Goal: Task Accomplishment & Management: Use online tool/utility

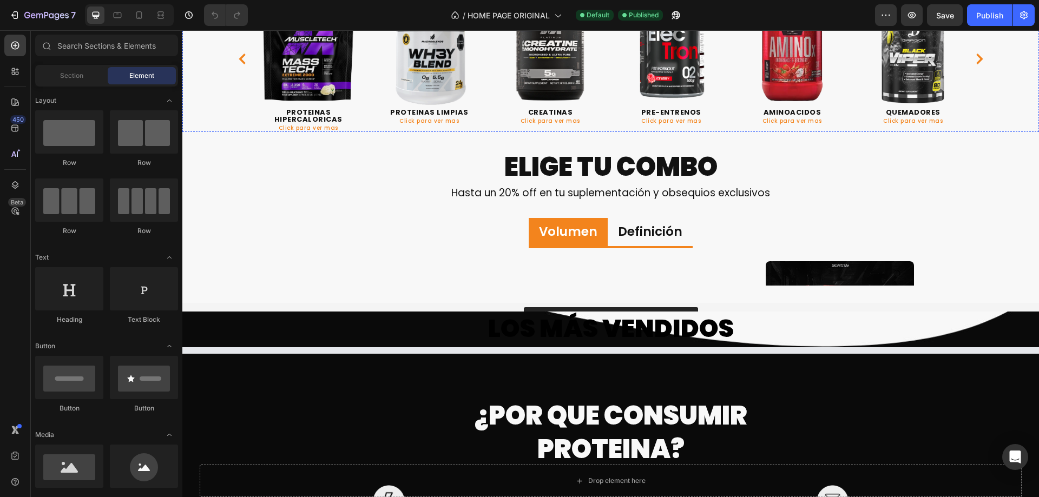
scroll to position [541, 0]
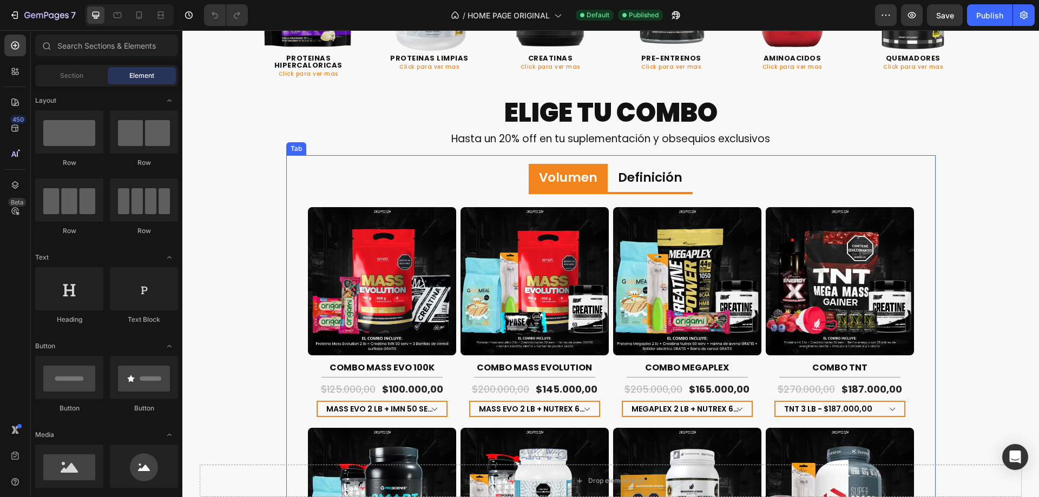
click at [587, 171] on p "Volumen" at bounding box center [568, 178] width 58 height 16
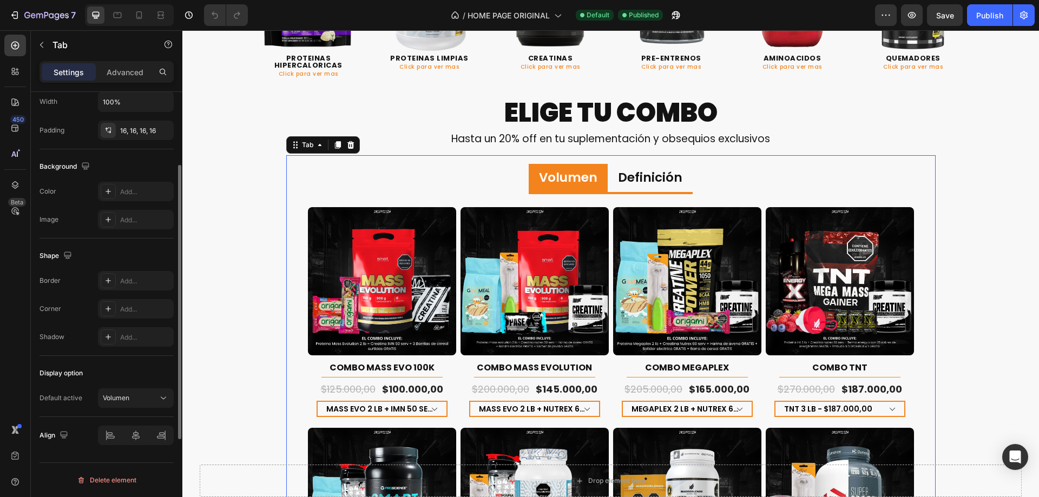
scroll to position [148, 0]
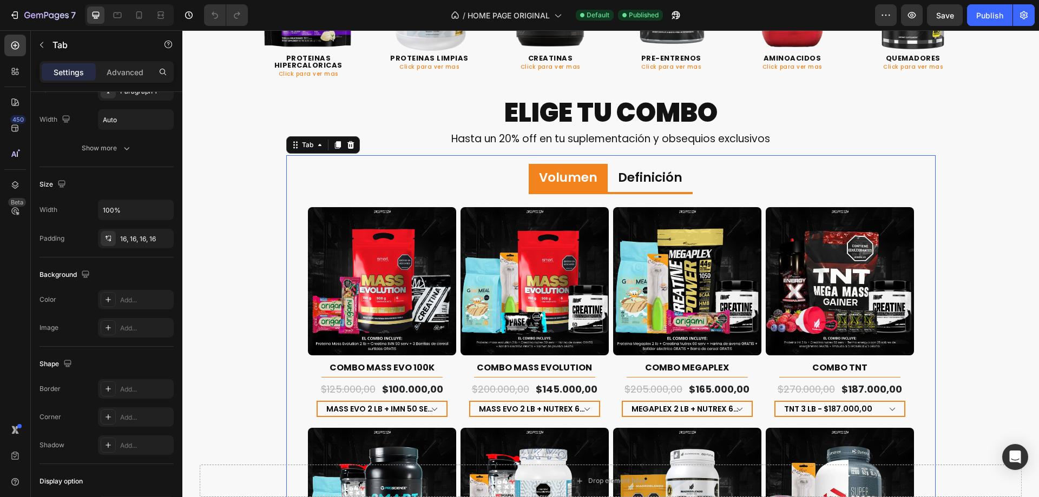
click at [598, 183] on li "Volumen" at bounding box center [568, 179] width 79 height 30
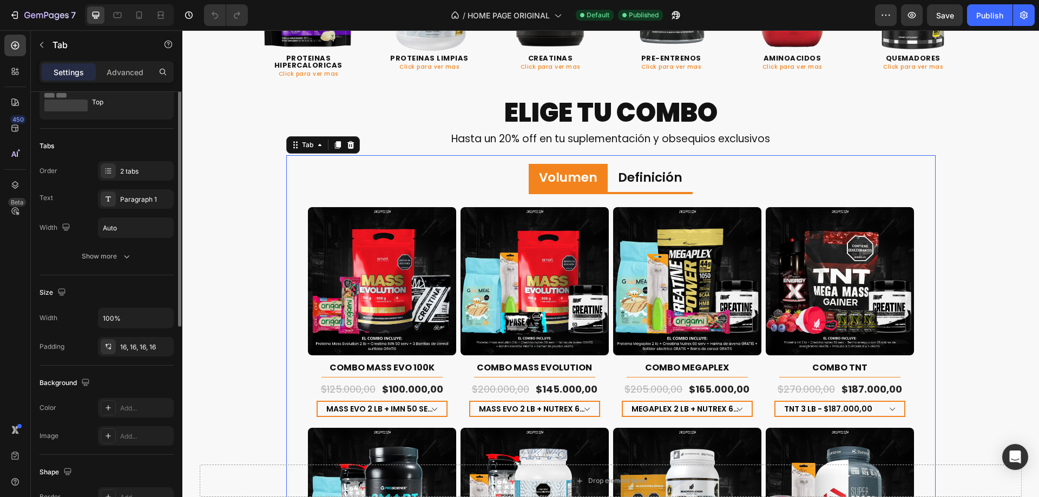
scroll to position [0, 0]
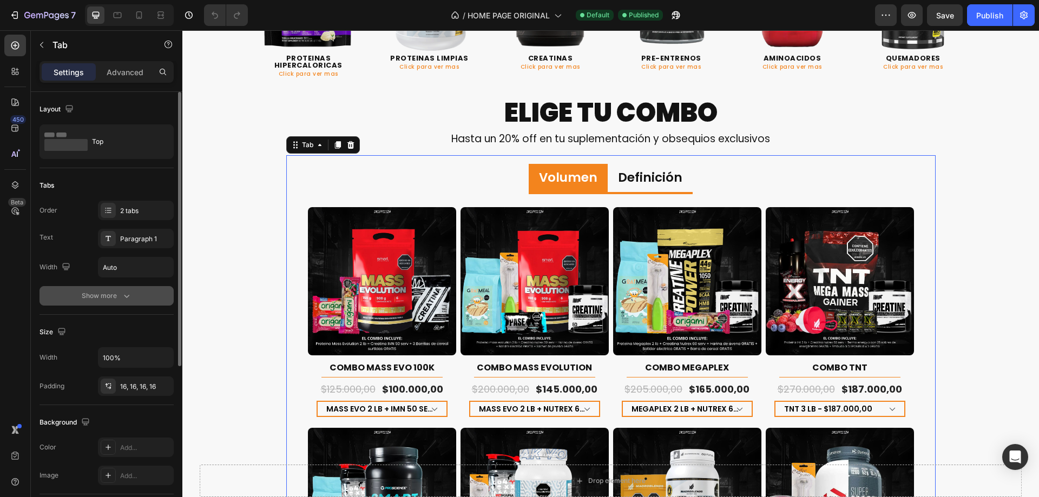
click at [102, 298] on div "Show more" at bounding box center [107, 296] width 50 height 11
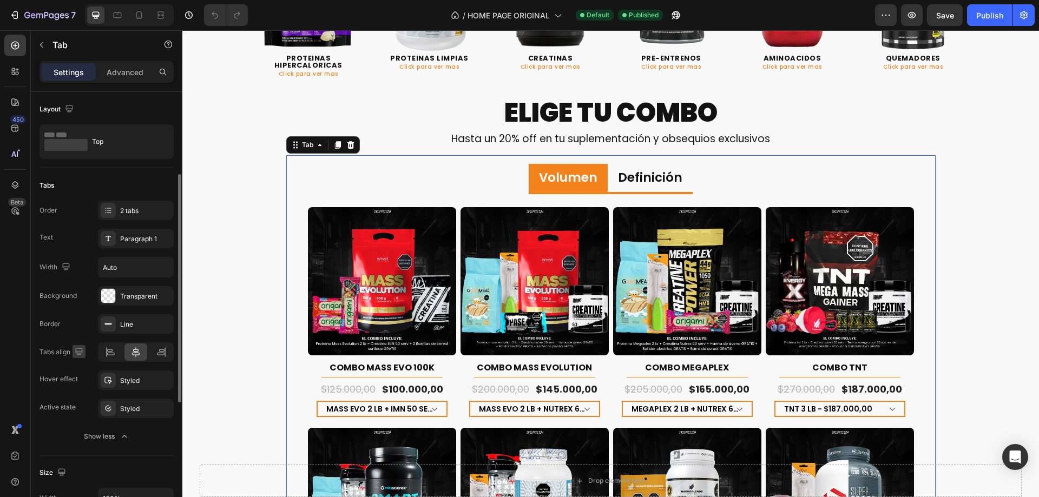
scroll to position [54, 0]
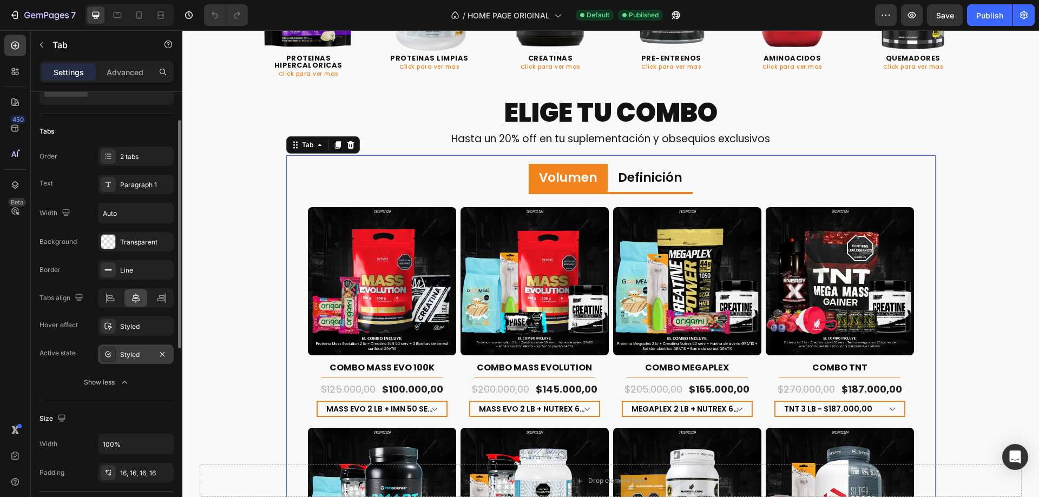
click at [132, 347] on div "Styled" at bounding box center [136, 354] width 76 height 19
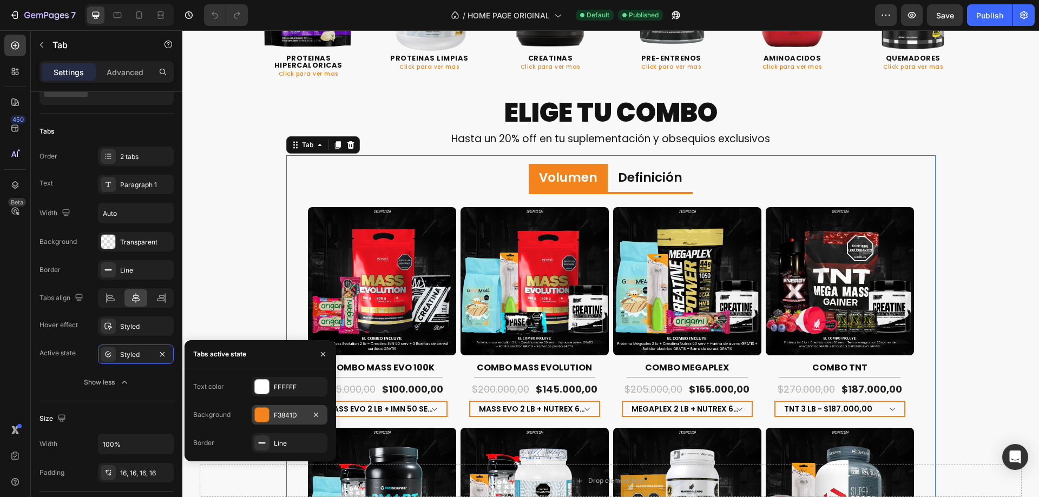
click at [282, 408] on div "F3841D" at bounding box center [290, 414] width 76 height 19
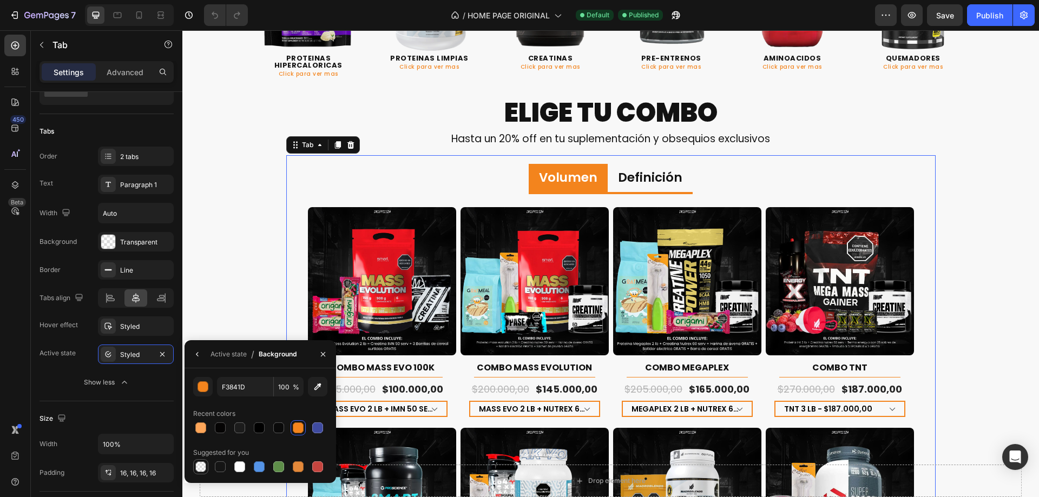
click at [199, 471] on div at bounding box center [200, 467] width 11 height 11
type input "000000"
type input "0"
click at [242, 352] on div "Active state" at bounding box center [229, 355] width 36 height 10
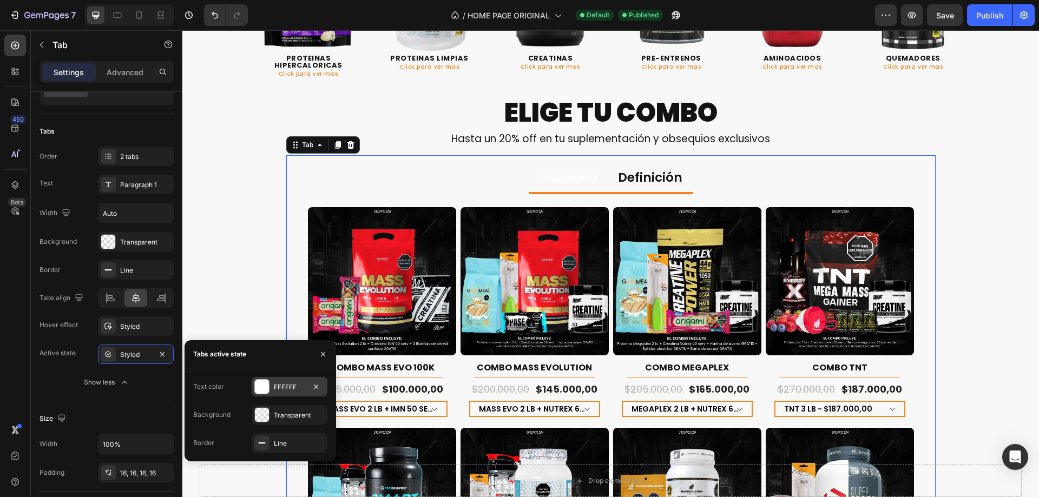
click at [285, 385] on div "FFFFFF" at bounding box center [289, 388] width 31 height 10
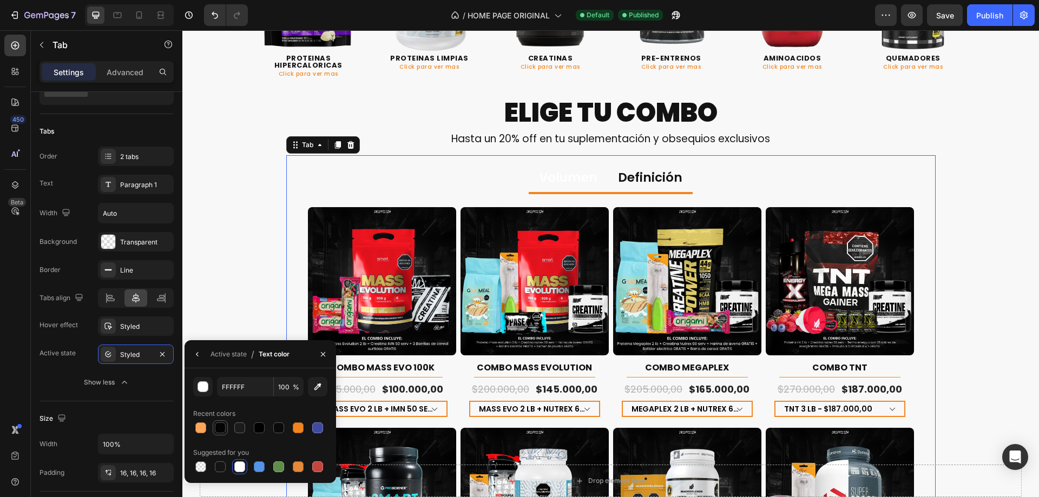
click at [225, 429] on div at bounding box center [220, 428] width 11 height 11
click at [319, 385] on icon "button" at bounding box center [317, 387] width 7 height 7
type input "121212"
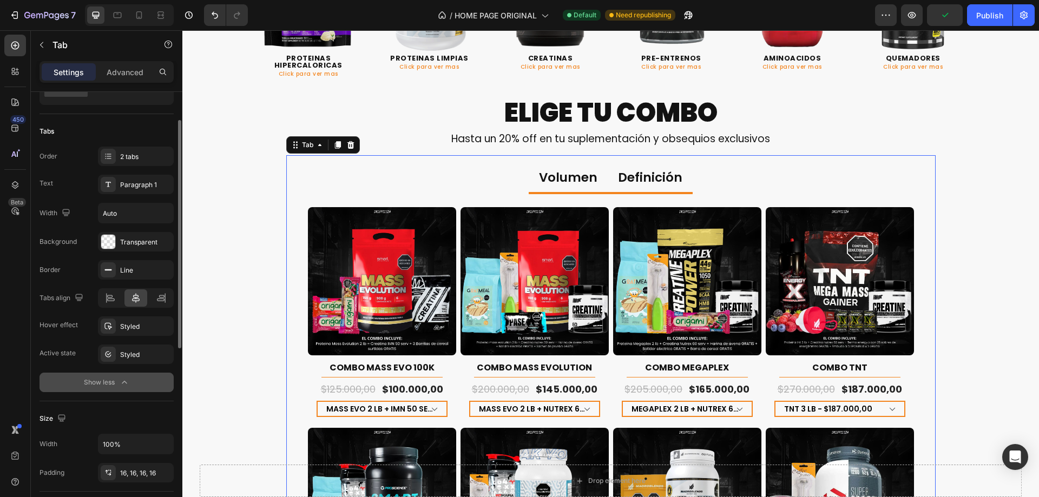
drag, startPoint x: 141, startPoint y: 406, endPoint x: 173, endPoint y: 378, distance: 42.2
click at [141, 406] on div "Size Width 100% Padding 16, 16, 16, 16" at bounding box center [107, 447] width 134 height 90
click at [653, 181] on p "Definición" at bounding box center [650, 178] width 64 height 16
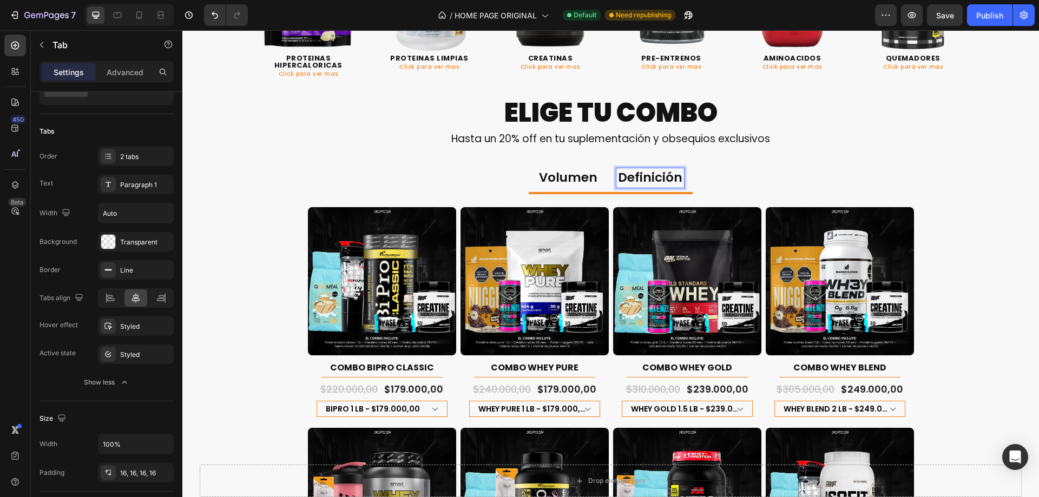
click at [601, 175] on li "Volumen" at bounding box center [568, 179] width 79 height 30
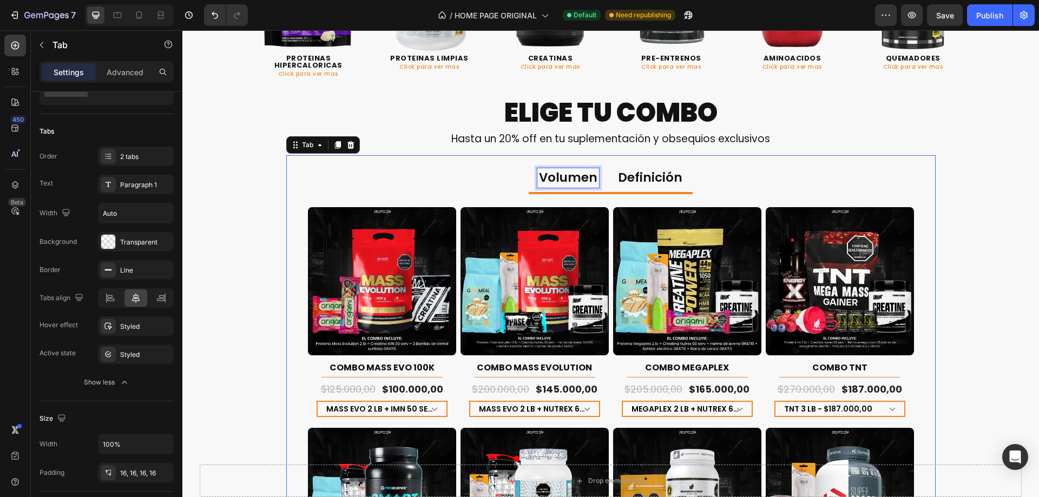
click at [589, 178] on p "Volumen" at bounding box center [568, 178] width 58 height 16
click at [132, 335] on div "Styled" at bounding box center [136, 326] width 76 height 19
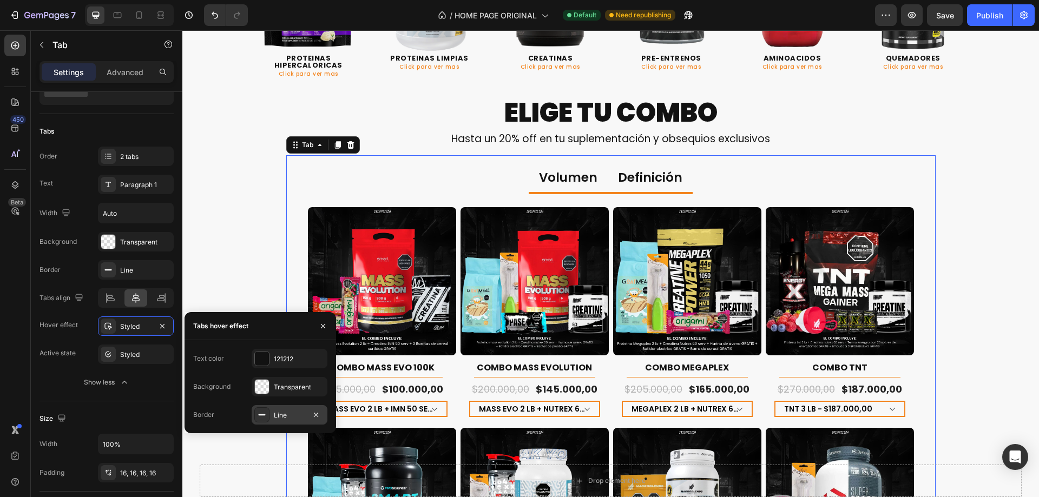
click at [272, 411] on div "Line" at bounding box center [290, 414] width 76 height 19
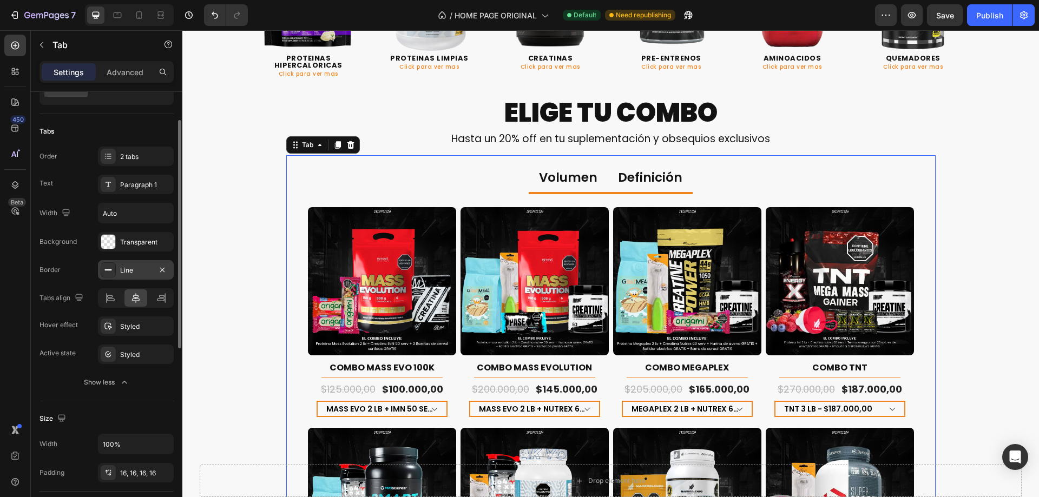
click at [146, 265] on div "Line" at bounding box center [136, 269] width 76 height 19
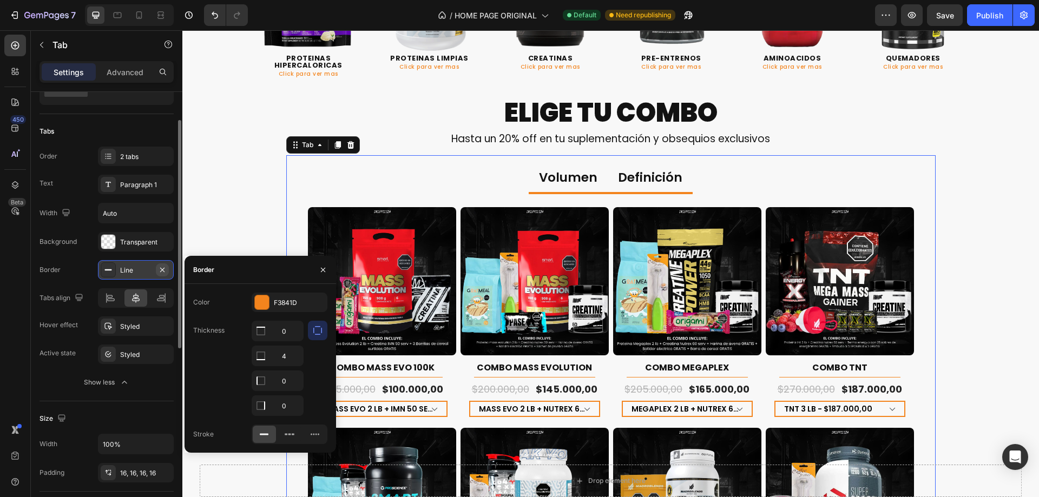
click at [163, 272] on icon "button" at bounding box center [162, 270] width 9 height 9
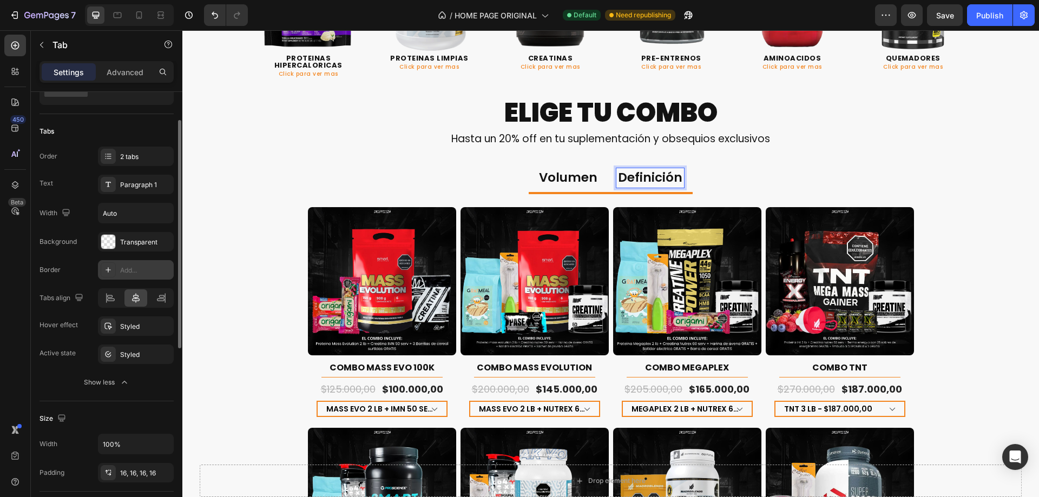
click at [663, 170] on p "Definición" at bounding box center [650, 178] width 64 height 16
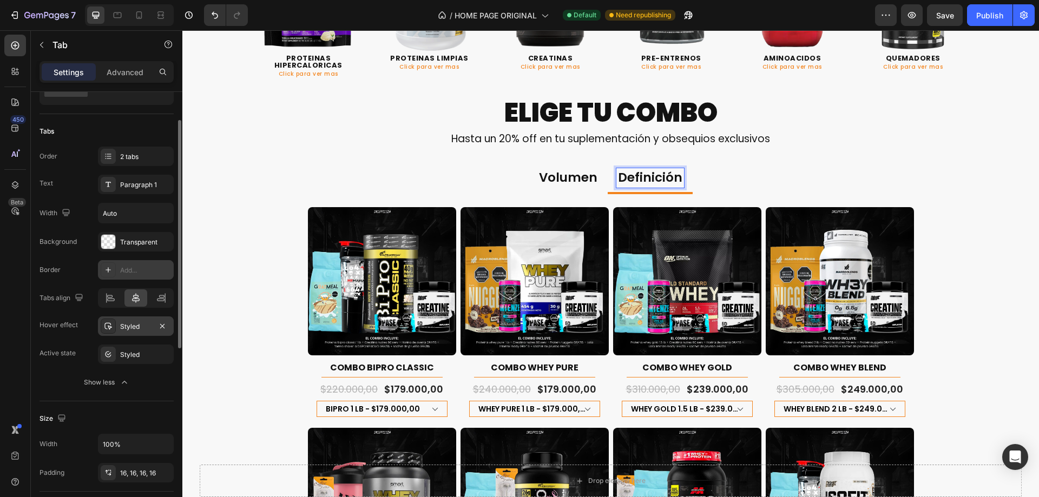
click at [131, 334] on div "Styled" at bounding box center [136, 326] width 76 height 19
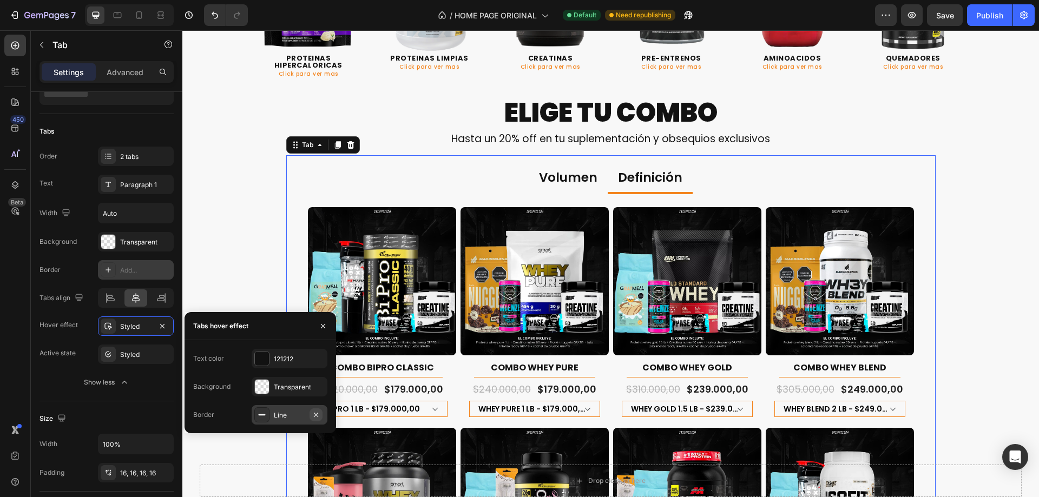
click at [319, 416] on icon "button" at bounding box center [316, 415] width 9 height 9
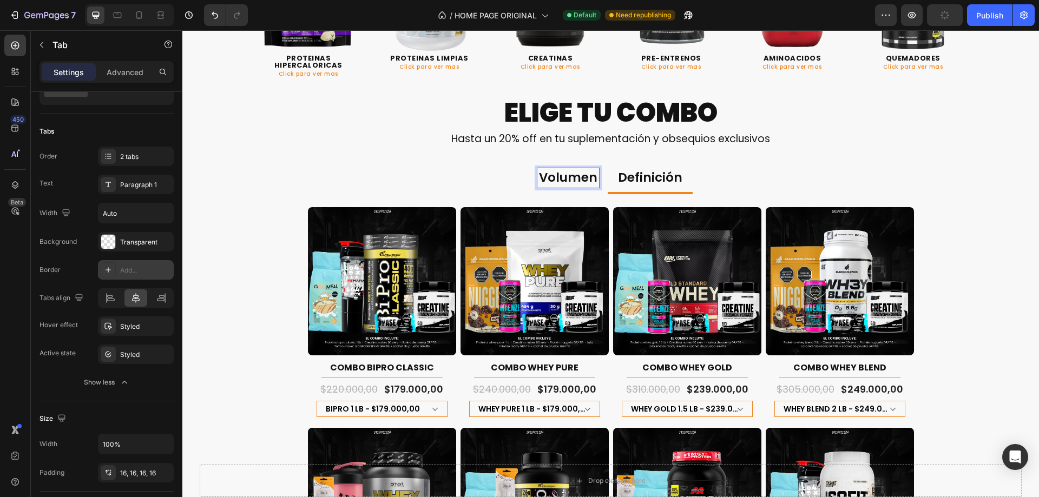
click at [586, 181] on p "Volumen" at bounding box center [568, 178] width 58 height 16
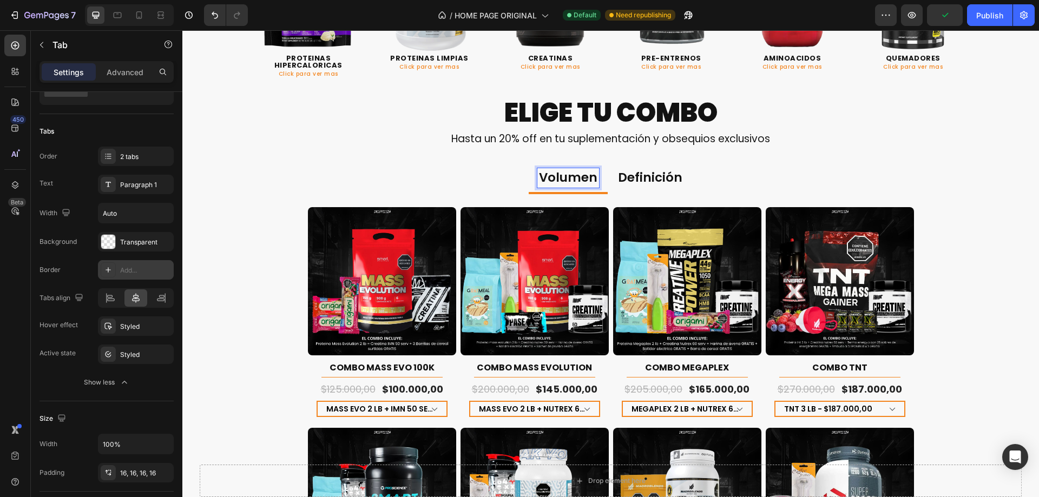
click at [647, 182] on p "Definición" at bounding box center [650, 178] width 64 height 16
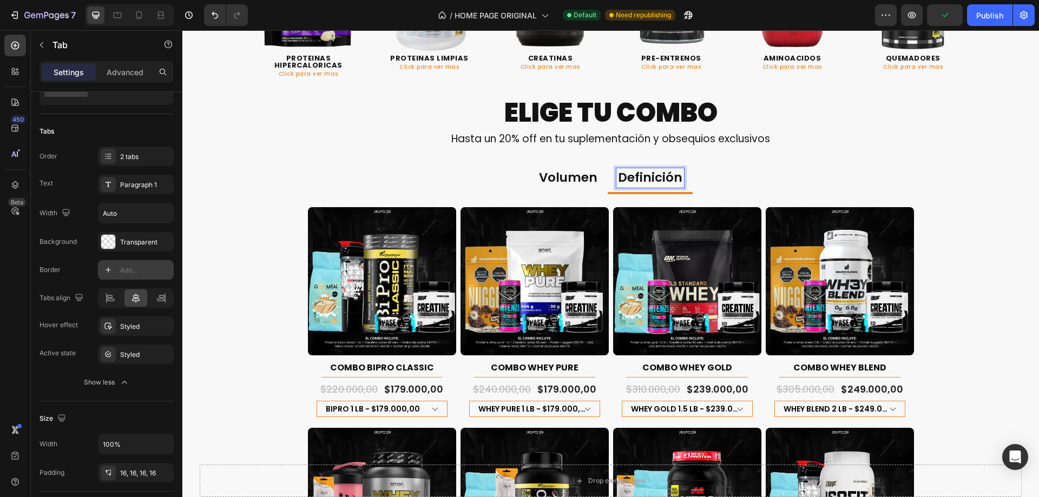
click at [584, 182] on p "Volumen" at bounding box center [568, 178] width 58 height 16
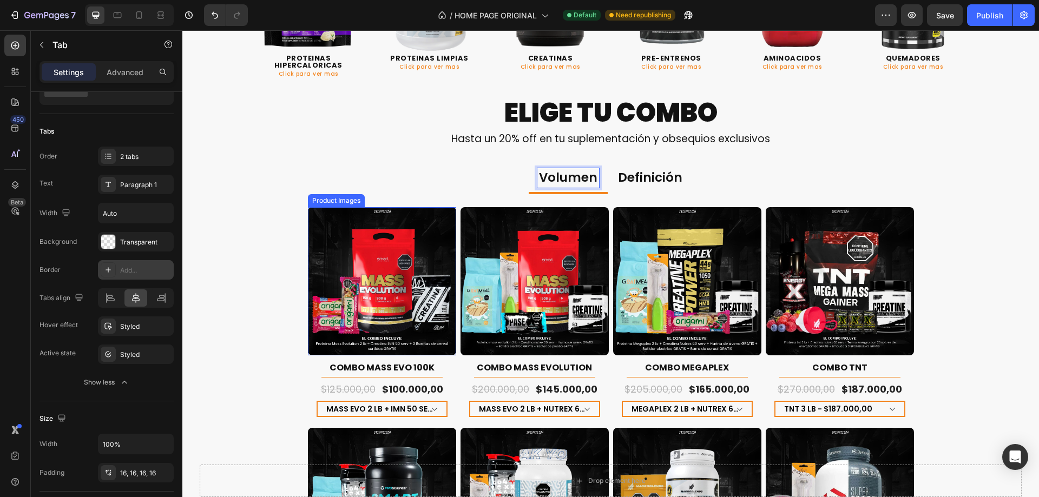
click at [404, 308] on img at bounding box center [382, 281] width 148 height 148
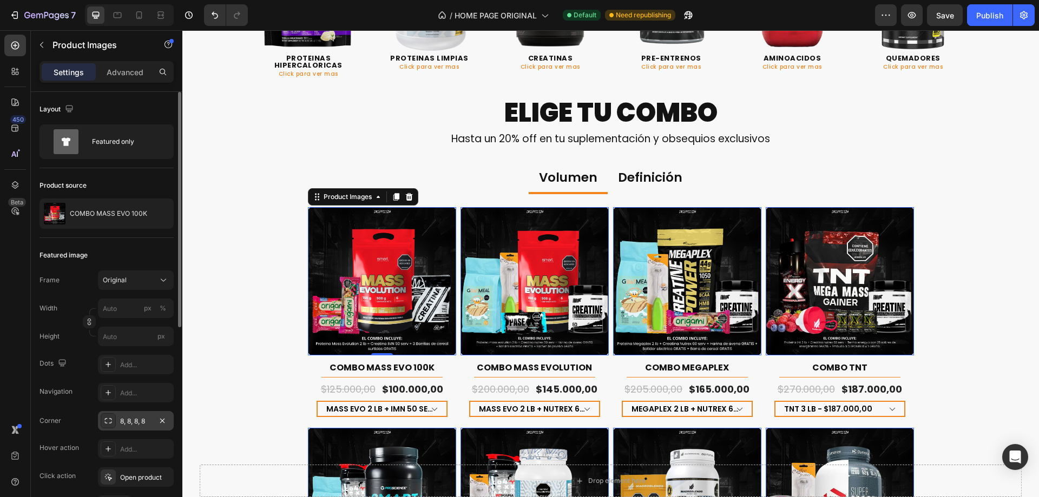
scroll to position [108, 0]
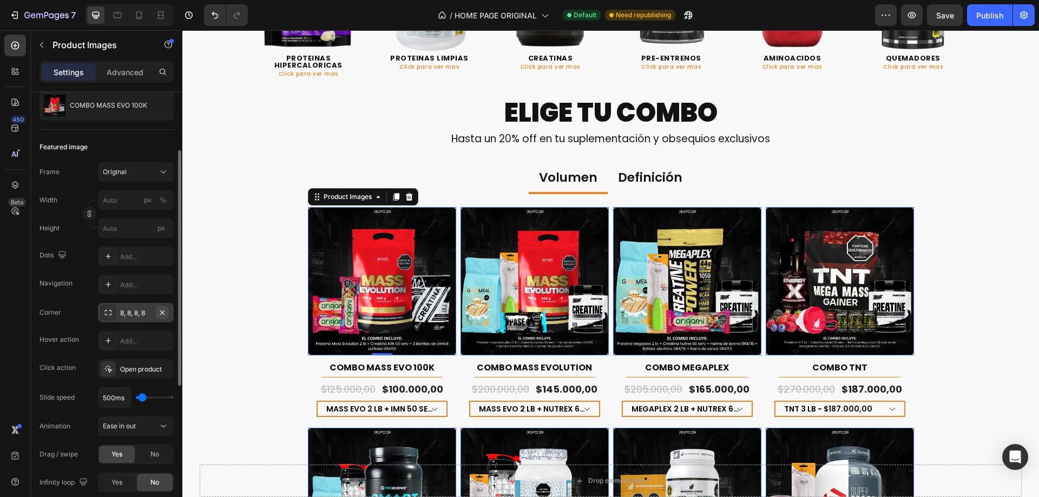
click at [164, 309] on icon "button" at bounding box center [162, 313] width 9 height 9
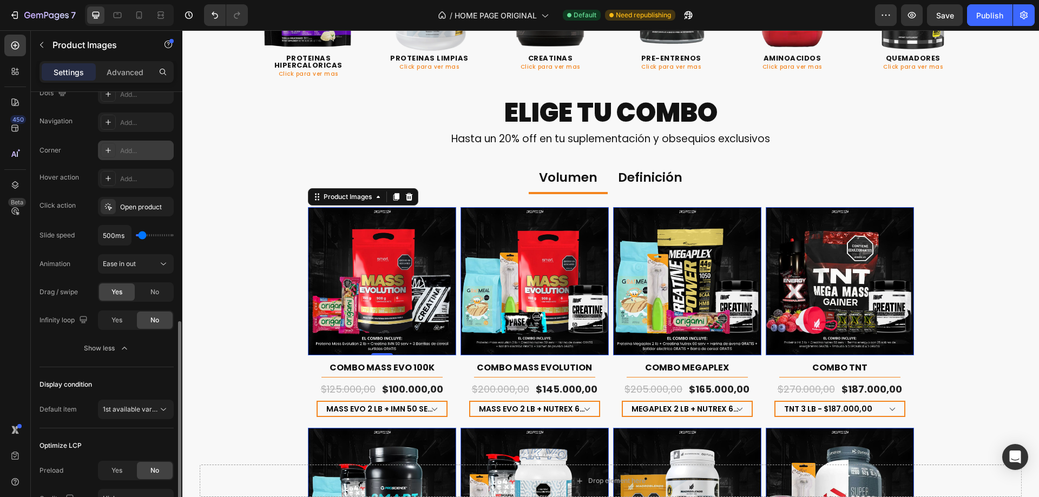
scroll to position [371, 0]
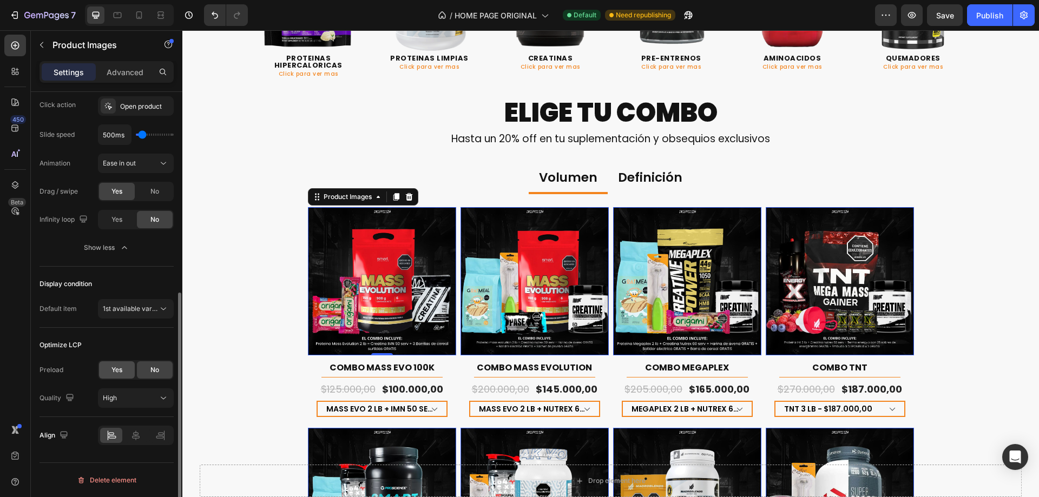
click at [127, 369] on div "Yes" at bounding box center [117, 370] width 36 height 17
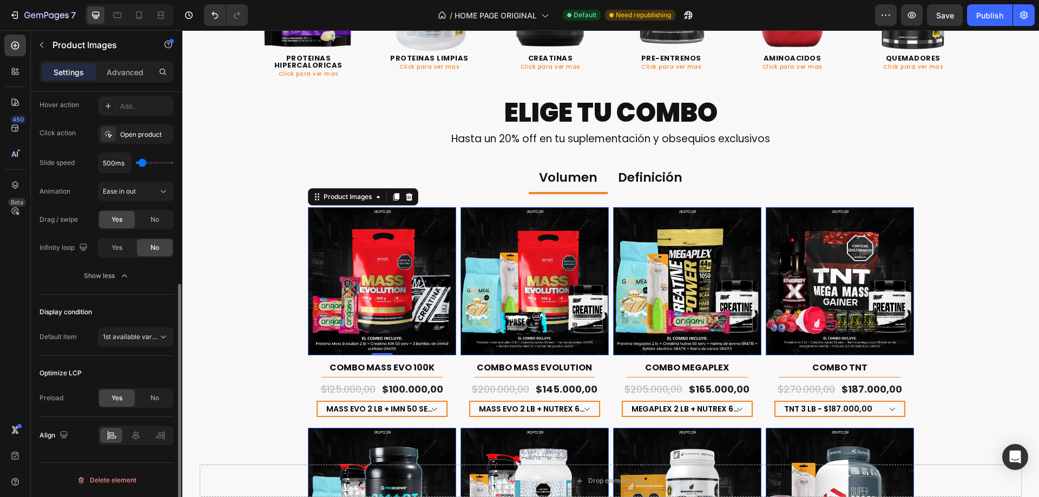
scroll to position [343, 0]
click at [519, 264] on img at bounding box center [535, 281] width 148 height 148
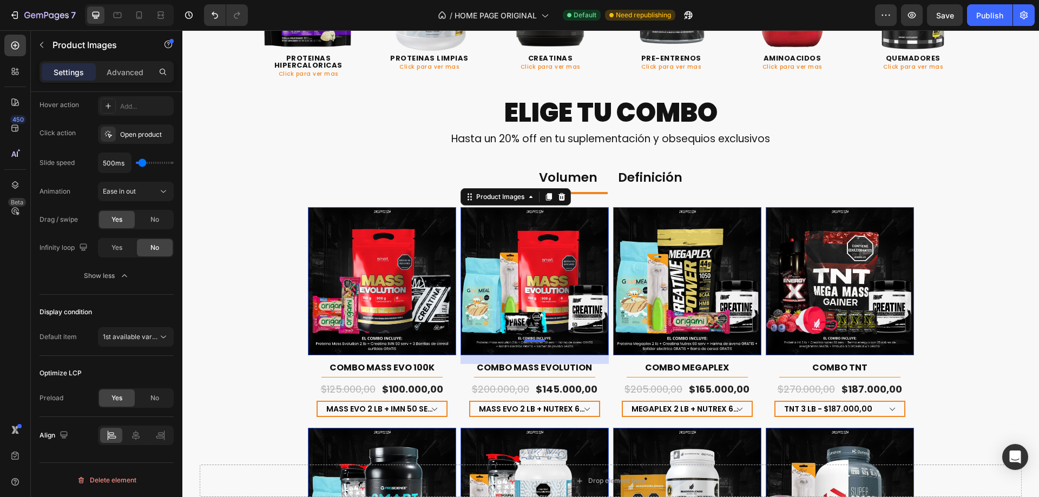
click at [680, 265] on img at bounding box center [687, 281] width 148 height 148
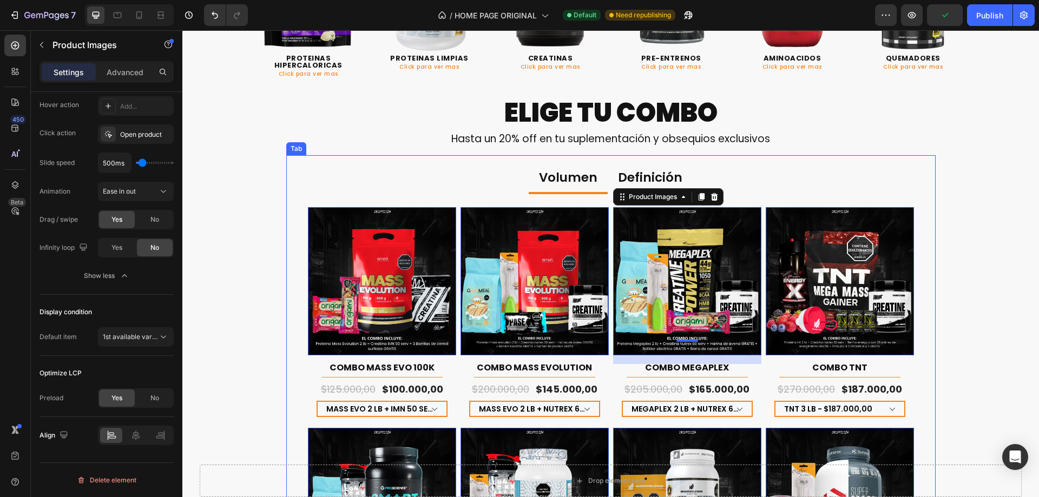
click at [650, 179] on p "Definición" at bounding box center [650, 178] width 64 height 16
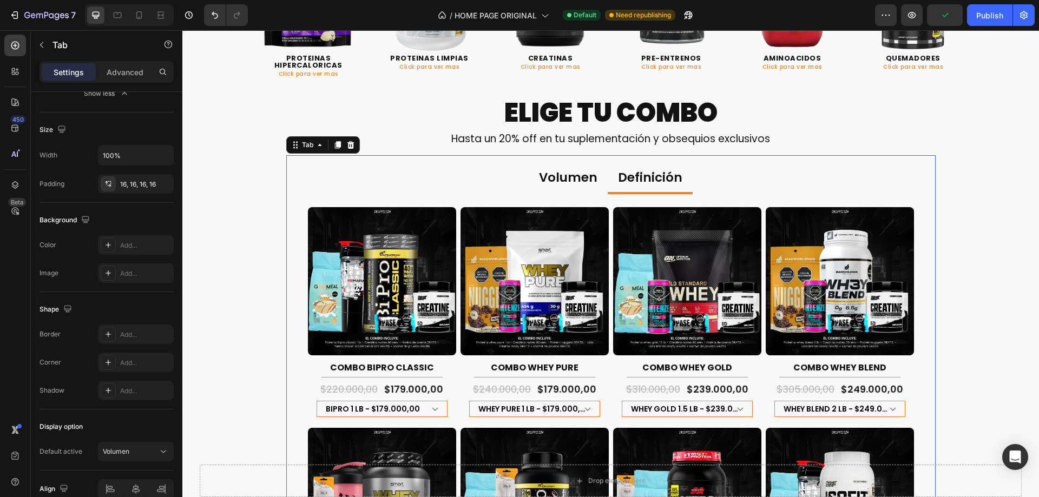
scroll to position [0, 0]
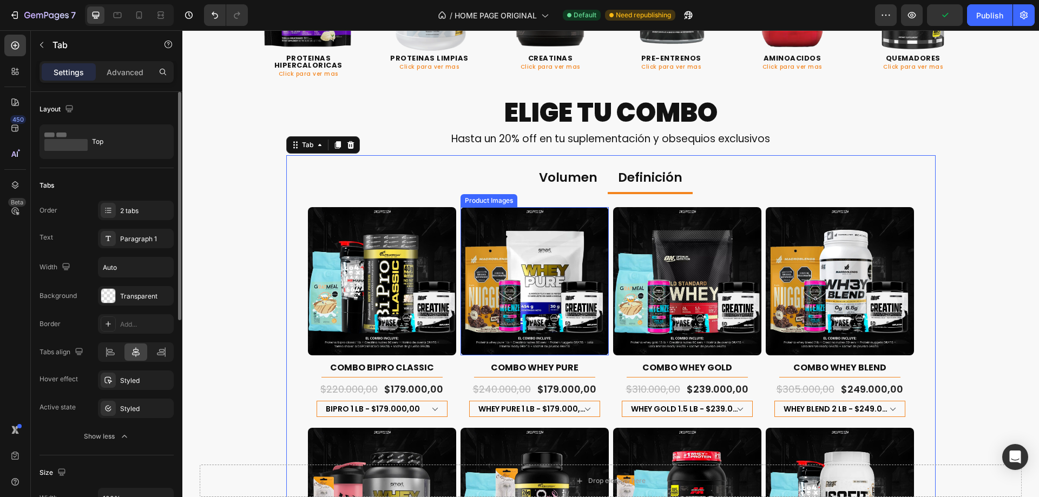
click at [514, 273] on img at bounding box center [535, 281] width 148 height 148
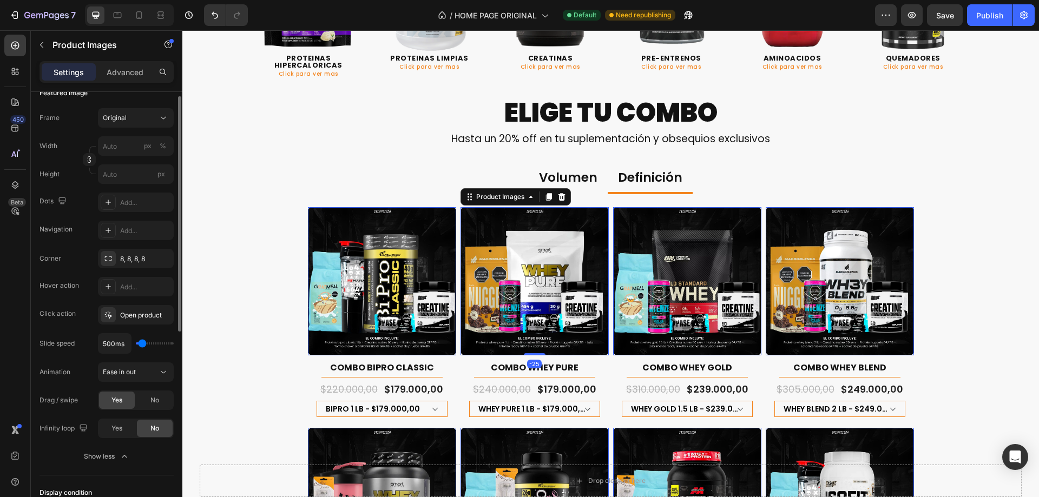
scroll to position [271, 0]
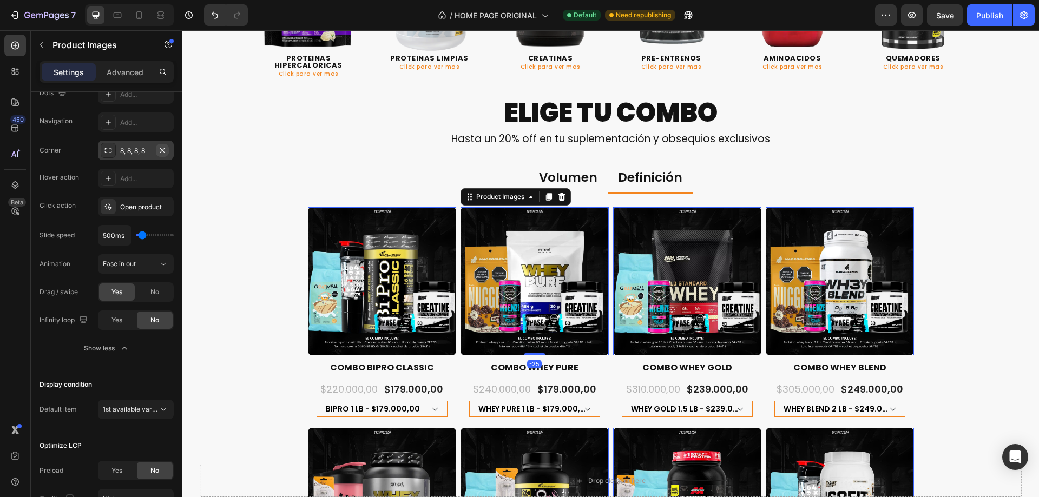
click at [166, 148] on icon "button" at bounding box center [162, 150] width 9 height 9
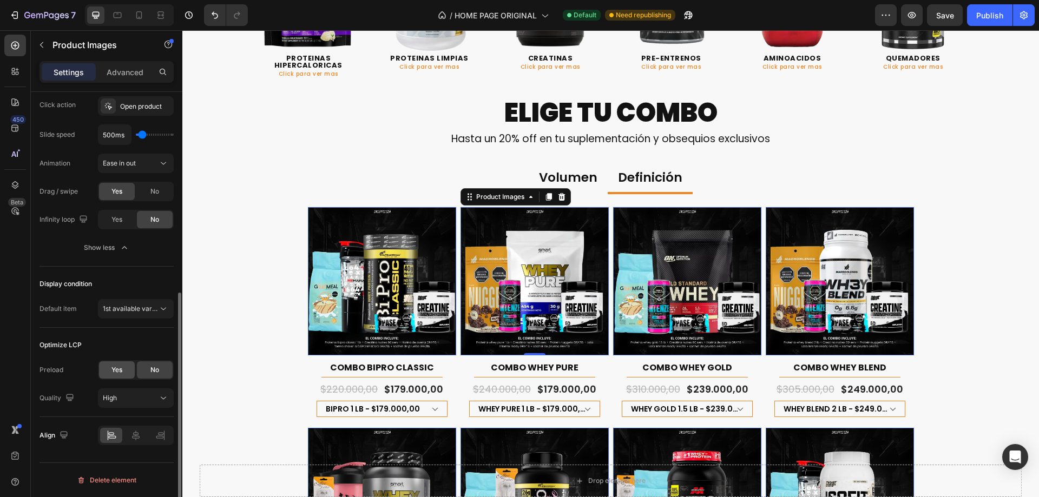
click at [117, 369] on span "Yes" at bounding box center [117, 370] width 11 height 10
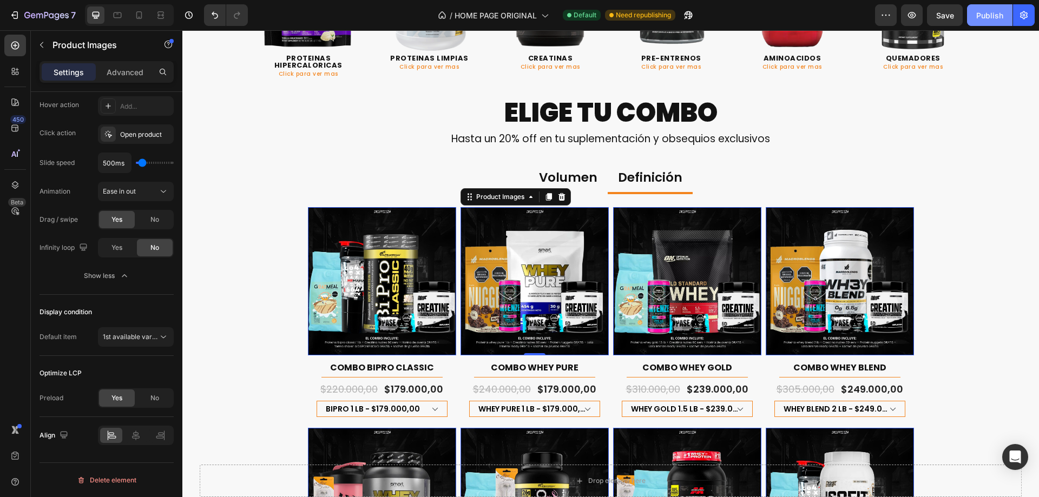
click at [990, 23] on button "Publish" at bounding box center [989, 15] width 45 height 22
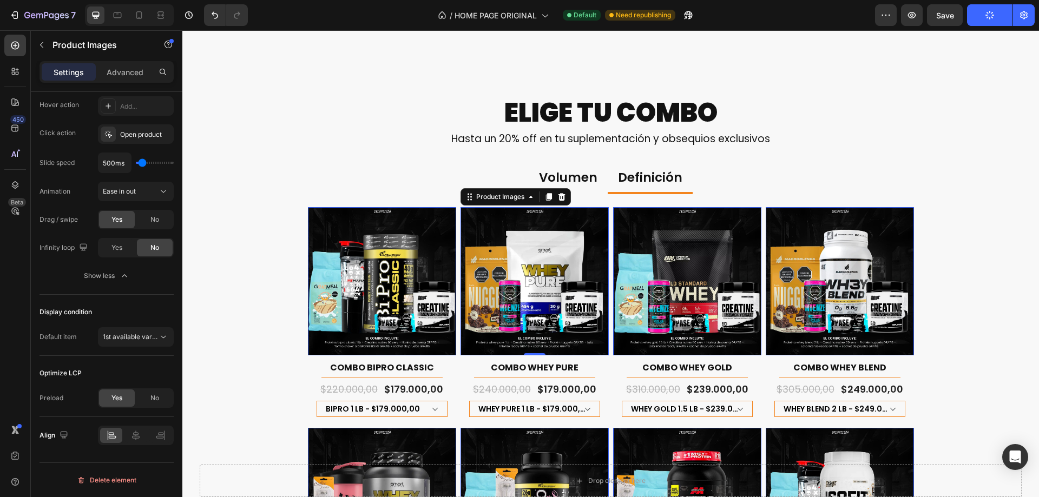
scroll to position [595, 0]
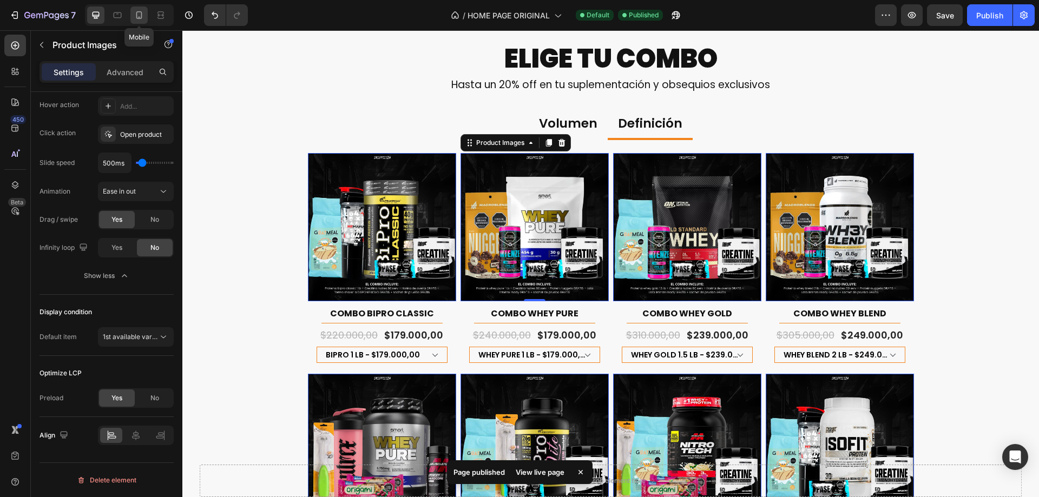
click at [134, 11] on icon at bounding box center [139, 15] width 11 height 11
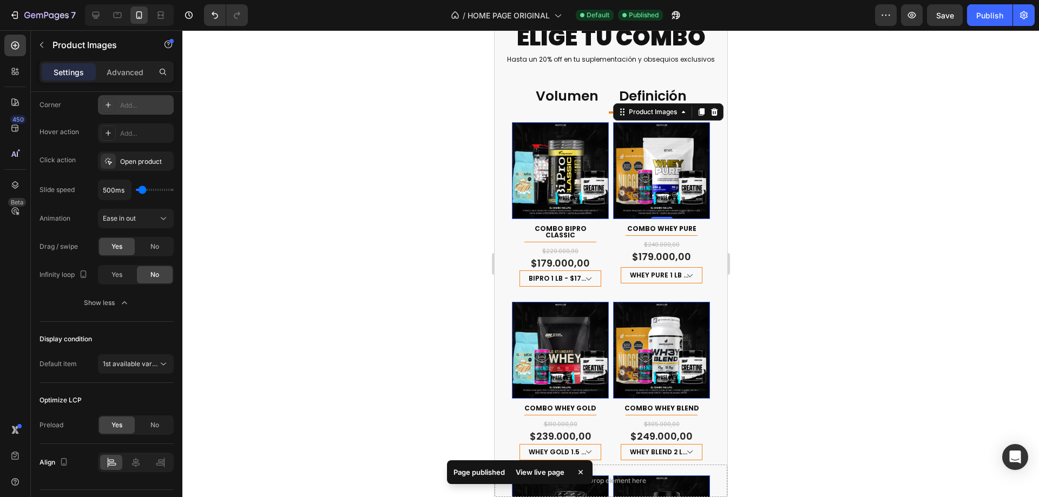
scroll to position [559, 0]
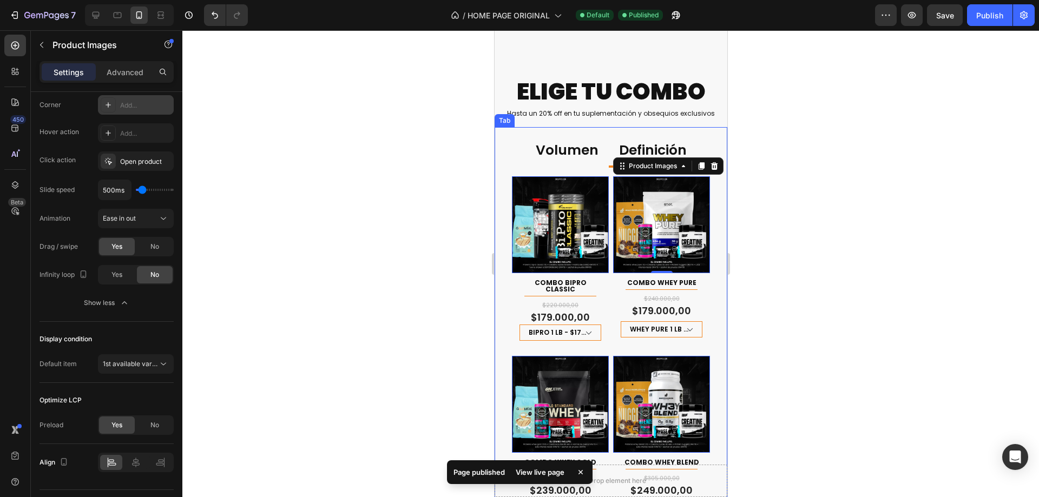
click at [570, 150] on p "Volumen" at bounding box center [566, 151] width 63 height 18
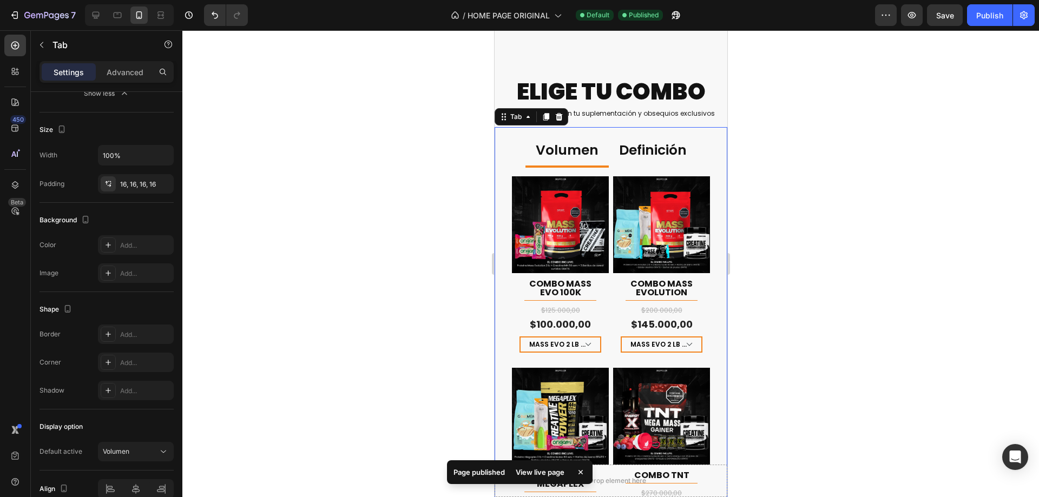
scroll to position [0, 0]
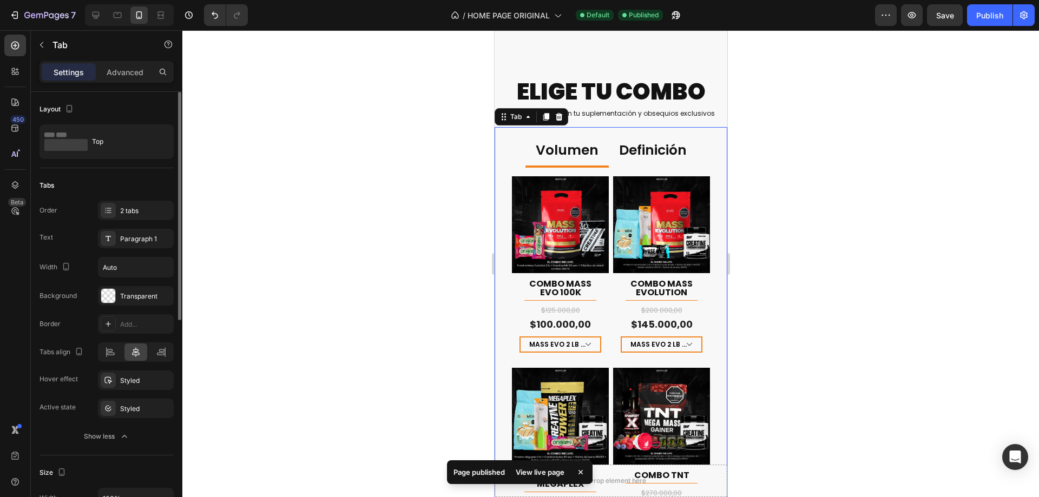
click at [868, 188] on div at bounding box center [610, 263] width 857 height 467
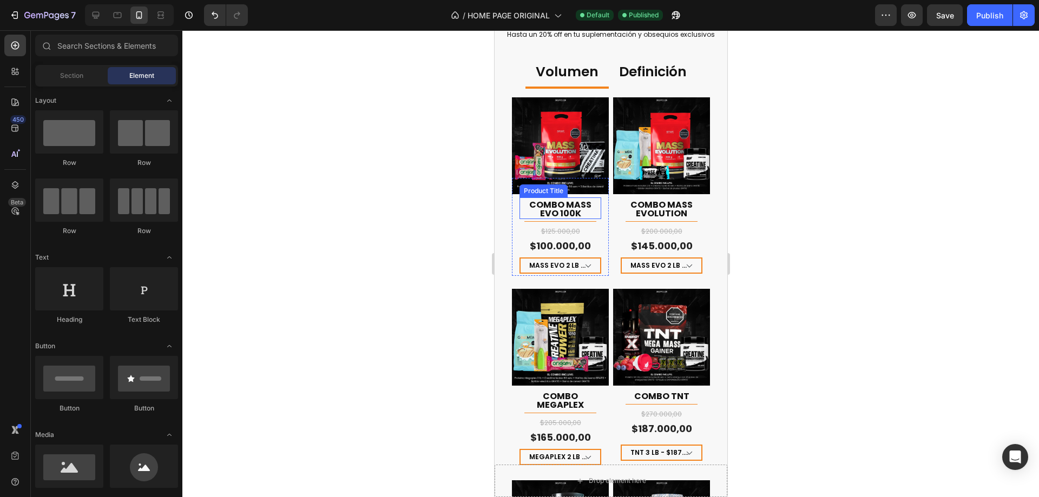
click at [579, 202] on h1 "COMBO MASS EVO 100K" at bounding box center [560, 209] width 82 height 19
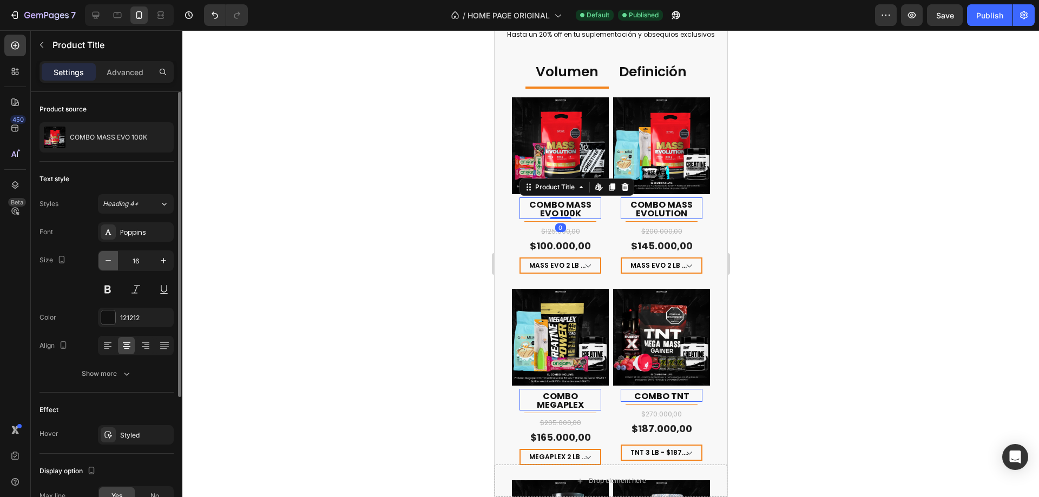
click at [109, 262] on icon "button" at bounding box center [108, 260] width 11 height 11
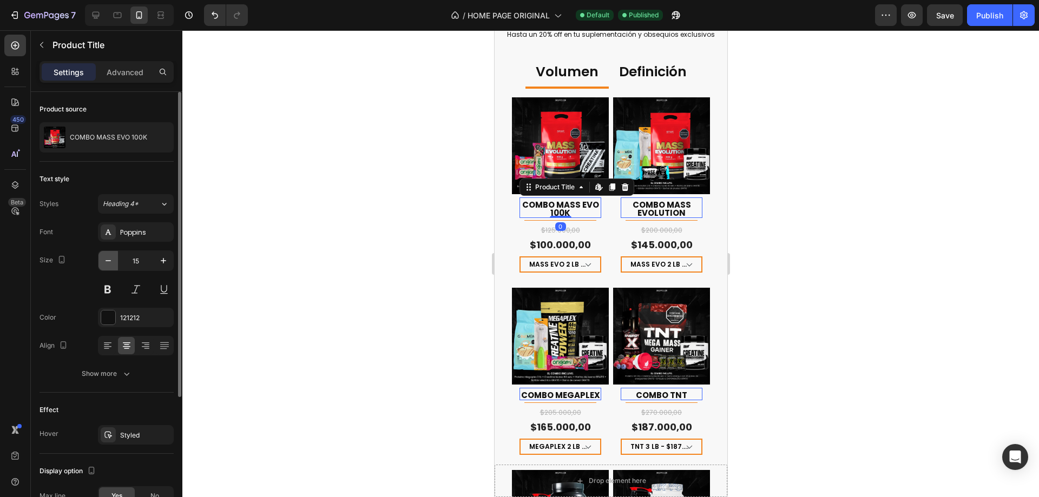
click at [109, 262] on icon "button" at bounding box center [108, 260] width 11 height 11
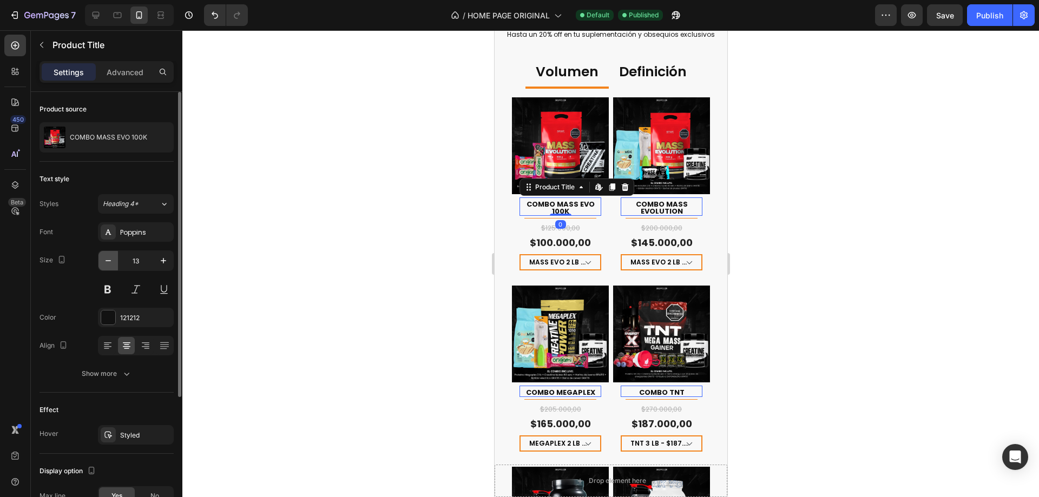
click at [109, 262] on icon "button" at bounding box center [108, 260] width 11 height 11
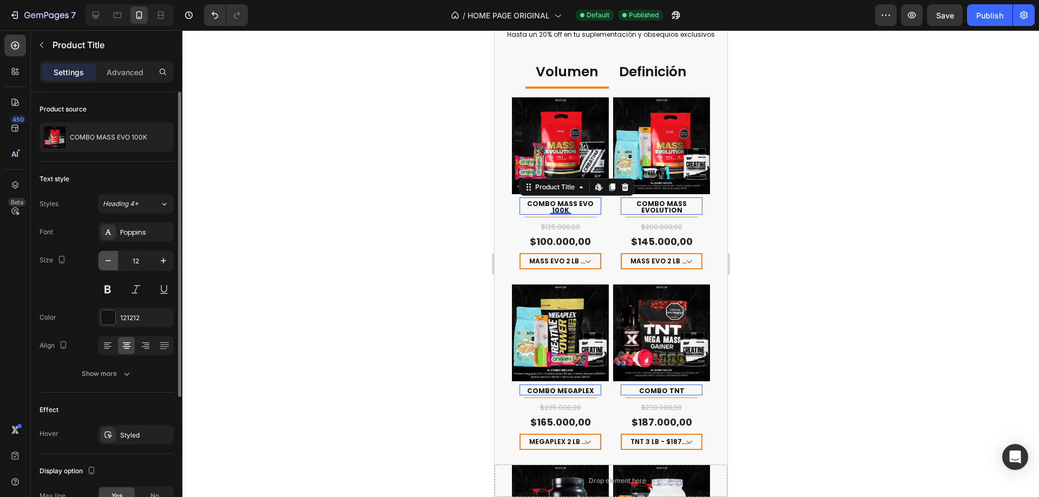
click at [109, 262] on icon "button" at bounding box center [108, 260] width 11 height 11
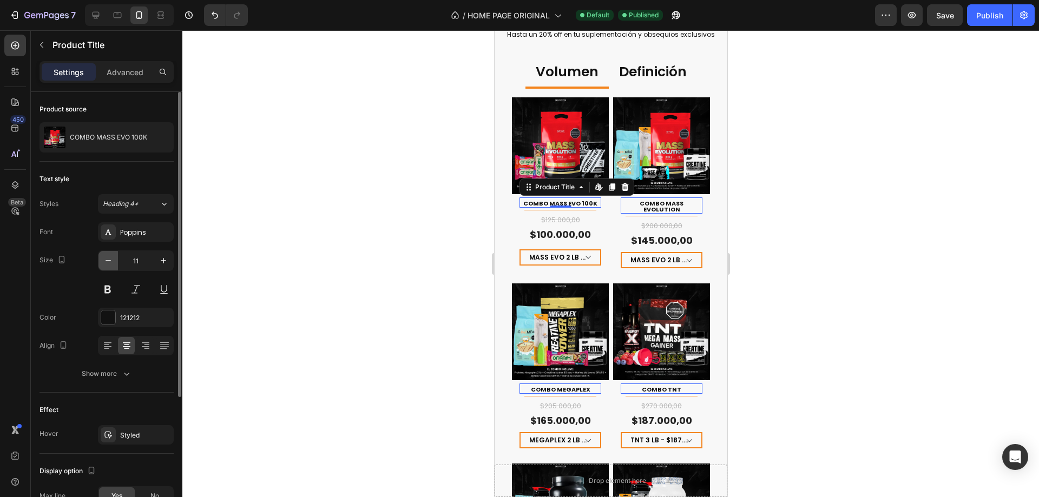
click at [109, 262] on icon "button" at bounding box center [108, 260] width 11 height 11
type input "10"
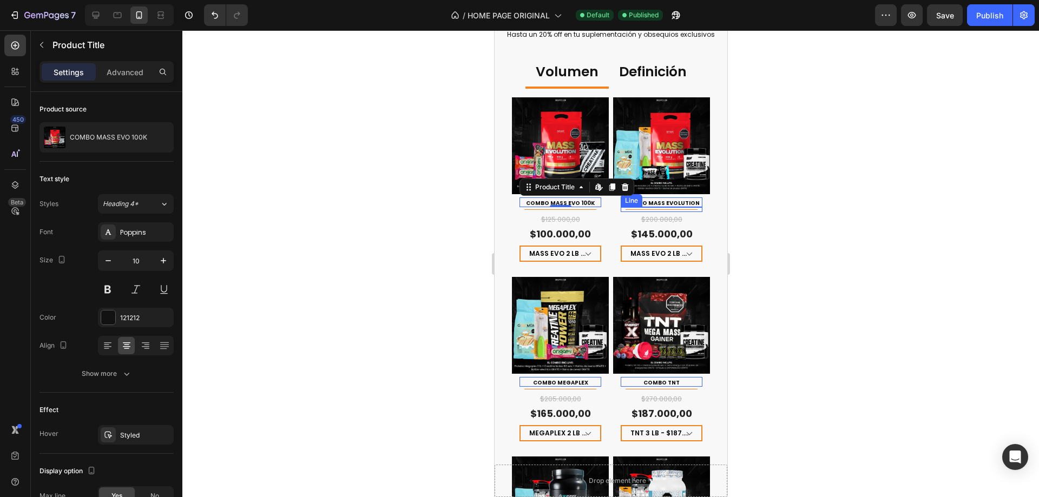
click at [686, 207] on div "Title Line" at bounding box center [661, 209] width 82 height 5
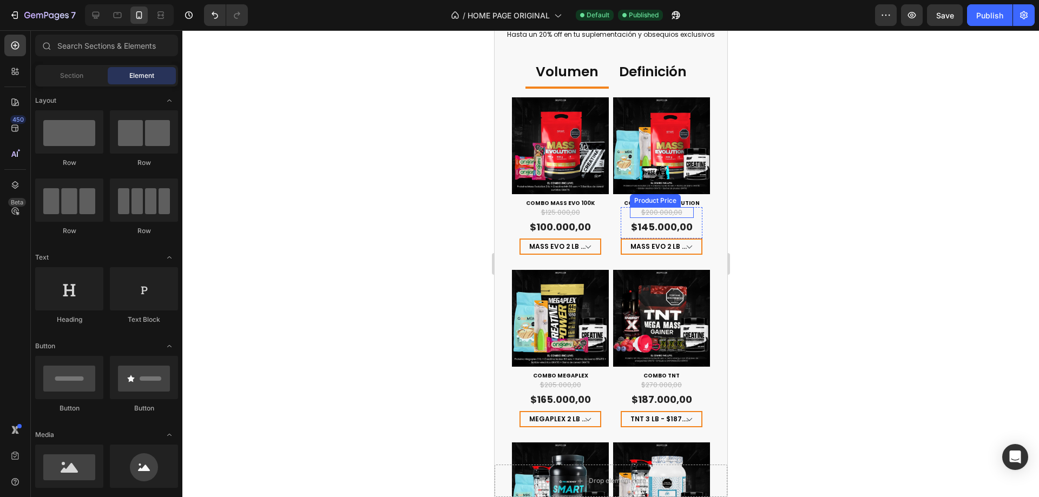
click at [678, 211] on div "$200.000,00" at bounding box center [661, 212] width 64 height 11
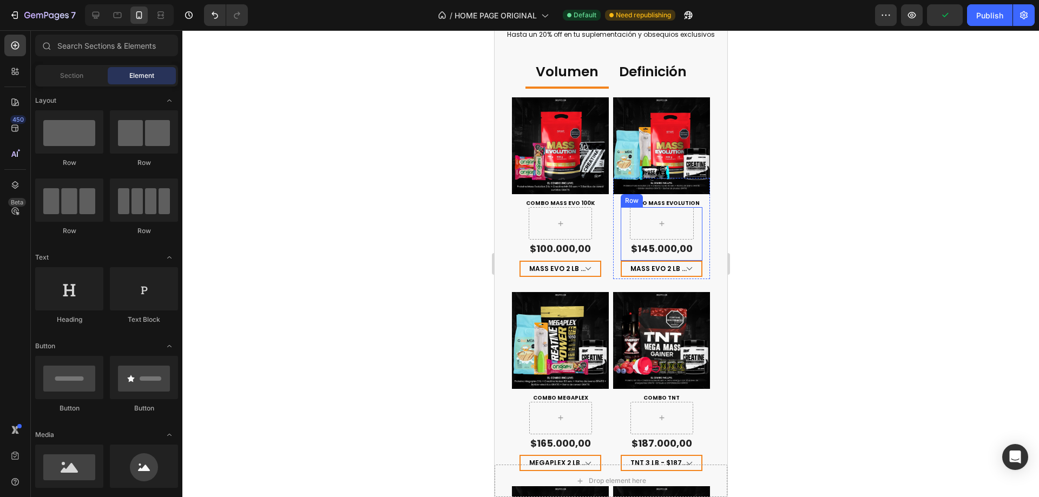
click at [690, 228] on div "$145.000,00 Product Price Product Price Row" at bounding box center [661, 233] width 82 height 53
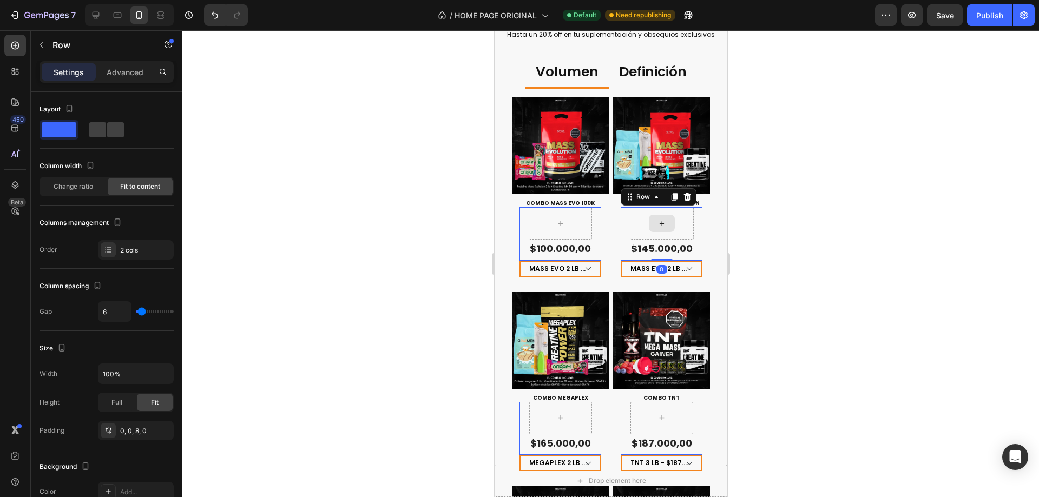
click at [681, 212] on div at bounding box center [661, 223] width 64 height 32
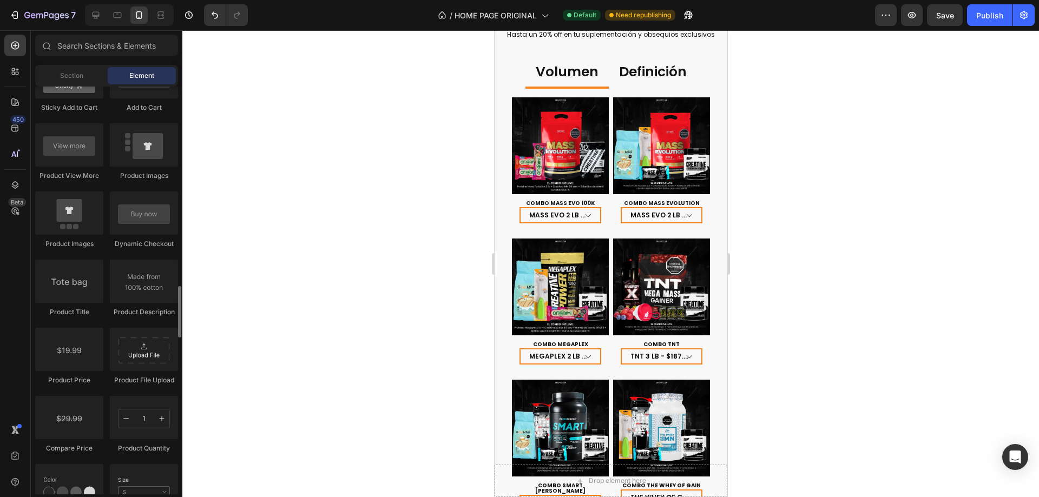
scroll to position [1624, 0]
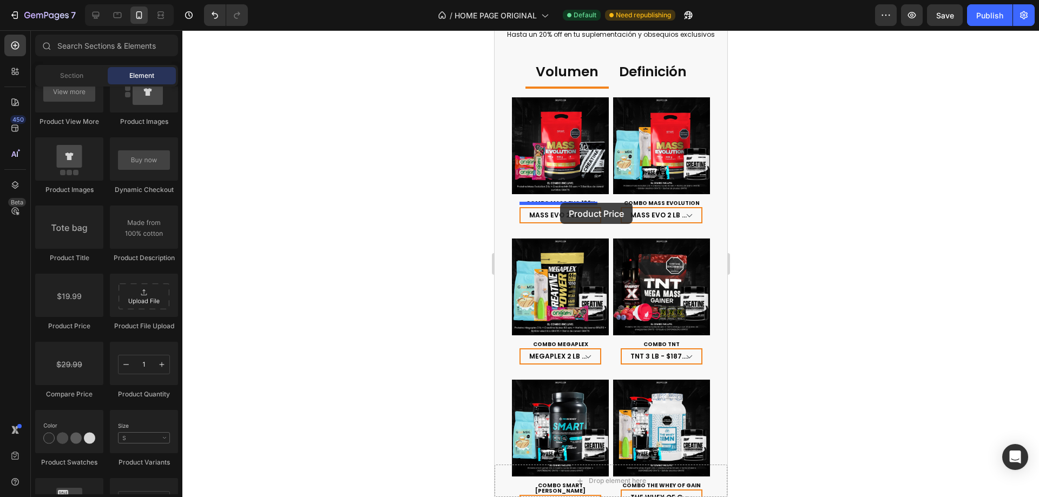
drag, startPoint x: 569, startPoint y: 332, endPoint x: 607, endPoint y: 220, distance: 119.0
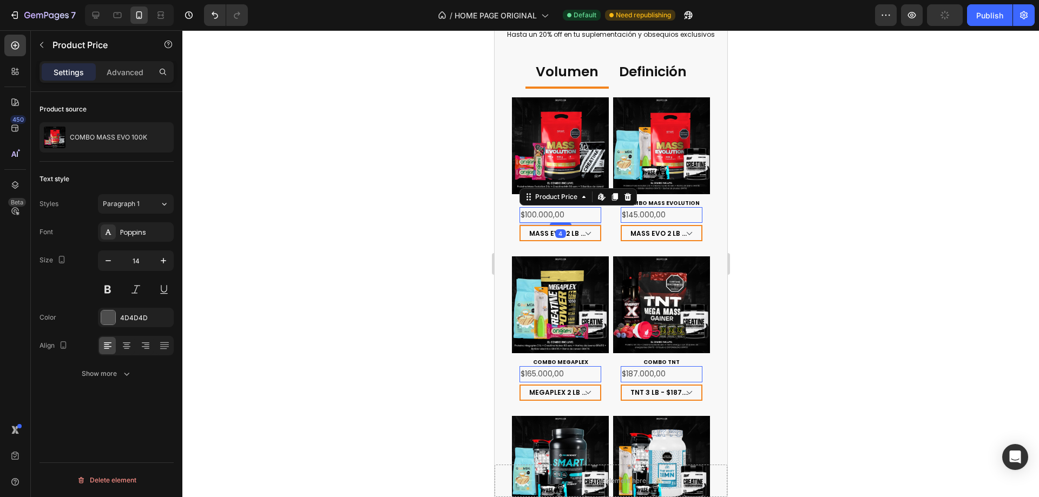
click at [864, 251] on div at bounding box center [610, 263] width 857 height 467
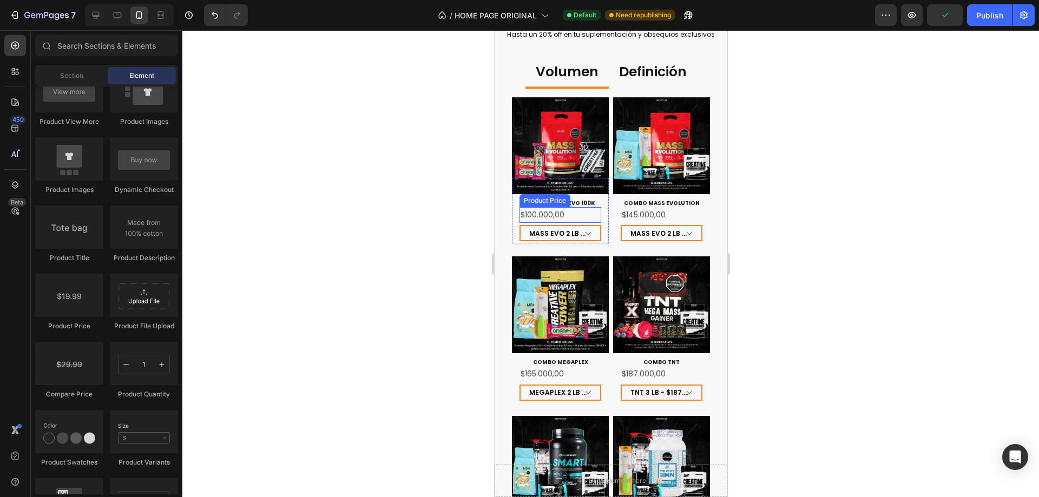
click at [580, 211] on div "$100.000,00" at bounding box center [560, 215] width 82 height 16
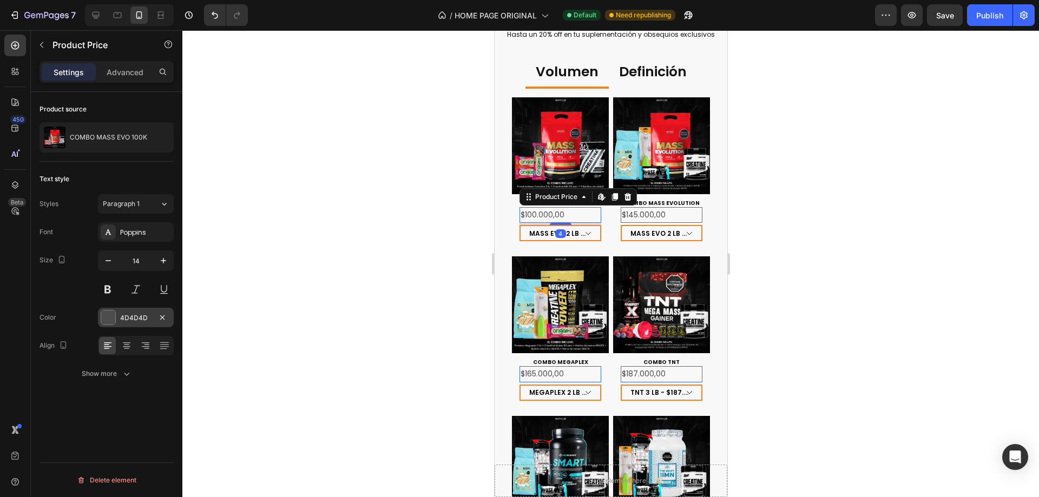
click at [128, 323] on div "4D4D4D" at bounding box center [135, 318] width 31 height 10
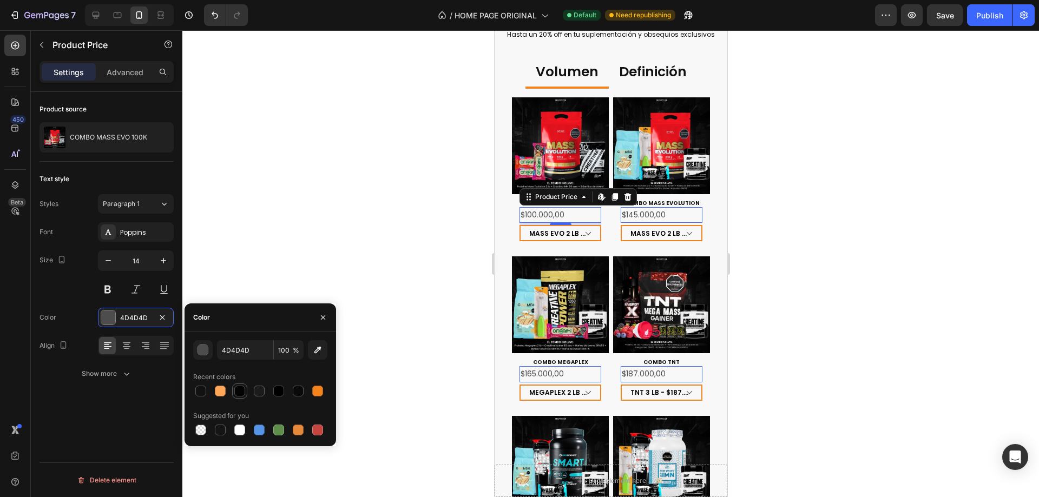
click at [241, 392] on div at bounding box center [239, 391] width 11 height 11
type input "050404"
click at [119, 410] on div "Product source COMBO MASS EVO 100K Text style Styles Paragraph 1 Font Poppins S…" at bounding box center [107, 310] width 152 height 436
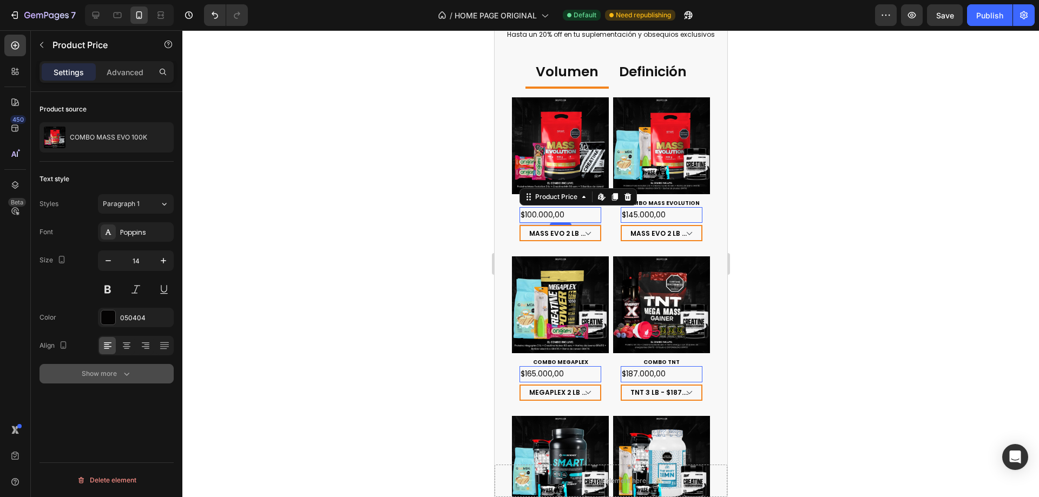
click at [113, 375] on div "Show more" at bounding box center [107, 374] width 50 height 11
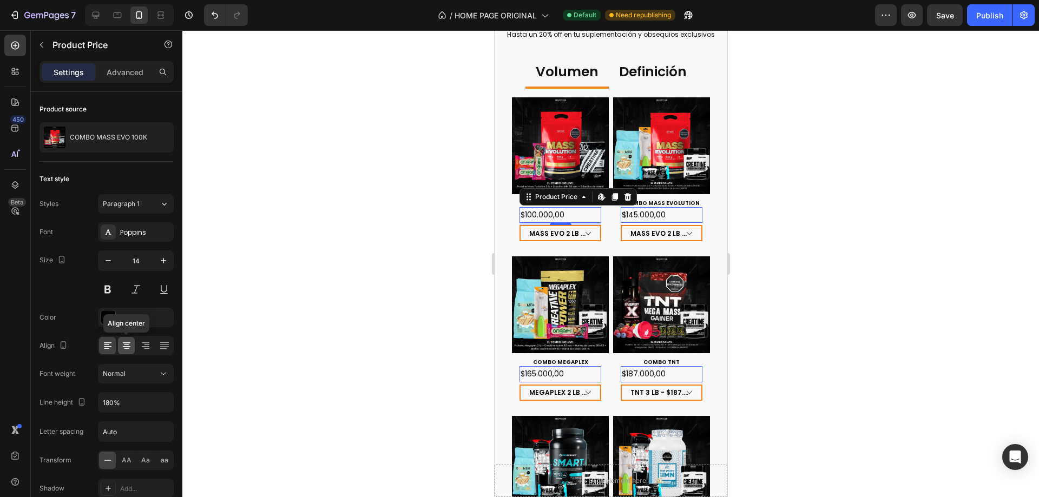
click at [128, 351] on icon at bounding box center [126, 345] width 11 height 11
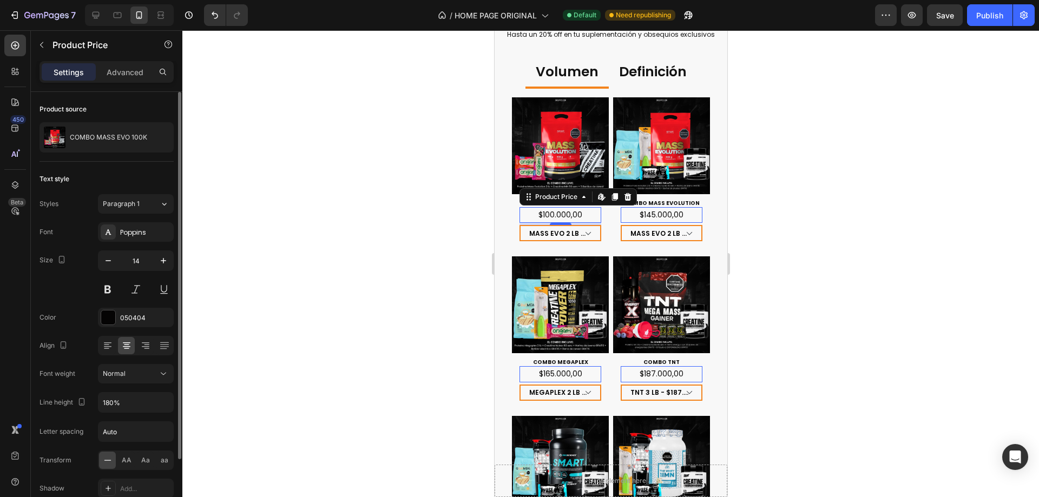
scroll to position [54, 0]
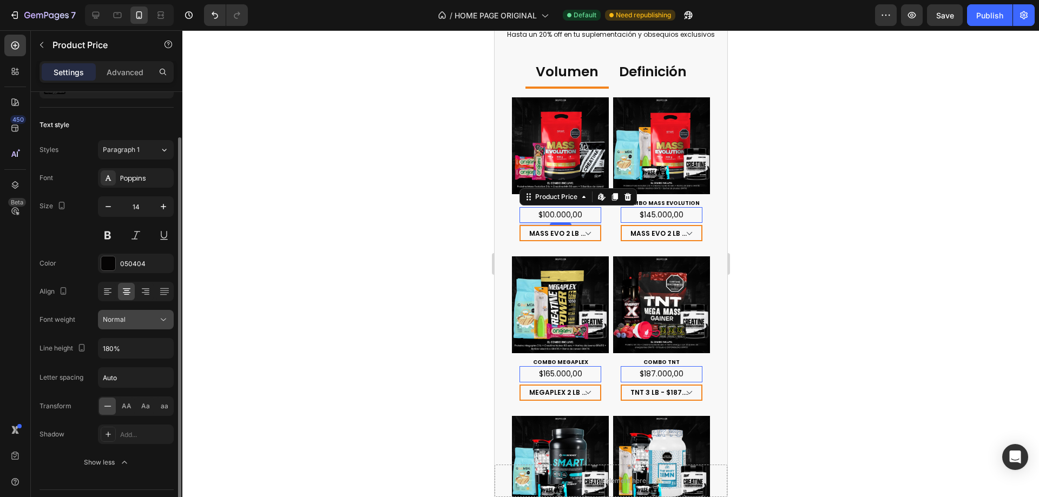
click at [143, 324] on div "Normal" at bounding box center [130, 320] width 55 height 10
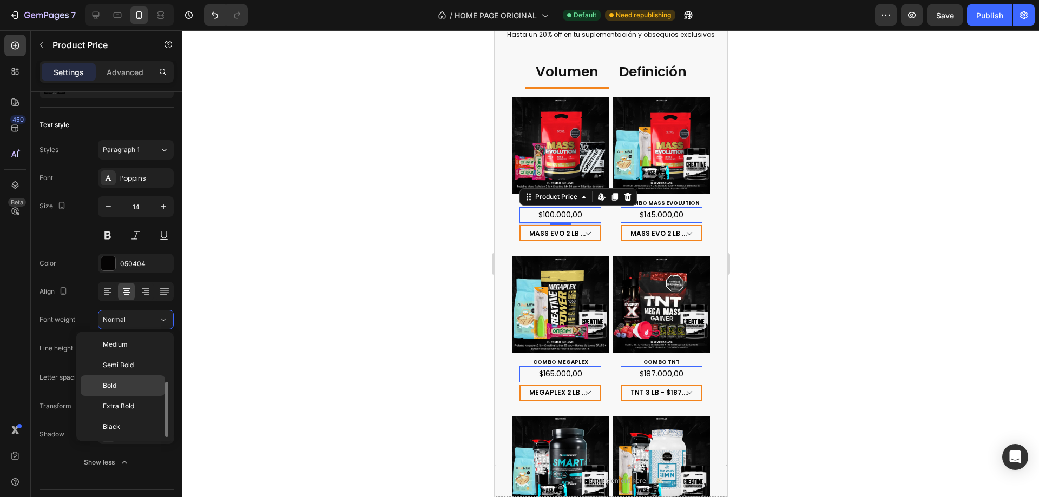
click at [134, 390] on p "Bold" at bounding box center [131, 386] width 57 height 10
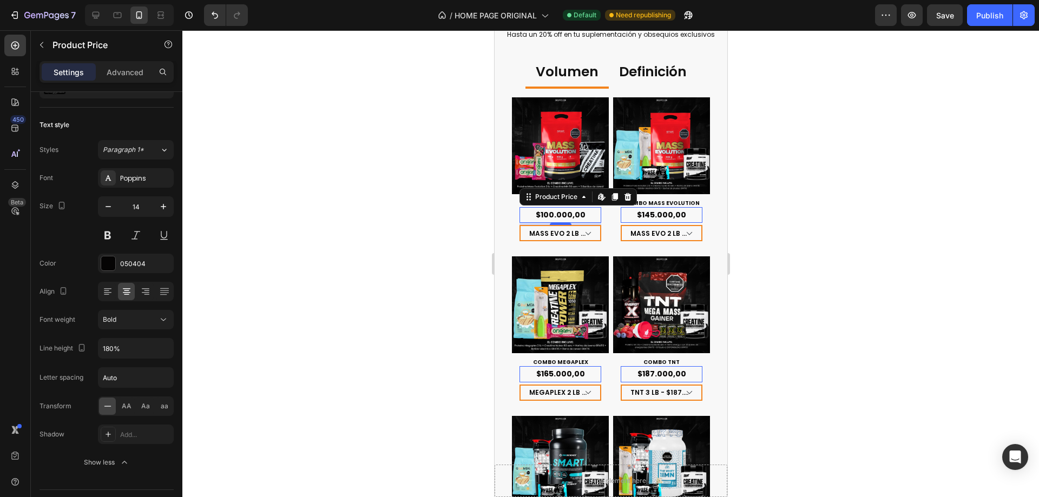
click at [19, 330] on div "450 Beta" at bounding box center [15, 227] width 22 height 385
click at [806, 235] on div at bounding box center [610, 263] width 857 height 467
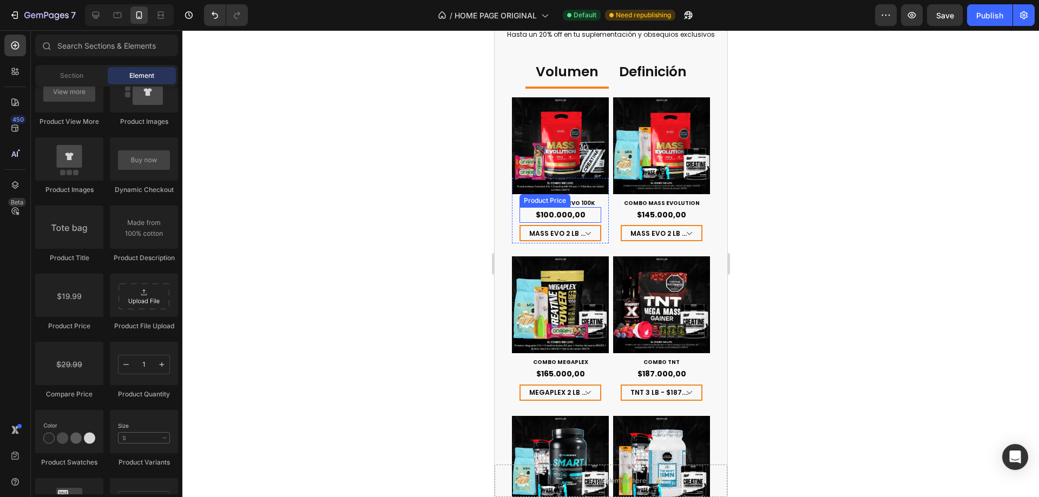
click at [581, 208] on div "$100.000,00" at bounding box center [560, 215] width 82 height 16
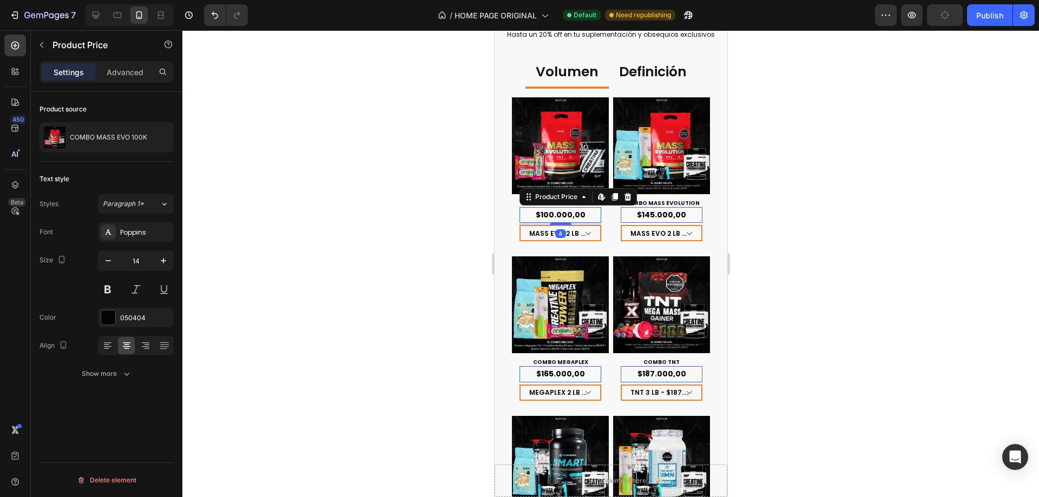
click at [923, 242] on div at bounding box center [610, 263] width 857 height 467
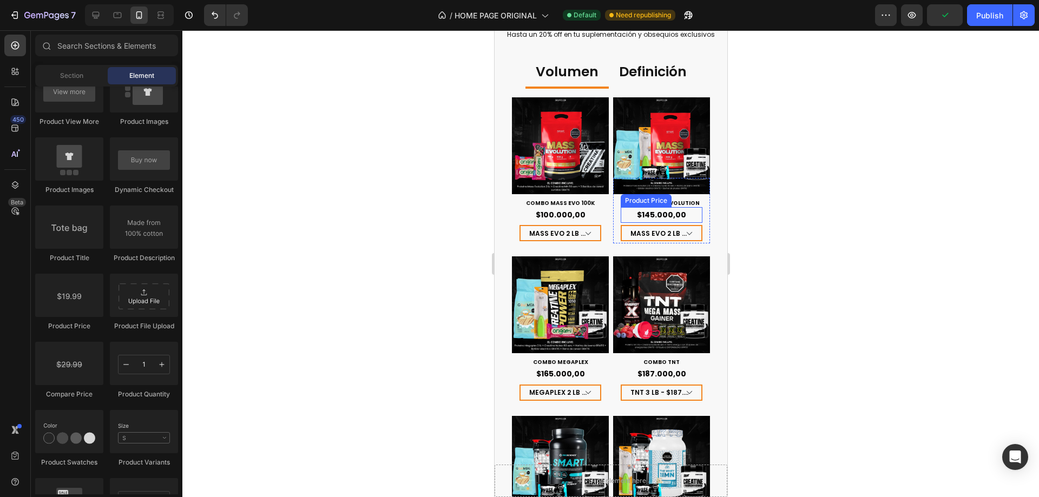
click at [688, 209] on div "$145.000,00" at bounding box center [661, 215] width 82 height 16
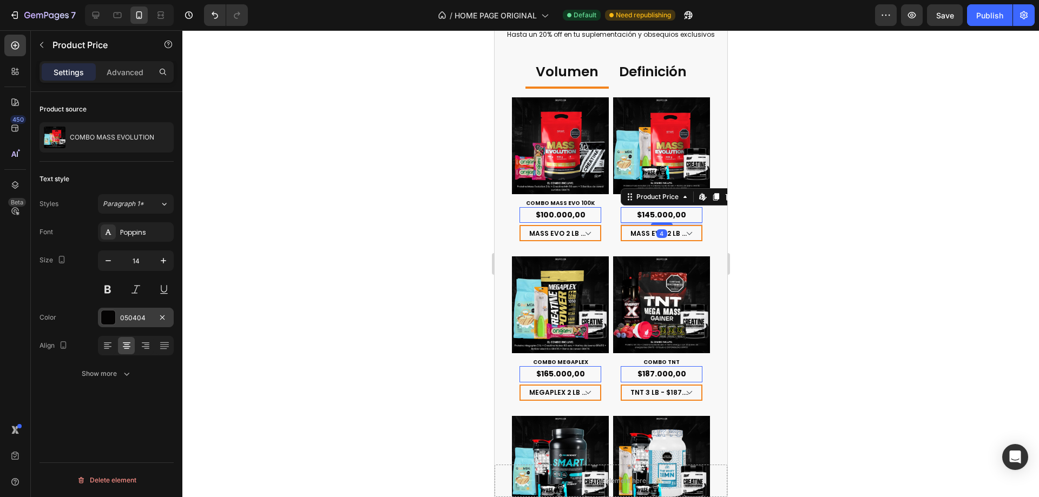
click at [126, 316] on div "050404" at bounding box center [135, 318] width 31 height 10
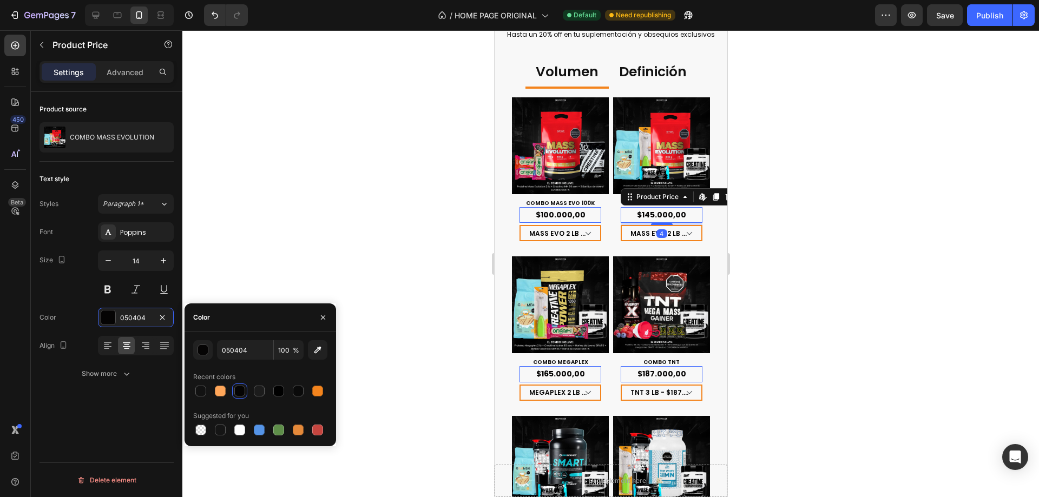
click at [307, 353] on div "050404 100 %" at bounding box center [260, 349] width 134 height 19
click at [314, 350] on icon "button" at bounding box center [317, 350] width 11 height 11
click at [220, 395] on div at bounding box center [220, 391] width 11 height 11
click at [280, 392] on div at bounding box center [278, 391] width 11 height 11
type input "1C1C1C"
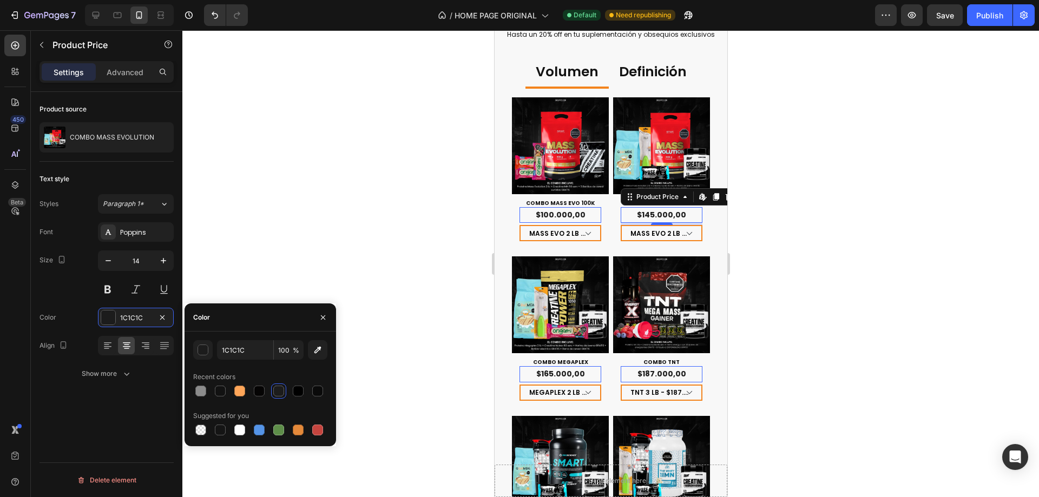
click at [283, 392] on div at bounding box center [278, 391] width 11 height 11
click at [580, 200] on h1 "COMBO MASS EVO 100K" at bounding box center [560, 204] width 82 height 8
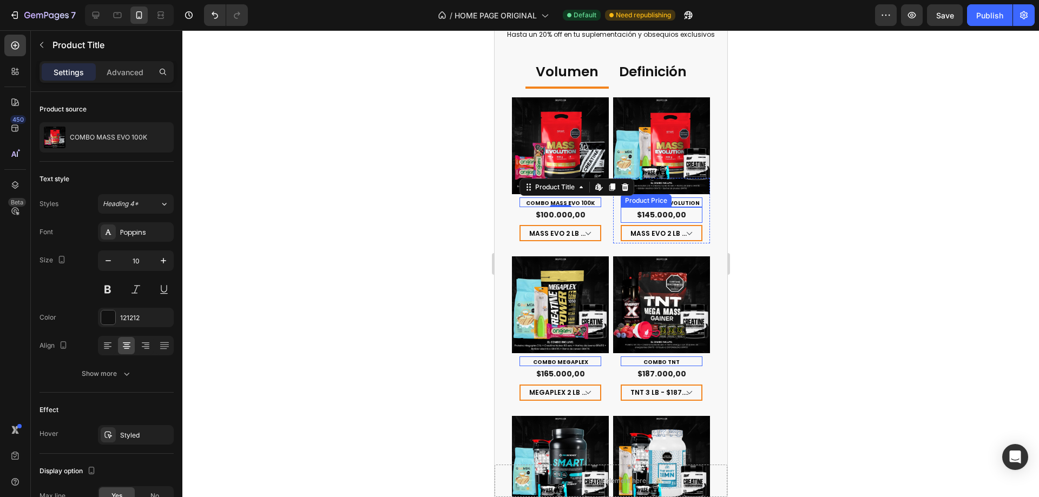
click at [654, 207] on div "$145.000,00" at bounding box center [661, 215] width 82 height 16
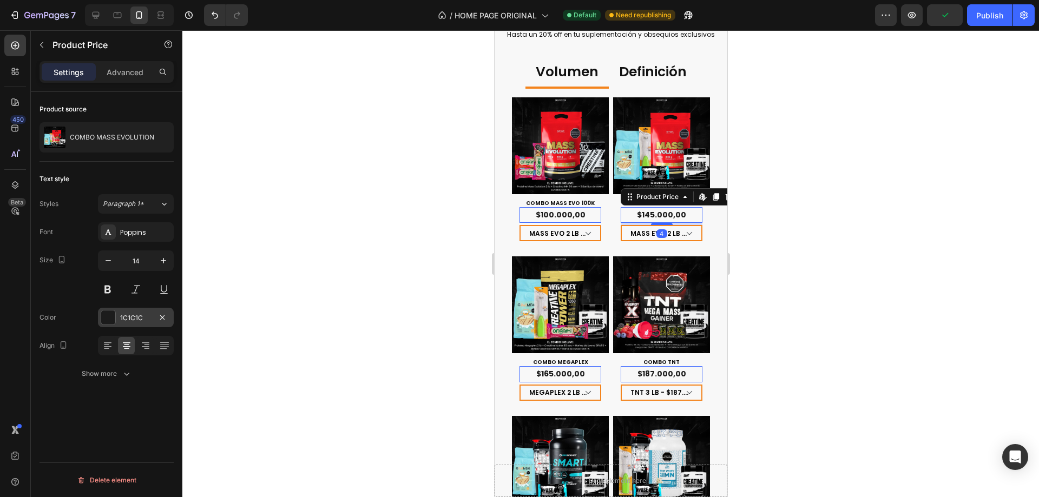
click at [142, 325] on div "1C1C1C" at bounding box center [136, 317] width 76 height 19
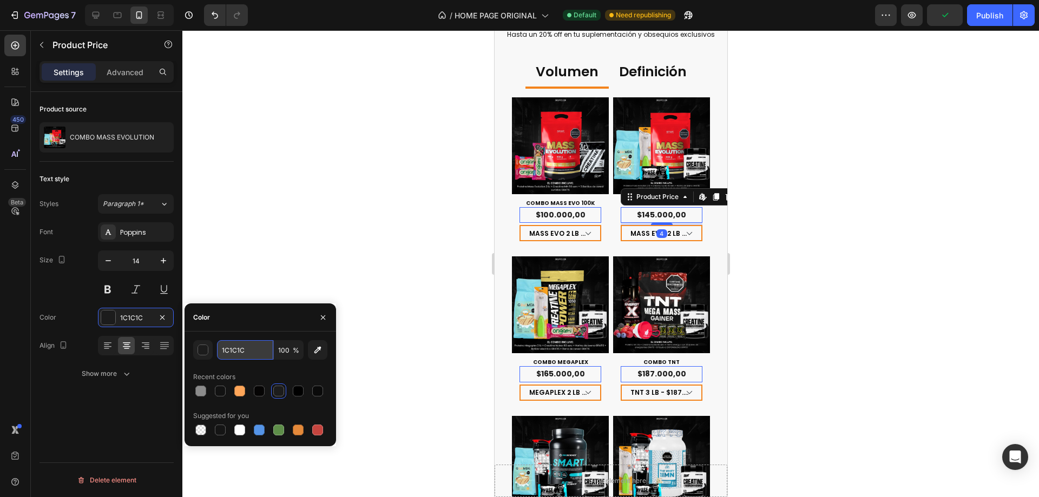
click at [259, 346] on input "1C1C1C" at bounding box center [245, 349] width 56 height 19
type input "121212"
click at [803, 245] on div at bounding box center [610, 263] width 857 height 467
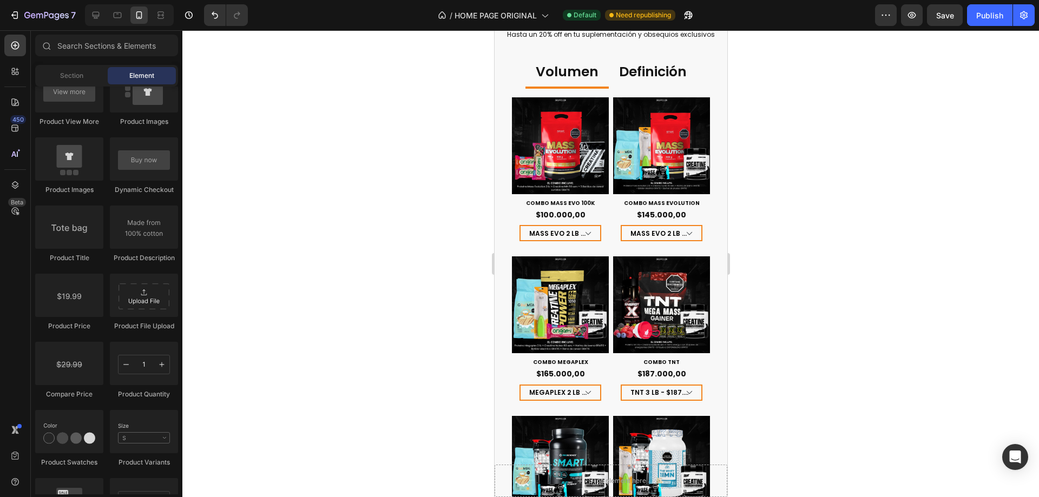
click at [865, 274] on div at bounding box center [610, 263] width 857 height 467
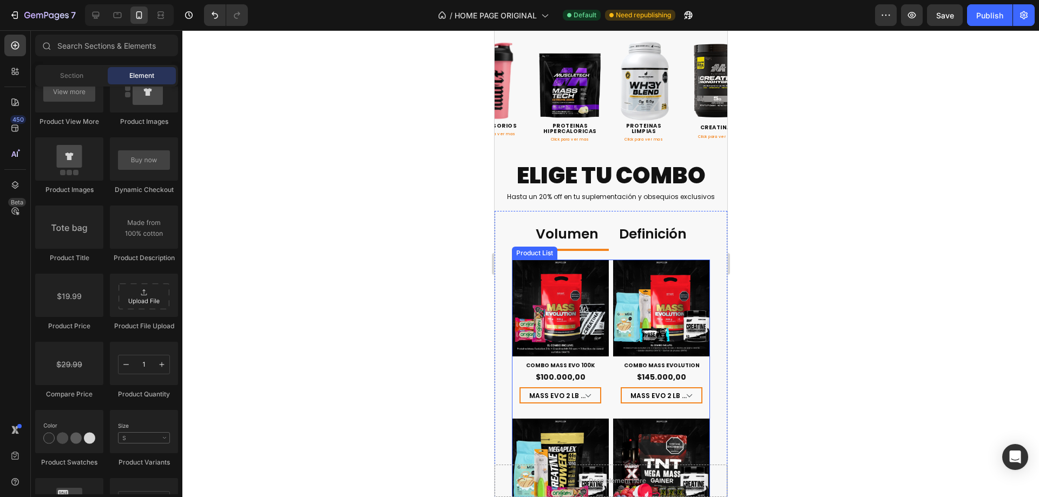
scroll to position [451, 0]
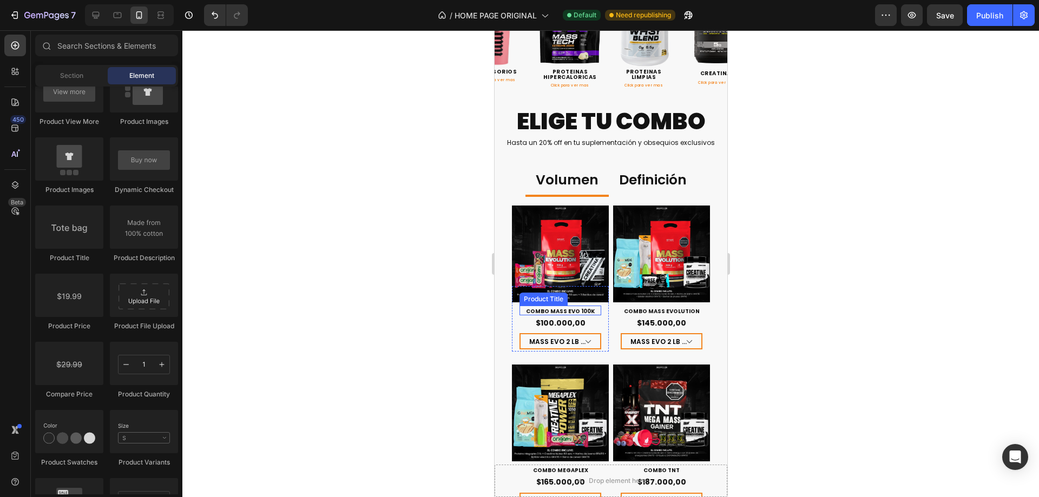
click at [591, 308] on h1 "COMBO MASS EVO 100K" at bounding box center [560, 312] width 82 height 8
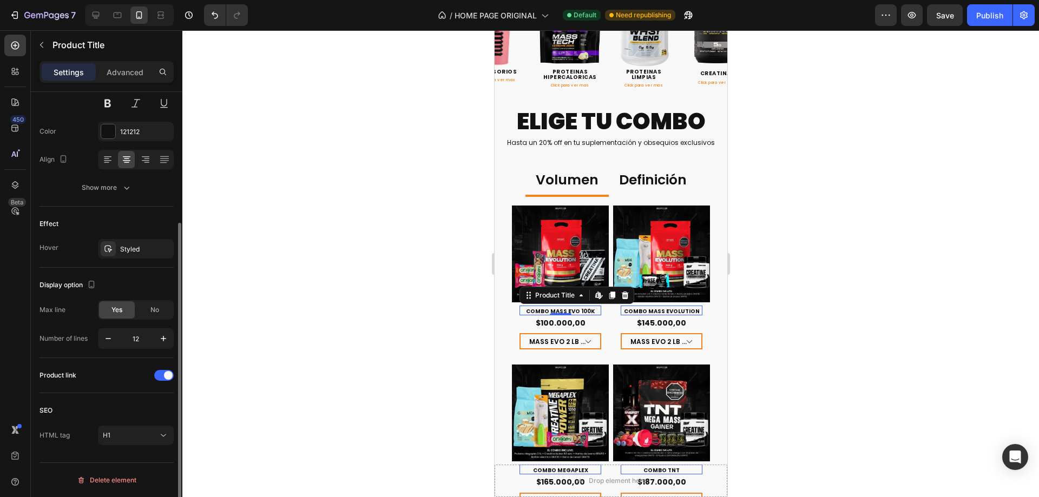
scroll to position [0, 0]
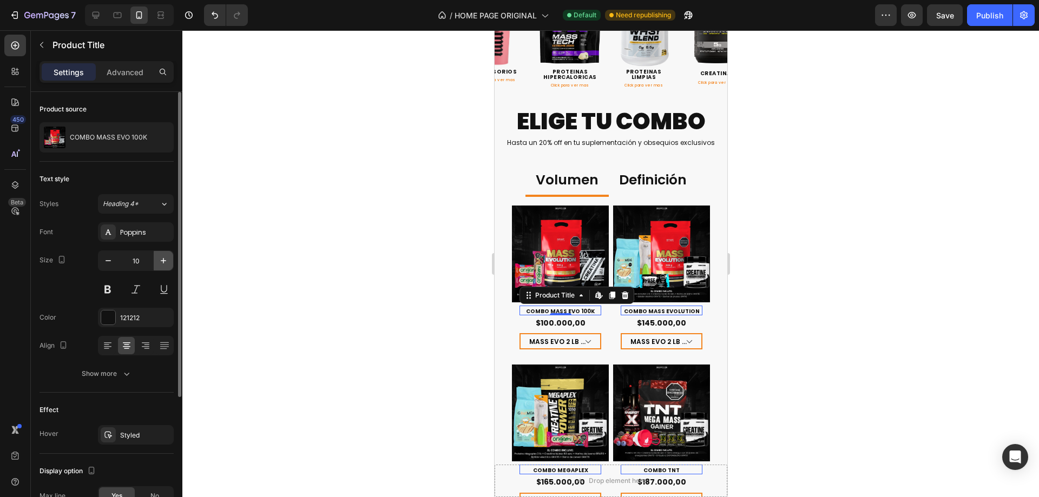
click at [163, 255] on button "button" at bounding box center [163, 260] width 19 height 19
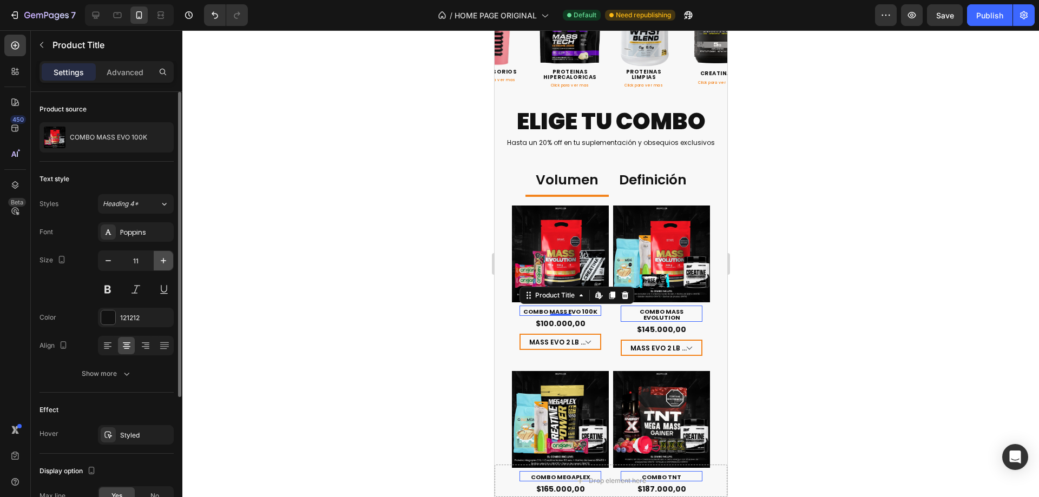
click at [163, 255] on button "button" at bounding box center [163, 260] width 19 height 19
type input "12"
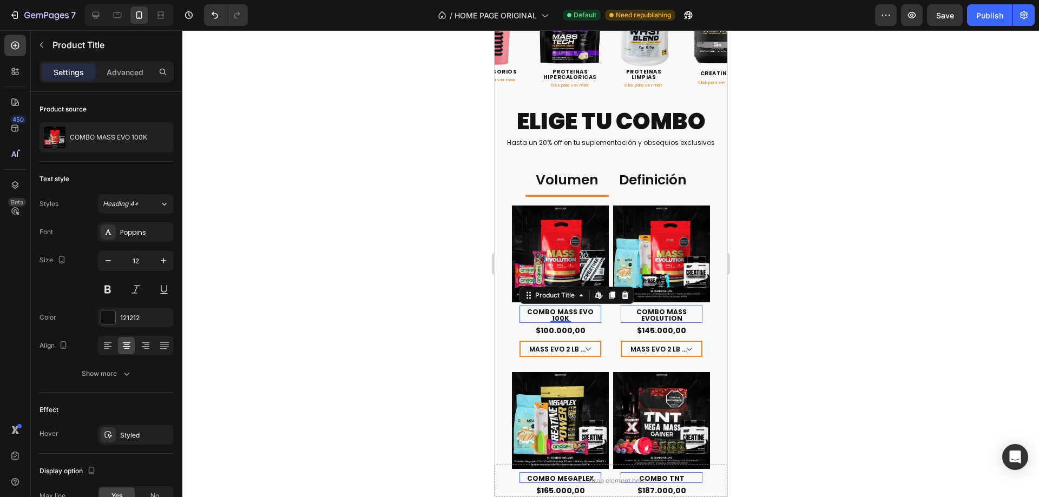
click at [848, 232] on div at bounding box center [610, 263] width 857 height 467
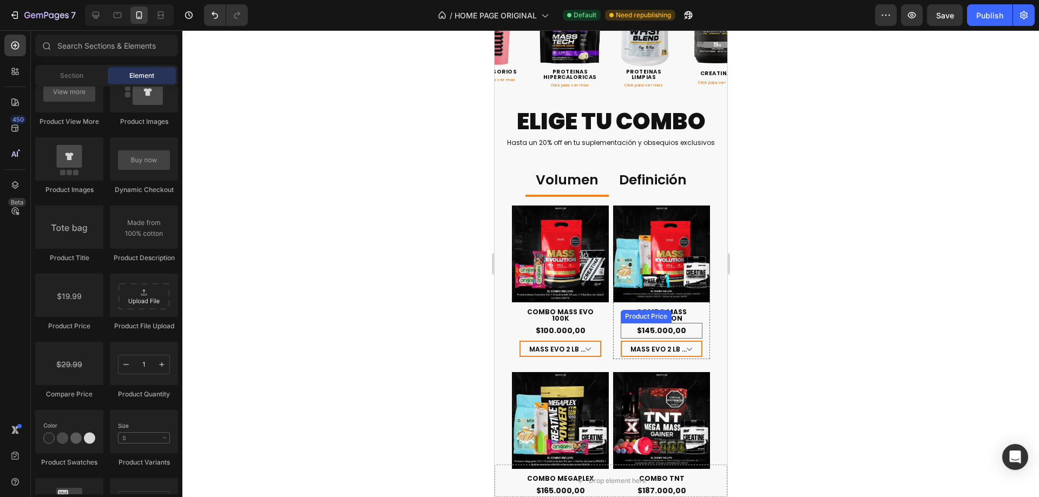
click at [683, 329] on div "$145.000,00" at bounding box center [661, 331] width 82 height 16
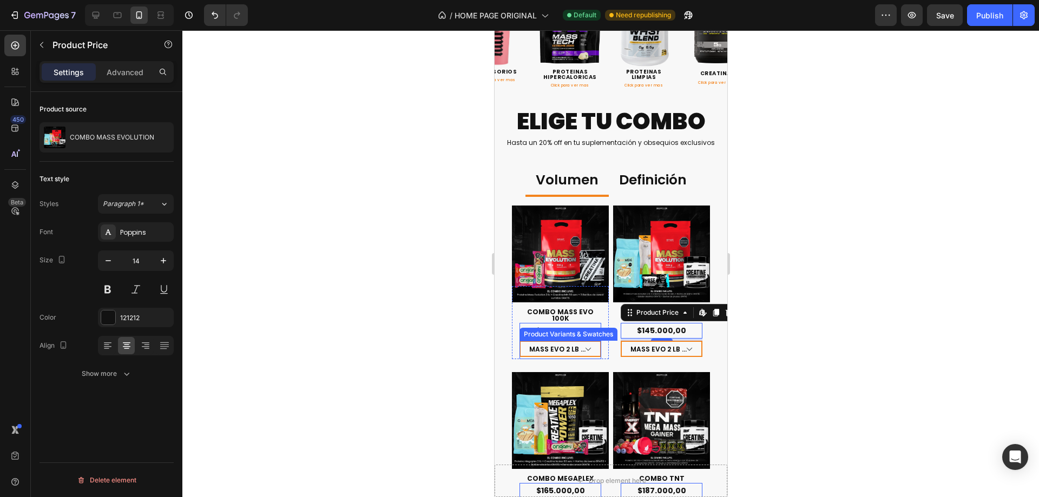
click at [596, 345] on select "MASS EVO 2 LB + IMN 50 SERV + 3 BARRITAS - $100.000,00" at bounding box center [560, 349] width 82 height 16
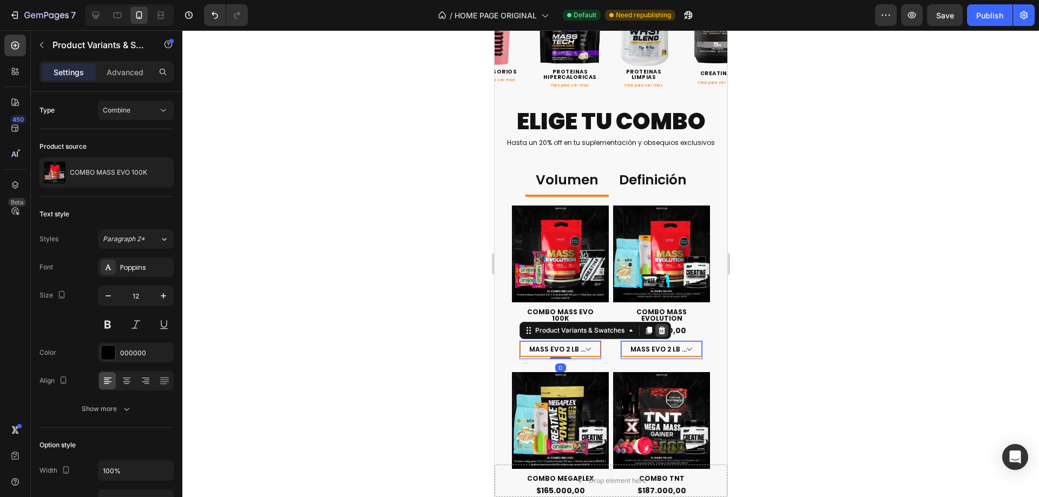
click at [660, 326] on icon at bounding box center [661, 330] width 9 height 9
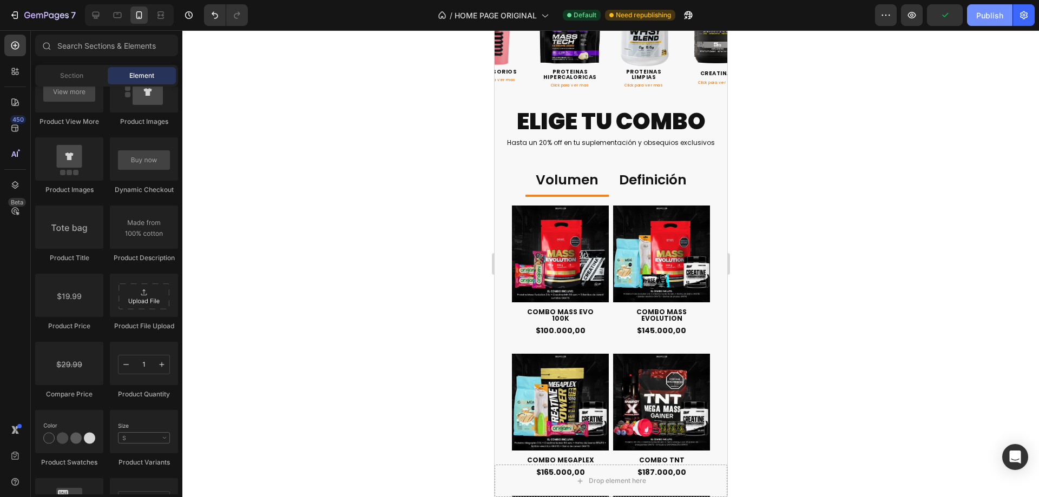
click at [990, 8] on button "Publish" at bounding box center [989, 15] width 45 height 22
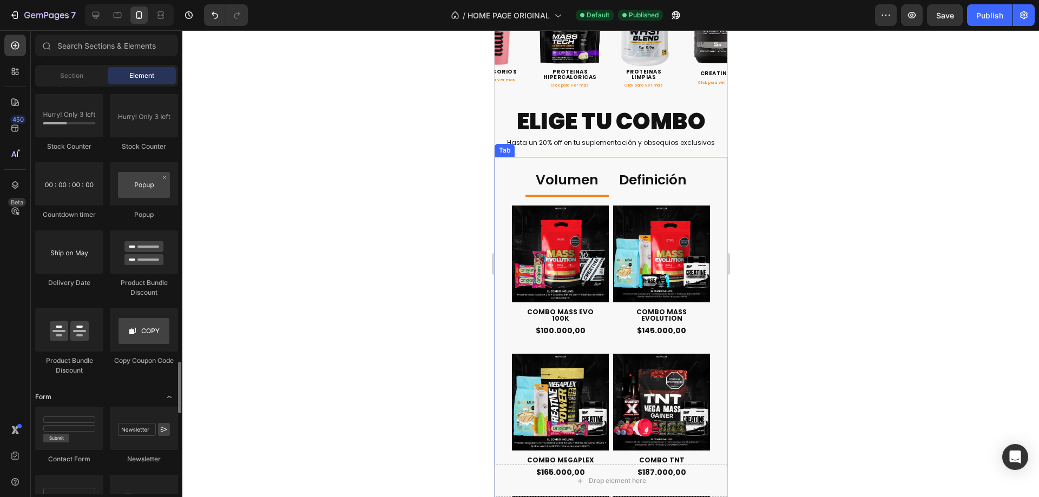
click at [120, 397] on div "Form" at bounding box center [106, 397] width 143 height 11
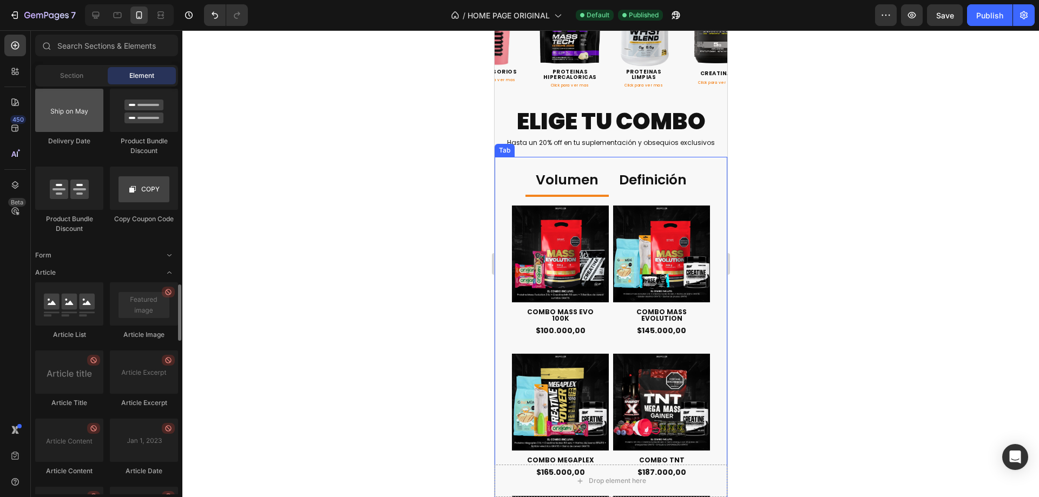
scroll to position [2145, 0]
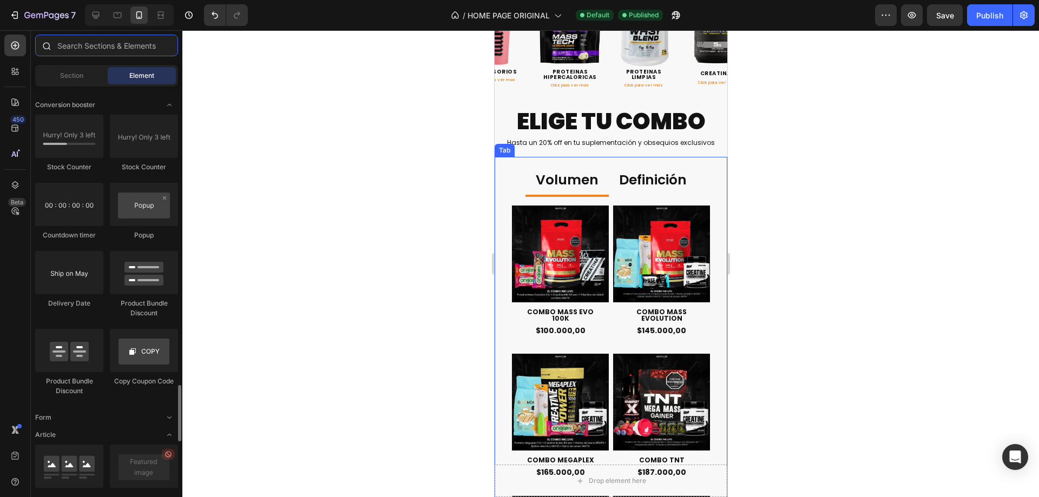
click at [123, 51] on input "text" at bounding box center [106, 46] width 143 height 22
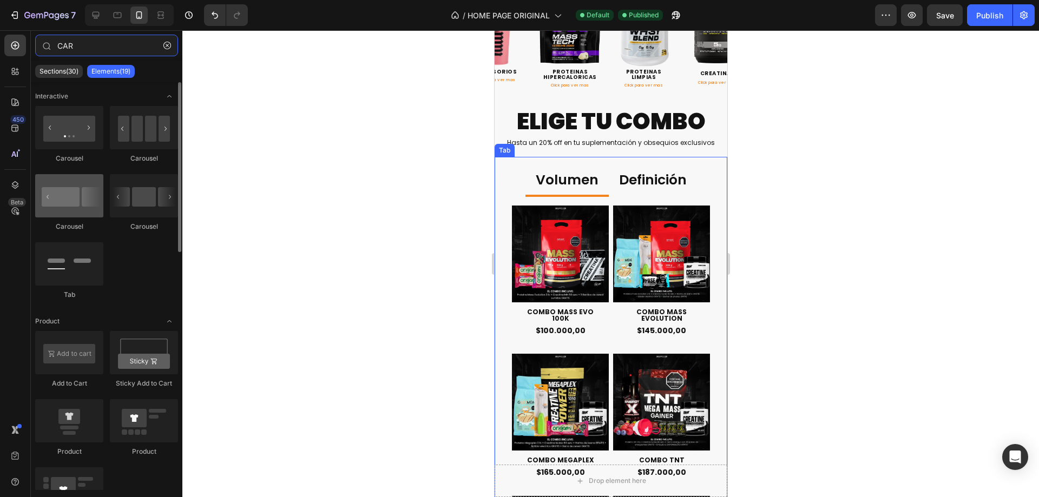
scroll to position [54, 0]
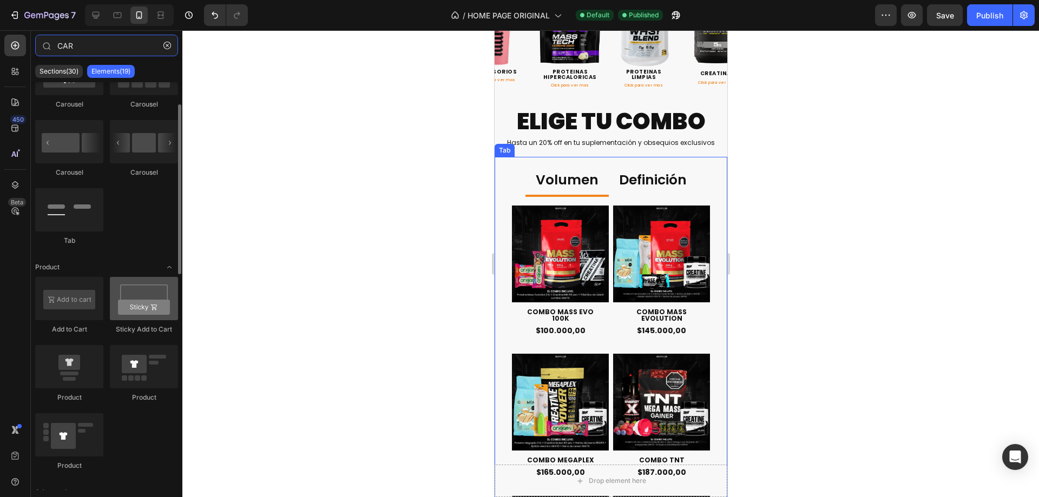
type input "CAR"
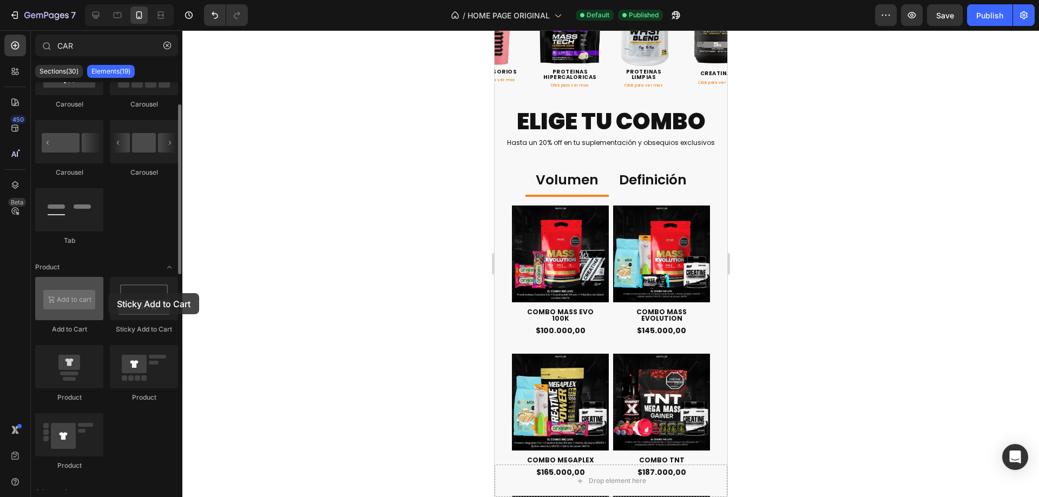
drag, startPoint x: 150, startPoint y: 304, endPoint x: 65, endPoint y: 310, distance: 85.2
click at [107, 293] on div "Add to Cart Sticky Add to Cart Product Product Product" at bounding box center [106, 379] width 143 height 204
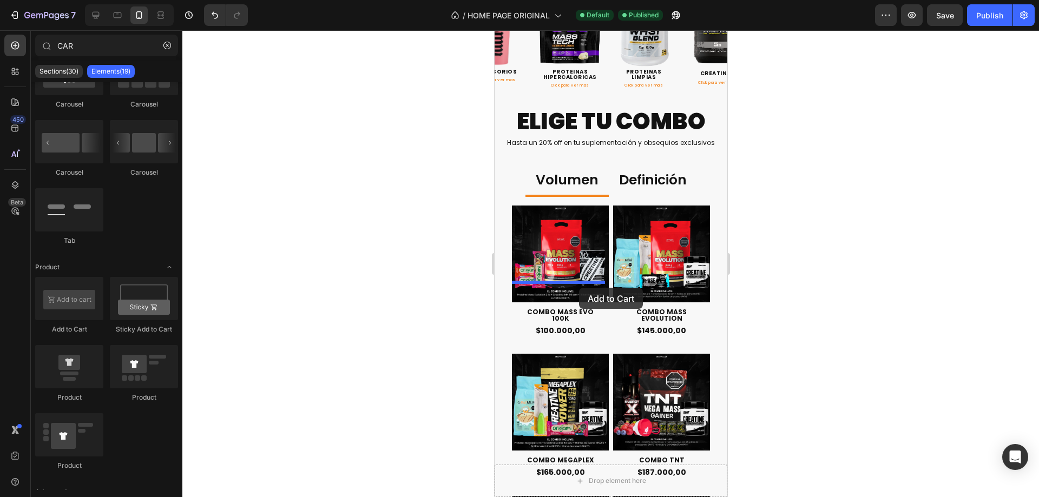
drag, startPoint x: 566, startPoint y: 341, endPoint x: 579, endPoint y: 288, distance: 54.5
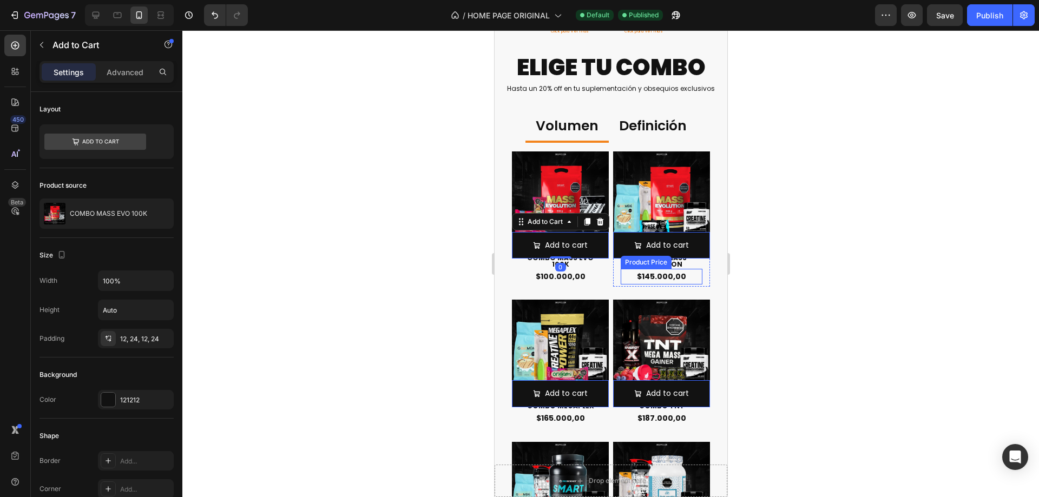
scroll to position [559, 0]
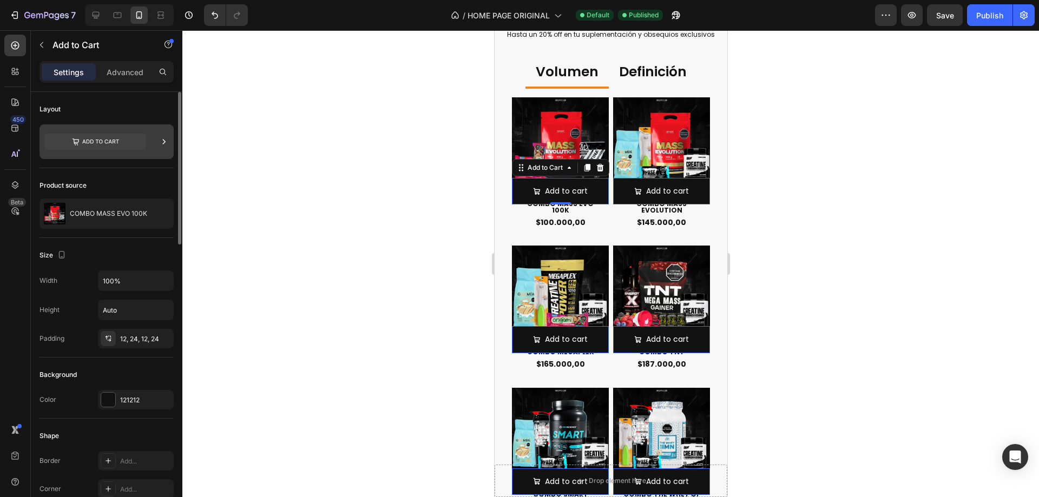
click at [130, 140] on icon at bounding box center [95, 142] width 102 height 16
click at [154, 175] on div "Product source COMBO MASS EVO 100K" at bounding box center [107, 203] width 134 height 70
click at [149, 132] on div at bounding box center [107, 141] width 134 height 35
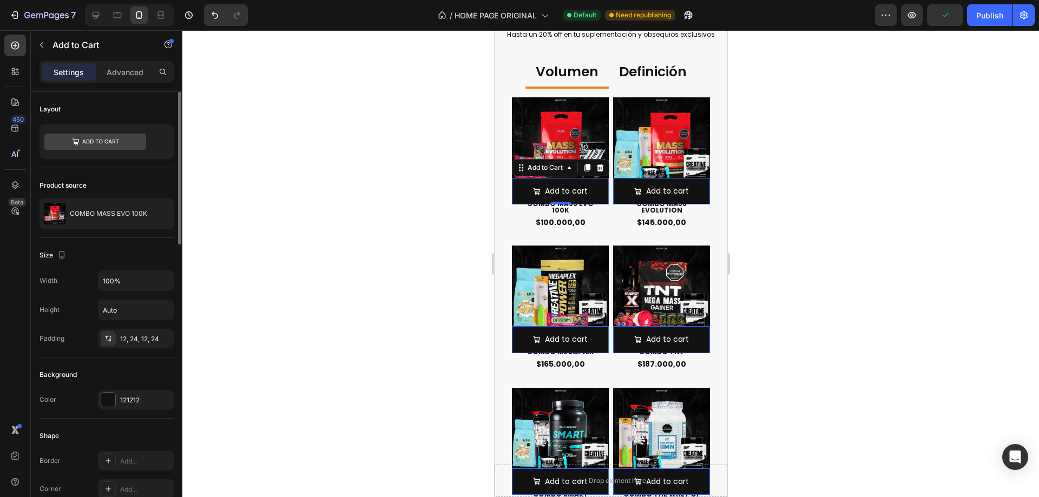
click at [112, 171] on div "Product source COMBO MASS EVO 100K" at bounding box center [107, 203] width 134 height 70
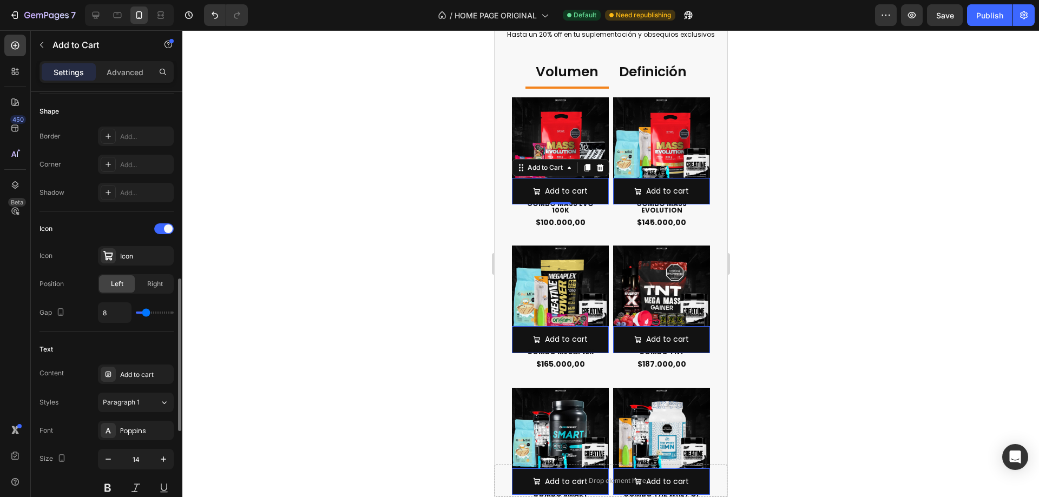
scroll to position [379, 0]
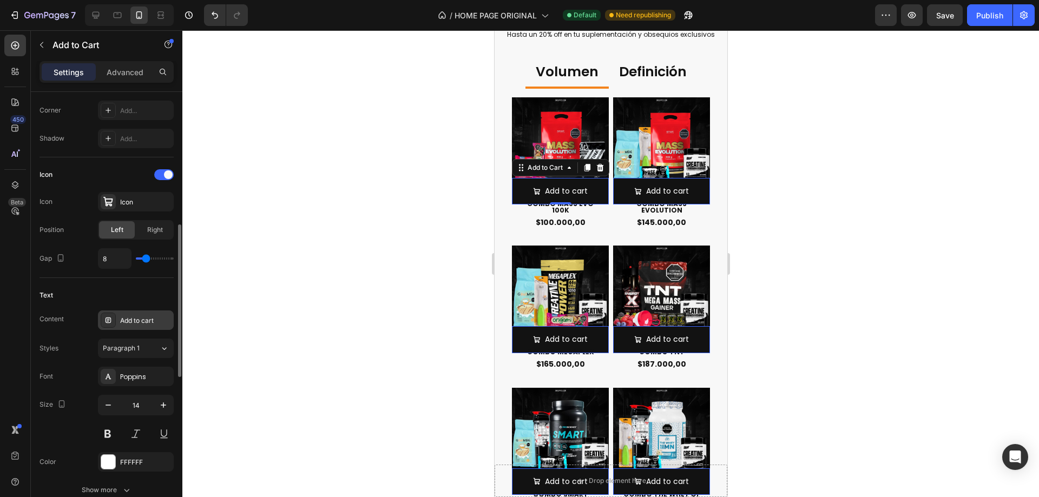
click at [145, 322] on div "Add to cart" at bounding box center [145, 321] width 51 height 10
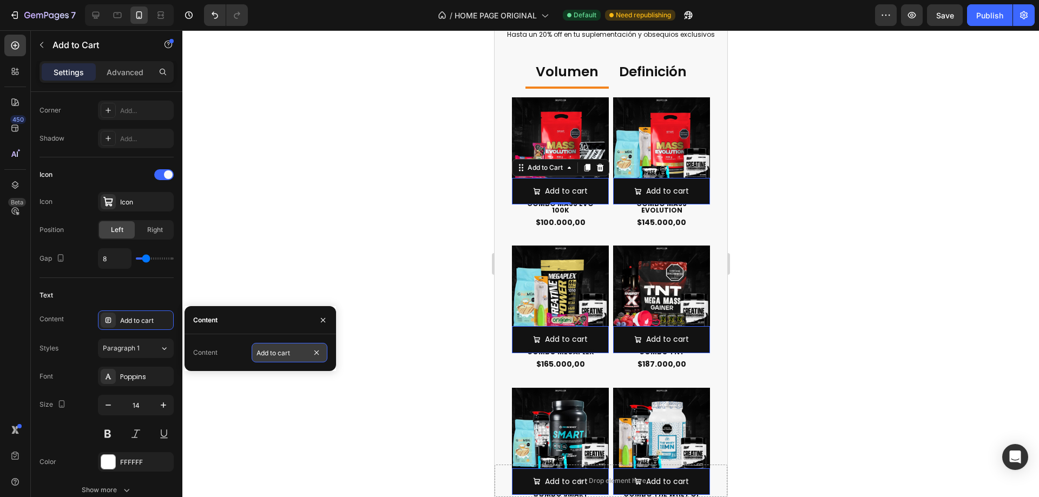
click at [274, 349] on input "Add to cart" at bounding box center [290, 352] width 76 height 19
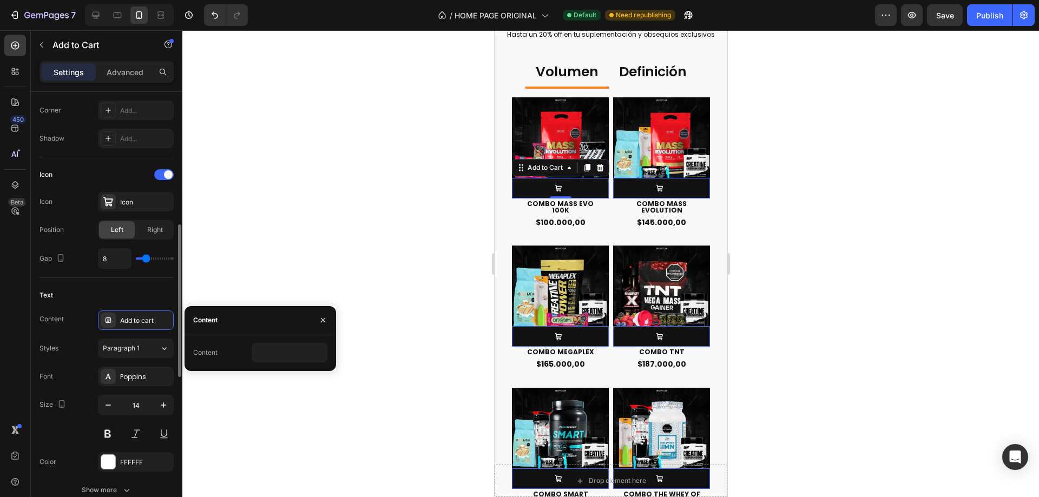
click at [112, 294] on div "Text" at bounding box center [107, 295] width 134 height 17
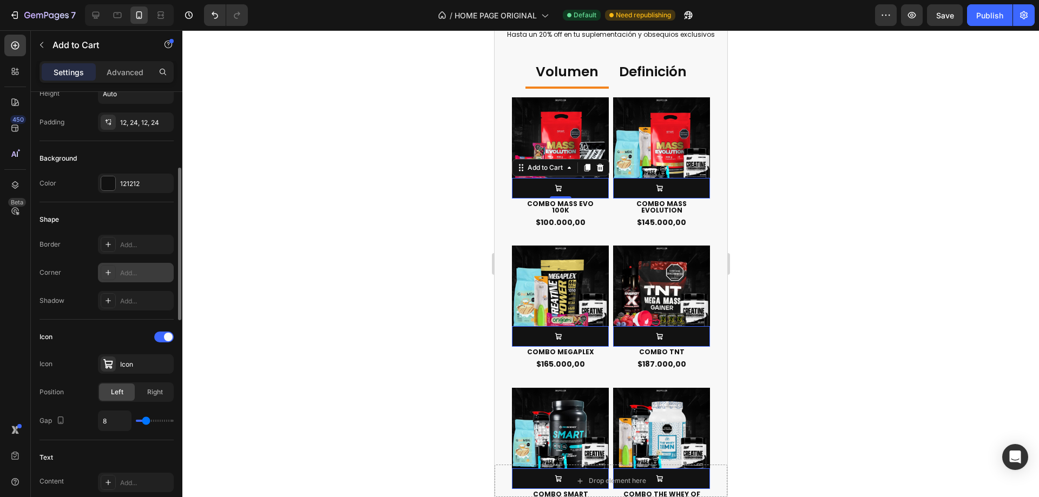
scroll to position [162, 0]
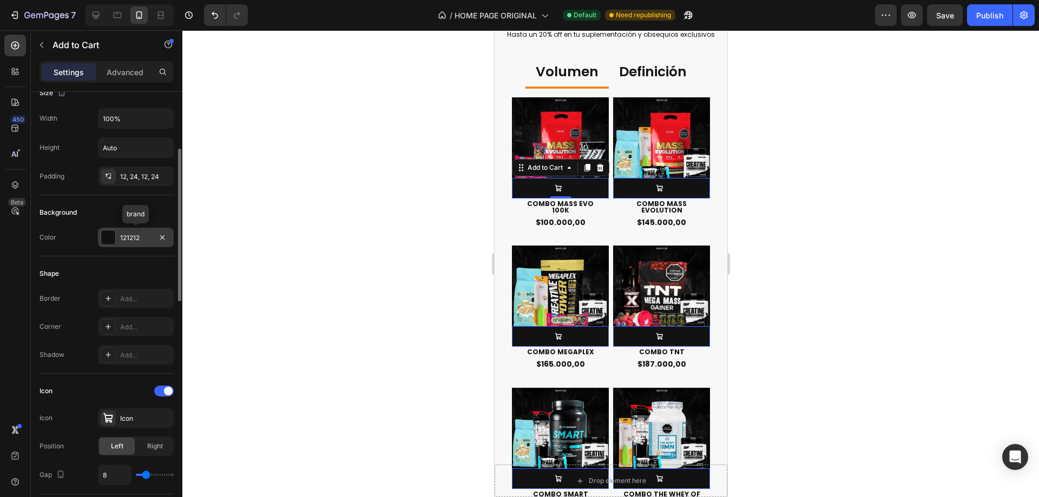
click at [132, 235] on div "121212" at bounding box center [135, 238] width 31 height 10
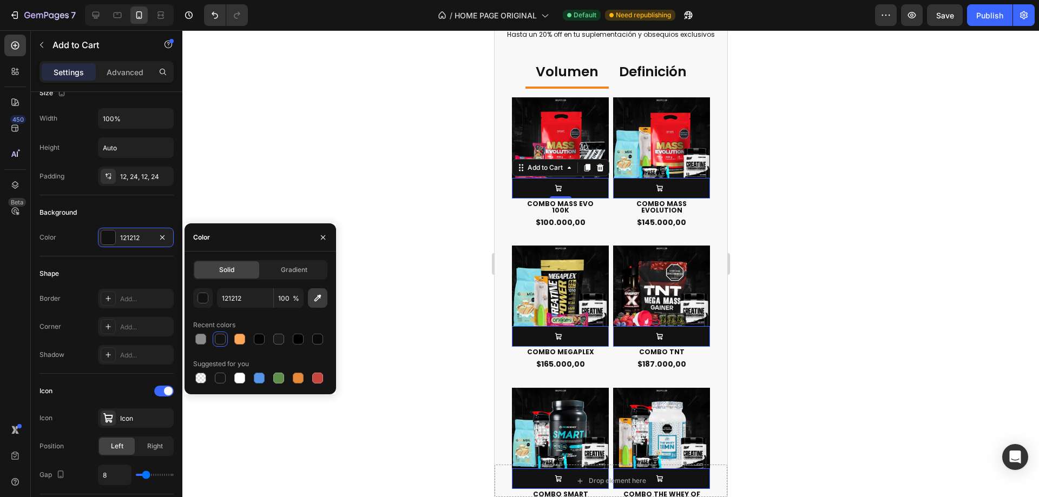
click at [317, 301] on icon "button" at bounding box center [317, 298] width 11 height 11
type input "F3841D"
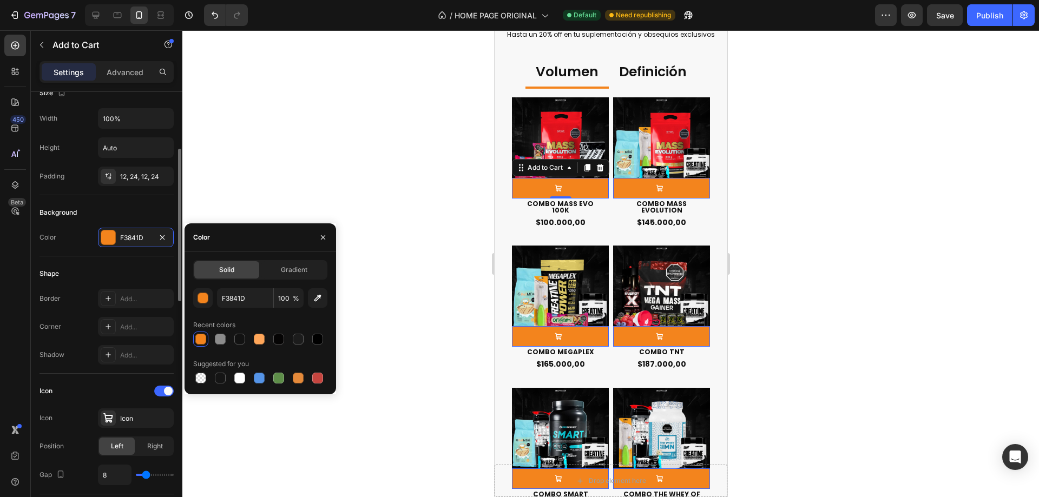
click at [132, 271] on div "Shape" at bounding box center [107, 273] width 134 height 17
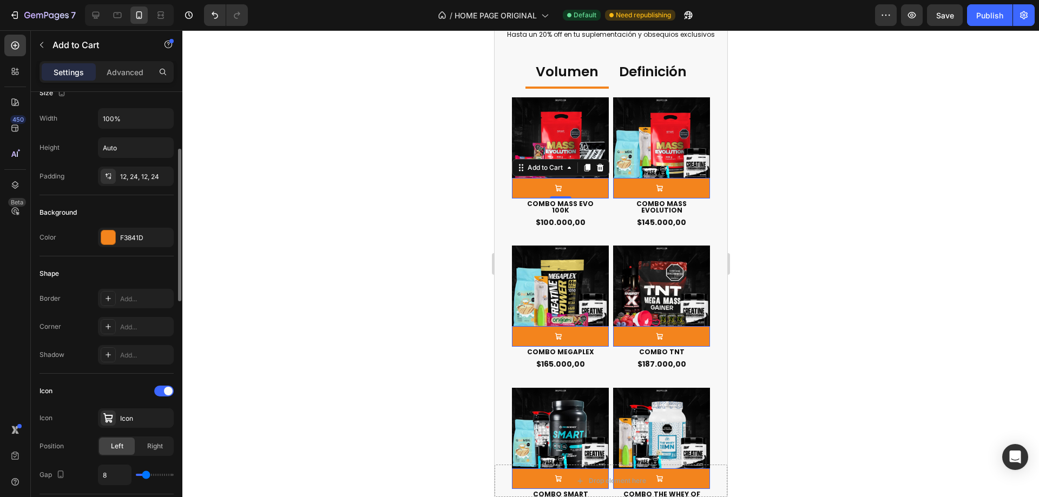
scroll to position [217, 0]
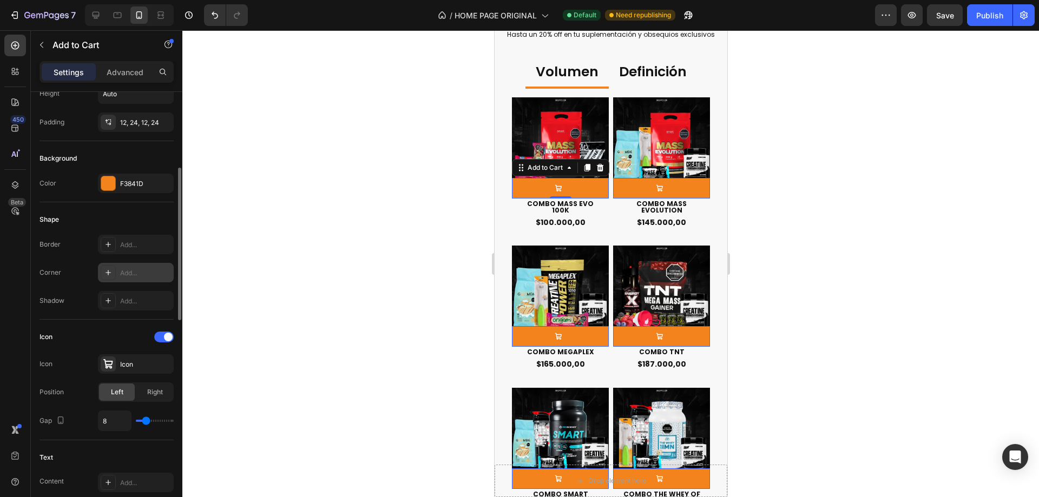
click at [117, 277] on div "Add..." at bounding box center [136, 272] width 76 height 19
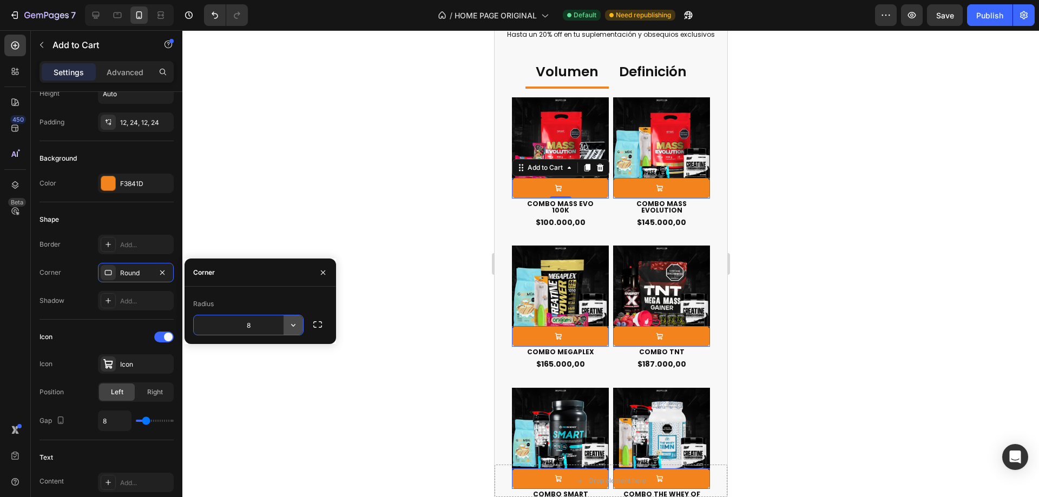
click at [290, 329] on icon "button" at bounding box center [293, 325] width 11 height 11
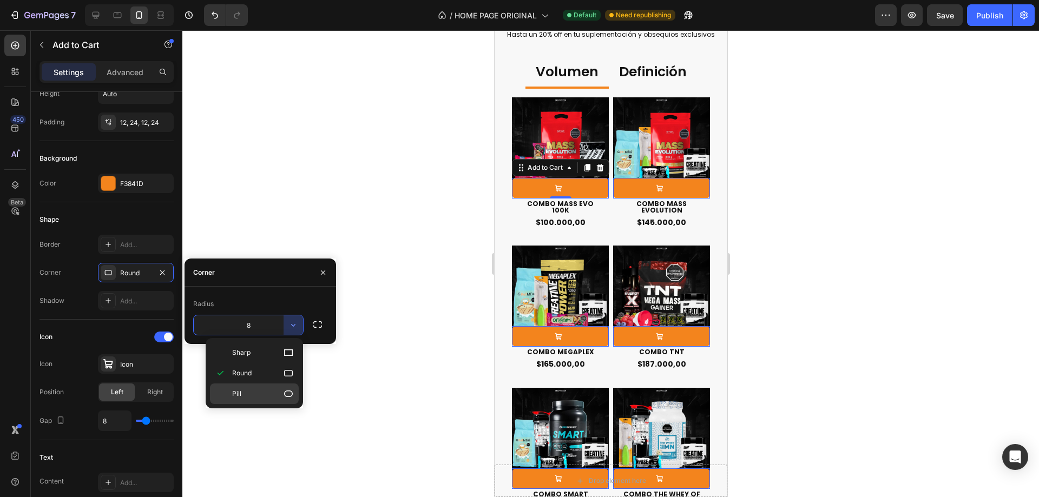
click at [284, 388] on div "Pill" at bounding box center [254, 394] width 89 height 21
type input "9999"
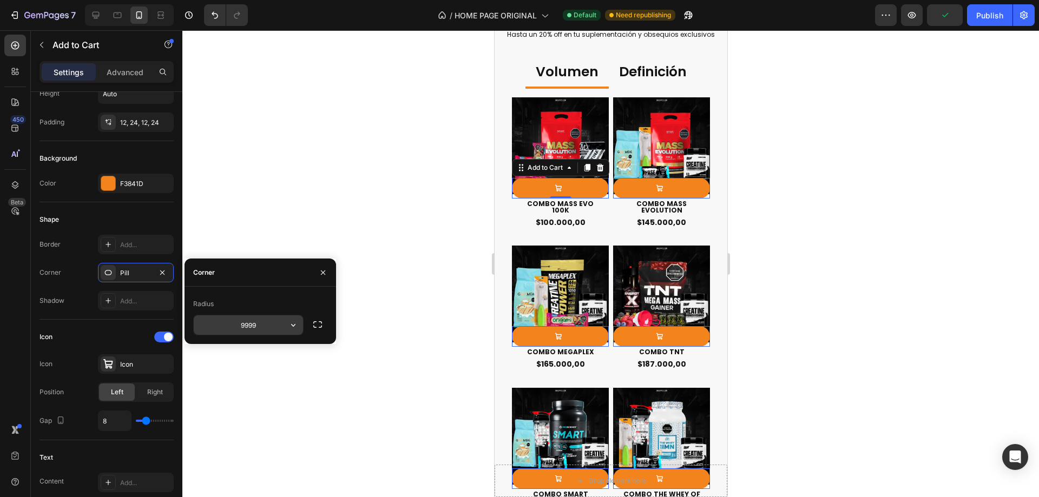
click at [278, 323] on input "9999" at bounding box center [248, 325] width 109 height 19
click at [298, 292] on div "Radius 9999" at bounding box center [261, 315] width 152 height 57
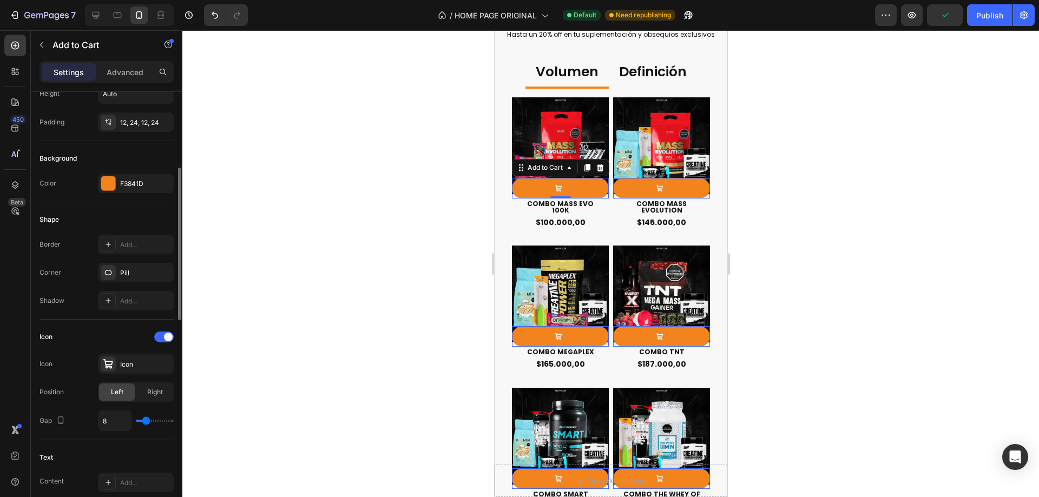
click at [107, 323] on div "Icon Icon Icon Position Left Right Gap 8" at bounding box center [107, 380] width 134 height 121
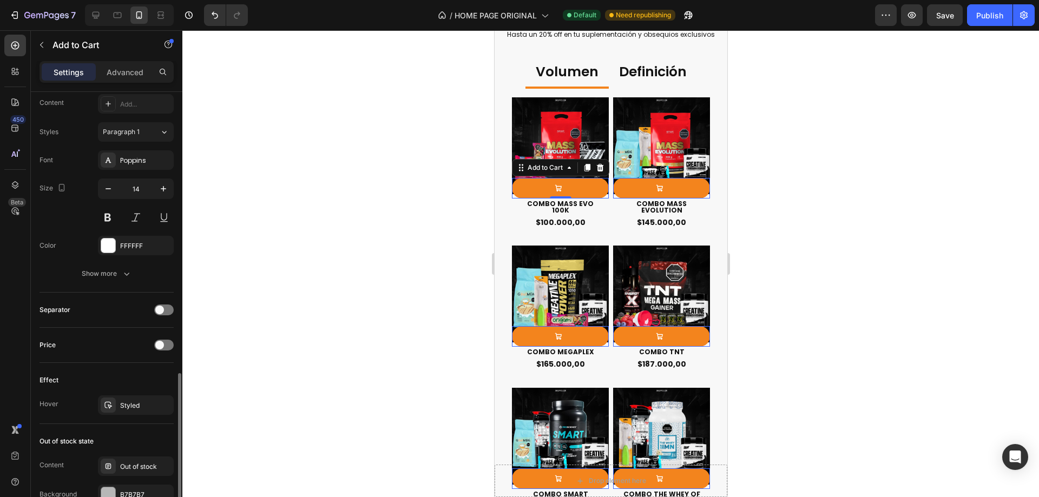
scroll to position [650, 0]
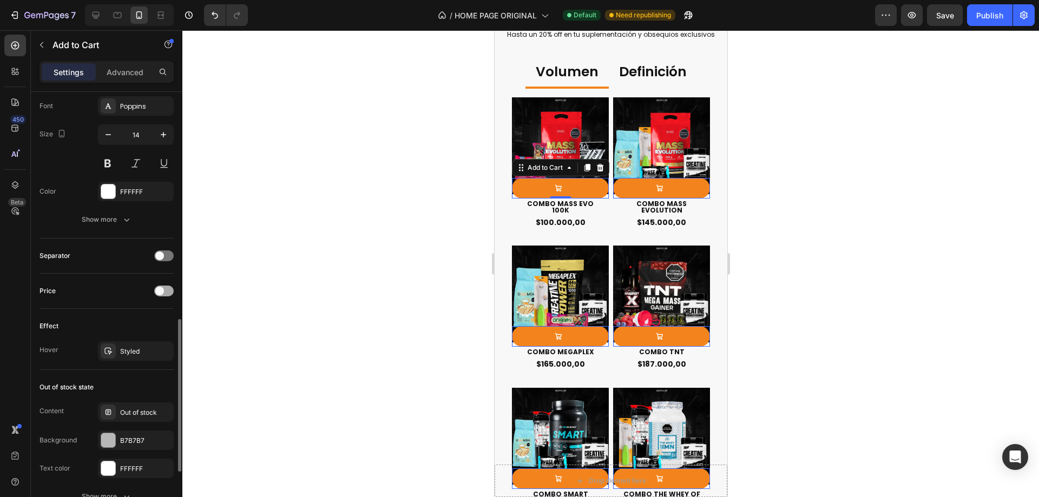
click at [163, 291] on span at bounding box center [159, 291] width 9 height 9
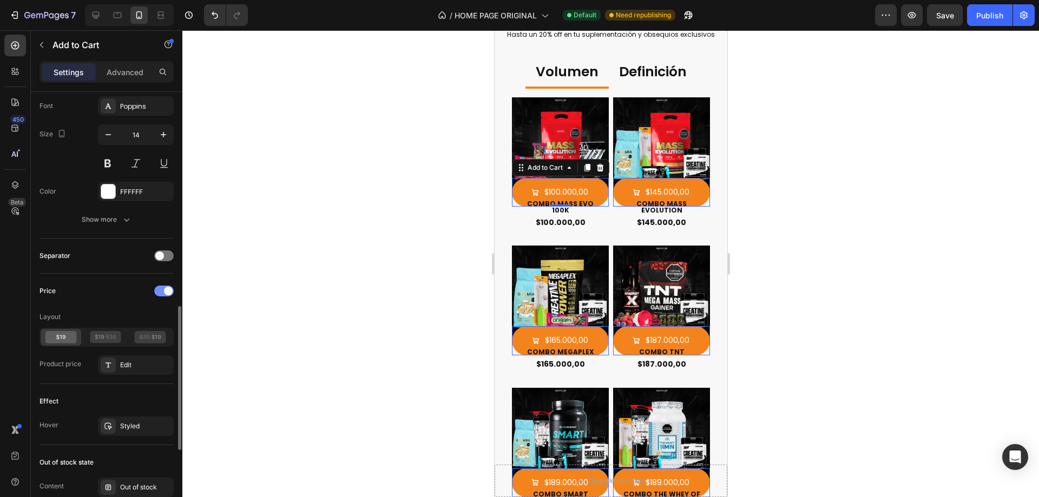
click at [163, 291] on div at bounding box center [163, 291] width 19 height 11
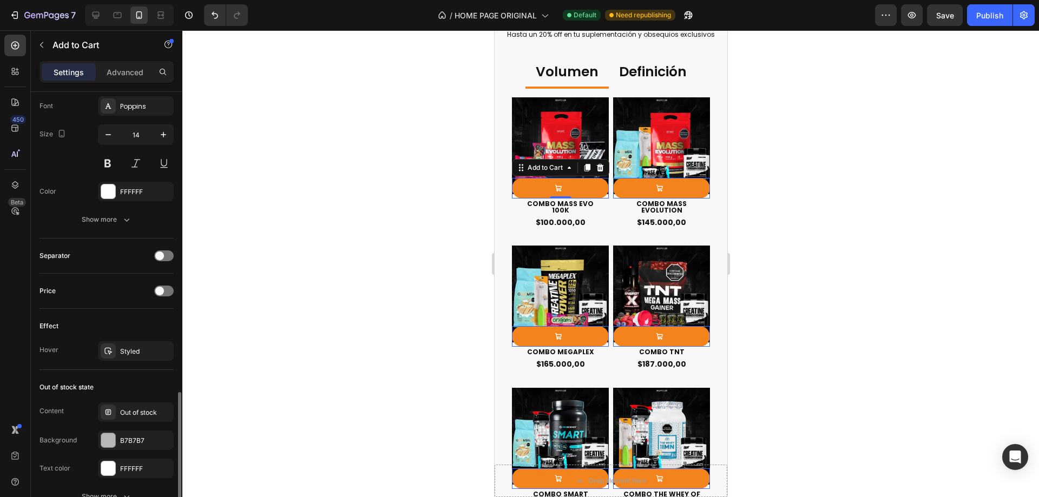
scroll to position [704, 0]
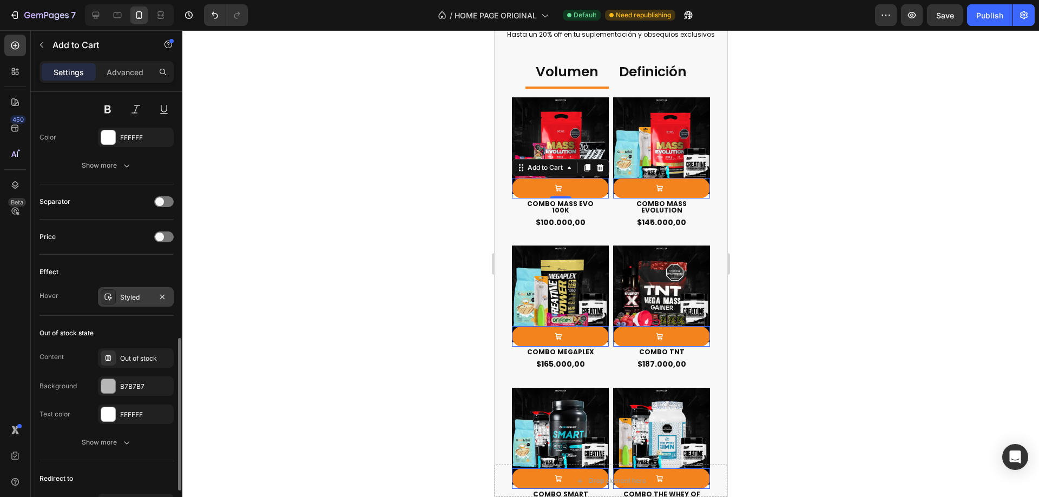
click at [134, 298] on div "Styled" at bounding box center [135, 298] width 31 height 10
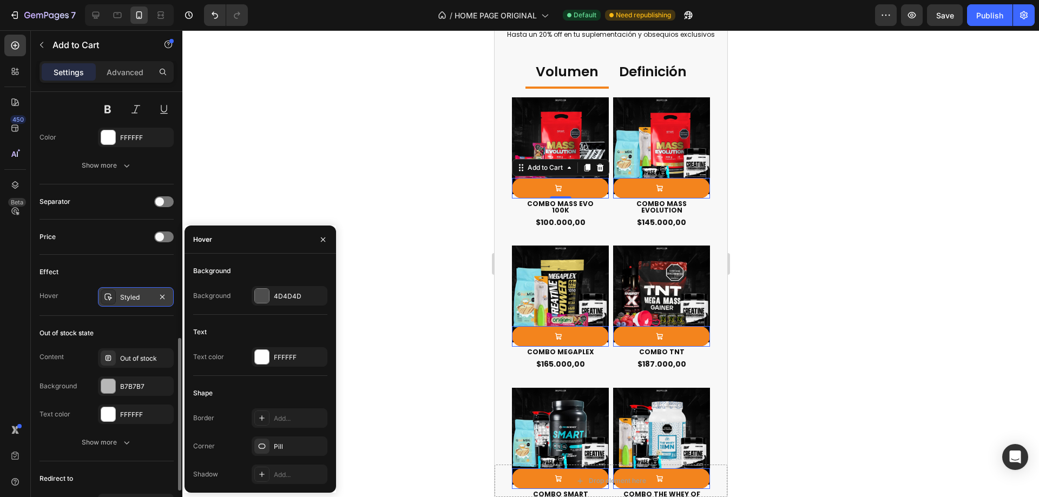
click at [133, 298] on div "Styled" at bounding box center [135, 298] width 31 height 10
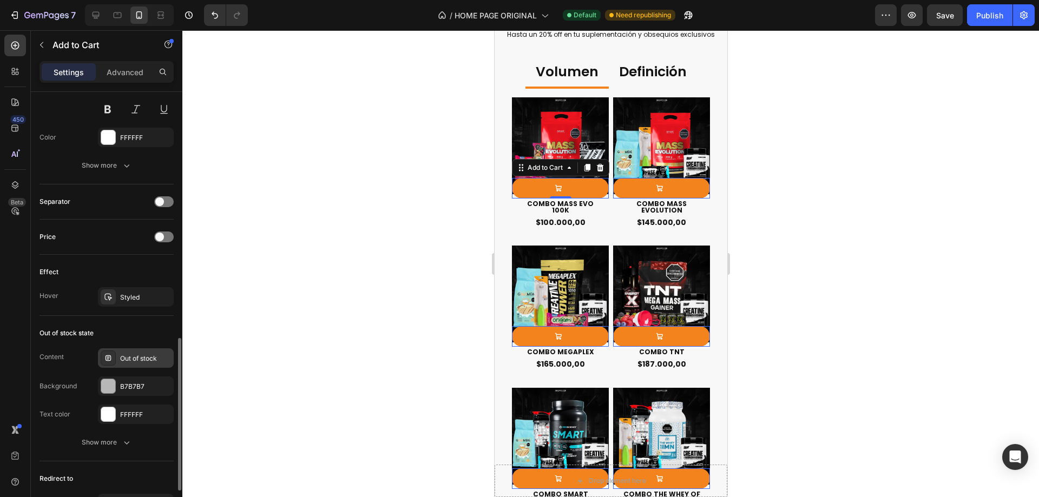
scroll to position [758, 0]
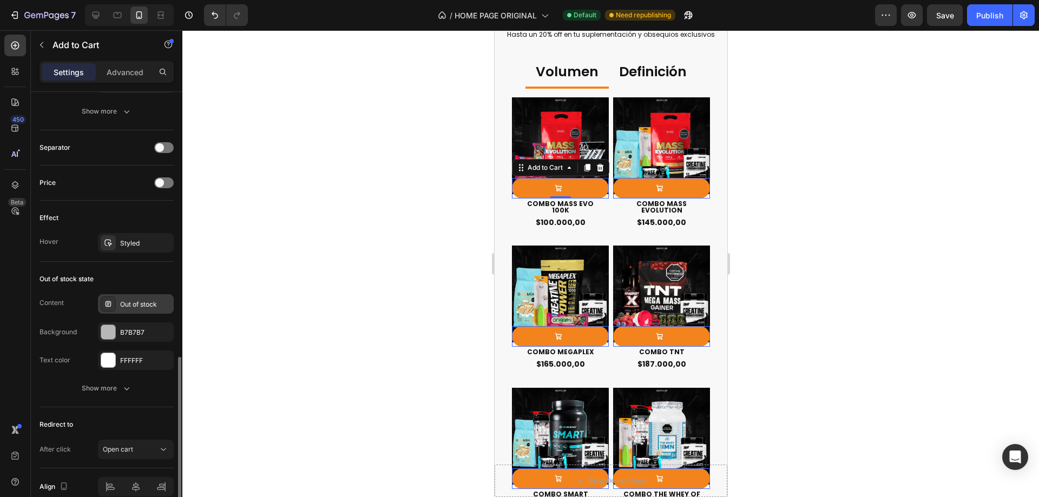
click at [139, 301] on div "Out of stock" at bounding box center [145, 305] width 51 height 10
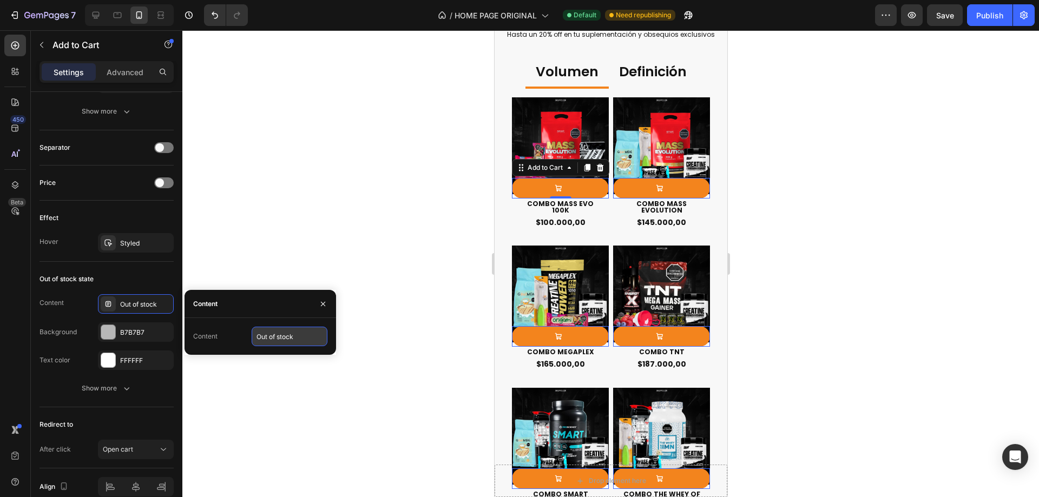
click at [277, 332] on input "Out of stock" at bounding box center [290, 336] width 76 height 19
click at [130, 276] on div "Out of stock state" at bounding box center [107, 279] width 134 height 17
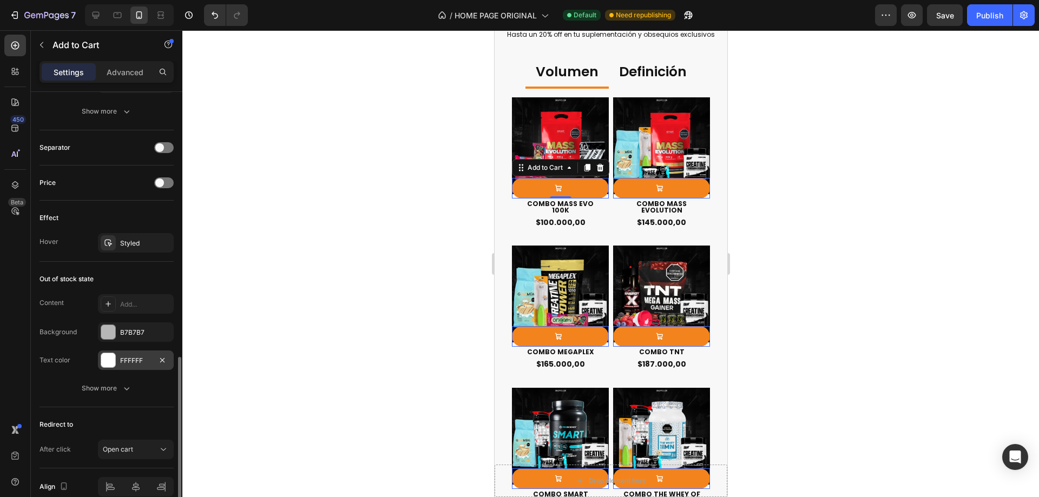
scroll to position [809, 0]
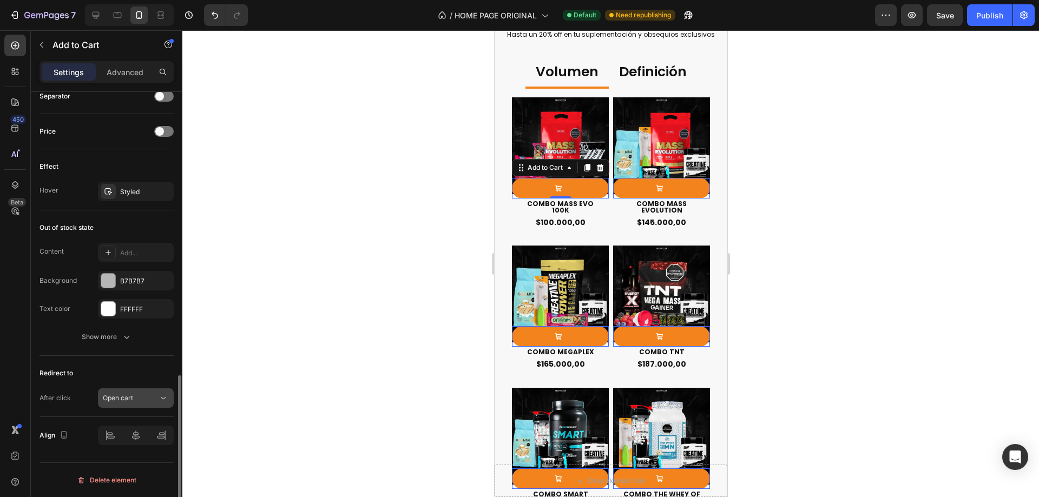
click at [133, 401] on span "Open cart" at bounding box center [118, 398] width 30 height 8
click at [133, 399] on span "Open cart" at bounding box center [118, 398] width 30 height 8
click at [135, 438] on div at bounding box center [136, 435] width 76 height 19
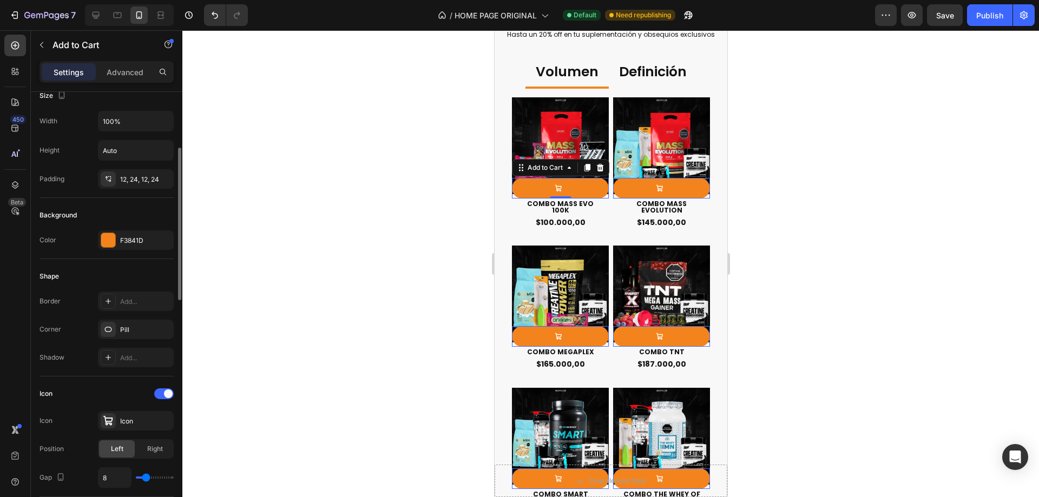
scroll to position [51, 0]
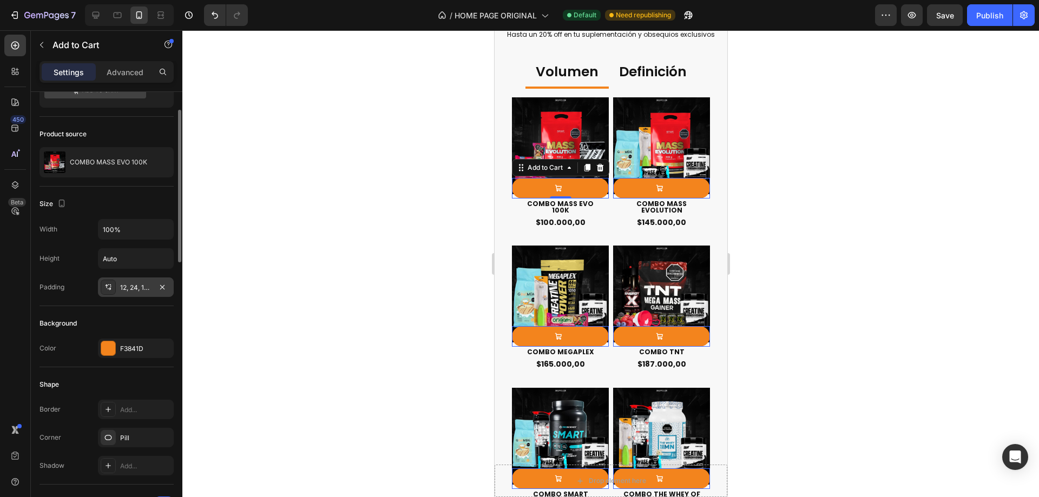
click at [143, 283] on div "12, 24, 12, 24" at bounding box center [135, 288] width 31 height 10
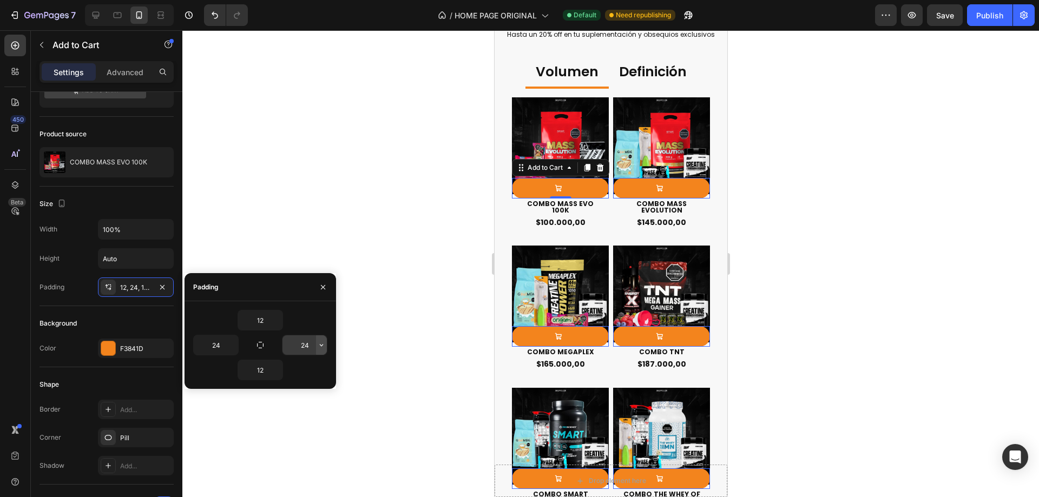
click at [323, 350] on button "button" at bounding box center [321, 345] width 11 height 19
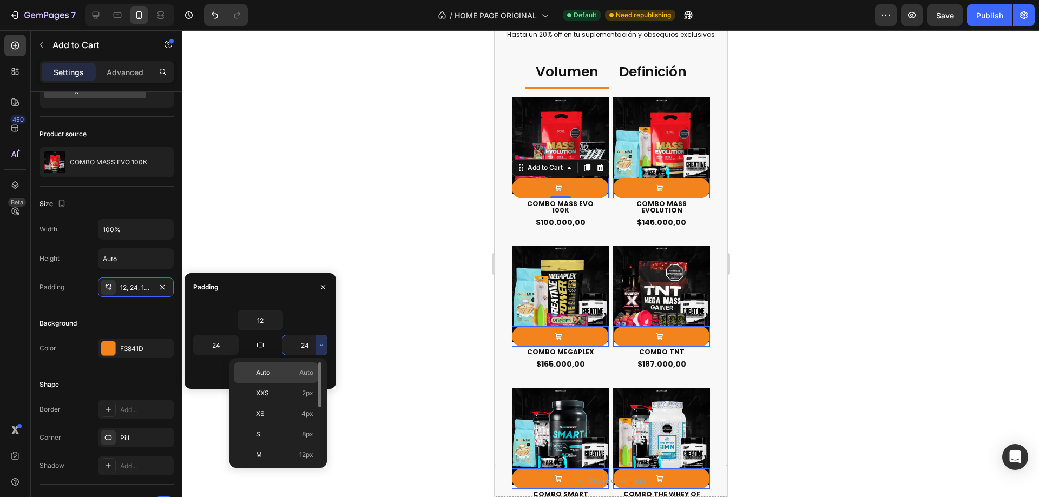
click at [310, 373] on span "Auto" at bounding box center [306, 373] width 14 height 10
type input "Auto"
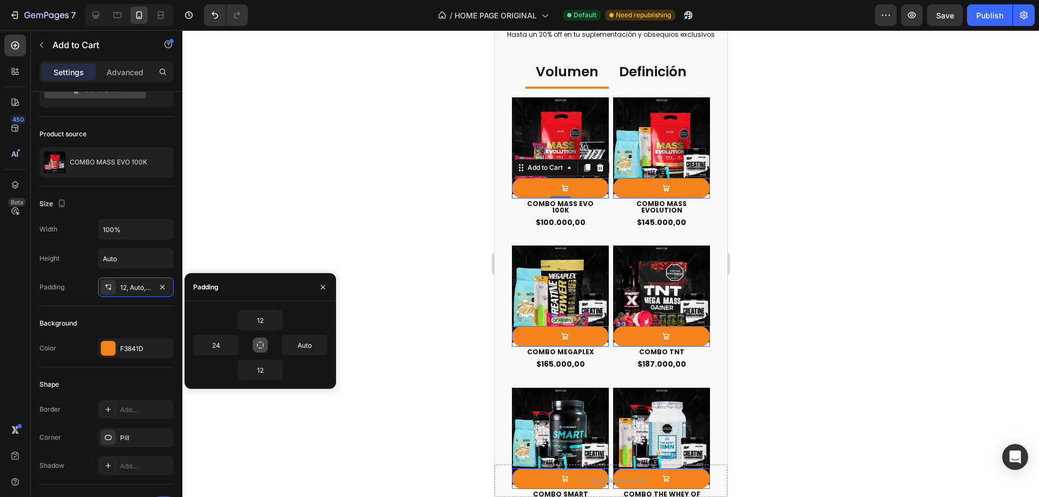
click at [258, 347] on icon "button" at bounding box center [260, 345] width 6 height 6
type input "12"
click at [276, 322] on icon "button" at bounding box center [277, 320] width 9 height 9
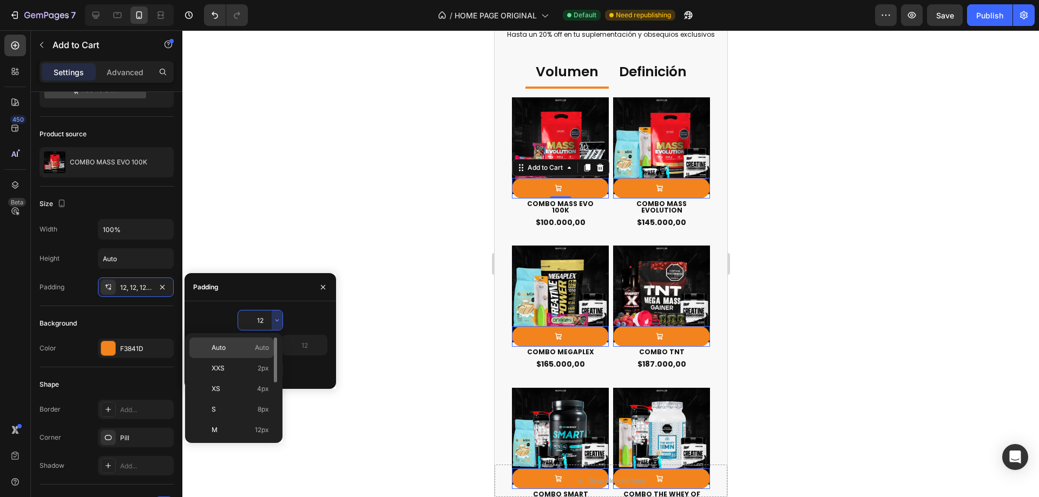
click at [260, 348] on span "Auto" at bounding box center [262, 348] width 14 height 10
type input "Auto"
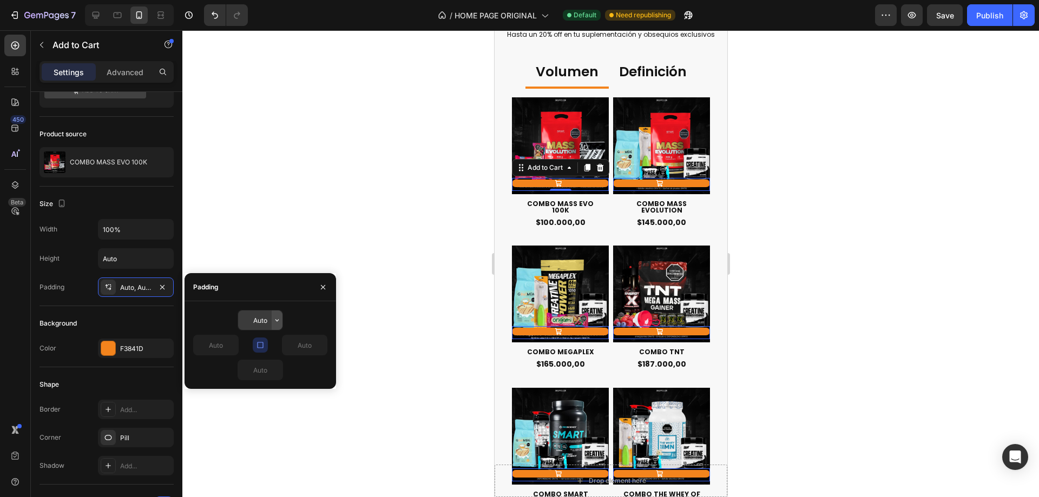
click at [275, 323] on icon "button" at bounding box center [277, 320] width 9 height 9
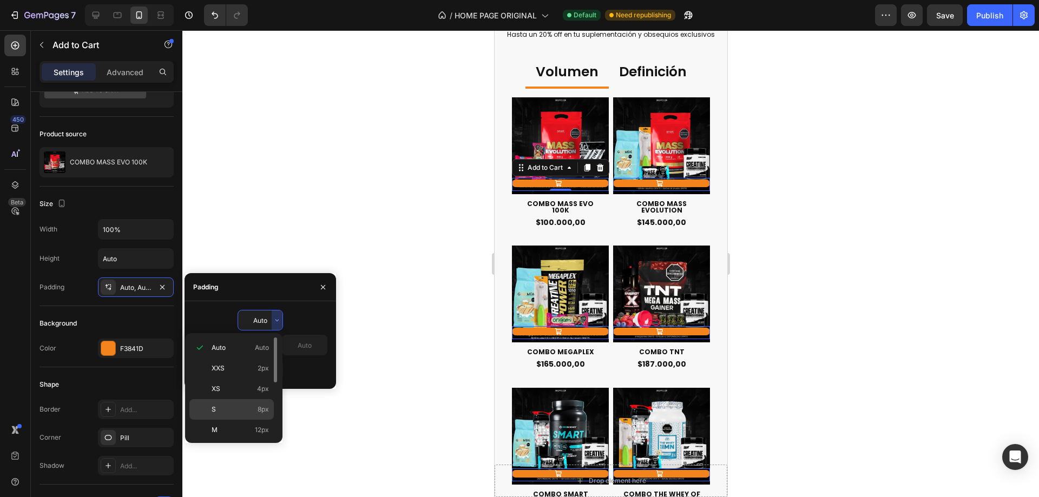
click at [262, 409] on span "8px" at bounding box center [263, 410] width 11 height 10
type input "8"
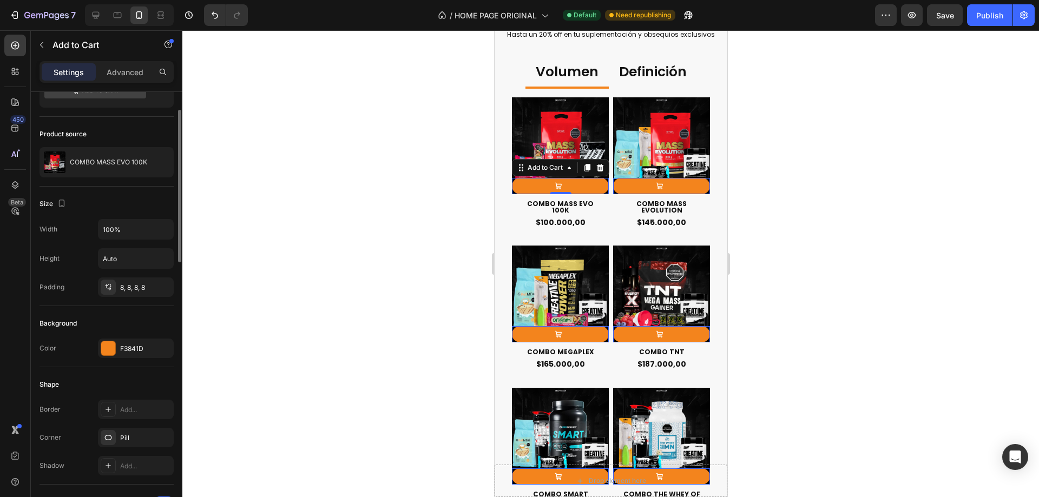
click at [130, 313] on div "Background Color F3841D" at bounding box center [107, 336] width 134 height 61
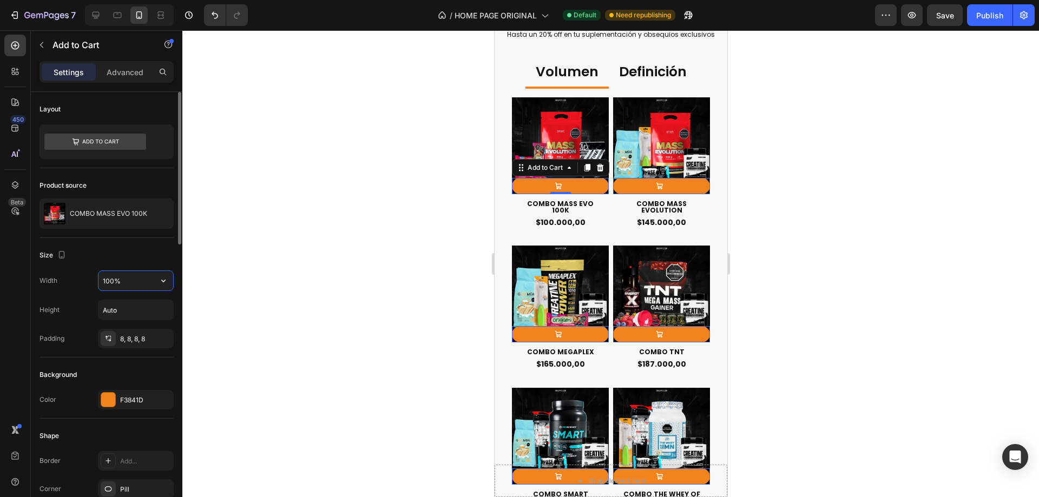
click at [103, 276] on input "100%" at bounding box center [136, 280] width 75 height 19
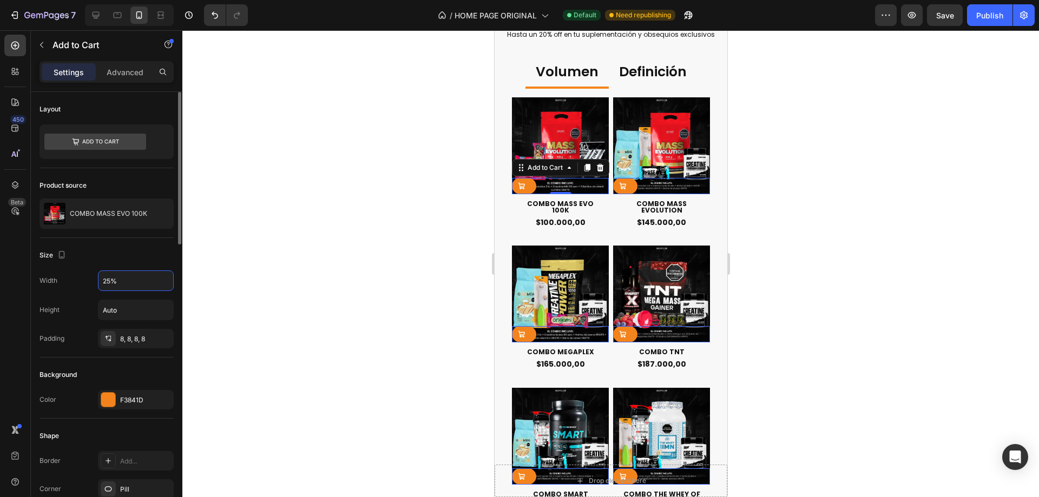
type input "25%"
click at [118, 248] on div "Size" at bounding box center [107, 255] width 134 height 17
click at [163, 342] on icon "button" at bounding box center [162, 339] width 9 height 9
type input "0"
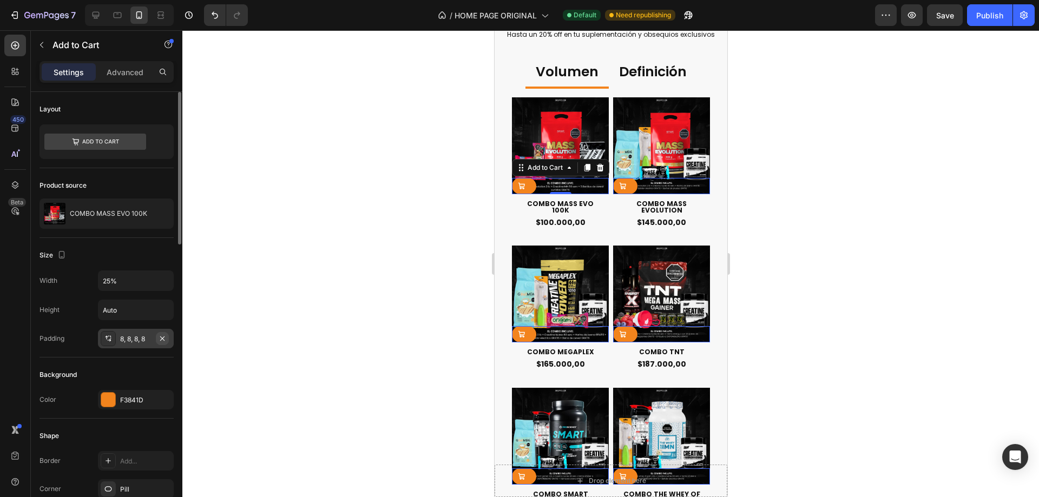
type input "0"
drag, startPoint x: 163, startPoint y: 342, endPoint x: 211, endPoint y: 351, distance: 48.6
click at [161, 342] on div "Add..." at bounding box center [145, 340] width 51 height 10
type input "12"
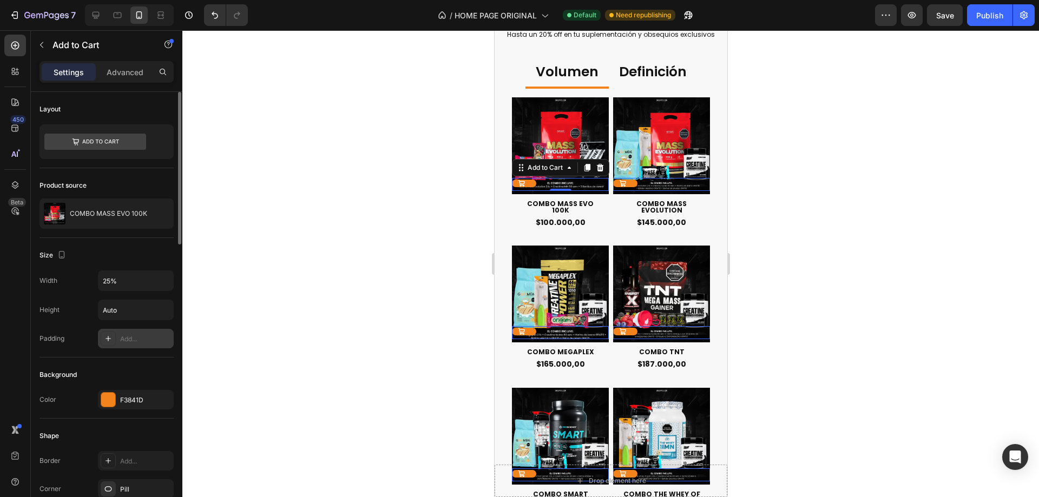
type input "24"
type input "12"
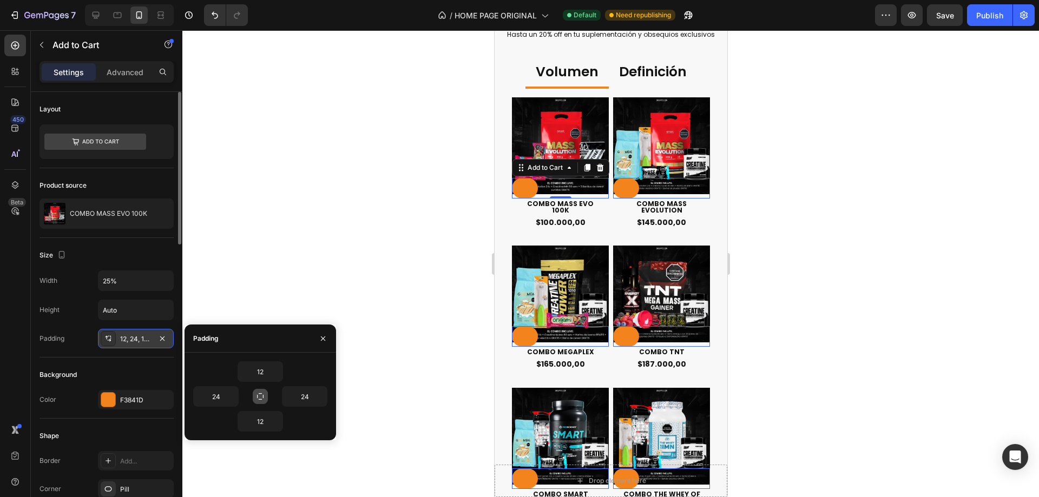
click at [305, 366] on div "12" at bounding box center [260, 372] width 134 height 21
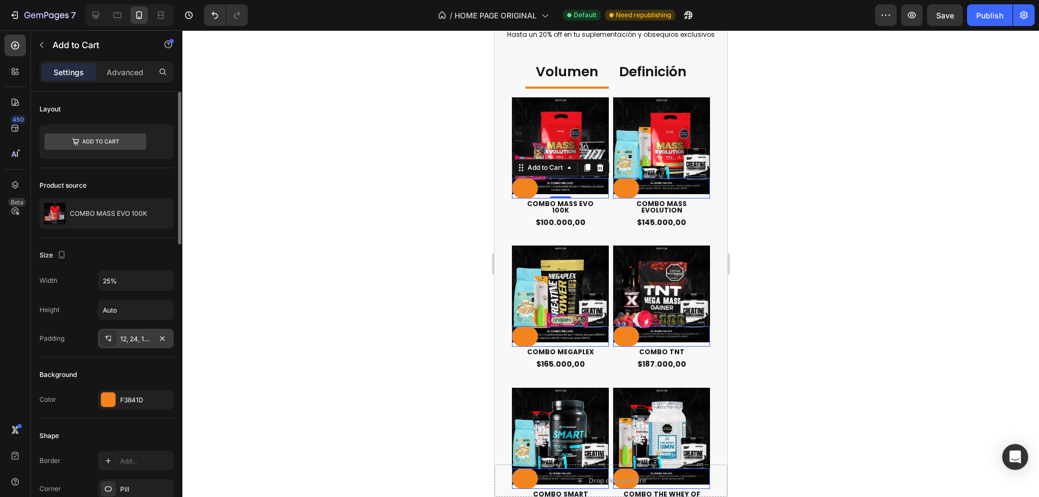
click at [141, 360] on div "Background Color F3841D" at bounding box center [107, 388] width 134 height 61
click at [622, 183] on div "COMBO MASS EVOLUTION Product Title $145.000,00 Product Price Product Price Row" at bounding box center [661, 205] width 97 height 55
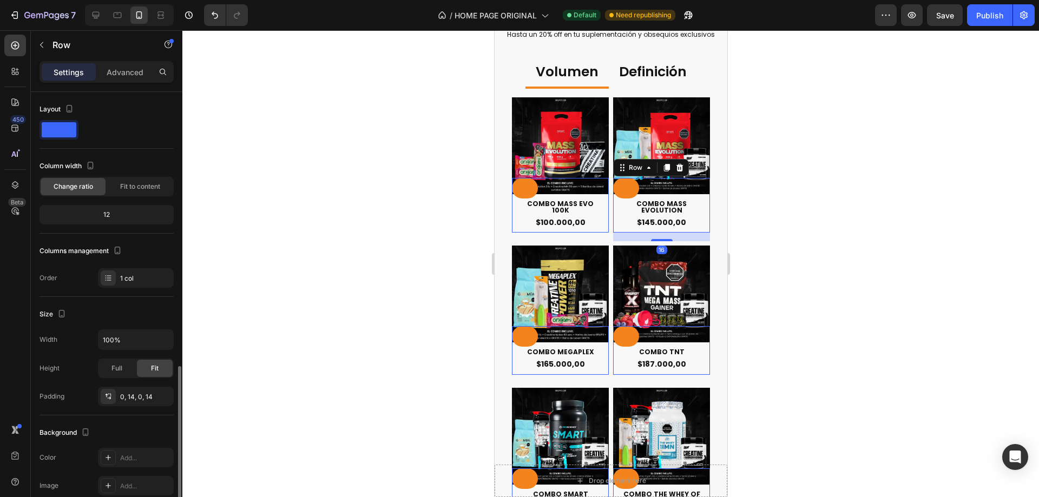
scroll to position [196, 0]
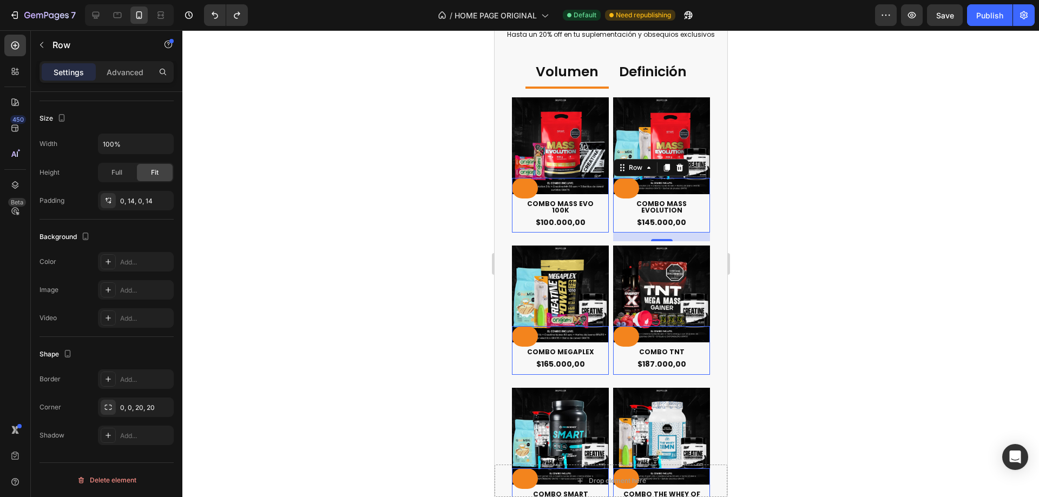
click at [771, 217] on div at bounding box center [610, 263] width 857 height 467
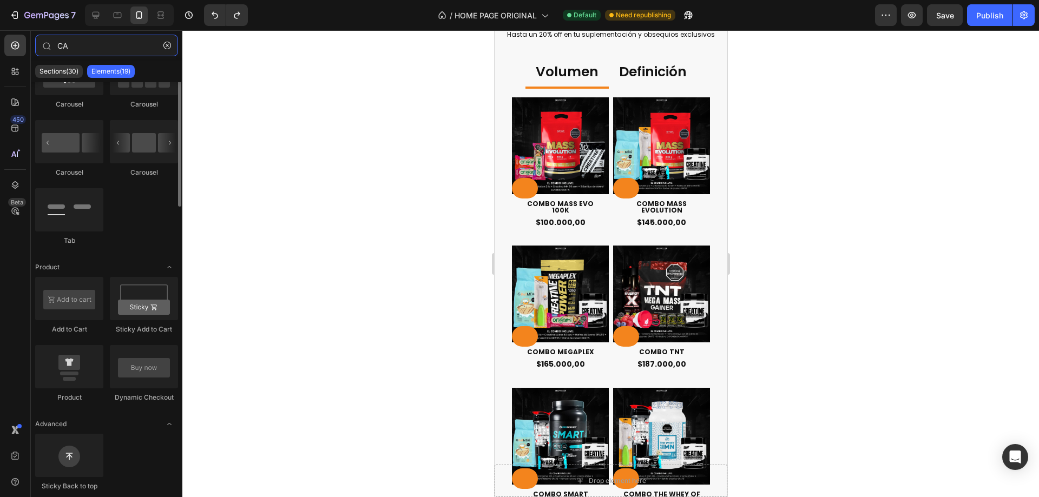
scroll to position [0, 0]
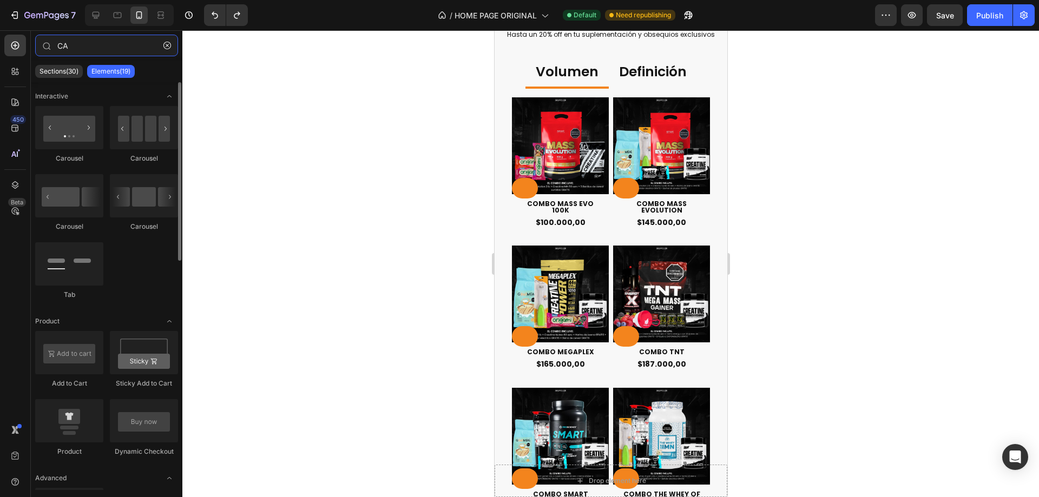
type input "C"
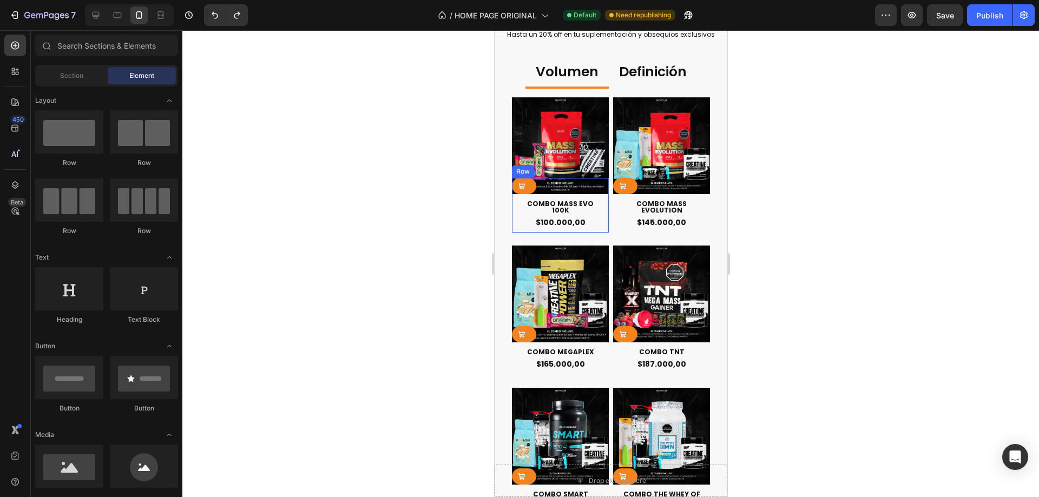
click at [519, 178] on div "COMBO MASS EVO 100K Product Title $100.000,00 Product Price Product Price Row" at bounding box center [560, 205] width 97 height 55
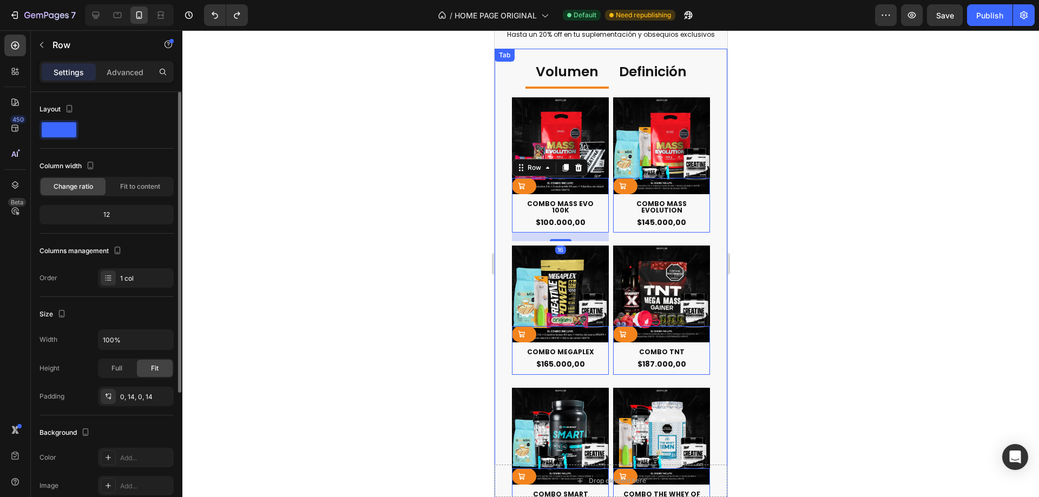
scroll to position [196, 0]
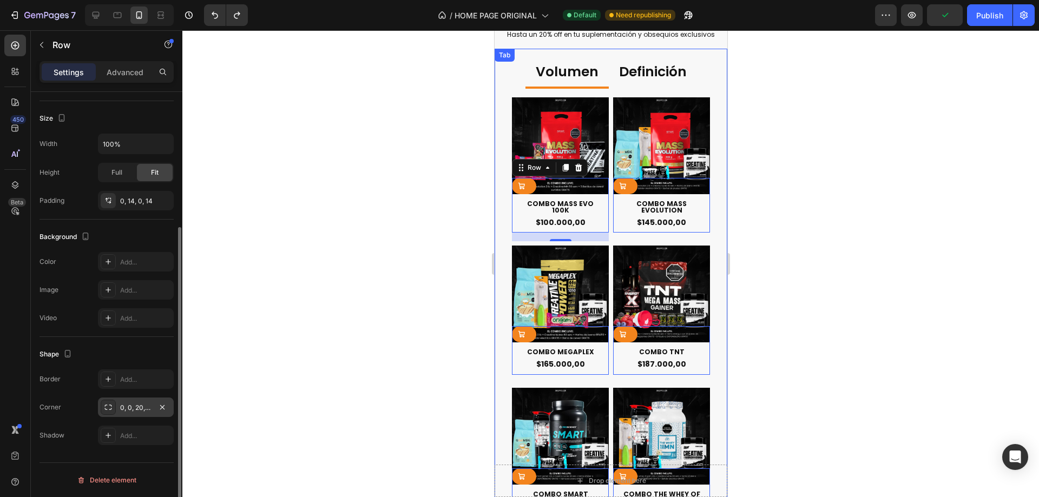
click at [149, 404] on div "0, 0, 20, 20" at bounding box center [135, 408] width 31 height 10
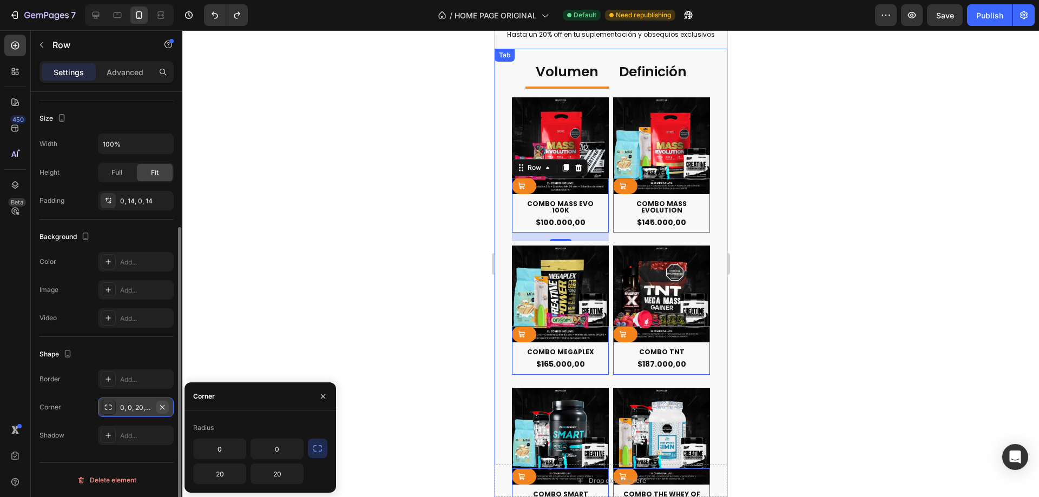
click at [161, 411] on icon "button" at bounding box center [162, 407] width 9 height 9
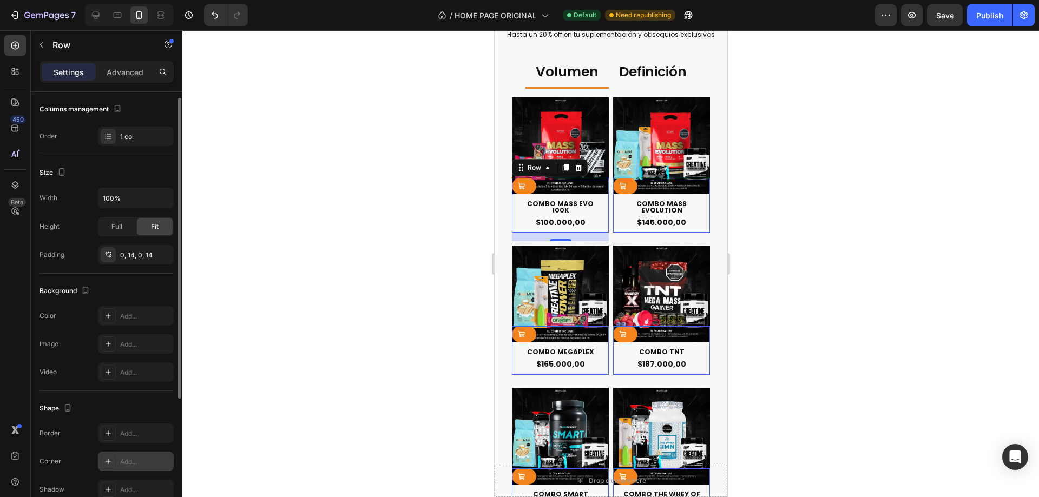
scroll to position [0, 0]
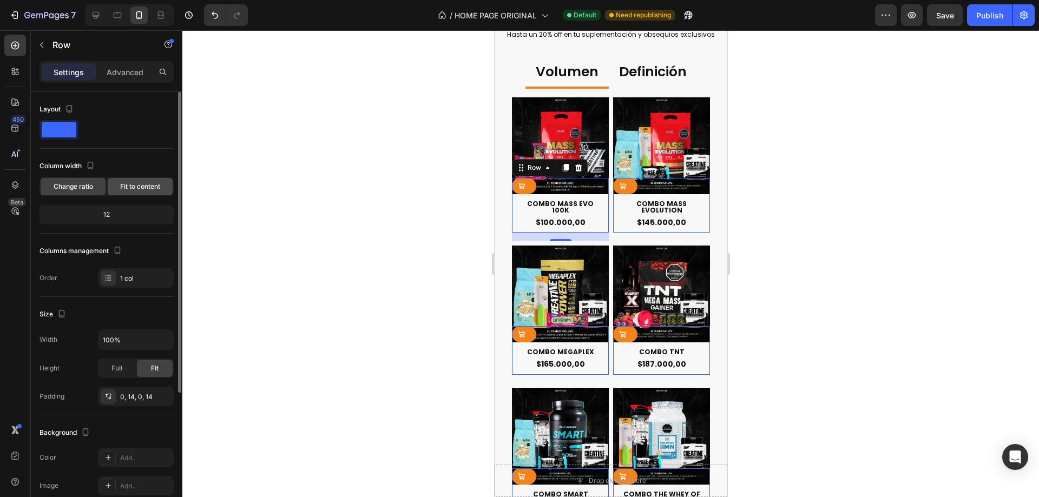
click at [150, 187] on span "Fit to content" at bounding box center [140, 187] width 40 height 10
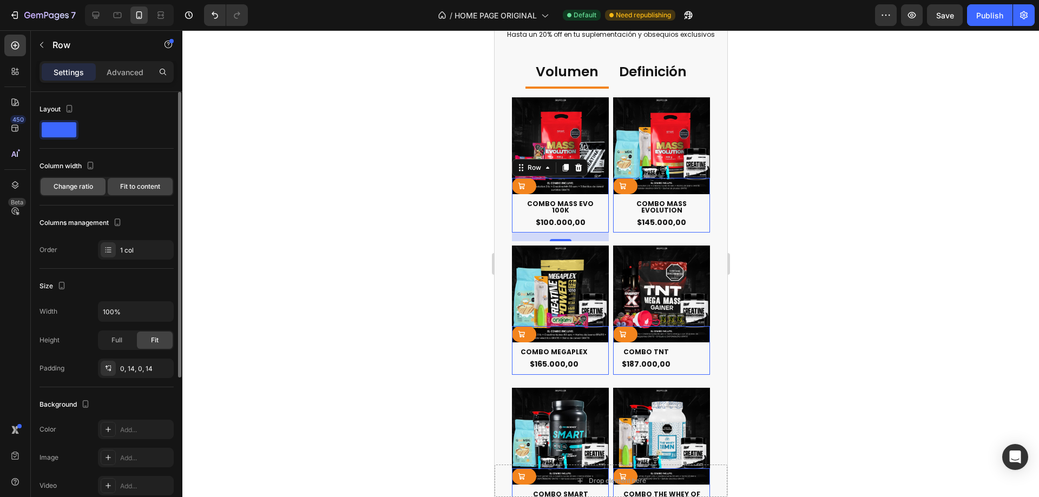
click at [87, 187] on span "Change ratio" at bounding box center [74, 187] width 40 height 10
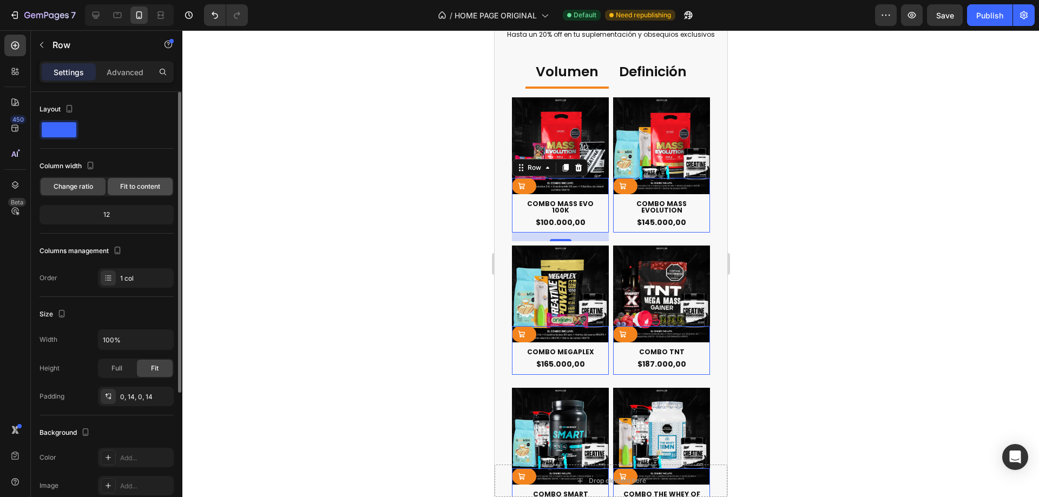
click at [133, 183] on span "Fit to content" at bounding box center [140, 187] width 40 height 10
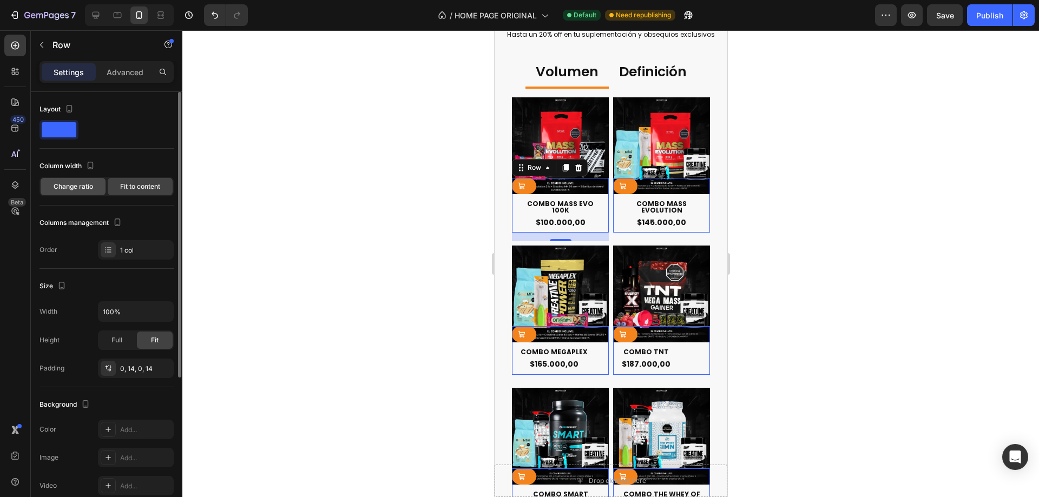
click at [81, 187] on span "Change ratio" at bounding box center [74, 187] width 40 height 10
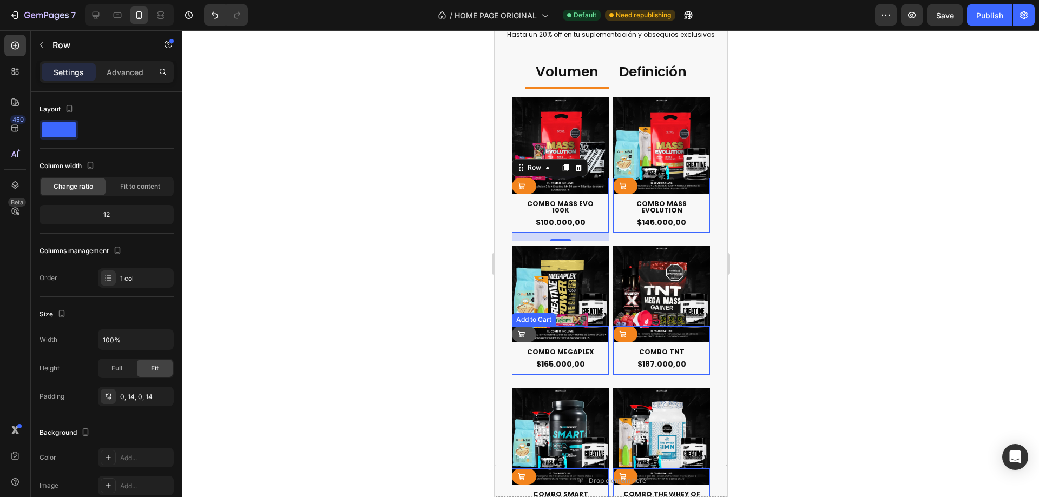
click at [521, 331] on icon at bounding box center [521, 335] width 8 height 8
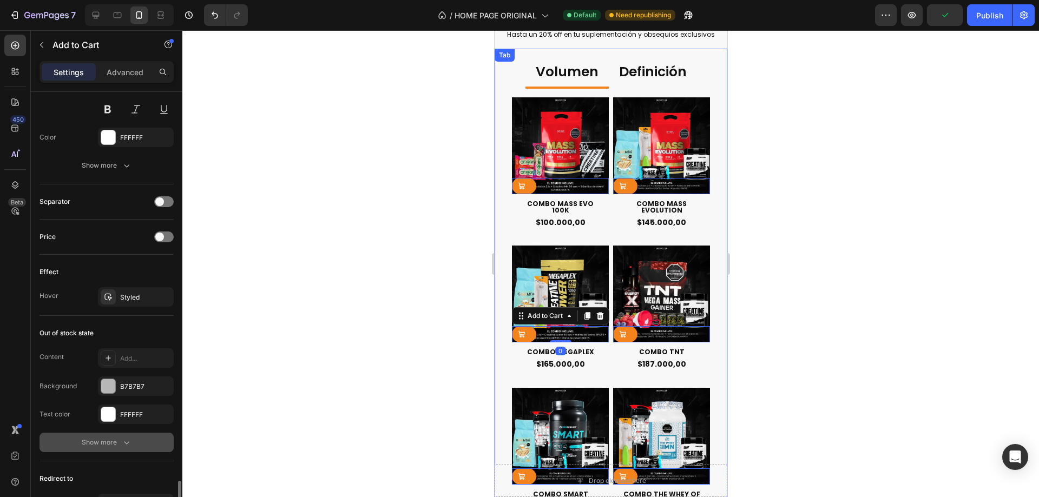
scroll to position [809, 0]
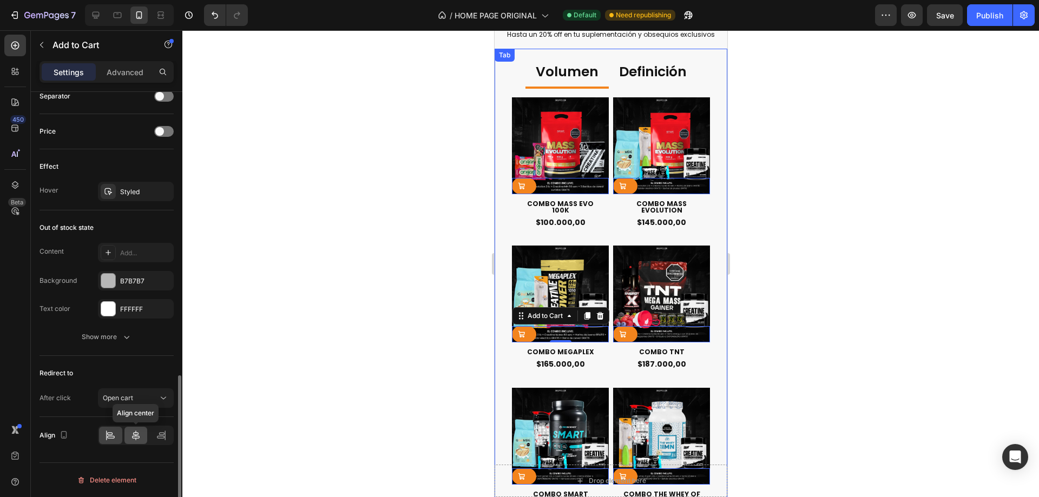
click at [135, 434] on icon at bounding box center [135, 435] width 11 height 11
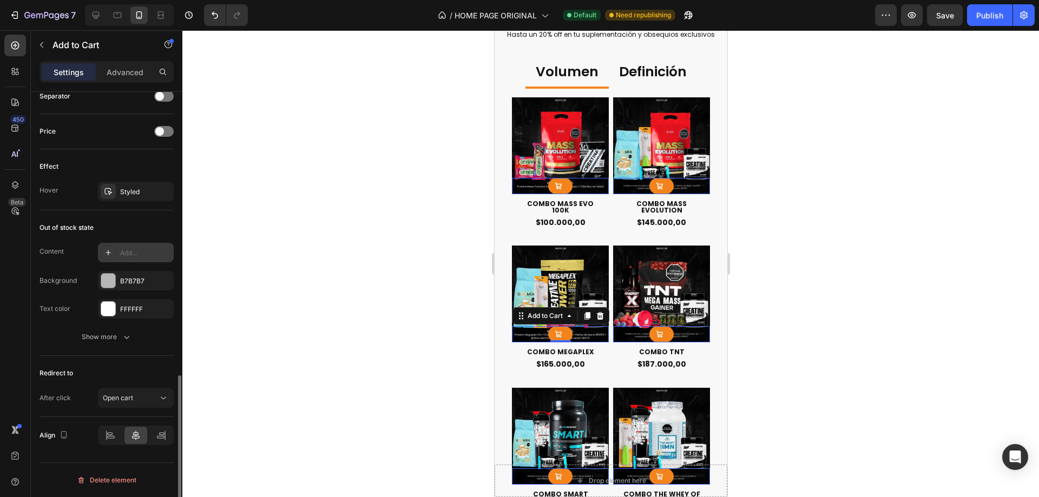
click at [131, 245] on div "Add..." at bounding box center [136, 252] width 76 height 19
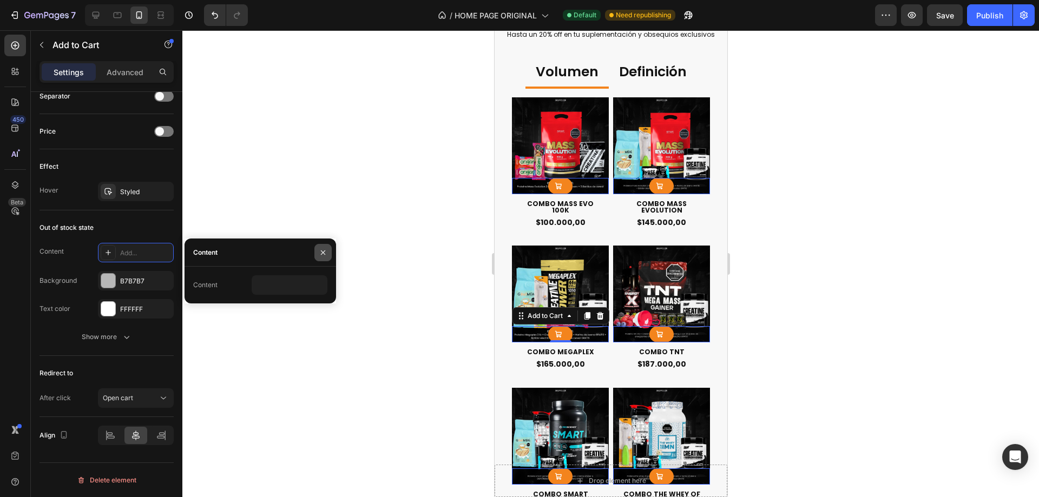
click at [327, 250] on icon "button" at bounding box center [323, 252] width 9 height 9
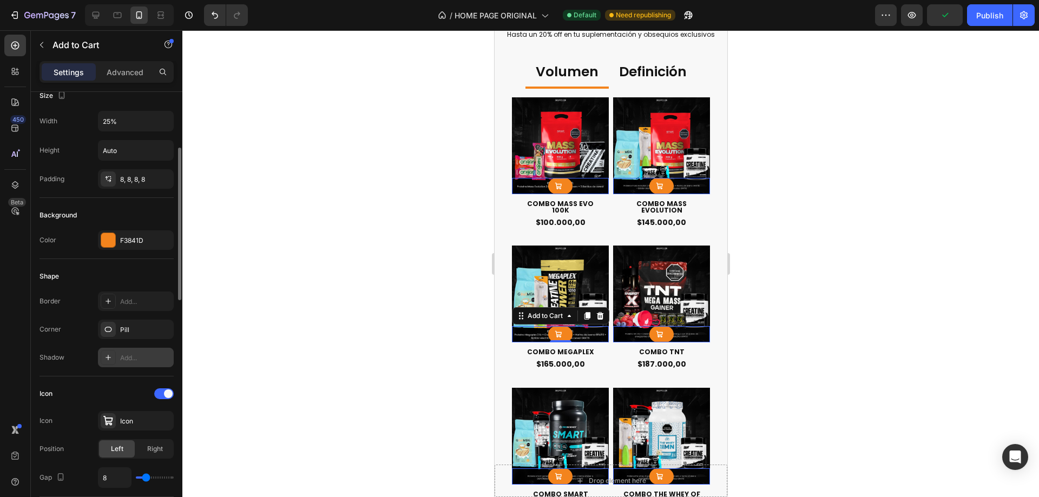
scroll to position [0, 0]
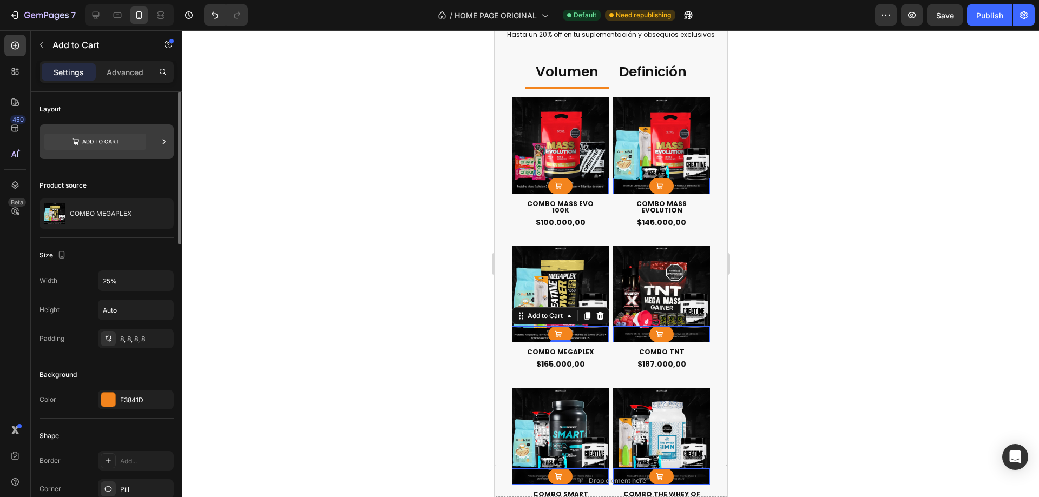
click at [115, 141] on icon at bounding box center [100, 142] width 37 height 4
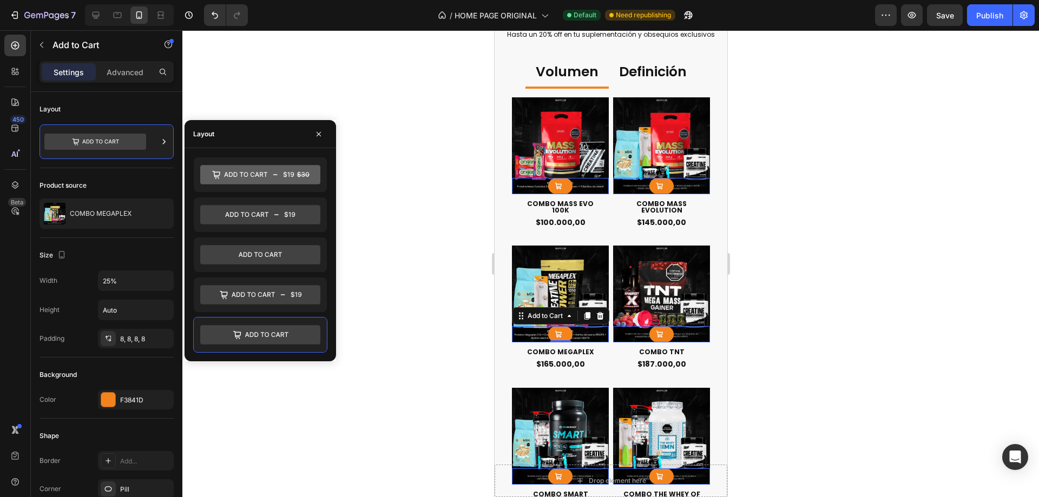
click at [122, 81] on div "Settings Advanced" at bounding box center [107, 72] width 134 height 22
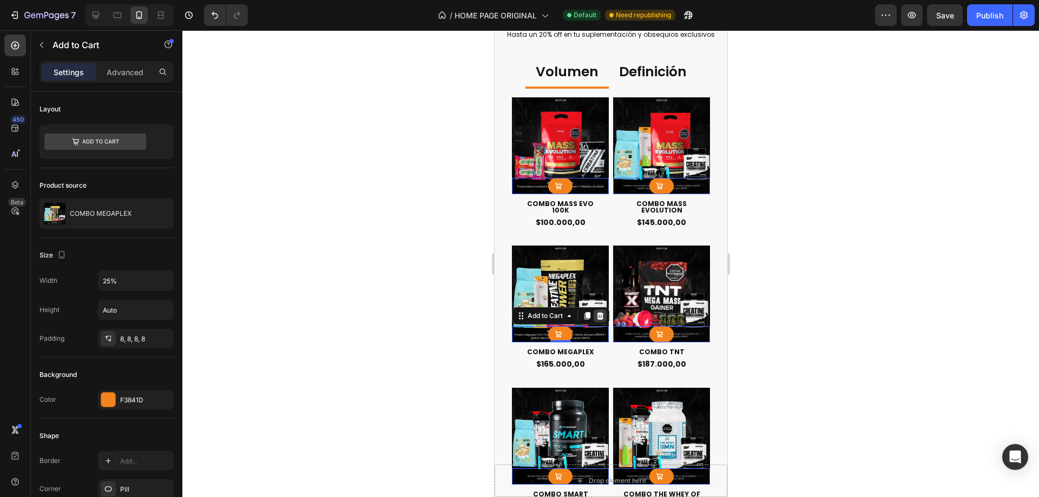
click at [594, 310] on div at bounding box center [599, 316] width 13 height 13
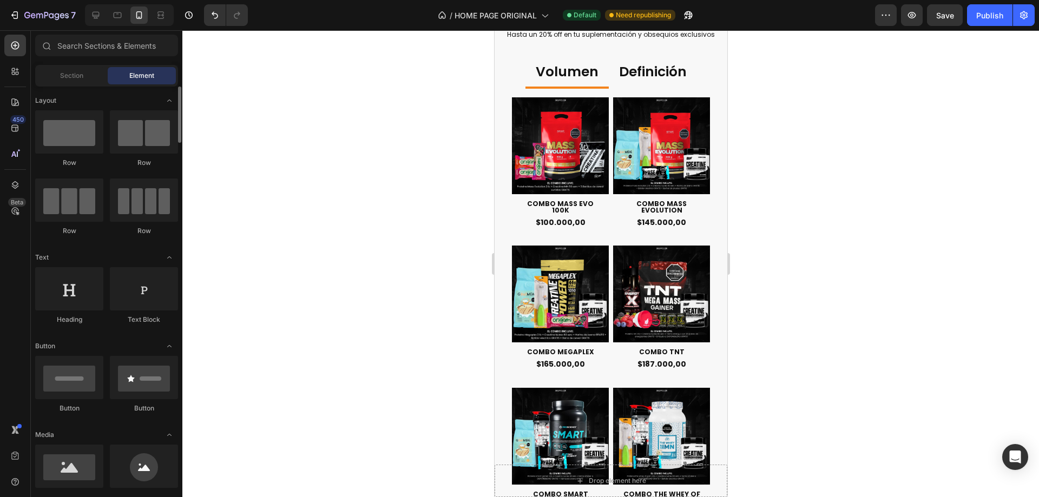
scroll to position [54, 0]
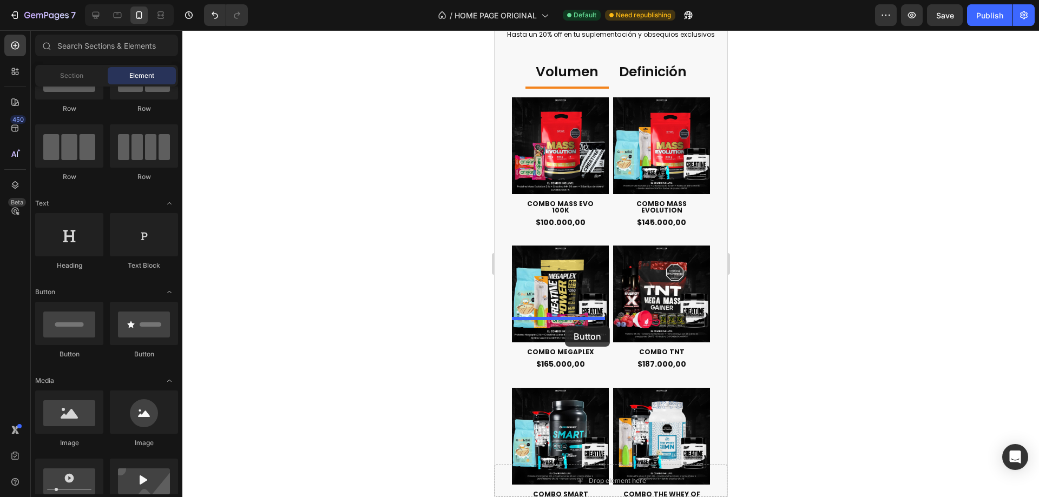
drag, startPoint x: 814, startPoint y: 369, endPoint x: 565, endPoint y: 326, distance: 253.2
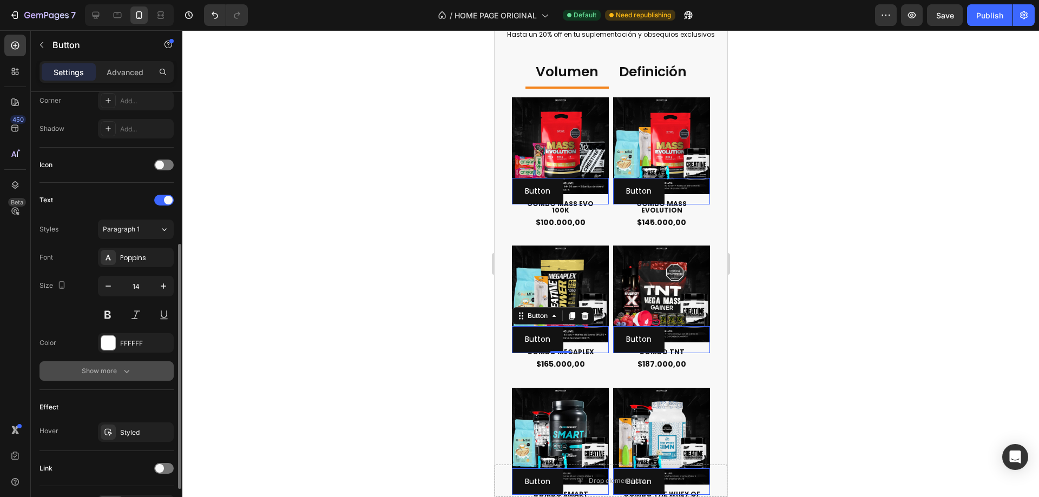
scroll to position [340, 0]
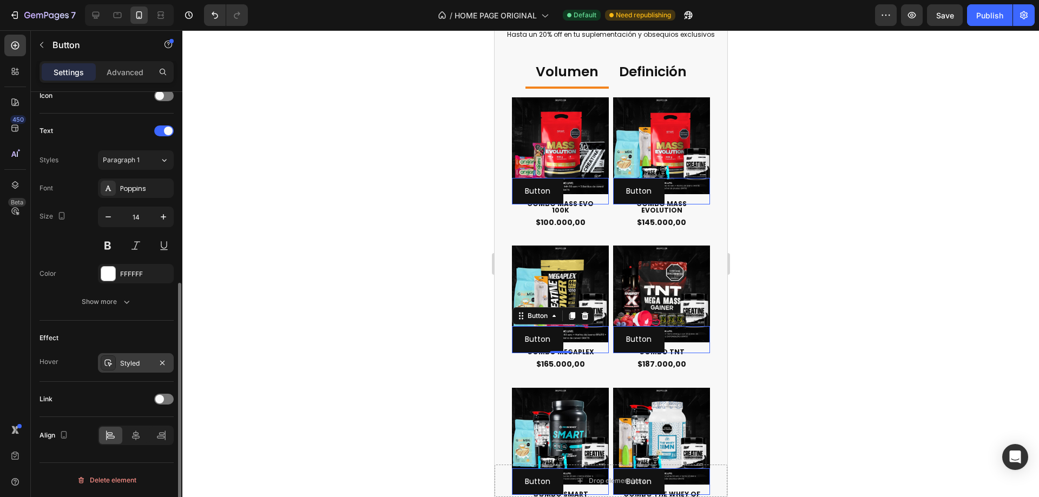
click at [139, 360] on div "Styled" at bounding box center [135, 364] width 31 height 10
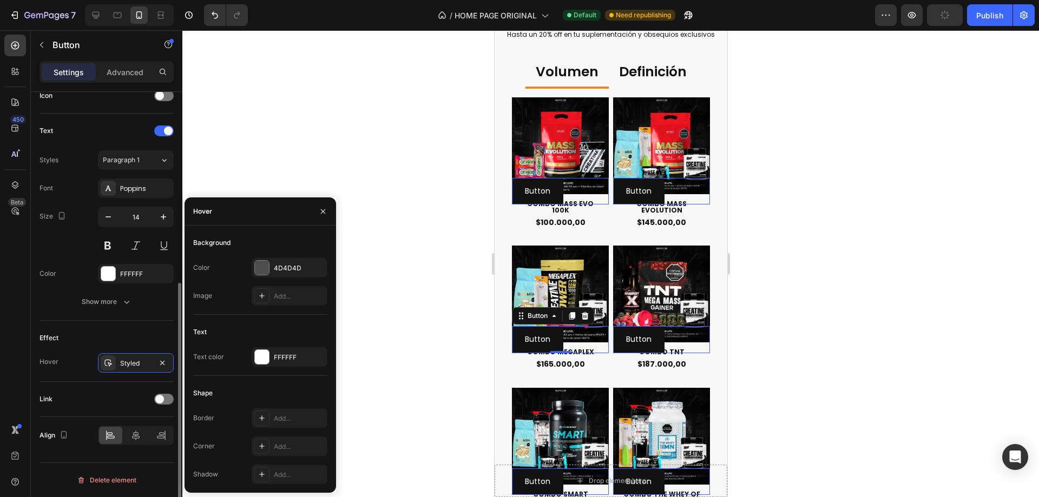
click at [140, 331] on div "Effect" at bounding box center [107, 338] width 134 height 17
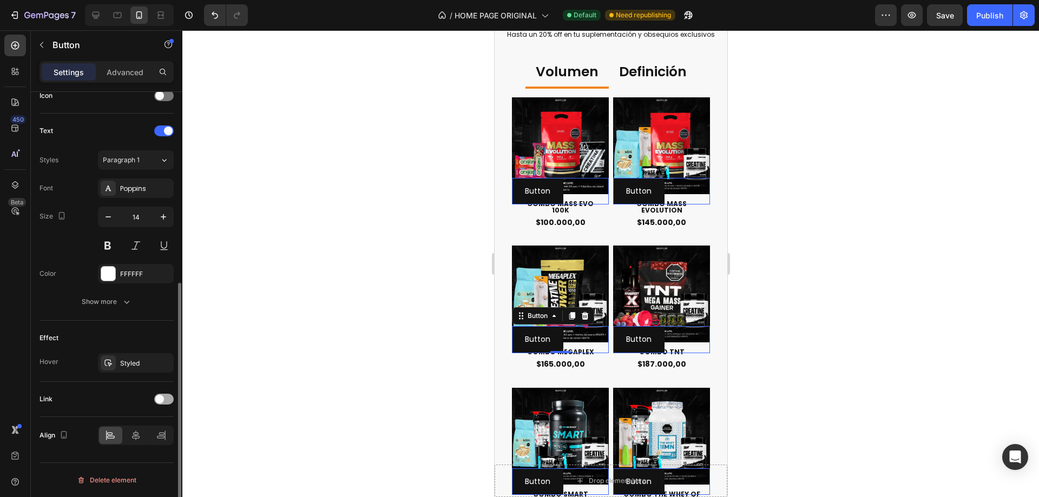
click at [163, 397] on span at bounding box center [159, 399] width 9 height 9
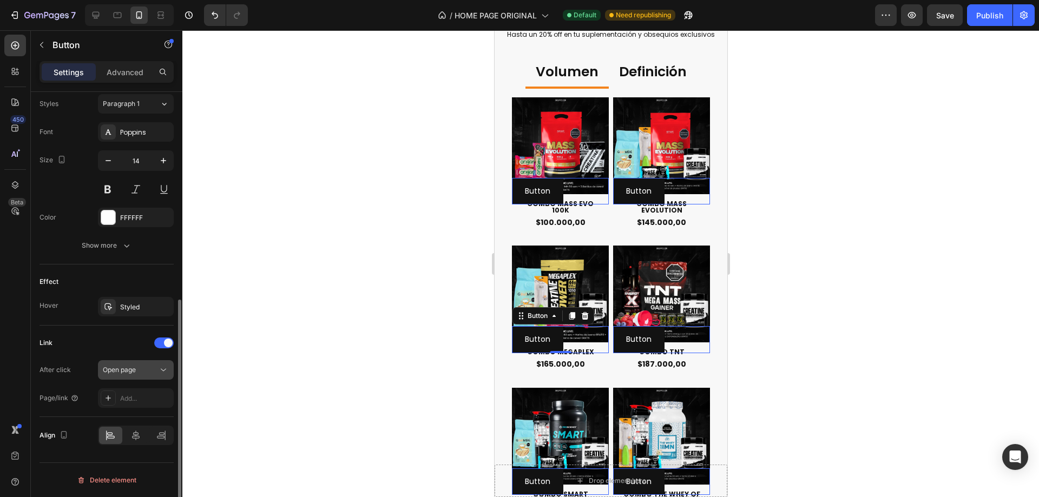
click at [128, 366] on span "Open page" at bounding box center [119, 370] width 33 height 8
click at [94, 346] on div "Link" at bounding box center [107, 343] width 134 height 17
click at [143, 399] on div "Add..." at bounding box center [145, 399] width 51 height 10
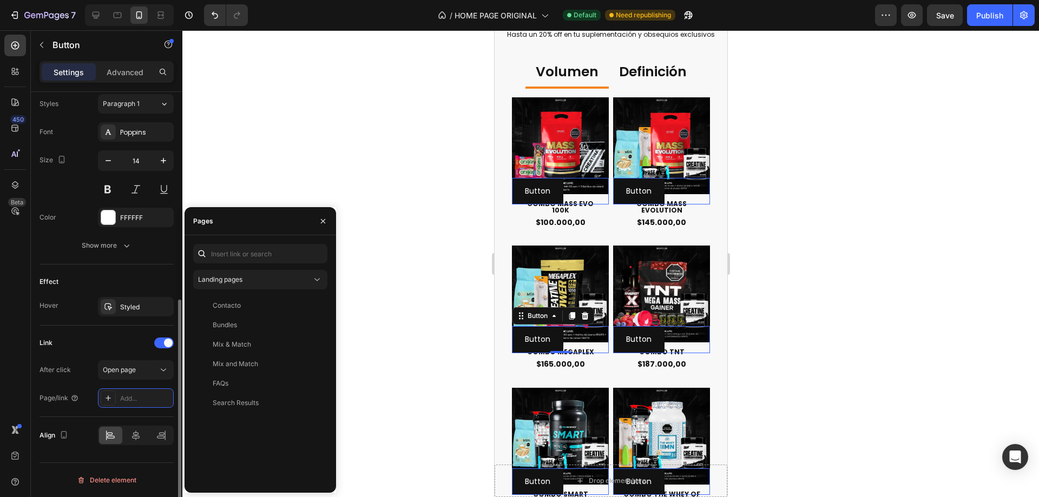
click at [115, 357] on div "Link After click Open page Page/link Add..." at bounding box center [107, 372] width 134 height 74
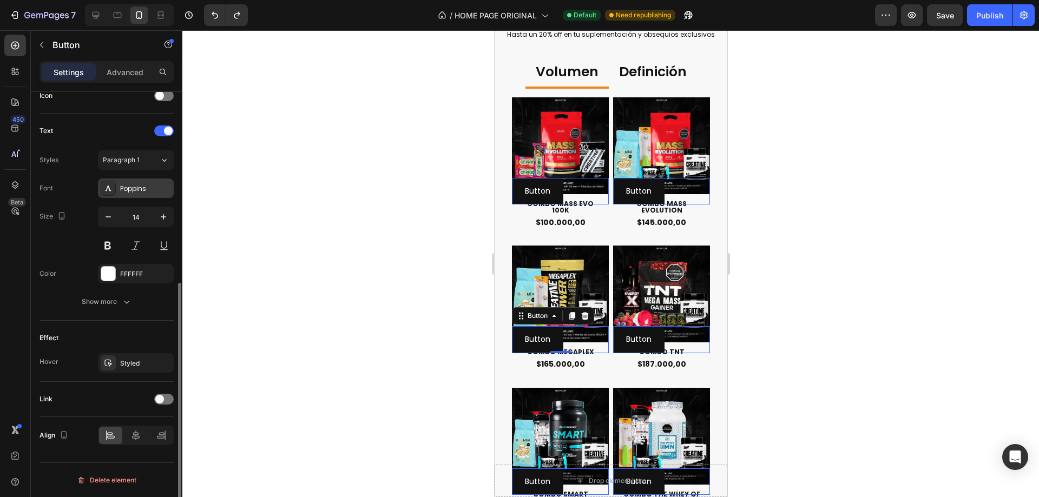
scroll to position [340, 0]
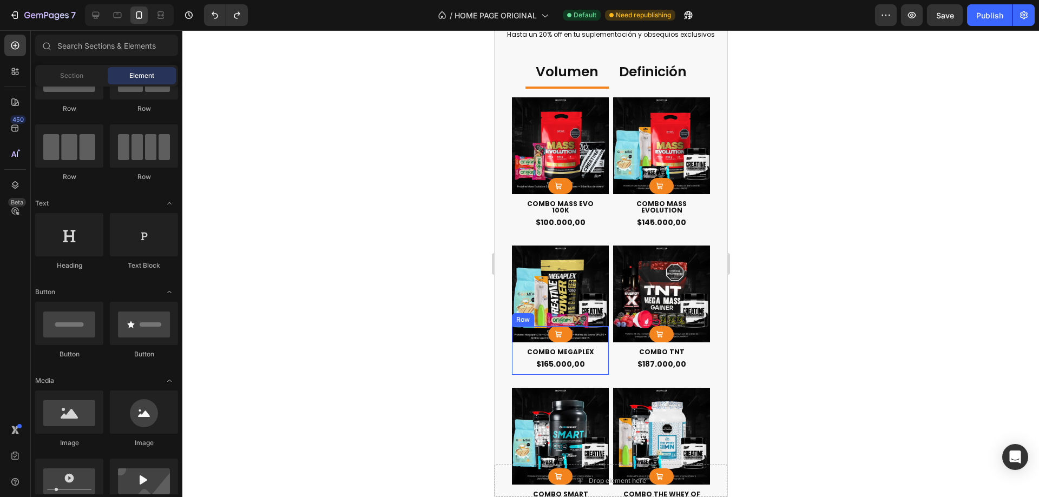
click at [556, 326] on div "COMBO MEGAPLEX Product Title $165.000,00 Product Price Product Price Row" at bounding box center [560, 350] width 97 height 48
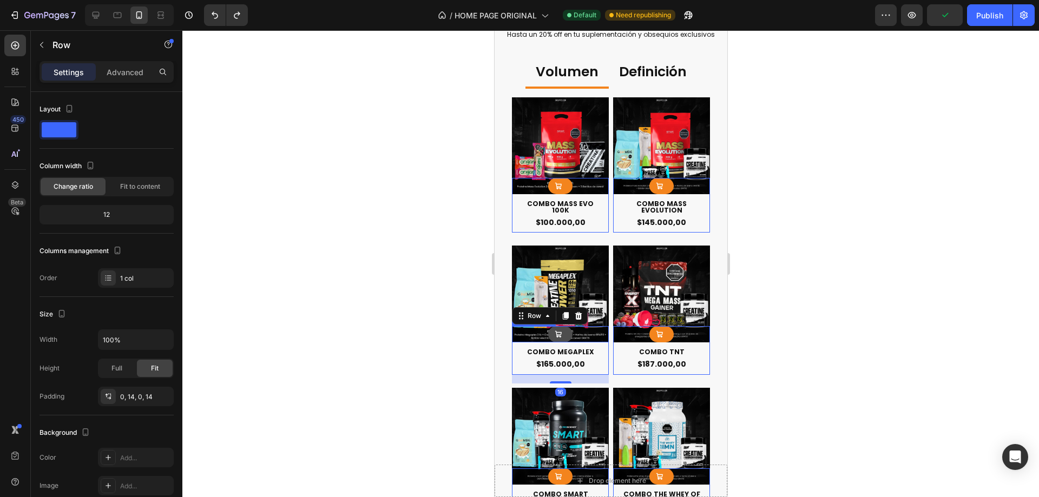
click at [554, 331] on icon at bounding box center [558, 335] width 8 height 8
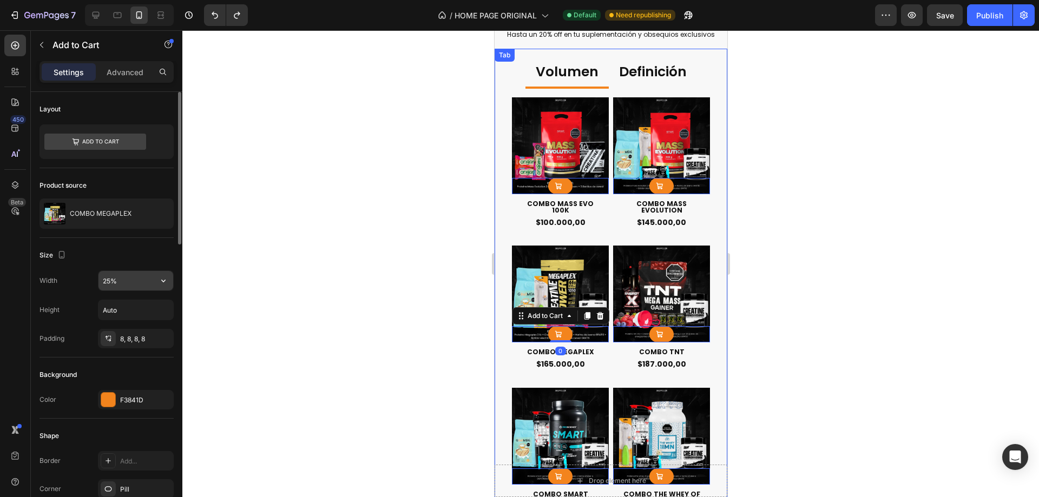
click at [145, 280] on input "25%" at bounding box center [136, 280] width 75 height 19
click at [128, 251] on div "Size" at bounding box center [107, 255] width 134 height 17
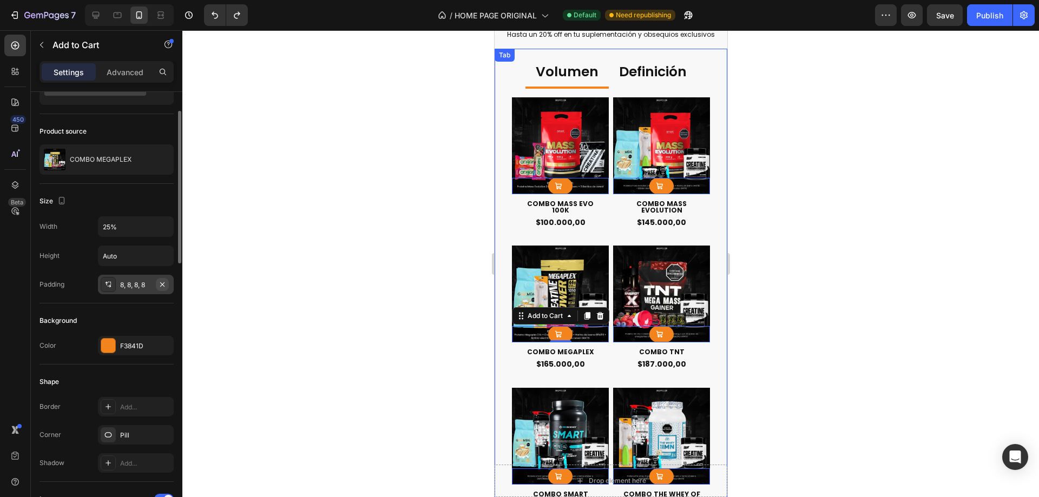
click at [161, 284] on icon "button" at bounding box center [162, 284] width 4 height 4
click at [126, 314] on div "Background" at bounding box center [107, 320] width 134 height 17
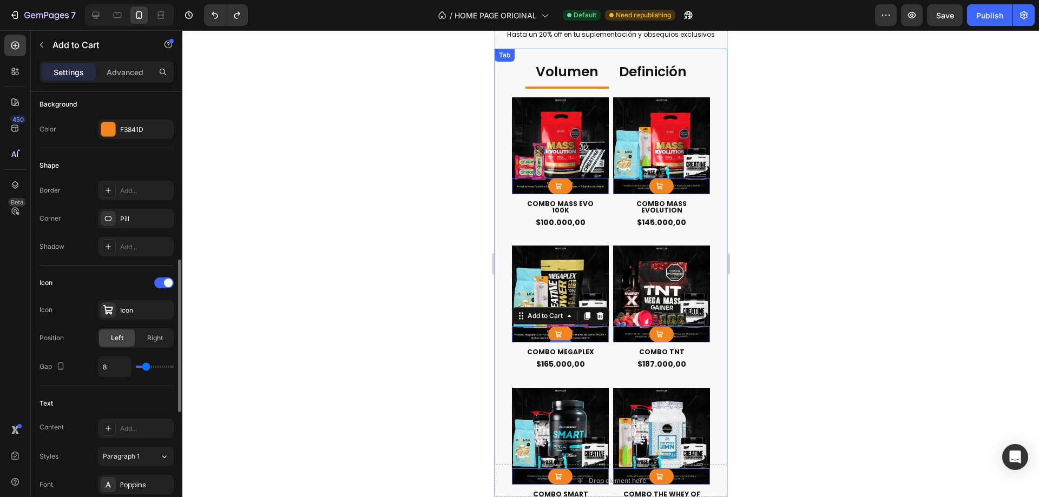
scroll to position [325, 0]
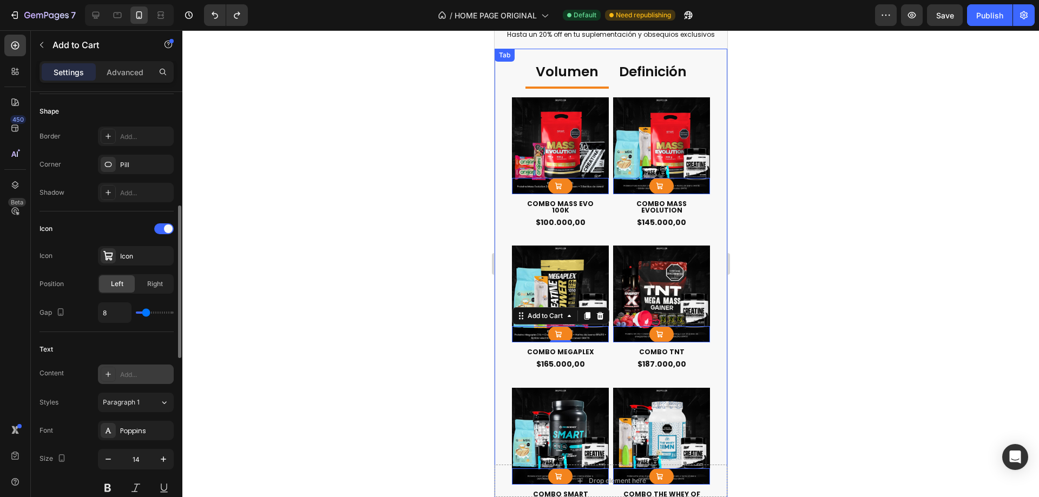
click at [126, 383] on div "Add..." at bounding box center [136, 374] width 76 height 19
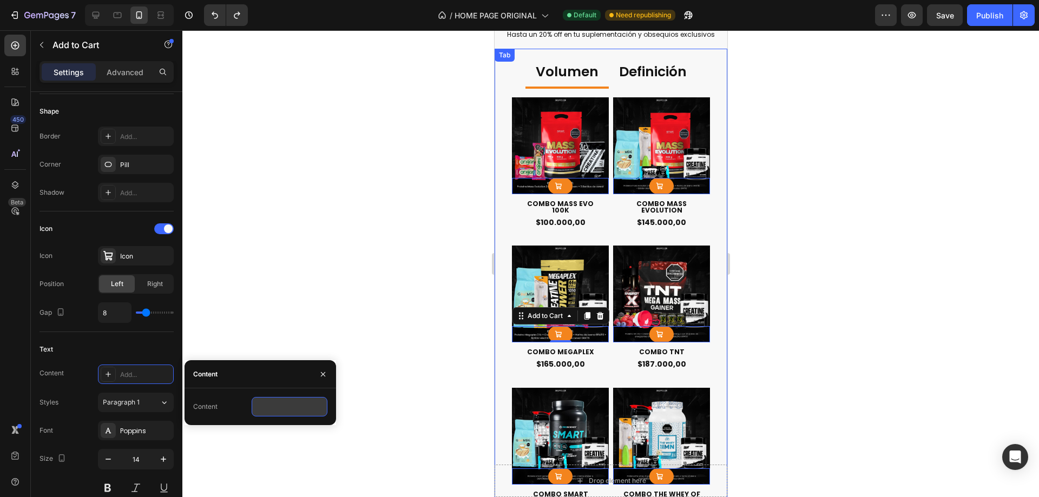
click at [283, 402] on input "text" at bounding box center [290, 406] width 76 height 19
type input "a"
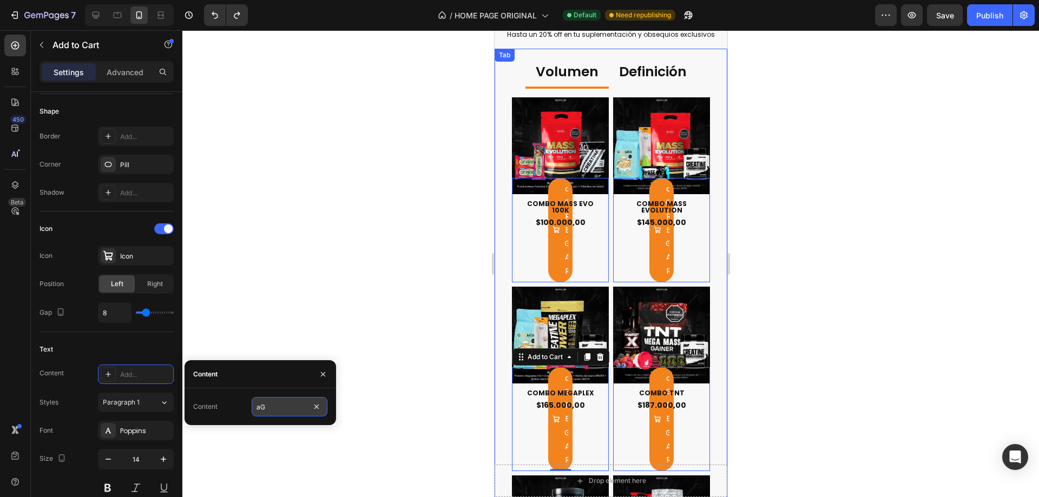
type input "a"
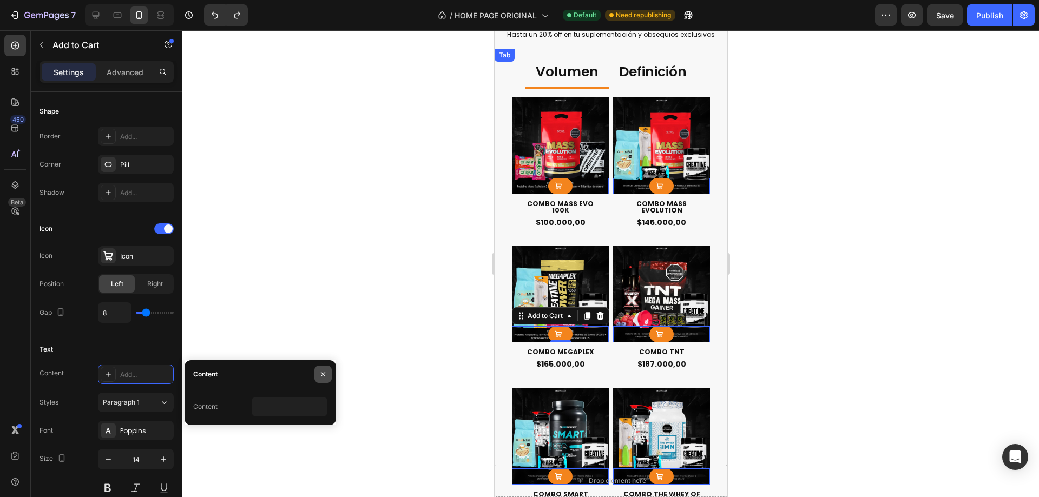
click at [319, 375] on icon "button" at bounding box center [323, 374] width 9 height 9
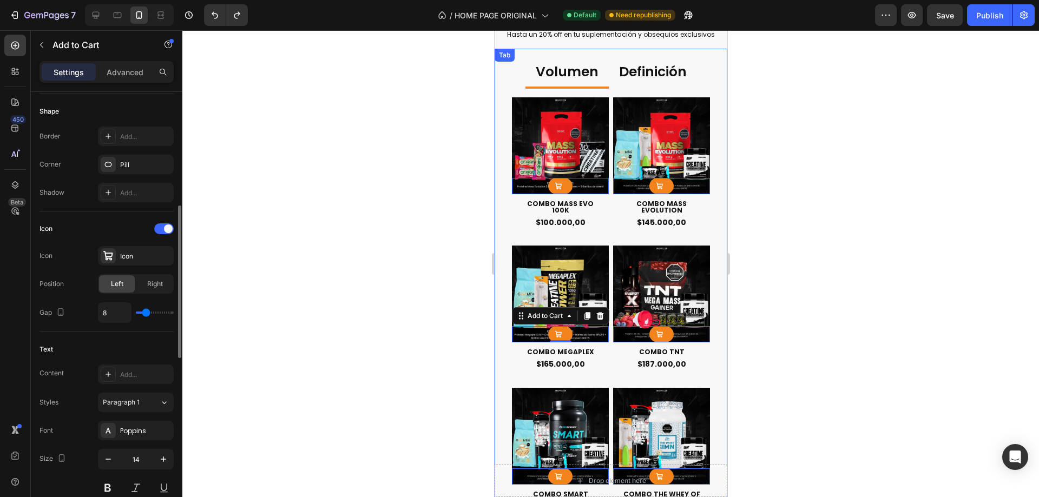
click at [126, 343] on div "Text" at bounding box center [107, 349] width 134 height 17
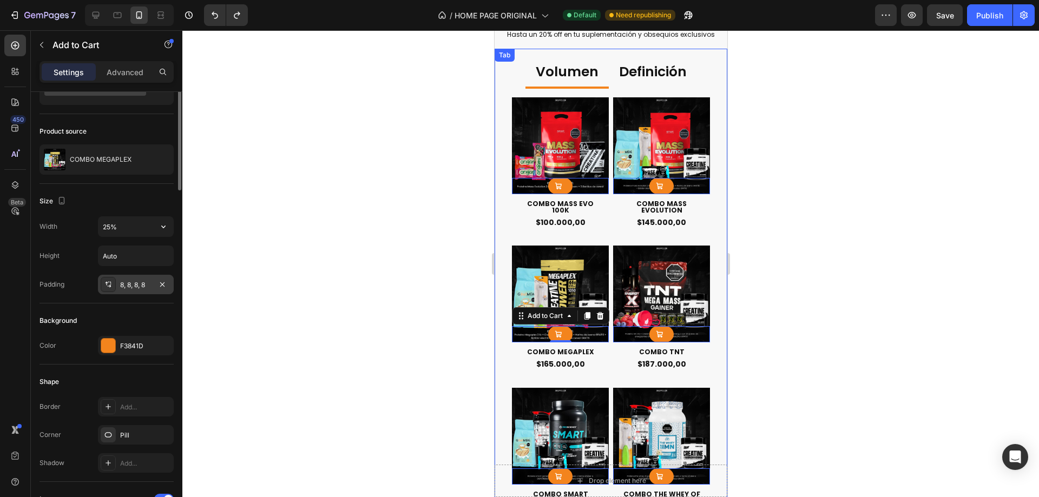
scroll to position [0, 0]
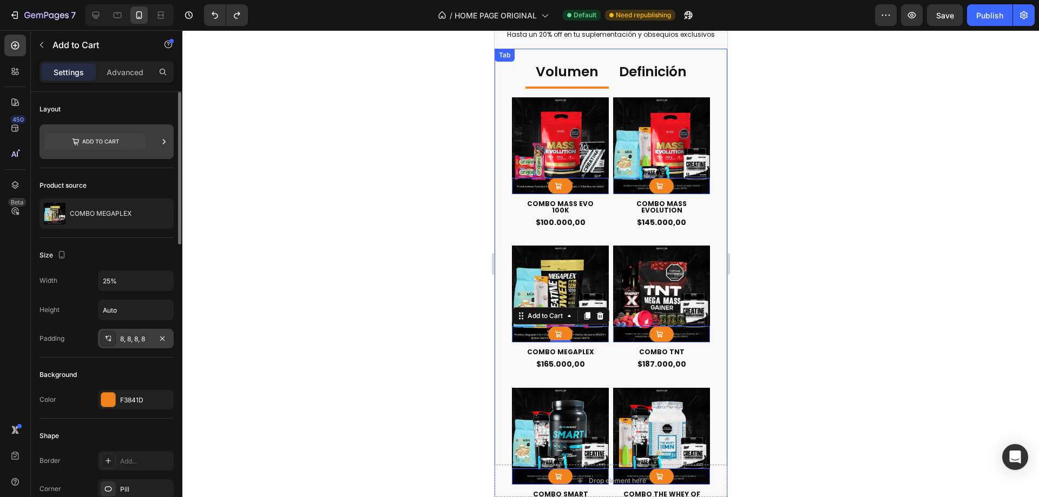
click at [126, 142] on icon at bounding box center [95, 142] width 102 height 16
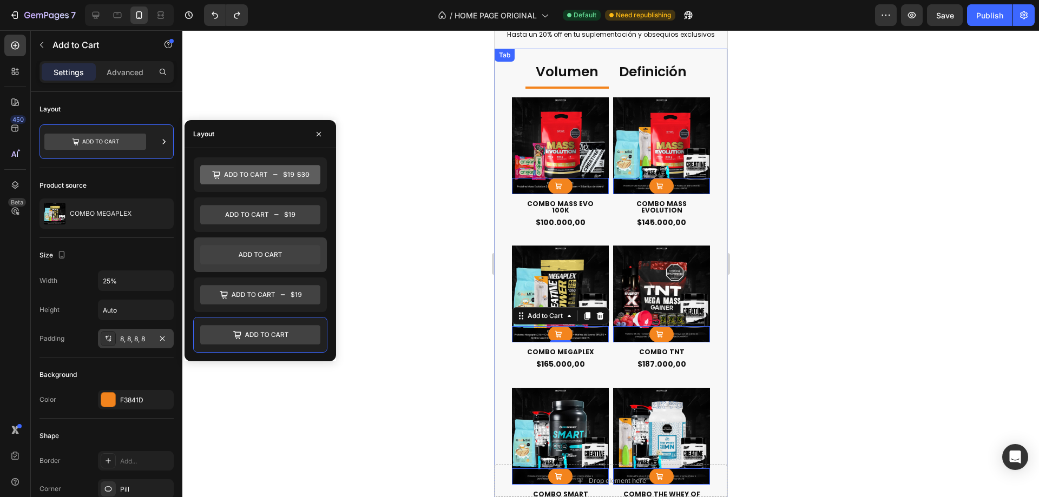
click at [296, 266] on div at bounding box center [260, 255] width 133 height 35
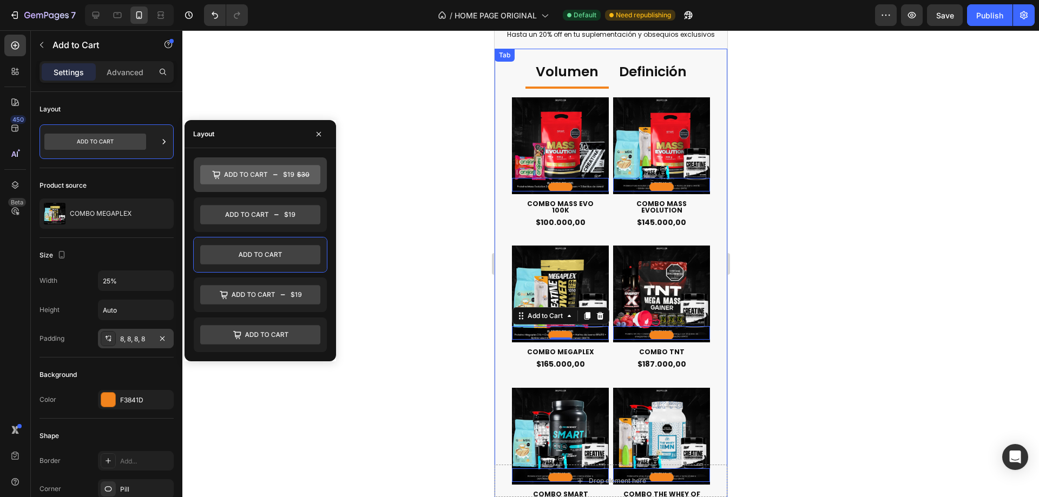
click at [293, 176] on icon at bounding box center [289, 175] width 11 height 6
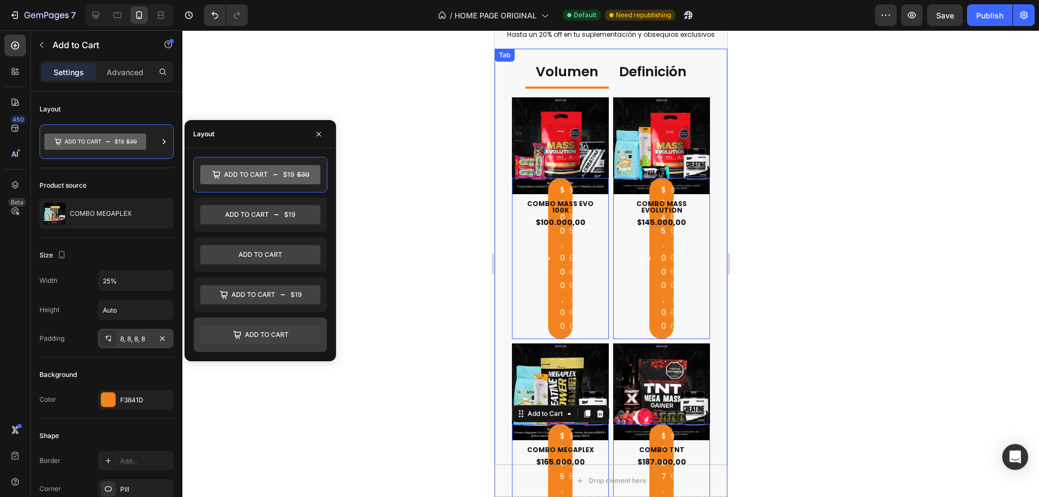
click at [297, 330] on icon at bounding box center [260, 334] width 120 height 19
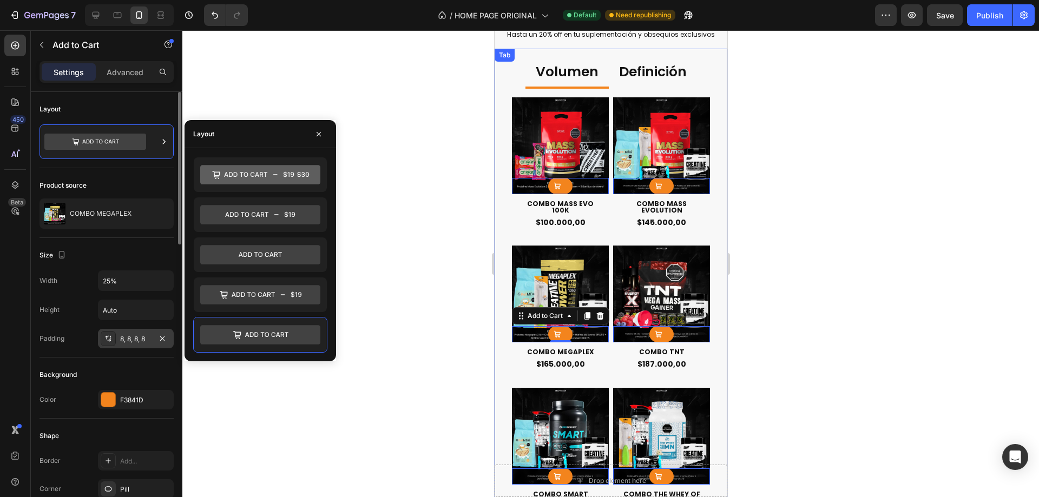
click at [154, 174] on div "Product source COMBO MEGAPLEX" at bounding box center [107, 203] width 134 height 70
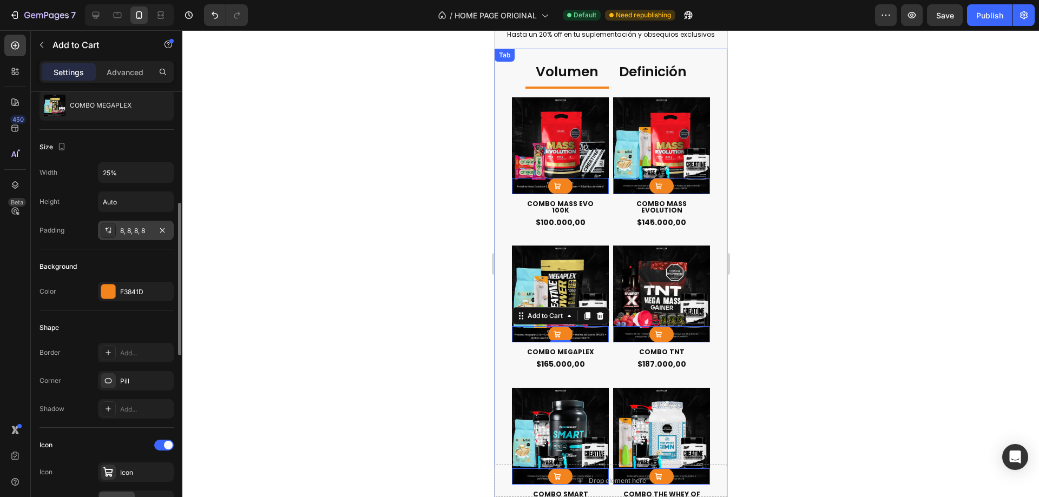
scroll to position [217, 0]
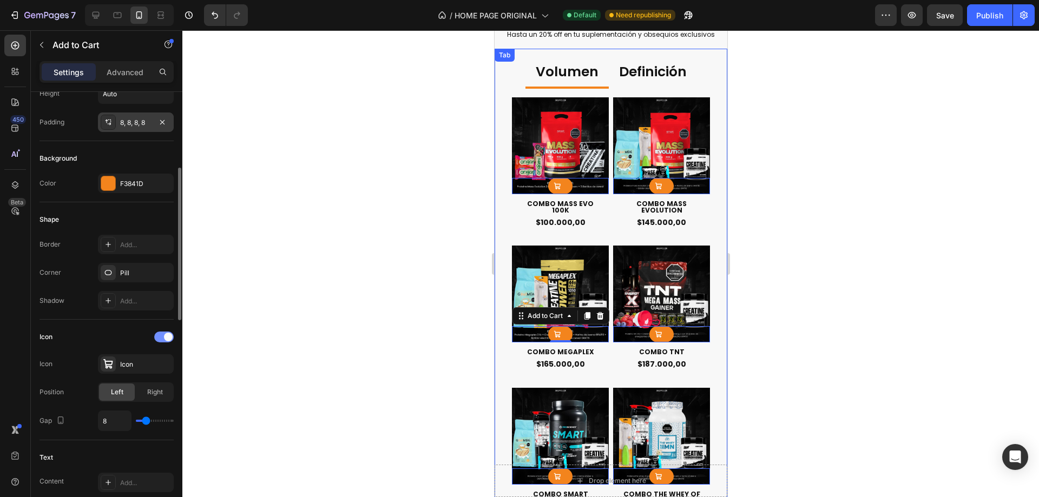
click at [159, 336] on div at bounding box center [163, 337] width 19 height 11
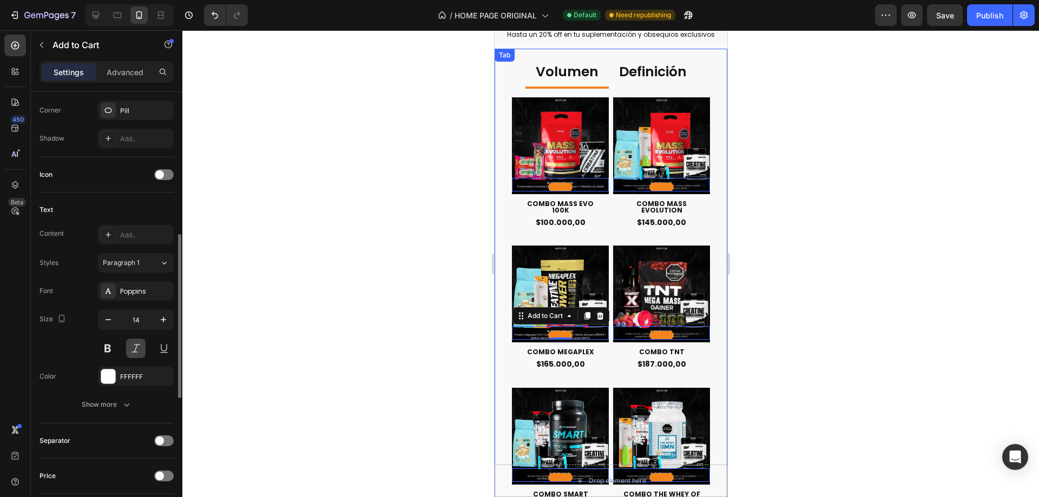
scroll to position [487, 0]
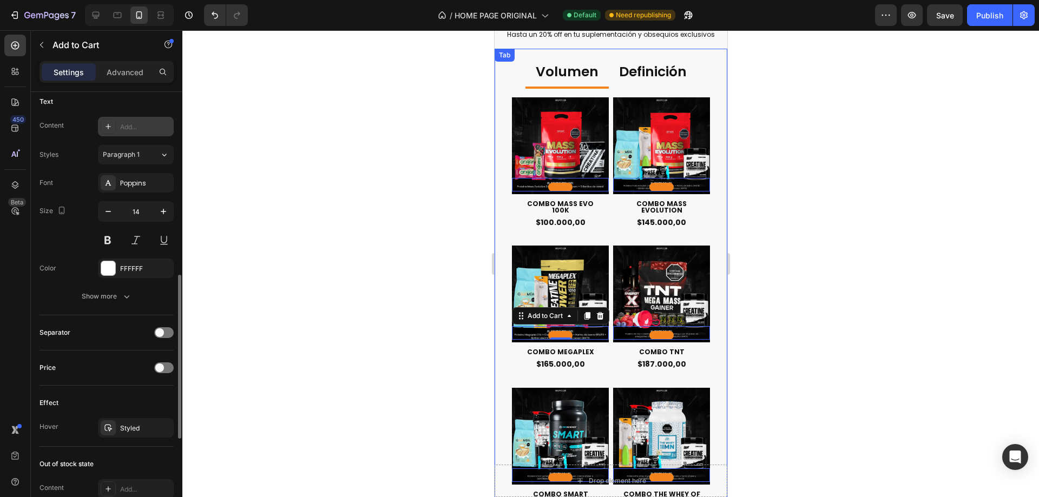
click at [137, 129] on div "Add..." at bounding box center [145, 127] width 51 height 10
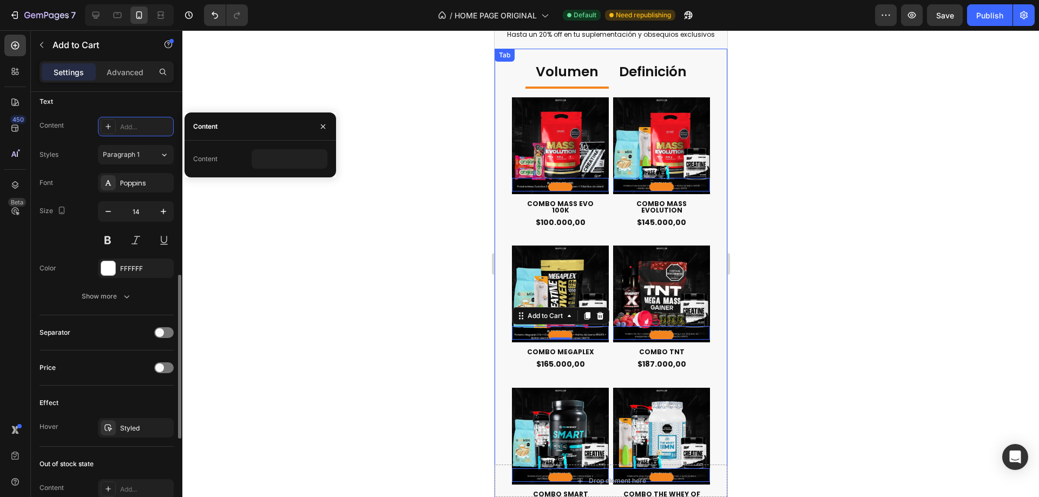
click at [69, 140] on div "Content Add... Styles Paragraph 1 Font Poppins Size 14 Color FFFFFF Show more" at bounding box center [107, 211] width 134 height 189
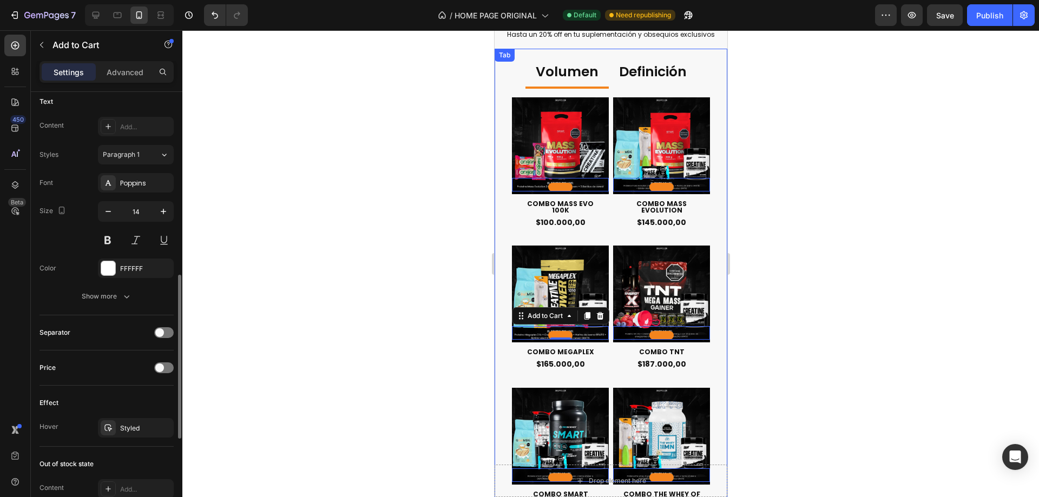
scroll to position [433, 0]
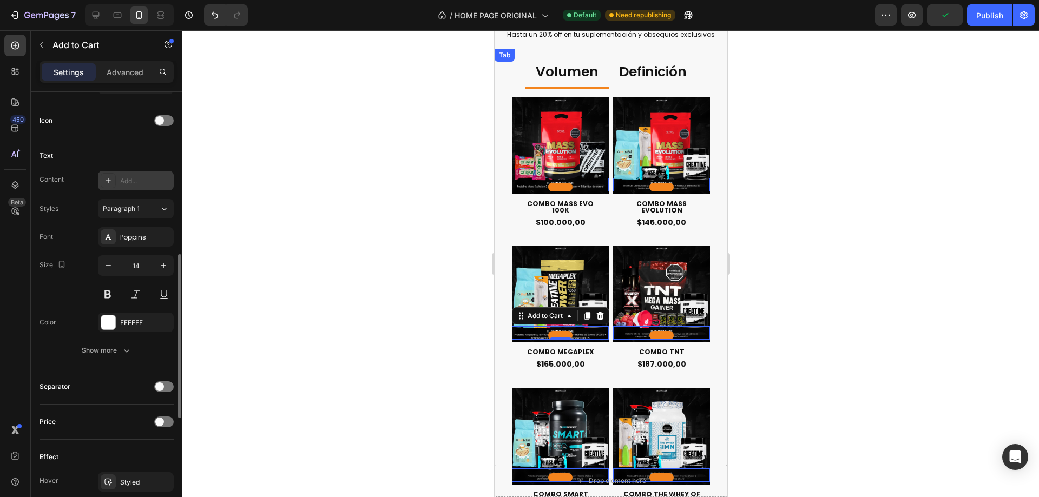
click at [134, 174] on div "Add..." at bounding box center [136, 180] width 76 height 19
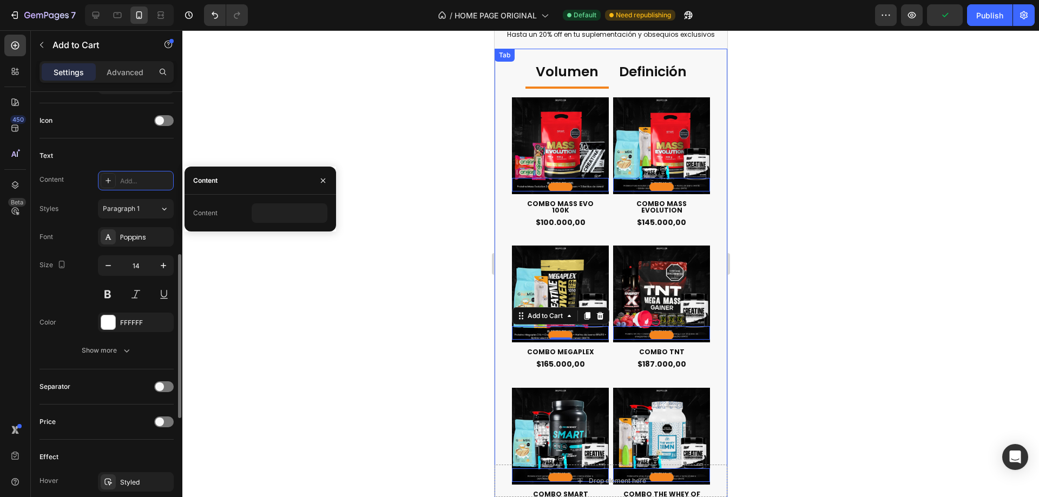
click at [275, 203] on div "Content" at bounding box center [261, 213] width 152 height 37
click at [289, 212] on input "text" at bounding box center [290, 213] width 76 height 19
click at [81, 168] on div "Text Content Add... Styles Paragraph 1 Font Poppins Size 14 Color FFFFFF Show m…" at bounding box center [107, 254] width 134 height 231
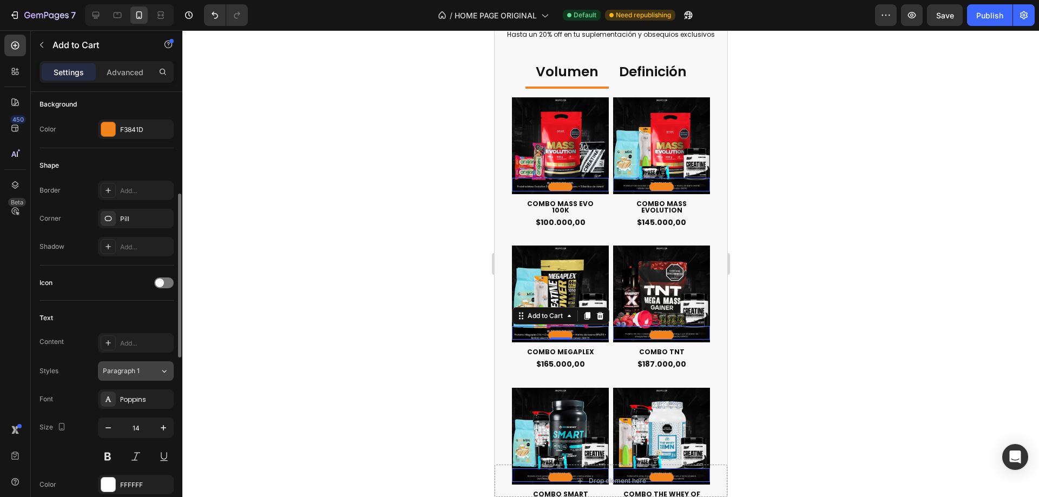
scroll to position [54, 0]
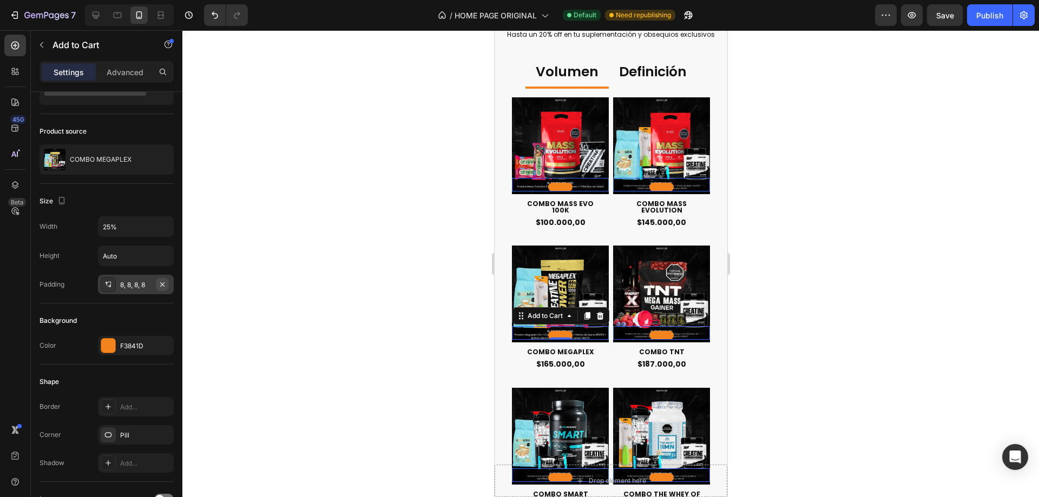
click at [162, 284] on icon "button" at bounding box center [162, 284] width 4 height 4
click at [127, 68] on p "Advanced" at bounding box center [125, 72] width 37 height 11
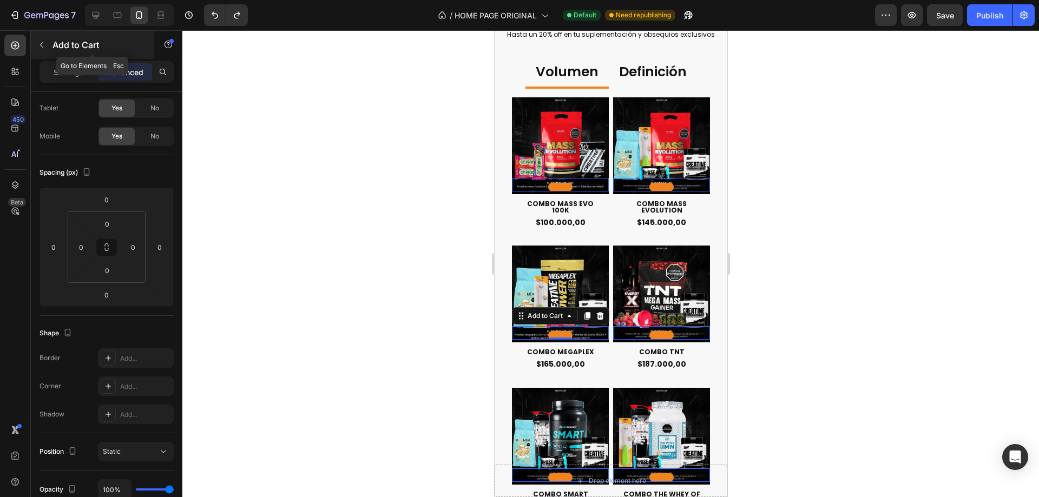
click at [122, 39] on p "Add to Cart" at bounding box center [99, 44] width 92 height 13
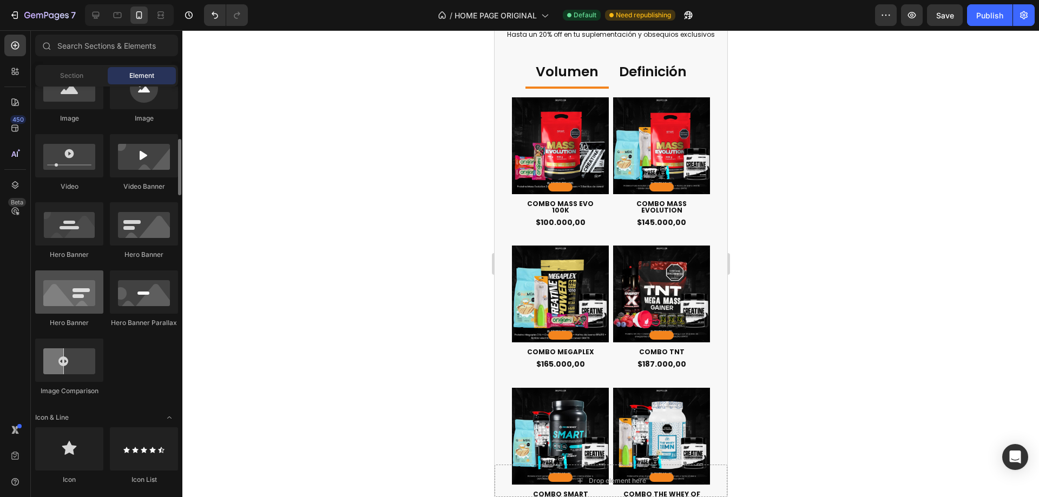
scroll to position [433, 0]
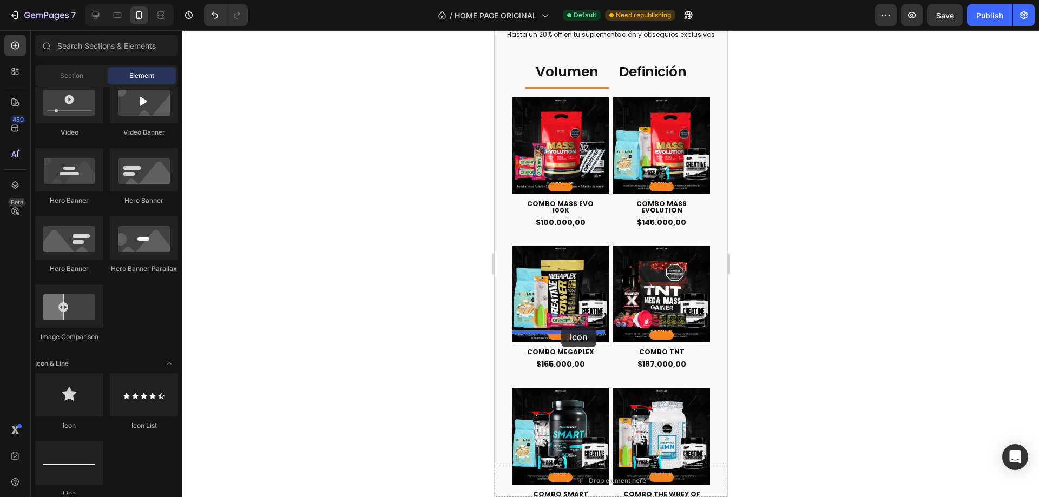
drag, startPoint x: 567, startPoint y: 420, endPoint x: 561, endPoint y: 326, distance: 93.9
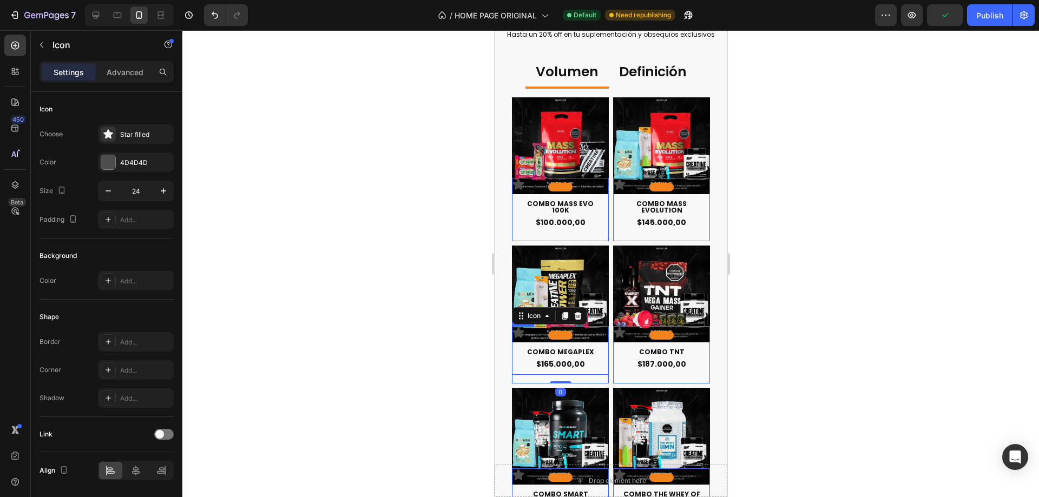
click at [568, 326] on div "COMBO MEGAPLEX Product Title $165.000,00 Product Price Product Price Row" at bounding box center [560, 350] width 97 height 48
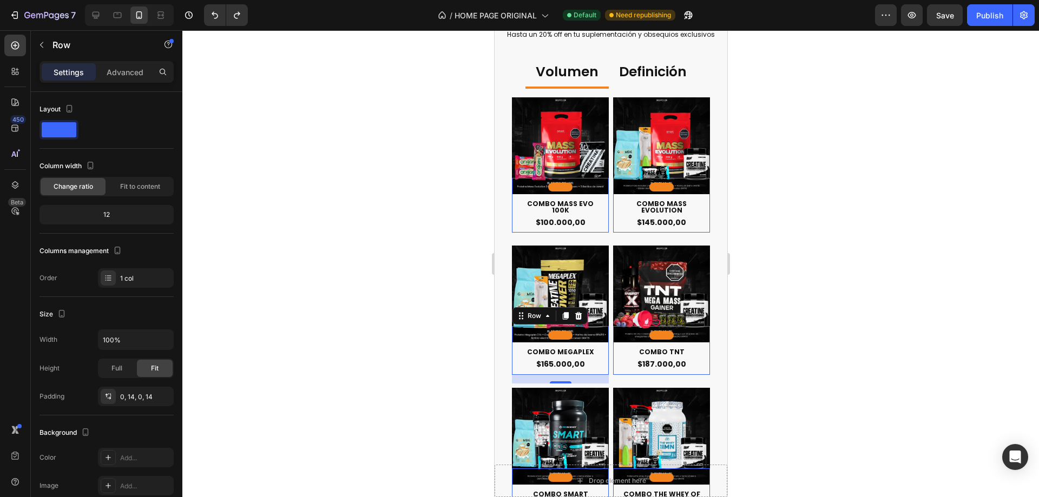
click at [560, 332] on div "COMBO MEGAPLEX Product Title $165.000,00 Product Price Product Price Row 16" at bounding box center [560, 350] width 97 height 48
click at [539, 311] on div "Row" at bounding box center [534, 316] width 18 height 10
click at [589, 326] on div "COMBO MEGAPLEX Product Title $165.000,00 Product Price Product Price Row Row 1 …" at bounding box center [560, 350] width 97 height 48
click at [660, 328] on div "COMBO TNT Product Title $187.000,00 Product Price Product Price Row 0" at bounding box center [661, 350] width 97 height 48
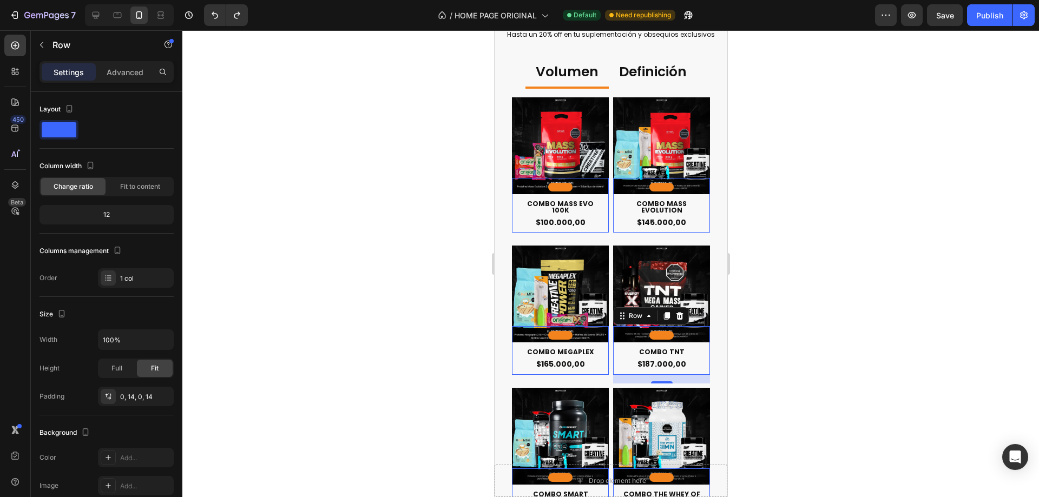
click at [660, 328] on div "COMBO TNT Product Title $187.000,00 Product Price Product Price Row 0" at bounding box center [661, 350] width 97 height 48
click at [649, 326] on div "COMBO TNT Product Title $187.000,00 Product Price Product Price Row 0" at bounding box center [661, 350] width 97 height 48
click at [635, 311] on div "Row" at bounding box center [635, 316] width 18 height 10
click at [370, 248] on div at bounding box center [610, 263] width 857 height 467
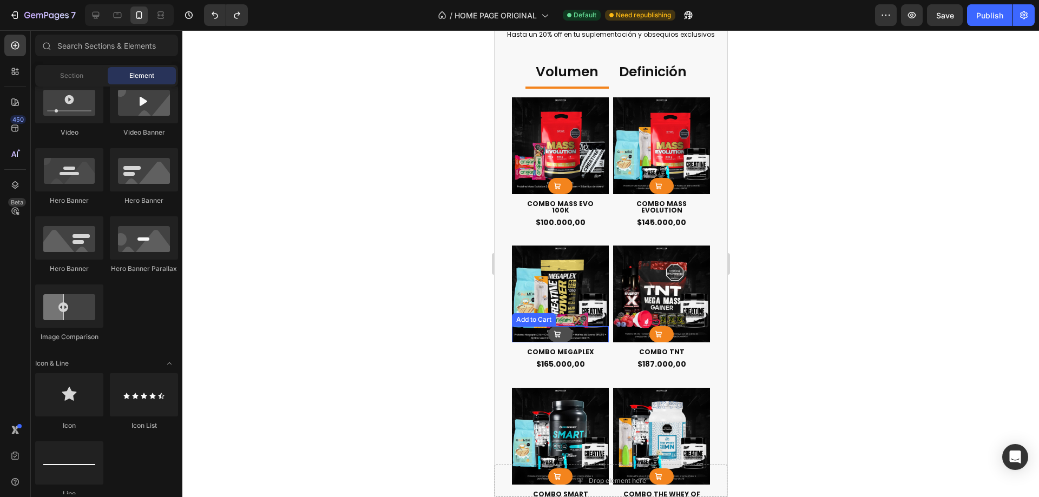
click at [556, 331] on icon at bounding box center [557, 335] width 8 height 8
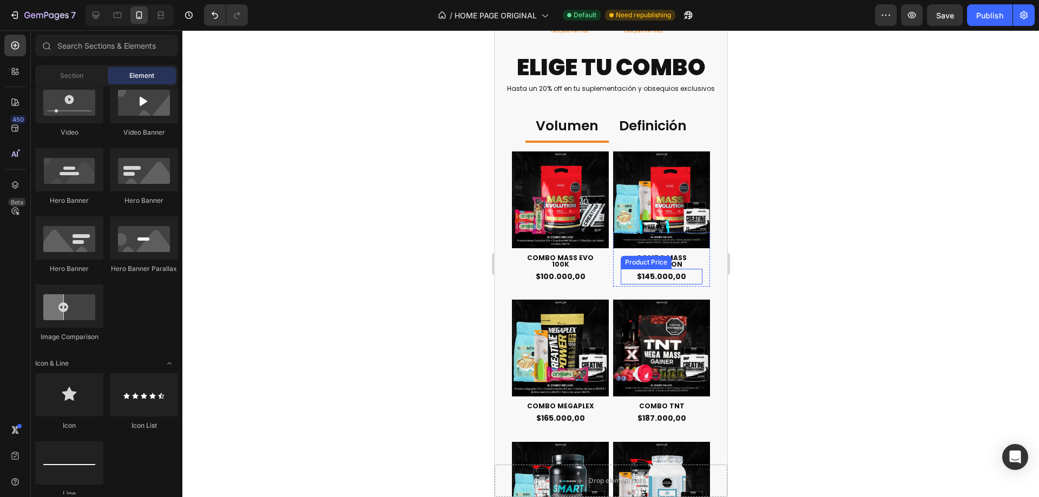
scroll to position [559, 0]
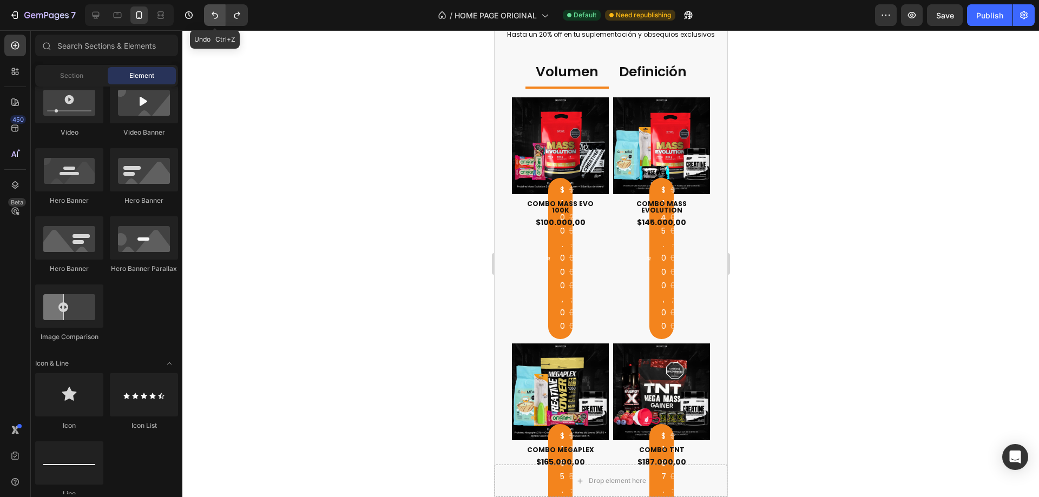
click at [217, 18] on icon "Undo/Redo" at bounding box center [215, 15] width 6 height 7
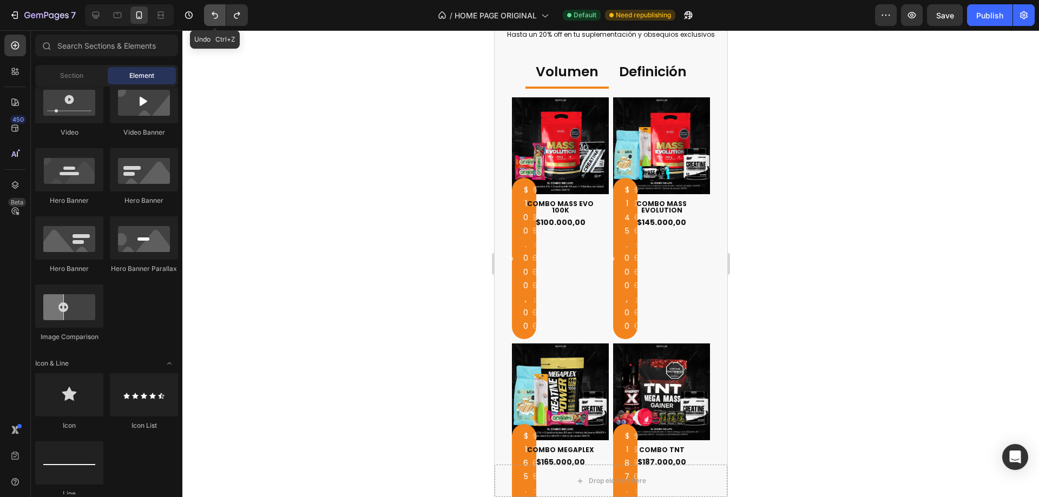
click at [217, 18] on icon "Undo/Redo" at bounding box center [215, 15] width 6 height 7
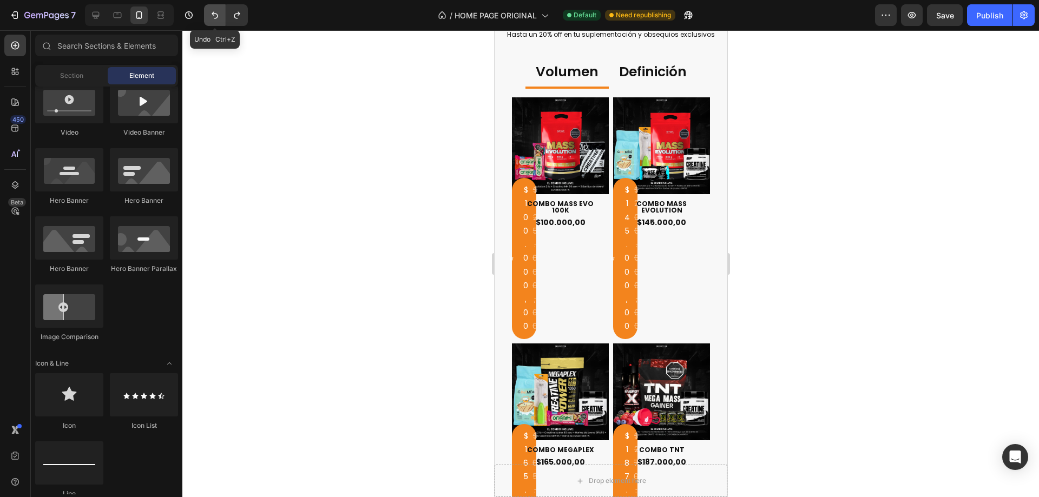
click at [217, 18] on icon "Undo/Redo" at bounding box center [215, 15] width 6 height 7
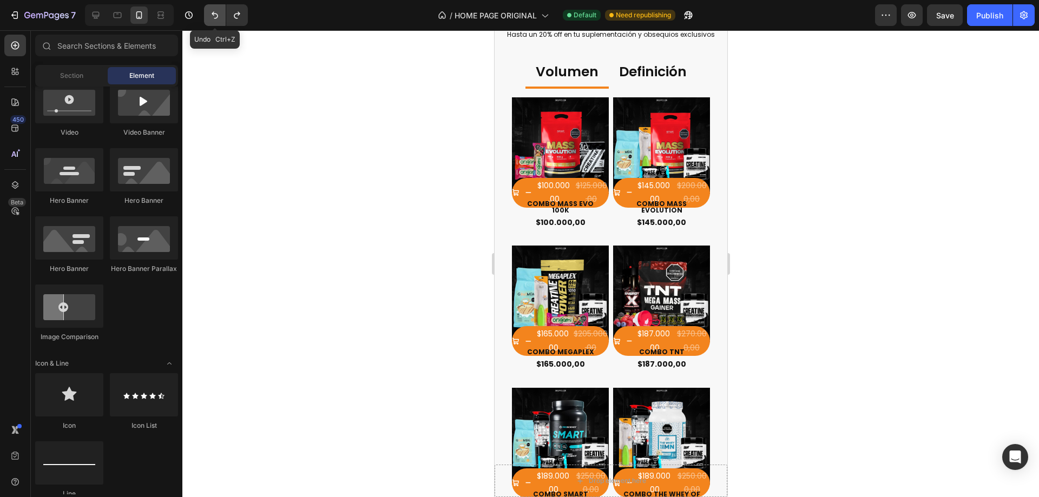
click at [217, 18] on icon "Undo/Redo" at bounding box center [215, 15] width 6 height 7
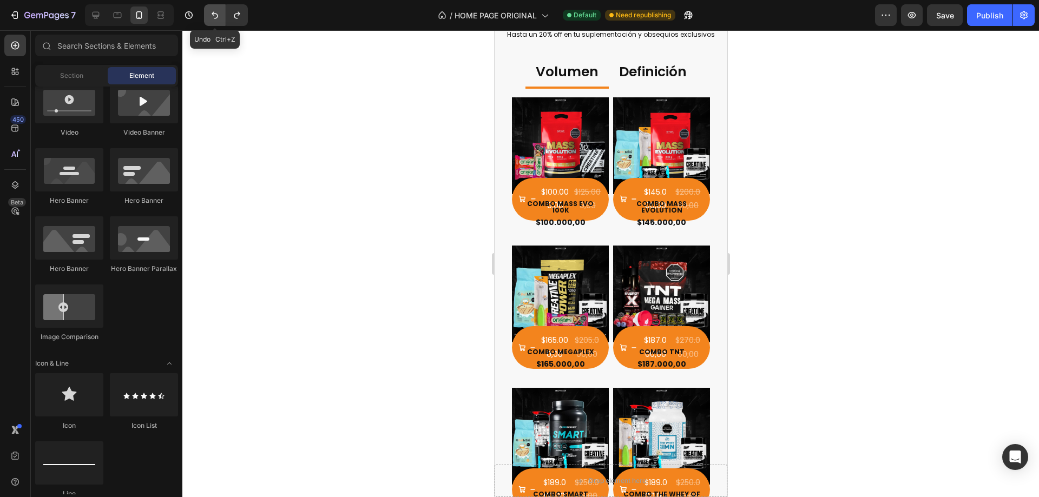
click at [217, 18] on icon "Undo/Redo" at bounding box center [215, 15] width 6 height 7
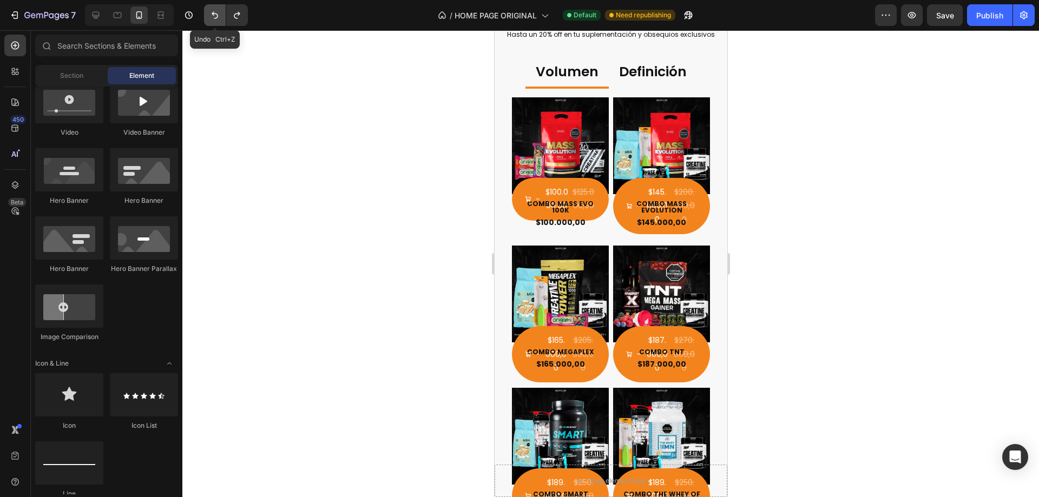
click at [217, 18] on icon "Undo/Redo" at bounding box center [215, 15] width 6 height 7
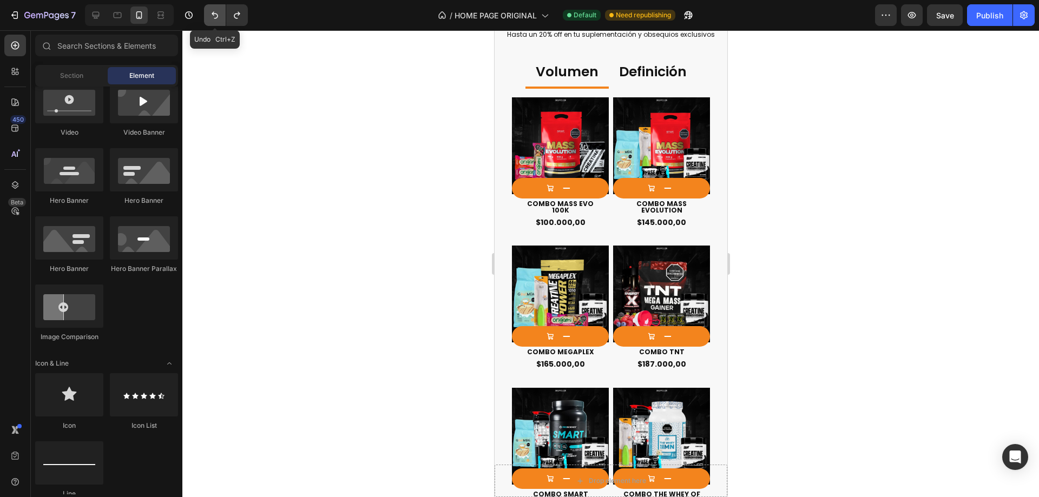
click at [217, 18] on icon "Undo/Redo" at bounding box center [215, 15] width 6 height 7
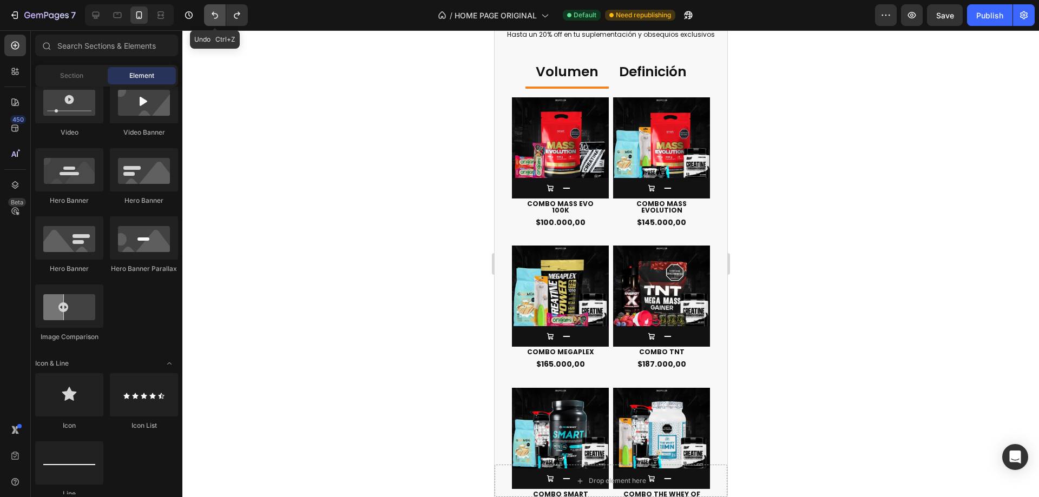
click at [217, 18] on icon "Undo/Redo" at bounding box center [215, 15] width 6 height 7
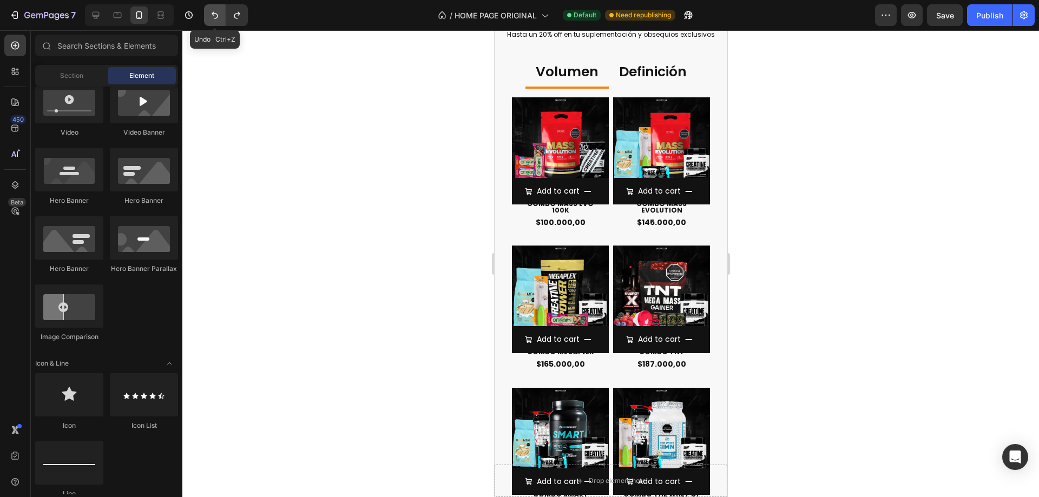
click at [217, 18] on icon "Undo/Redo" at bounding box center [215, 15] width 6 height 7
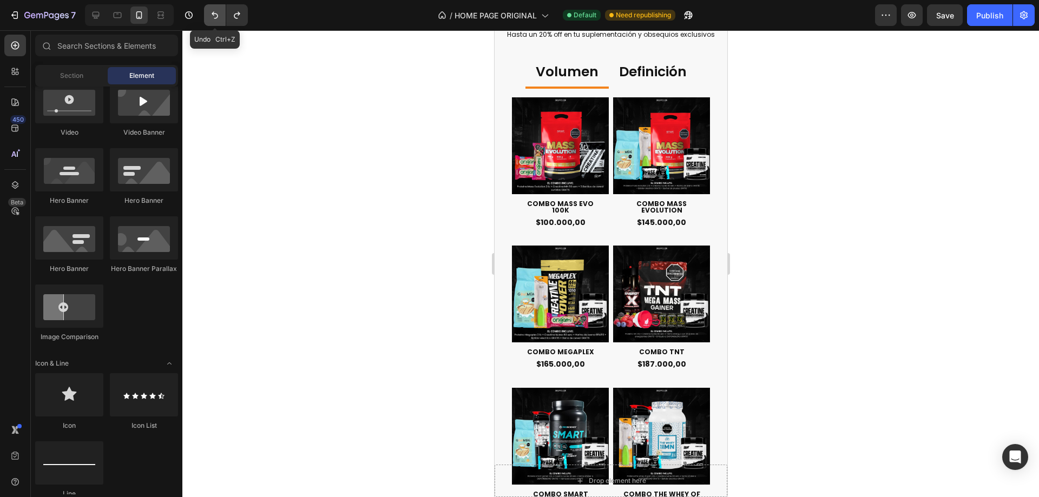
click at [217, 18] on icon "Undo/Redo" at bounding box center [215, 15] width 6 height 7
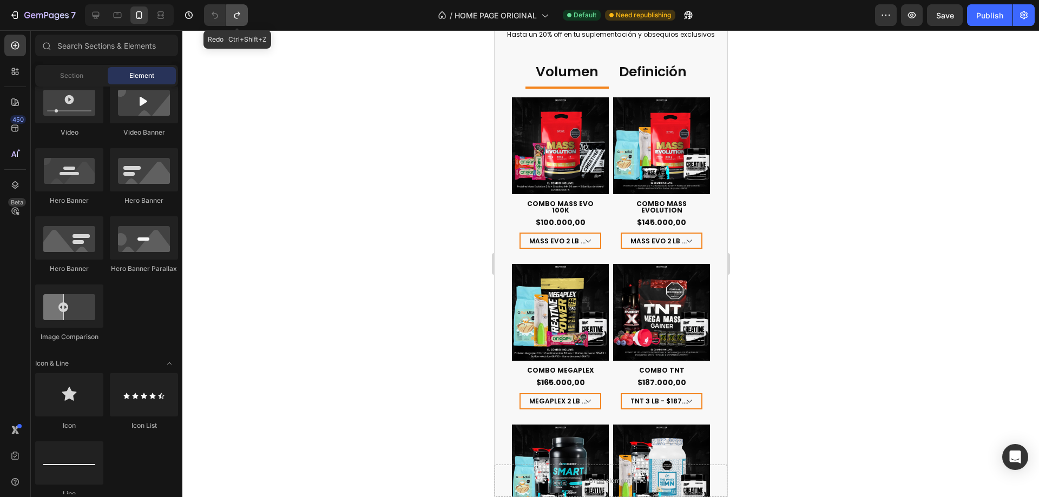
click at [242, 16] on icon "Undo/Redo" at bounding box center [237, 15] width 11 height 11
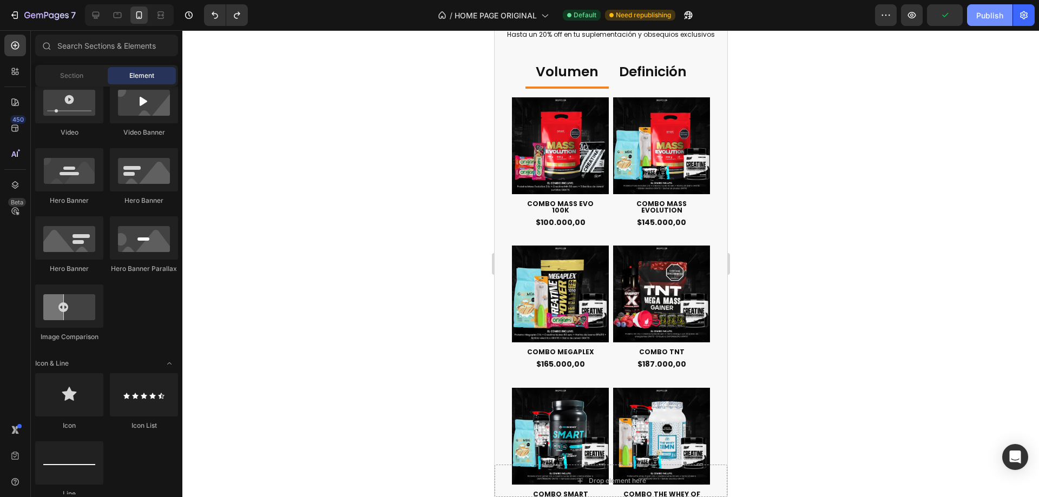
click at [987, 11] on div "Publish" at bounding box center [989, 15] width 27 height 11
click at [659, 204] on h1 "COMBO MASS EVOLUTION" at bounding box center [661, 207] width 82 height 15
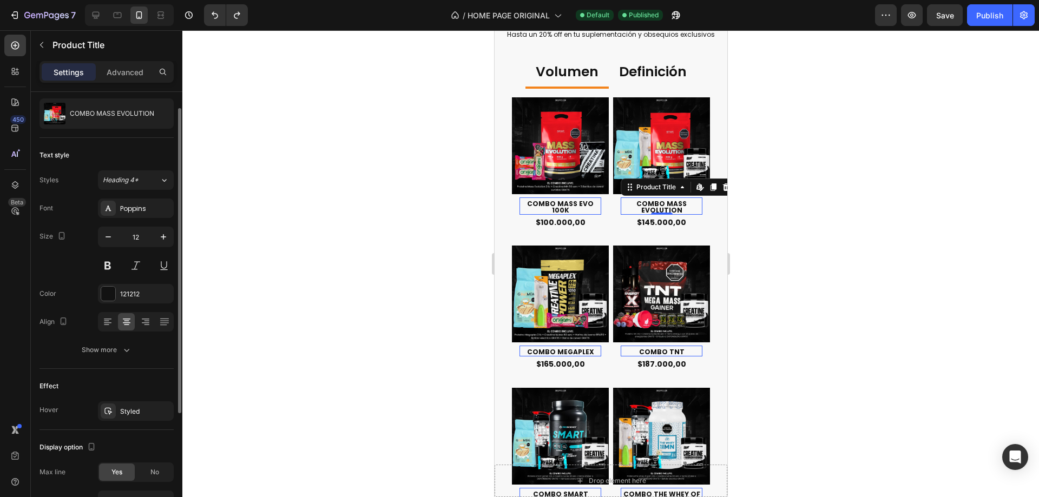
scroll to position [0, 0]
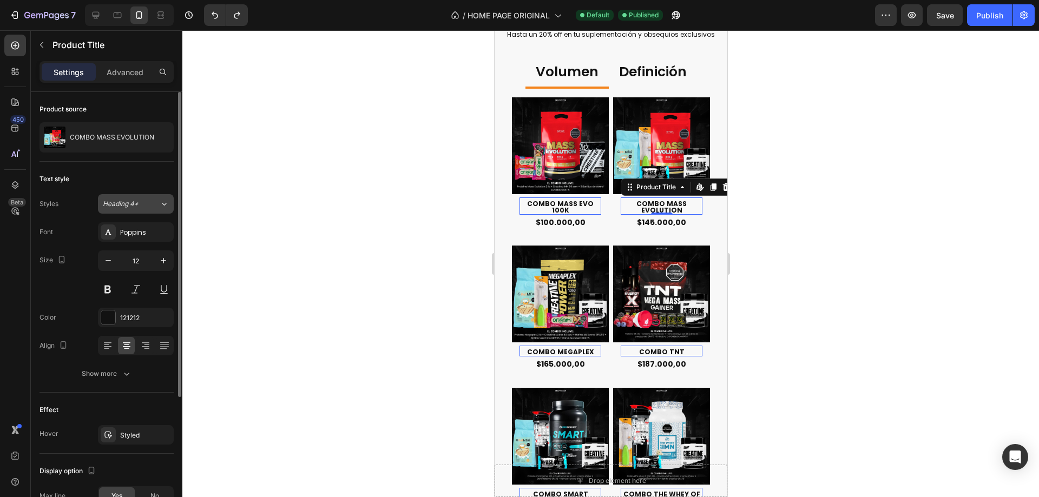
click at [147, 211] on button "Heading 4*" at bounding box center [136, 203] width 76 height 19
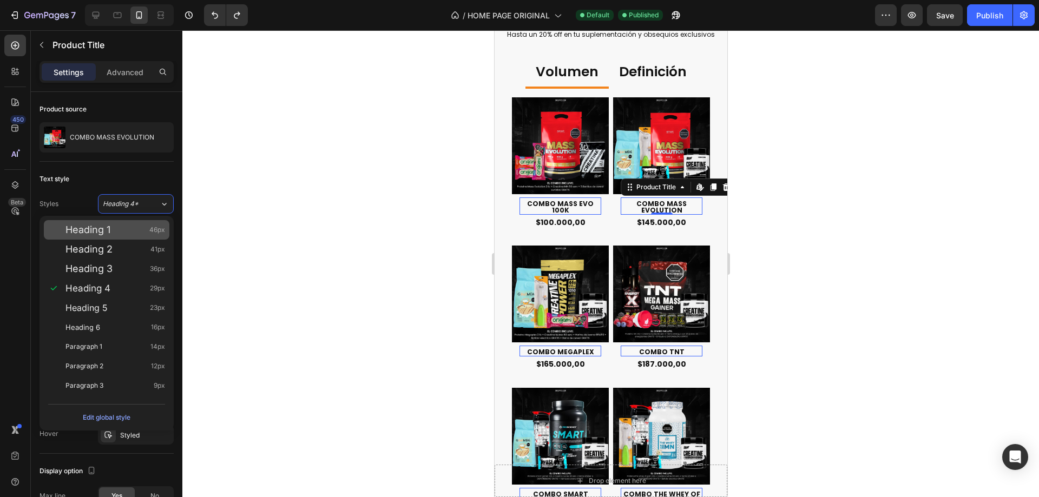
click at [147, 233] on div "Heading 1 46px" at bounding box center [115, 230] width 100 height 11
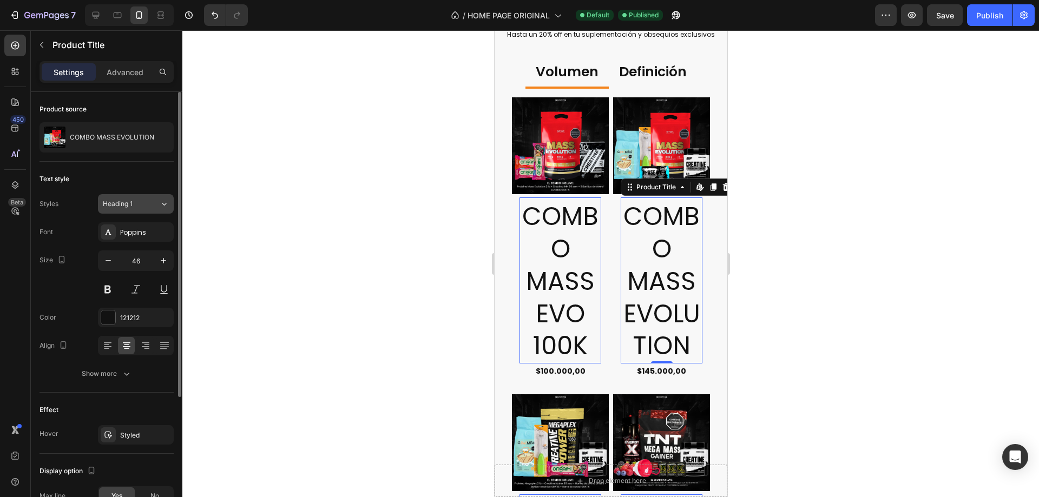
click at [146, 207] on div "Heading 1" at bounding box center [125, 204] width 44 height 10
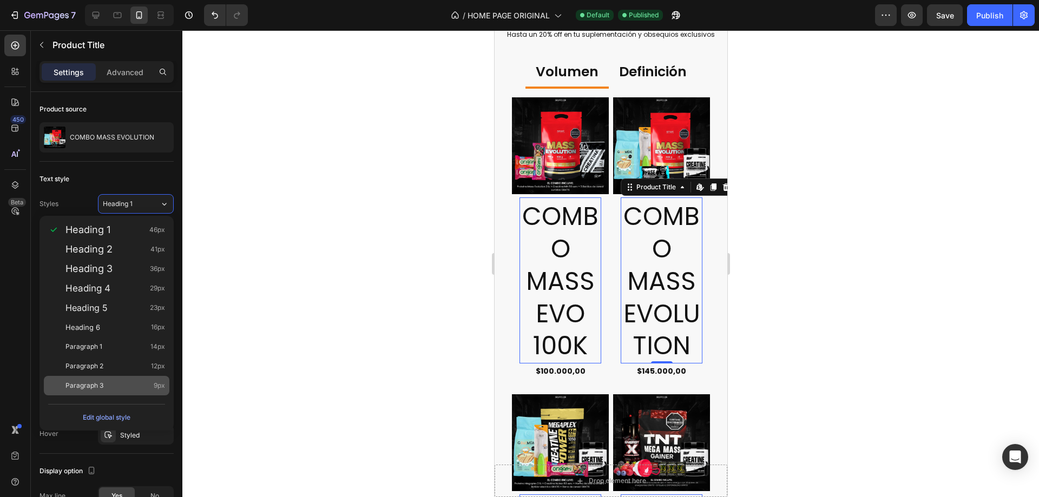
click at [129, 390] on div "Paragraph 3 9px" at bounding box center [115, 386] width 100 height 11
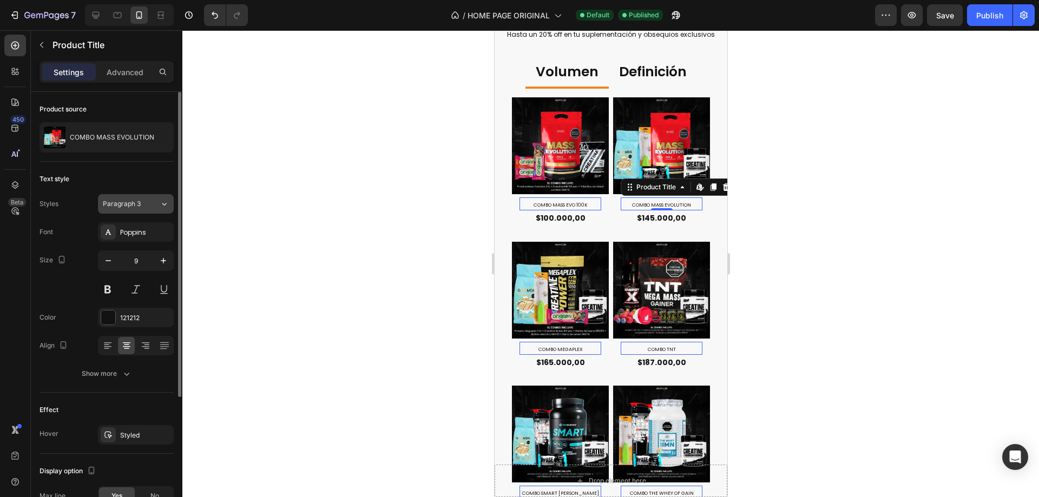
click at [153, 198] on button "Paragraph 3" at bounding box center [136, 203] width 76 height 19
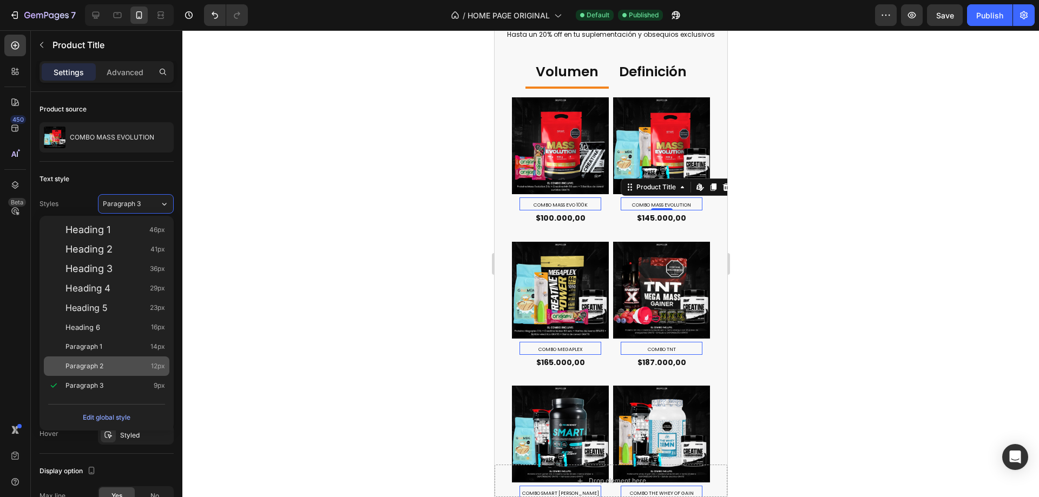
click at [130, 375] on div "Paragraph 2 12px" at bounding box center [107, 366] width 126 height 19
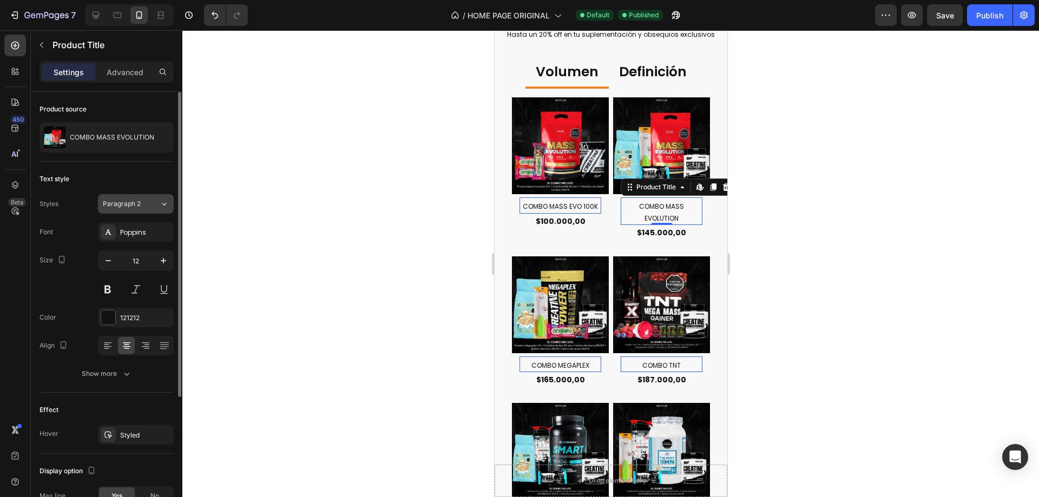
click at [160, 204] on icon at bounding box center [164, 204] width 9 height 11
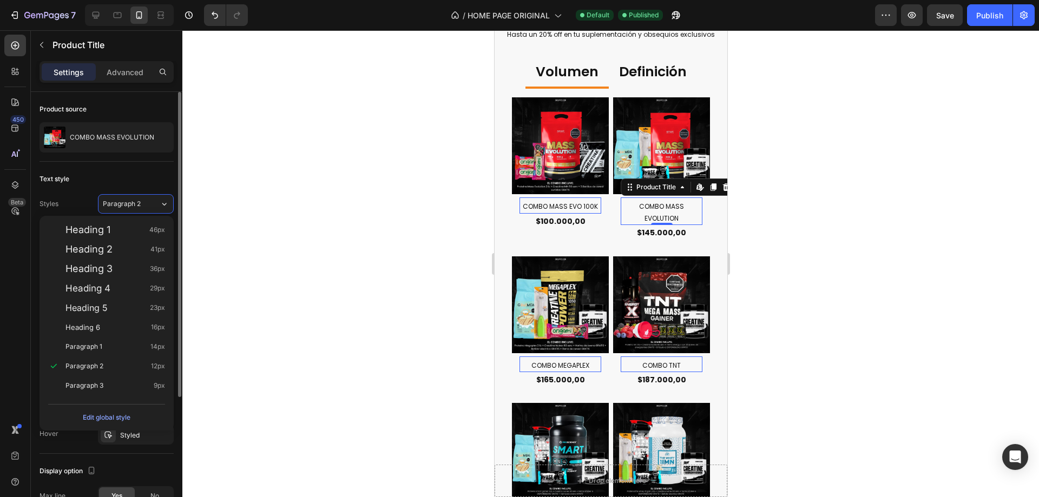
click at [169, 175] on div "Text style" at bounding box center [107, 179] width 134 height 17
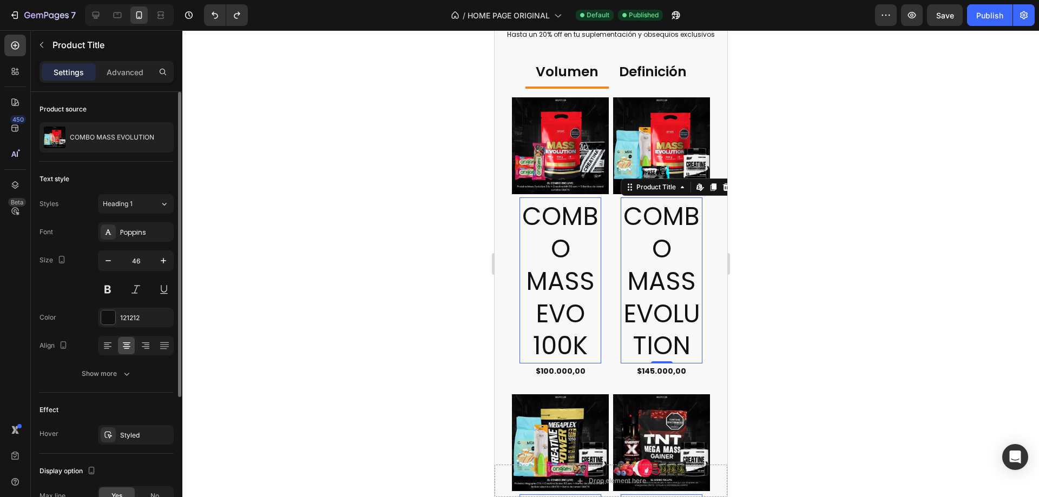
type input "12"
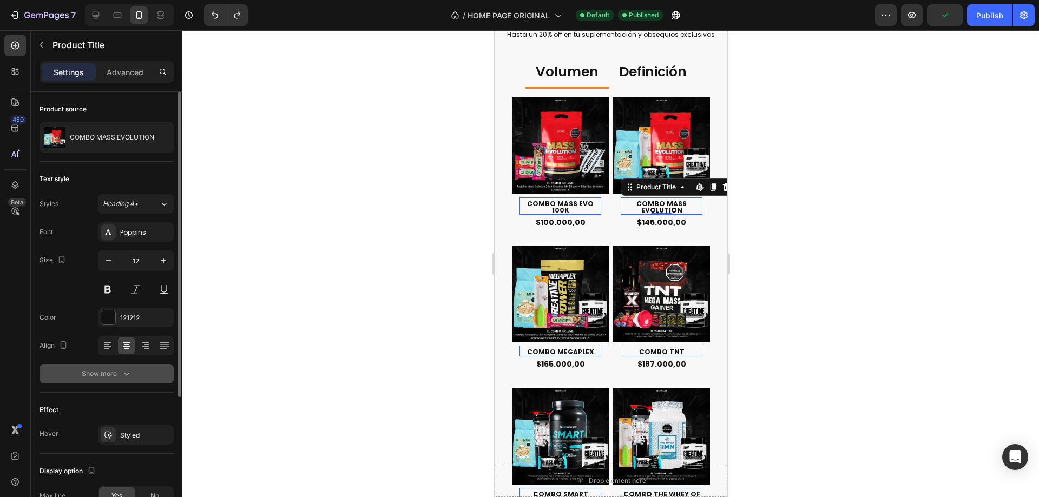
click at [127, 374] on icon "button" at bounding box center [126, 374] width 11 height 11
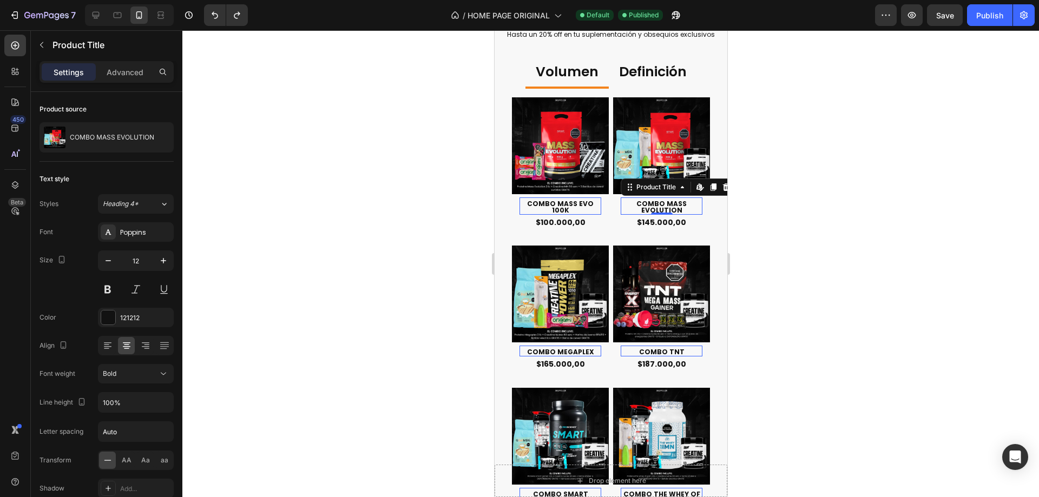
drag, startPoint x: 796, startPoint y: 228, endPoint x: 216, endPoint y: 228, distance: 579.7
click at [796, 228] on div at bounding box center [610, 263] width 857 height 467
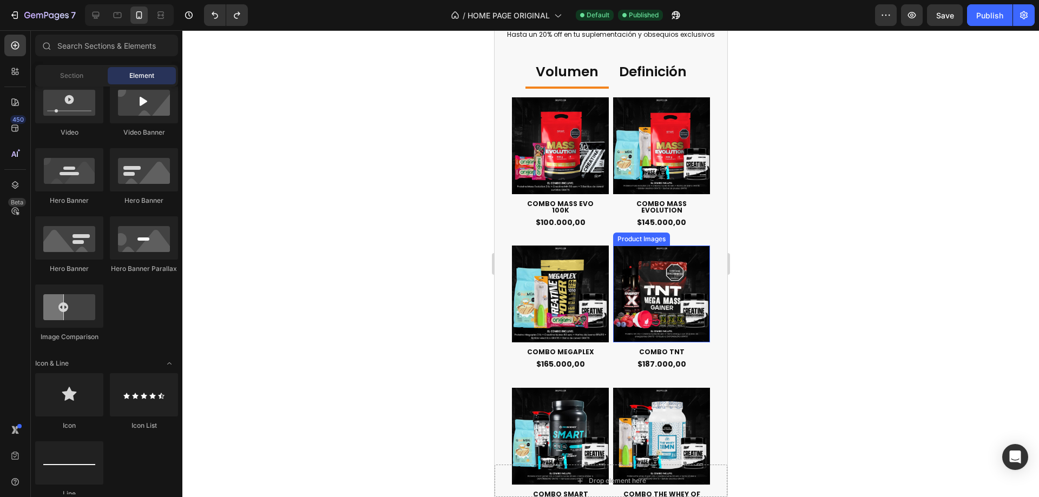
scroll to position [451, 0]
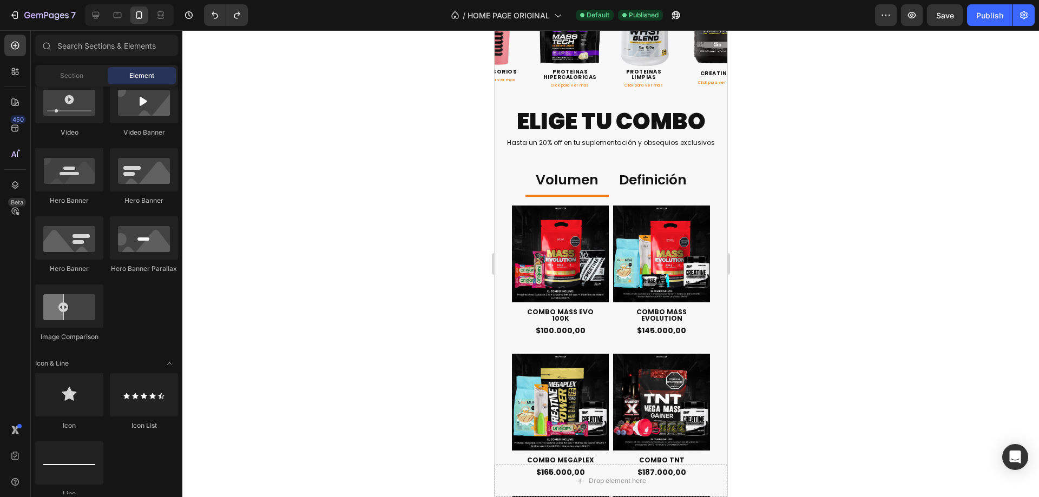
click at [756, 310] on div at bounding box center [610, 263] width 857 height 467
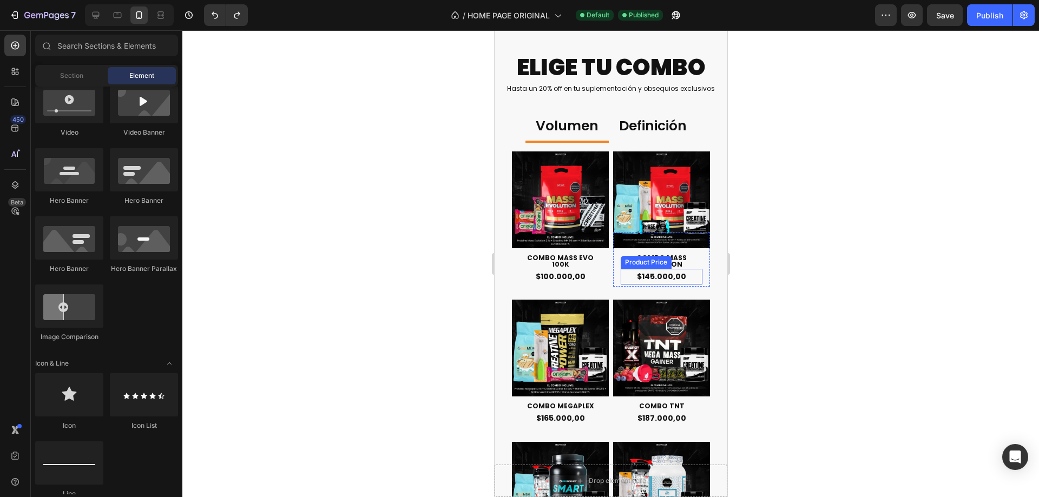
scroll to position [559, 0]
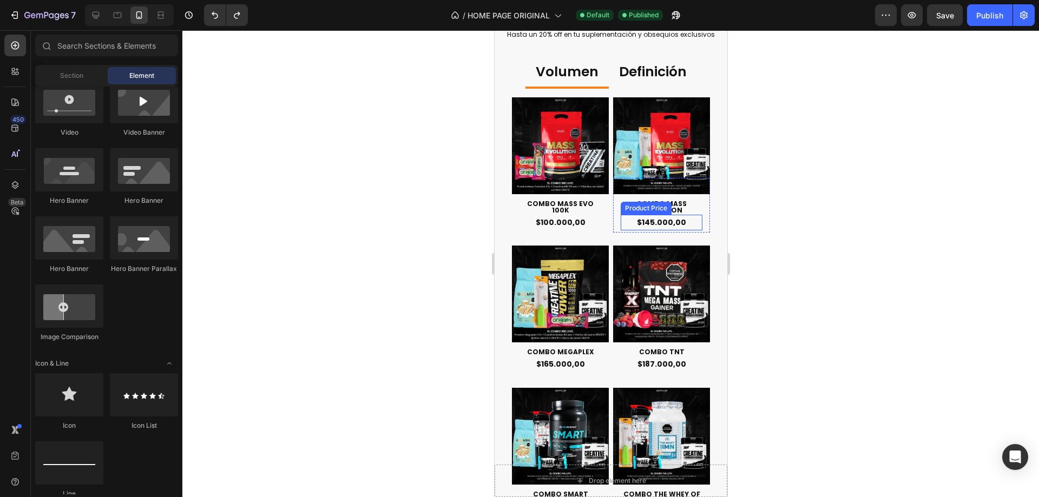
click at [690, 215] on div "$145.000,00" at bounding box center [661, 223] width 82 height 16
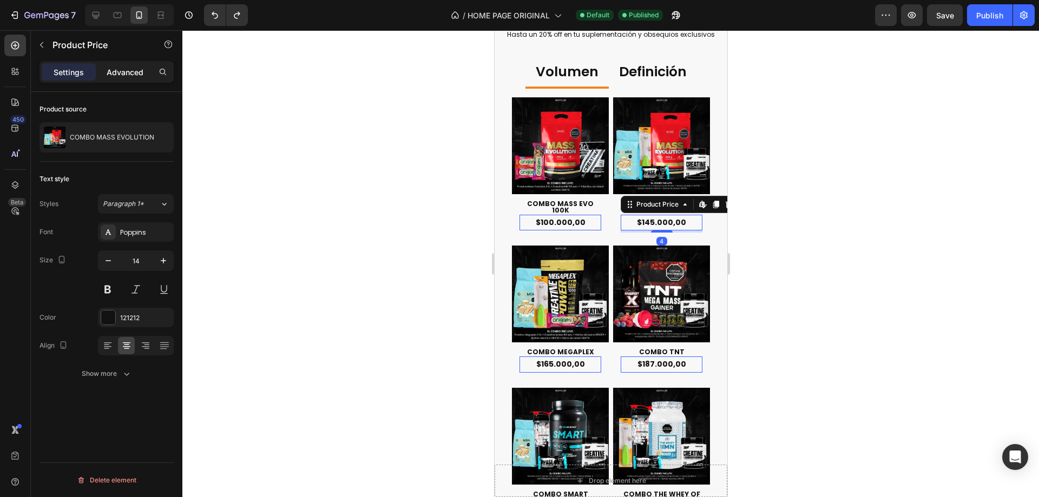
click at [144, 71] on div "Advanced" at bounding box center [125, 71] width 54 height 17
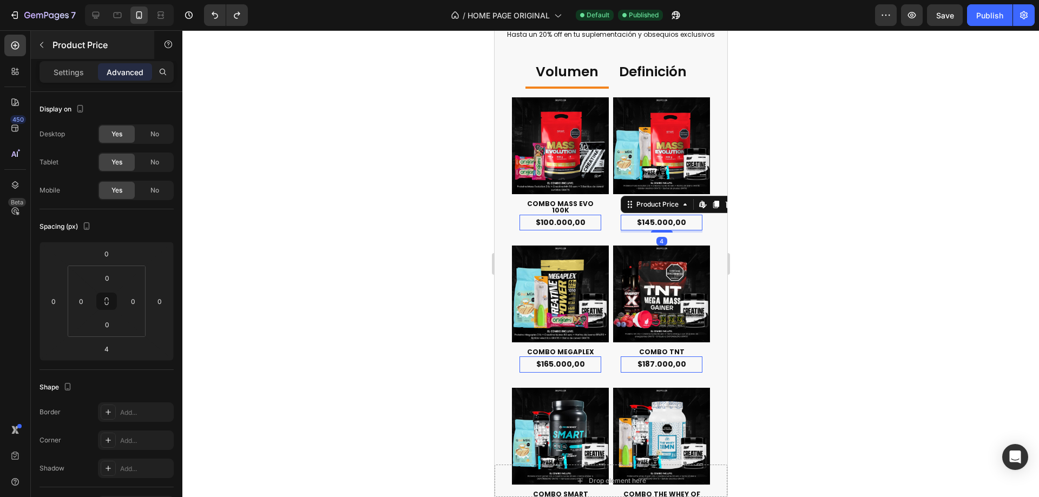
click at [107, 48] on p "Product Price" at bounding box center [99, 44] width 92 height 13
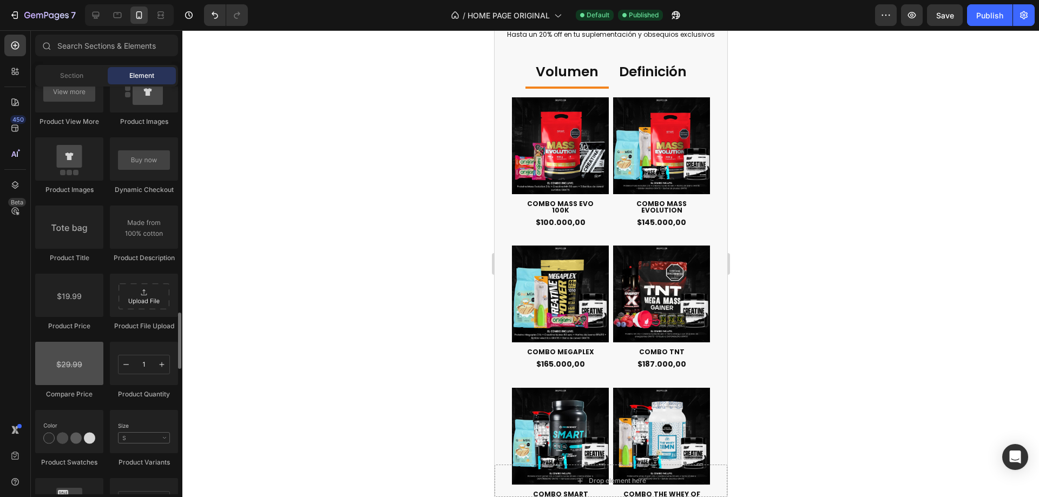
scroll to position [1570, 0]
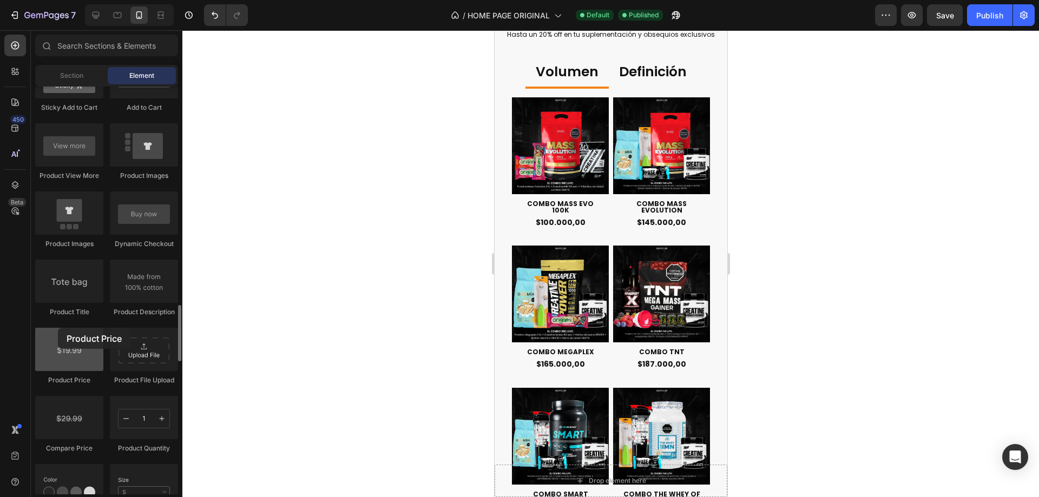
drag, startPoint x: 83, startPoint y: 356, endPoint x: 58, endPoint y: 328, distance: 37.9
click at [58, 328] on div at bounding box center [69, 349] width 68 height 43
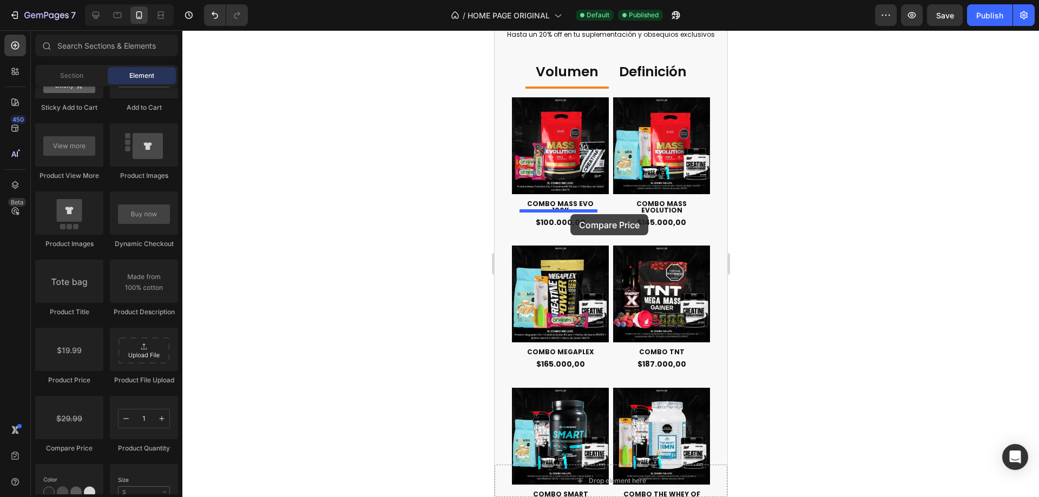
drag, startPoint x: 587, startPoint y: 449, endPoint x: 570, endPoint y: 214, distance: 235.5
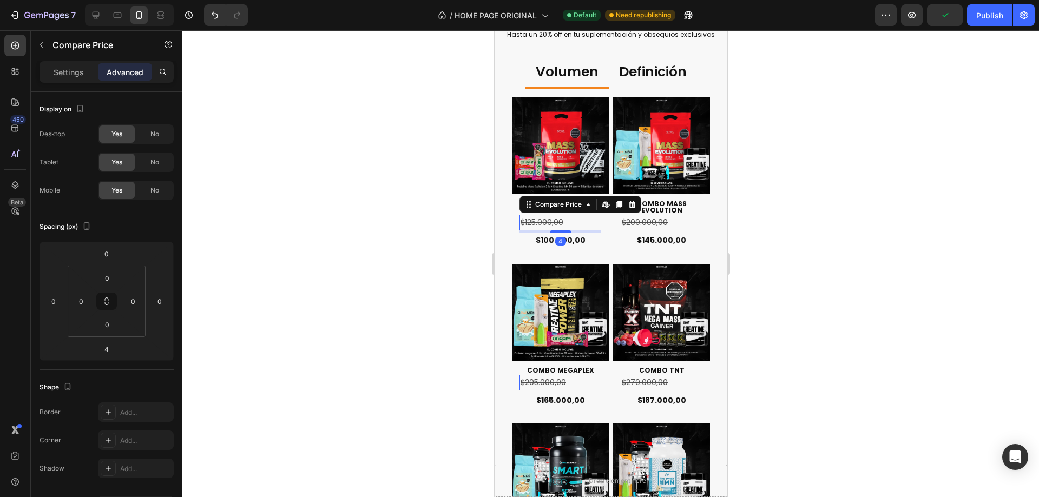
click at [788, 220] on div at bounding box center [610, 263] width 857 height 467
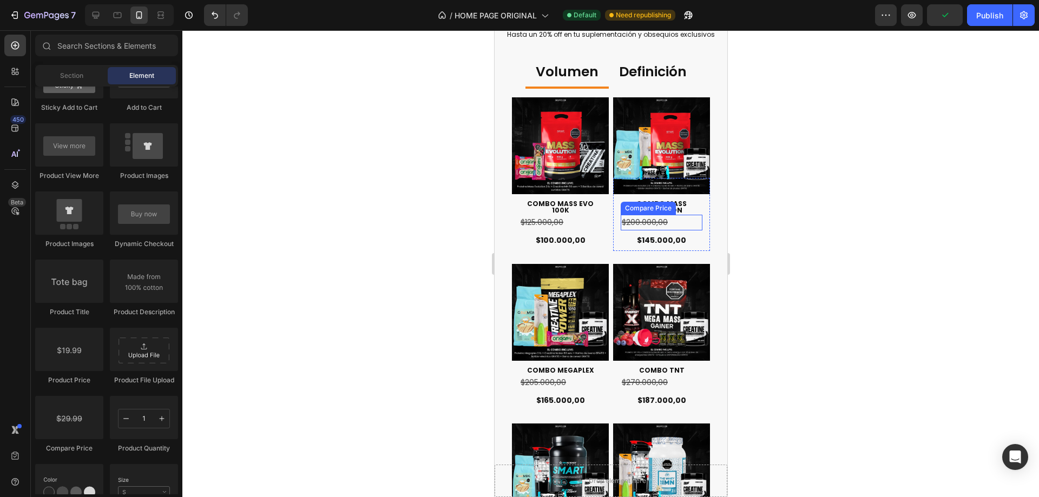
click at [673, 218] on div "$200.000,00" at bounding box center [661, 223] width 82 height 16
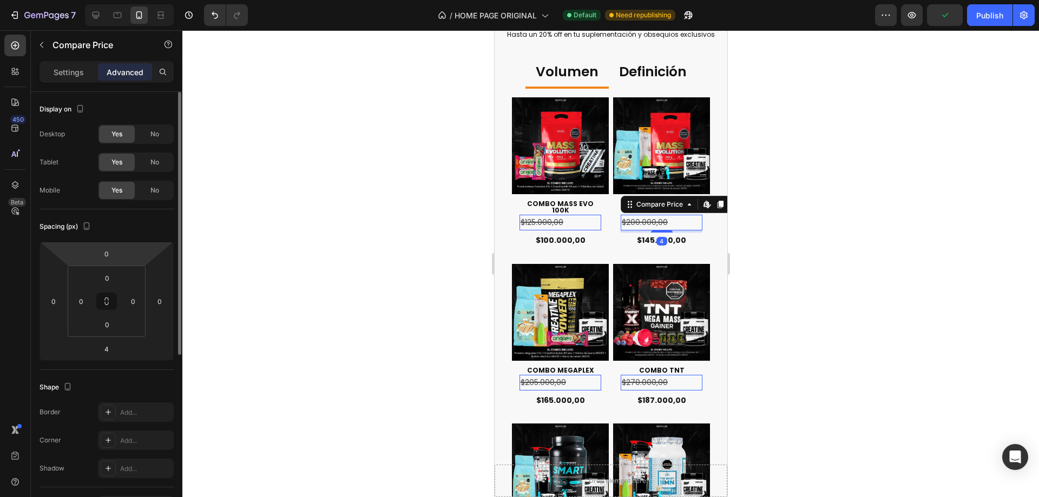
scroll to position [286, 0]
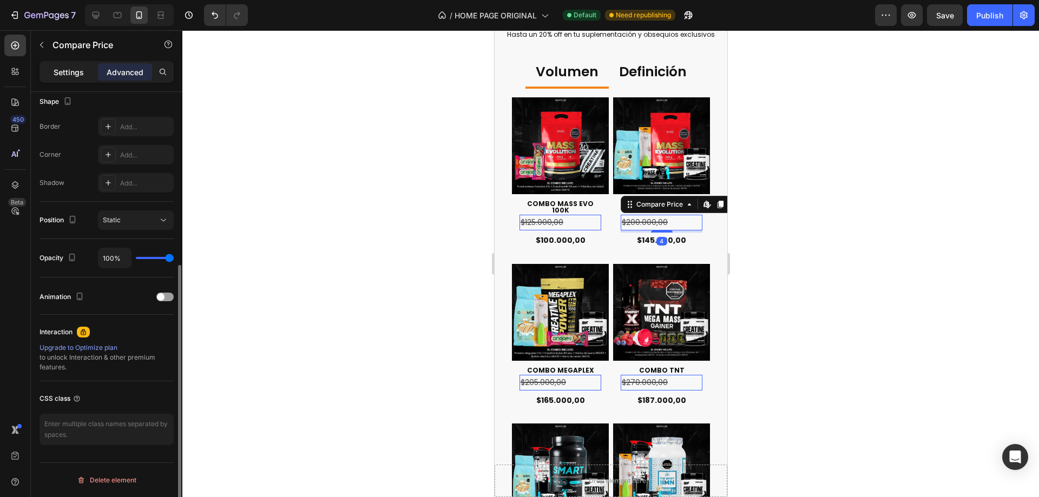
click at [80, 68] on p "Settings" at bounding box center [69, 72] width 30 height 11
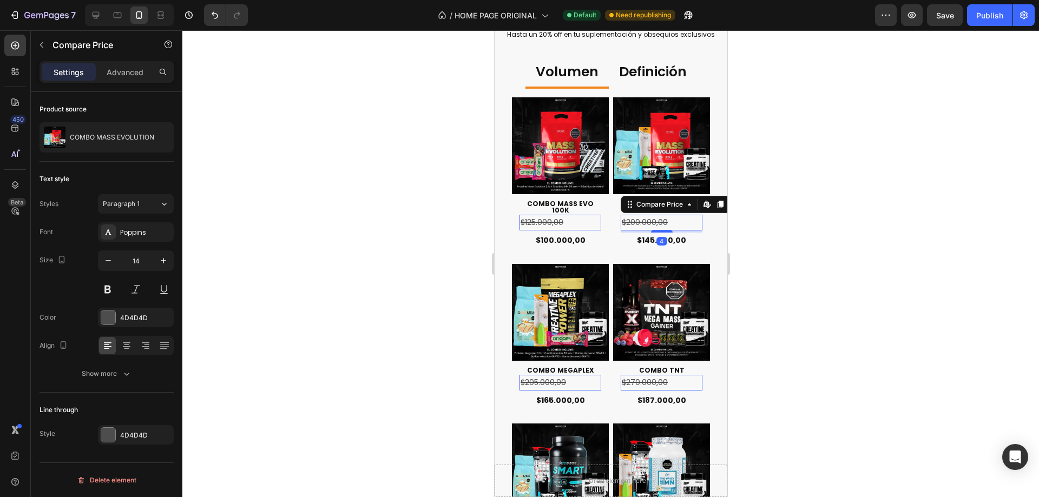
scroll to position [0, 0]
click at [129, 344] on icon at bounding box center [126, 345] width 11 height 11
click at [109, 262] on icon "button" at bounding box center [108, 260] width 11 height 11
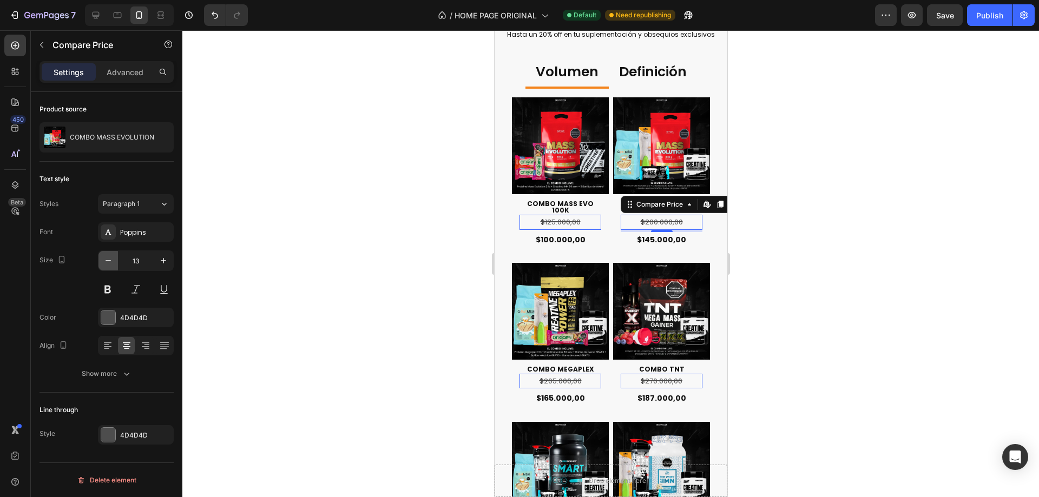
click at [109, 262] on icon "button" at bounding box center [108, 260] width 11 height 11
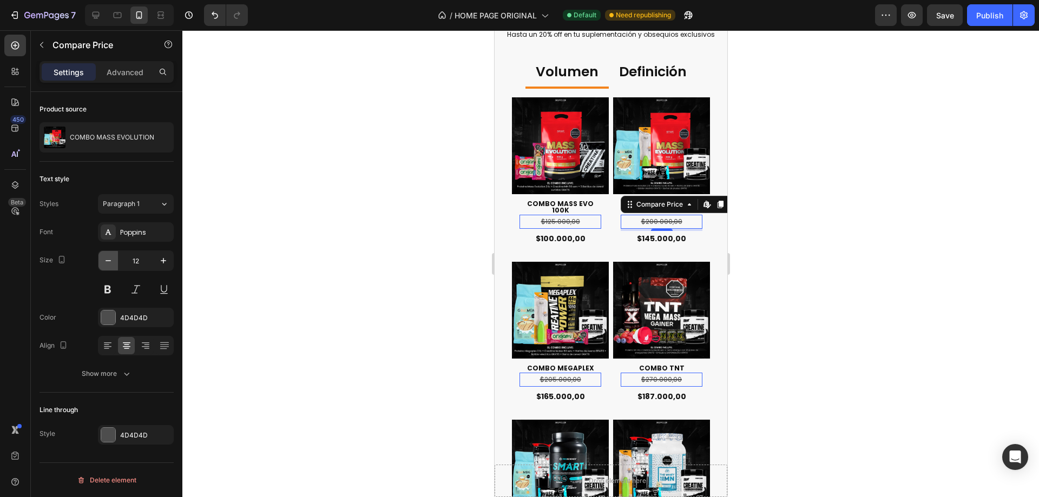
click at [109, 262] on icon "button" at bounding box center [108, 260] width 11 height 11
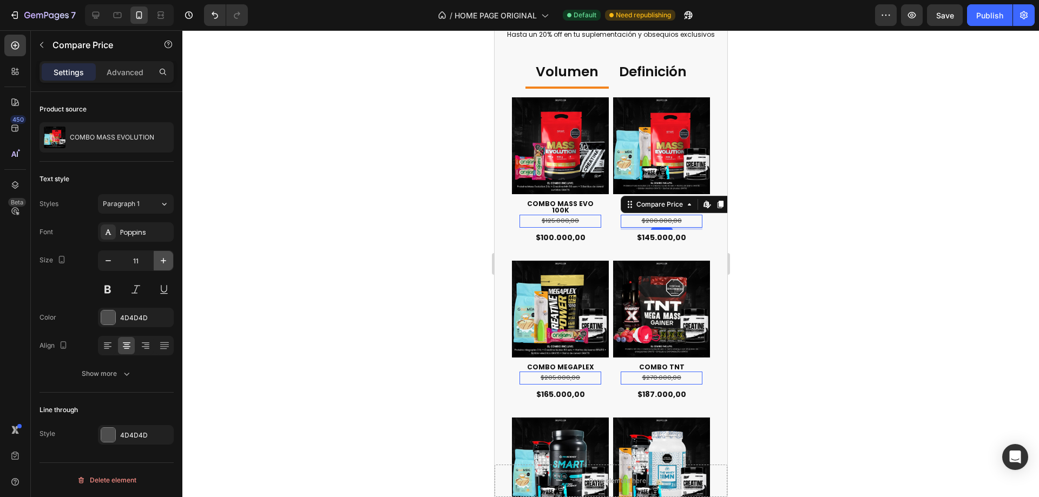
click at [168, 260] on icon "button" at bounding box center [163, 260] width 11 height 11
type input "12"
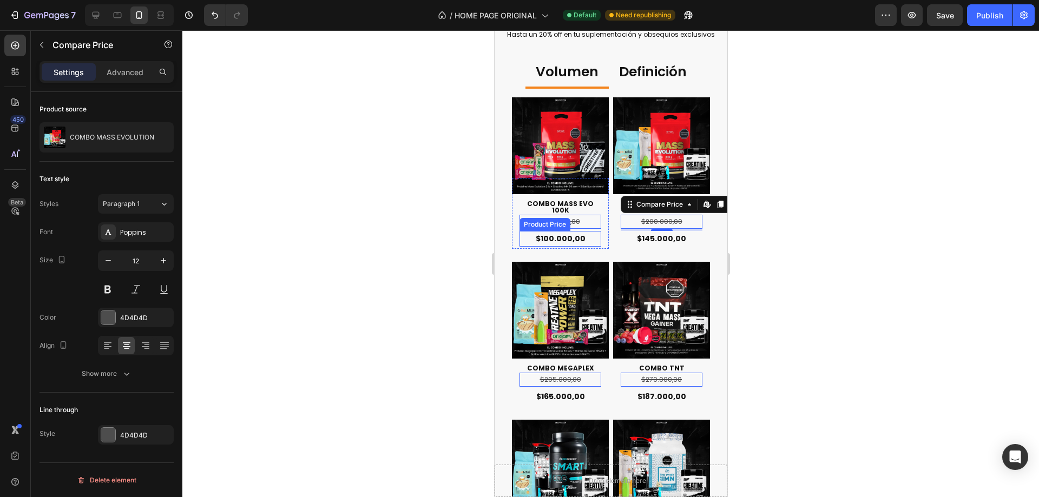
click at [586, 231] on div "$100.000,00" at bounding box center [560, 239] width 82 height 16
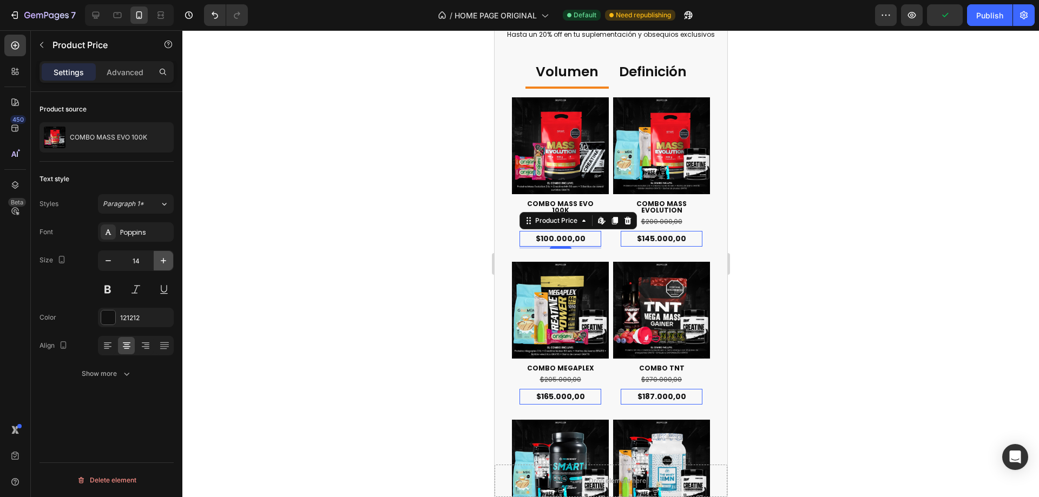
click at [163, 264] on icon "button" at bounding box center [163, 260] width 11 height 11
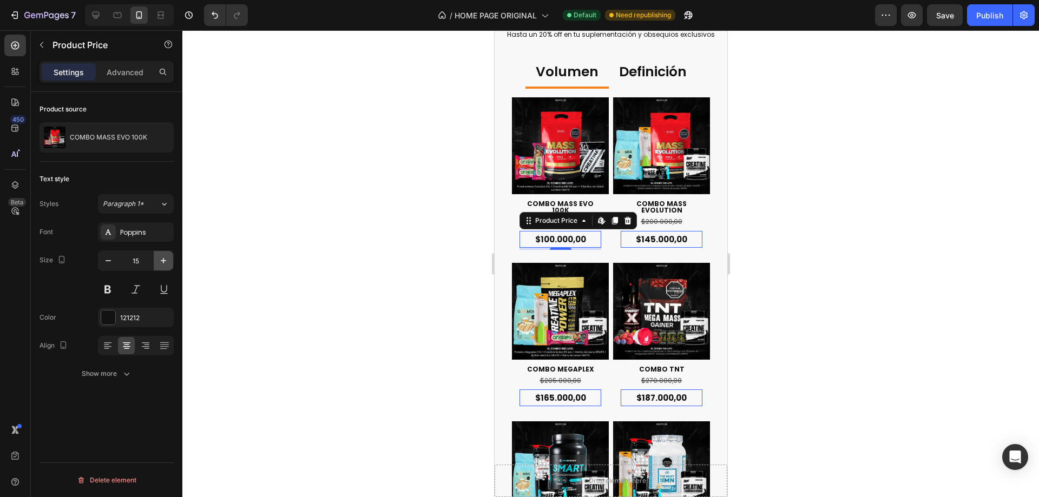
click at [171, 253] on button "button" at bounding box center [163, 260] width 19 height 19
type input "16"
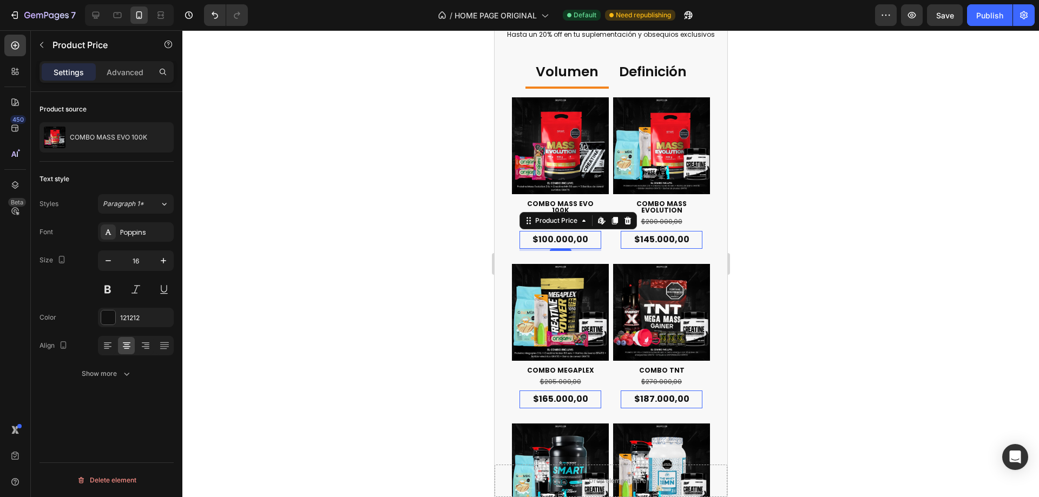
click at [110, 416] on div "Product source COMBO MASS EVO 100K Text style Styles Paragraph 1* Font Poppins …" at bounding box center [107, 310] width 152 height 436
click at [763, 205] on div at bounding box center [610, 263] width 857 height 467
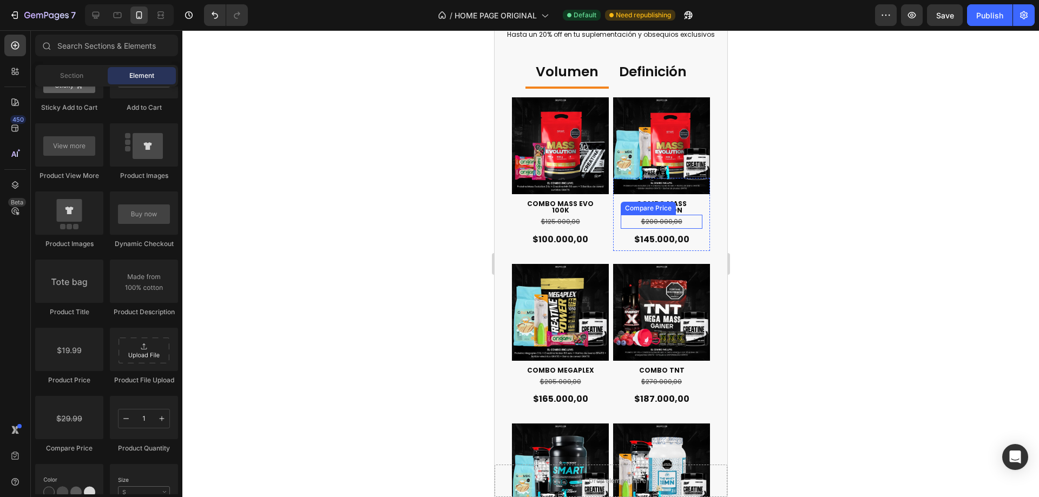
click at [689, 218] on div "$200.000,00" at bounding box center [661, 222] width 82 height 14
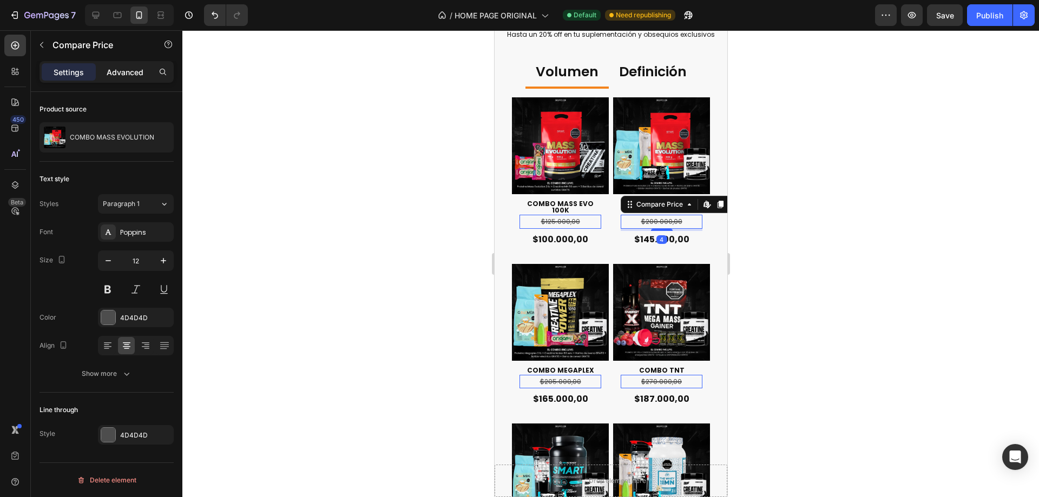
click at [112, 75] on p "Advanced" at bounding box center [125, 72] width 37 height 11
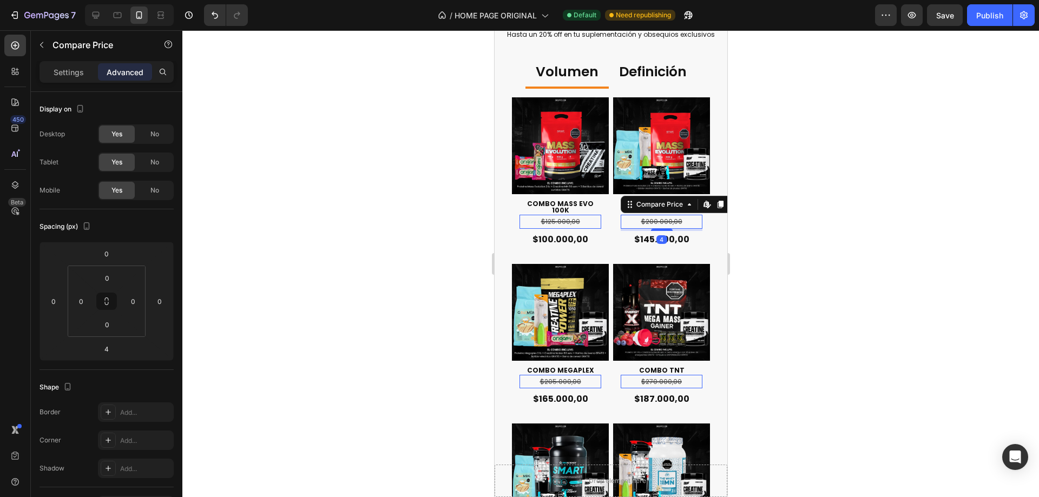
click at [123, 75] on p "Advanced" at bounding box center [125, 72] width 37 height 11
click at [113, 350] on input "4" at bounding box center [107, 349] width 22 height 16
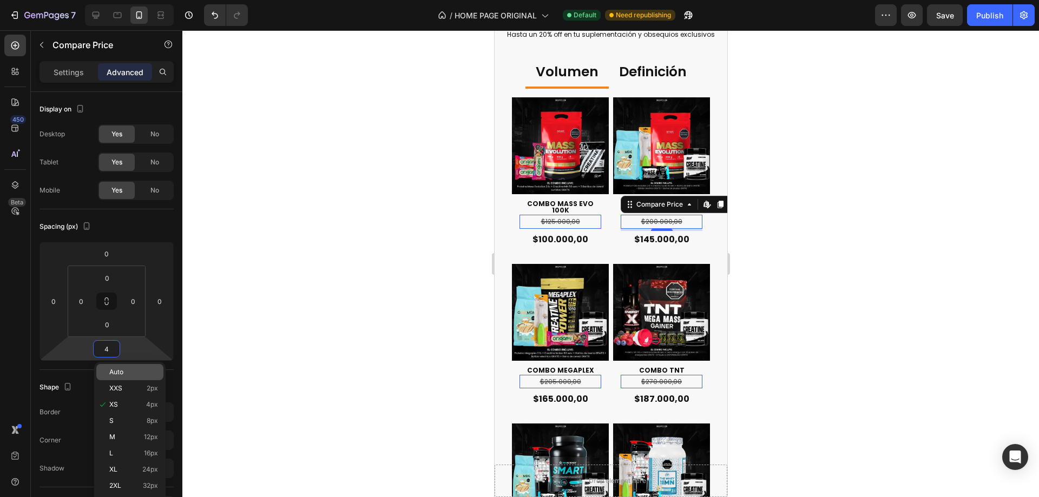
click at [137, 371] on p "Auto" at bounding box center [133, 373] width 49 height 8
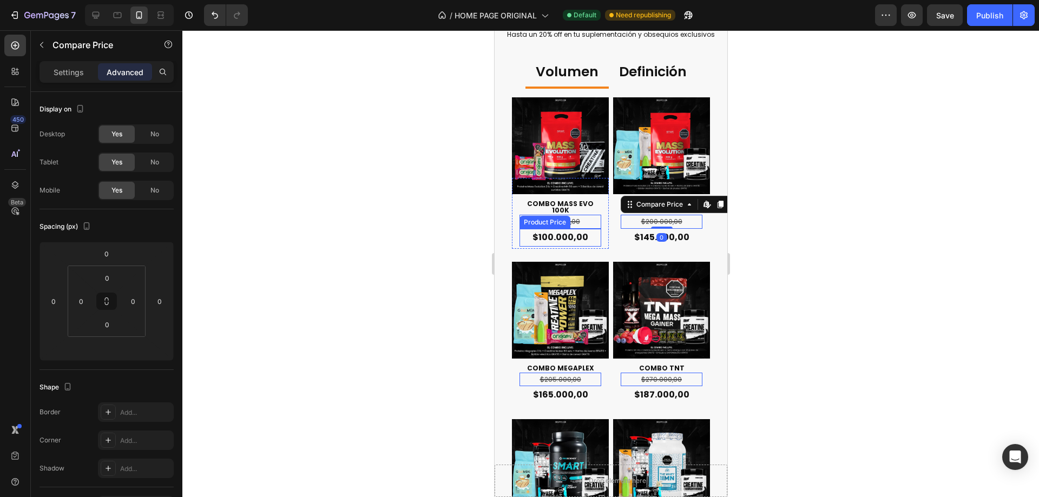
drag, startPoint x: 691, startPoint y: 389, endPoint x: 584, endPoint y: 233, distance: 189.3
click at [584, 233] on div "$100.000,00" at bounding box center [560, 238] width 82 height 18
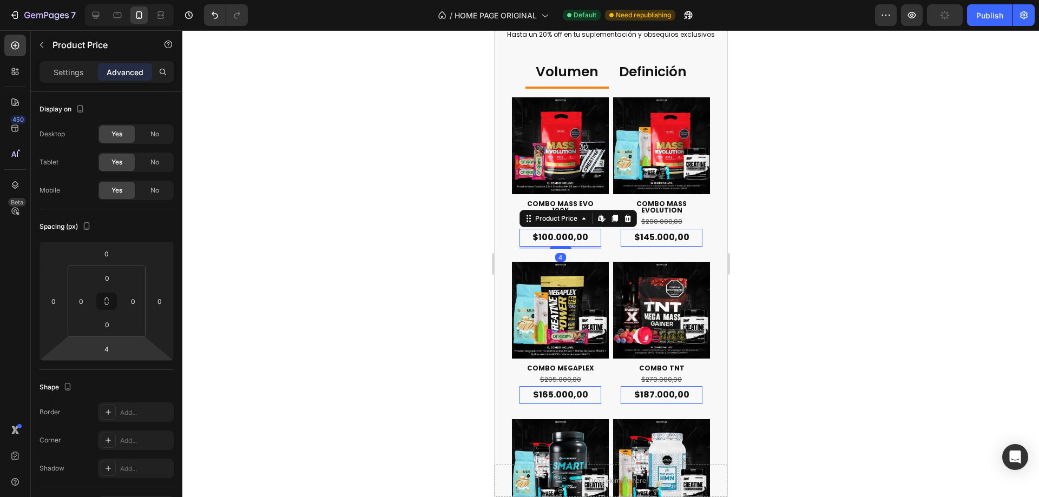
scroll to position [286, 0]
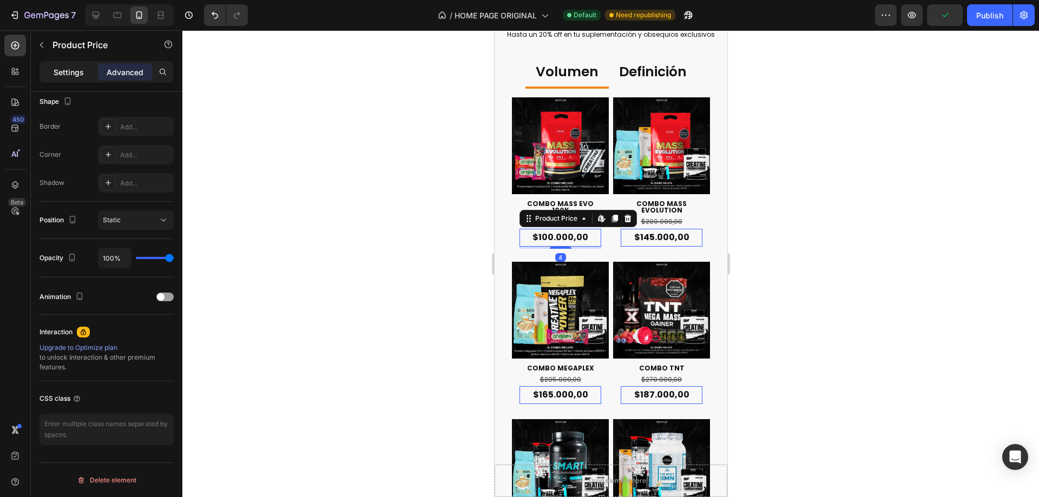
click at [79, 77] on p "Settings" at bounding box center [69, 72] width 30 height 11
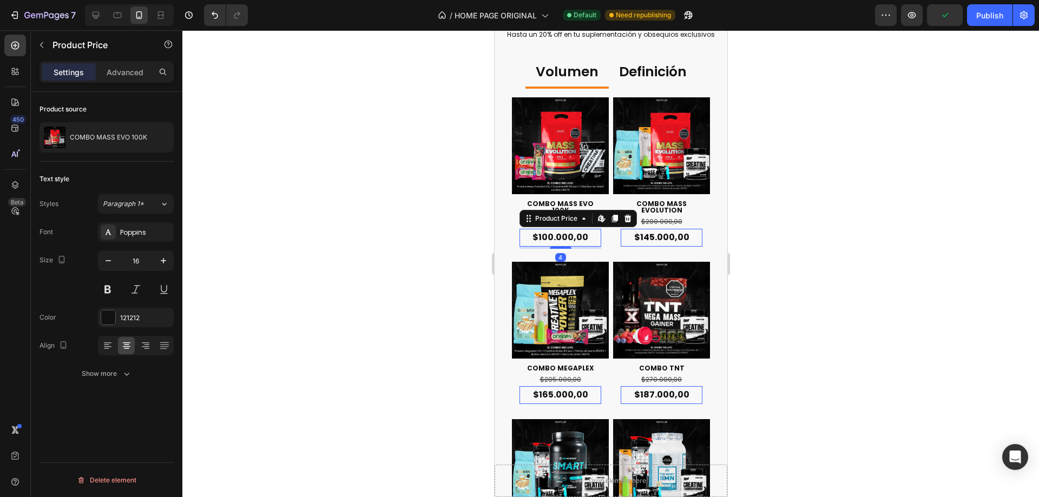
scroll to position [0, 0]
click at [117, 366] on button "Show more" at bounding box center [107, 373] width 134 height 19
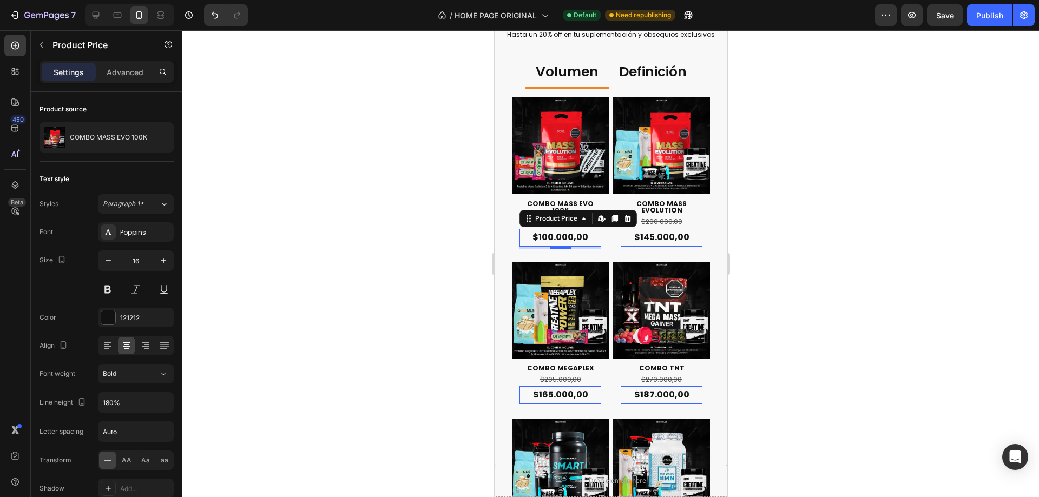
scroll to position [81, 0]
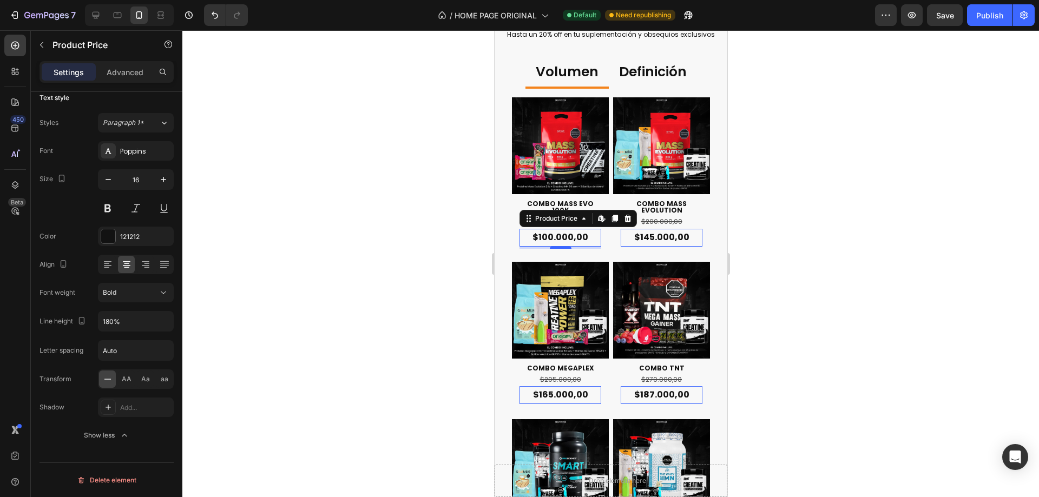
click at [787, 242] on div at bounding box center [610, 263] width 857 height 467
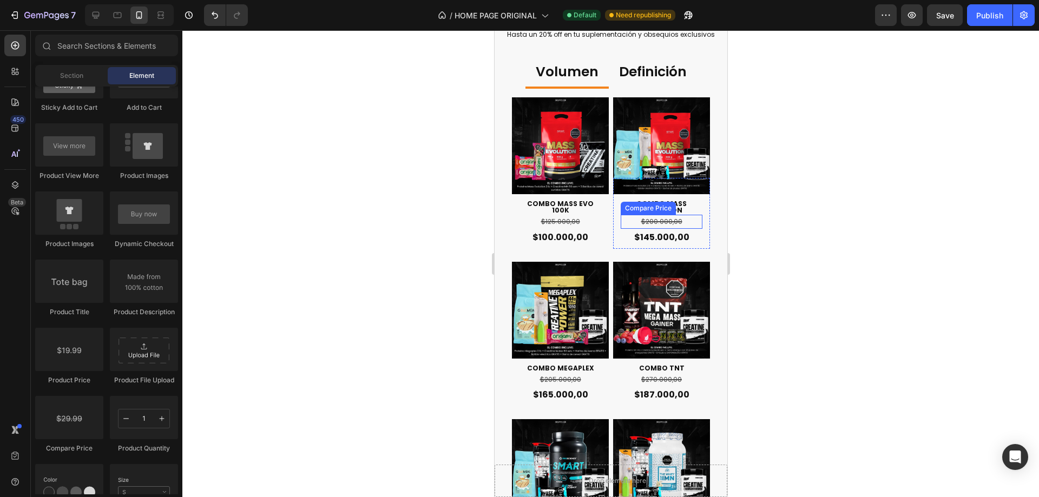
click at [681, 219] on div "$200.000,00" at bounding box center [661, 222] width 82 height 14
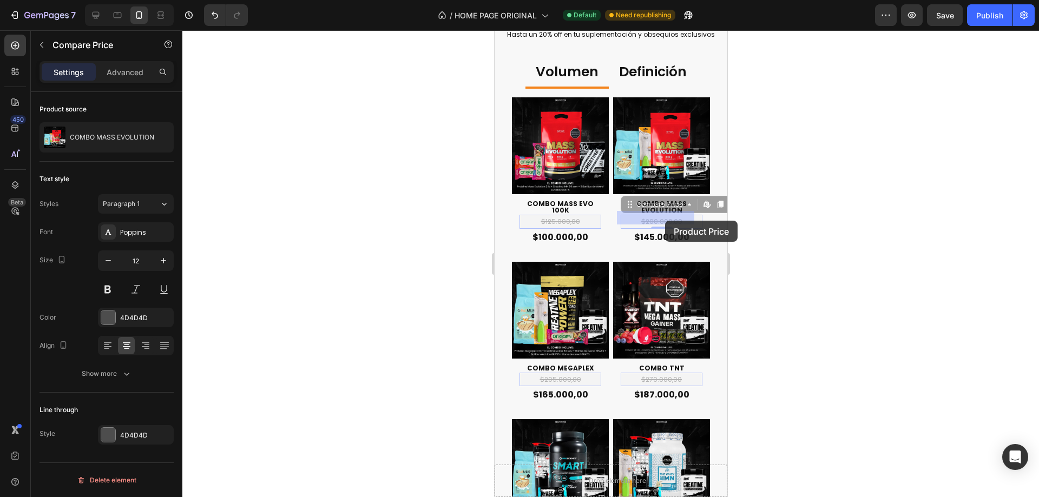
drag, startPoint x: 658, startPoint y: 202, endPoint x: 1350, endPoint y: 272, distance: 696.3
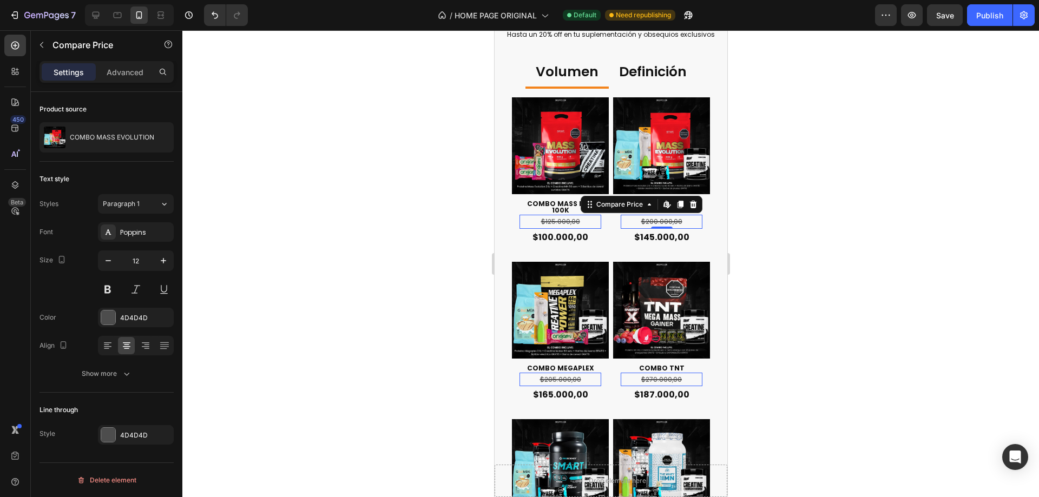
click at [858, 242] on div at bounding box center [610, 263] width 857 height 467
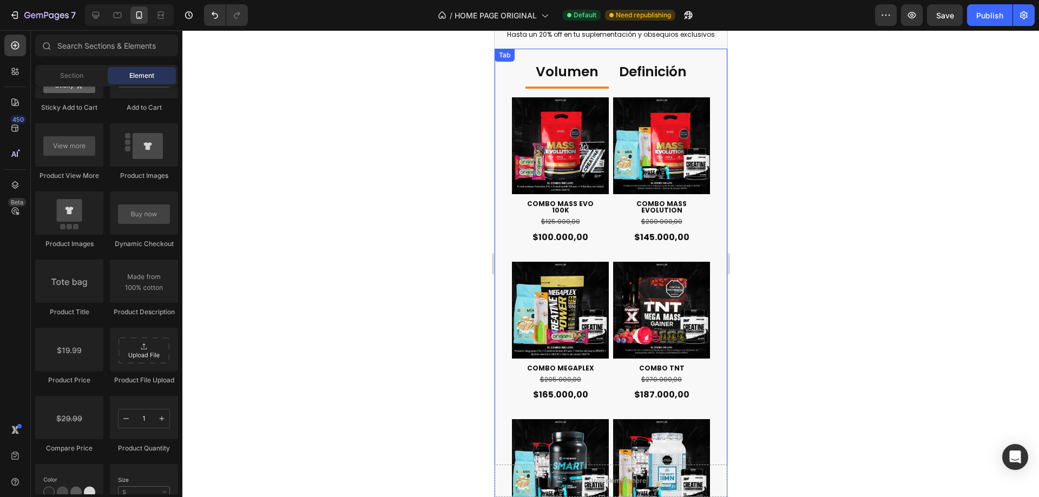
click at [641, 59] on li "Definición" at bounding box center [652, 73] width 88 height 32
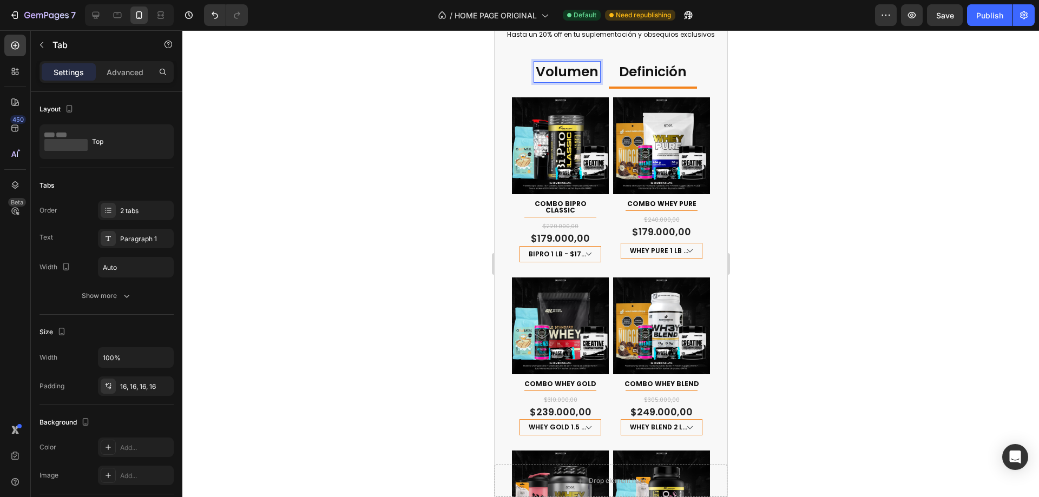
click at [569, 67] on p "Volumen" at bounding box center [566, 72] width 63 height 18
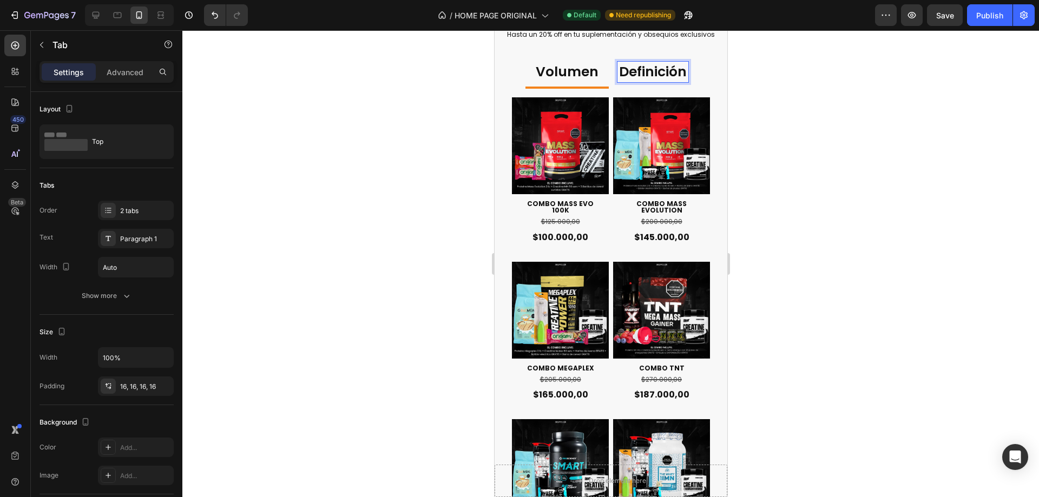
click at [665, 63] on p "Definición" at bounding box center [653, 72] width 68 height 18
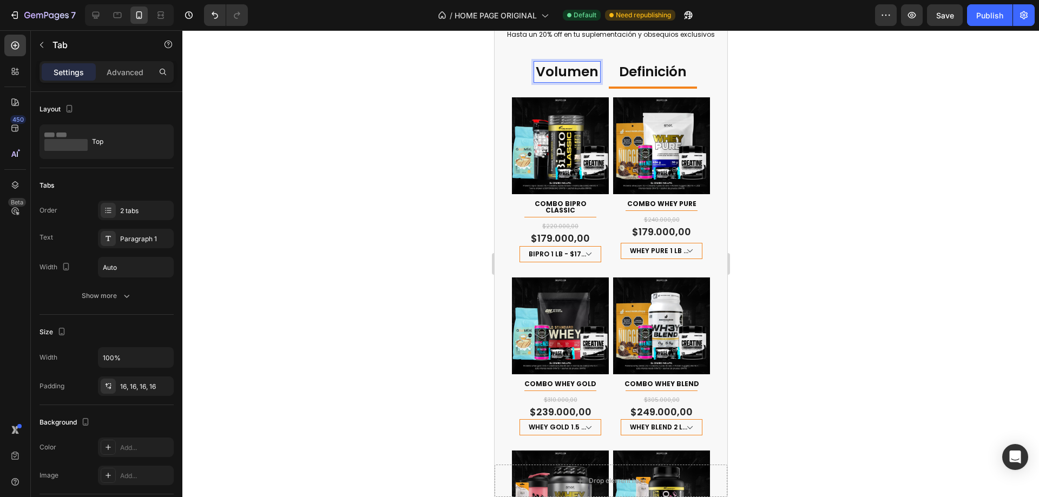
click at [568, 78] on p "Volumen" at bounding box center [566, 72] width 63 height 18
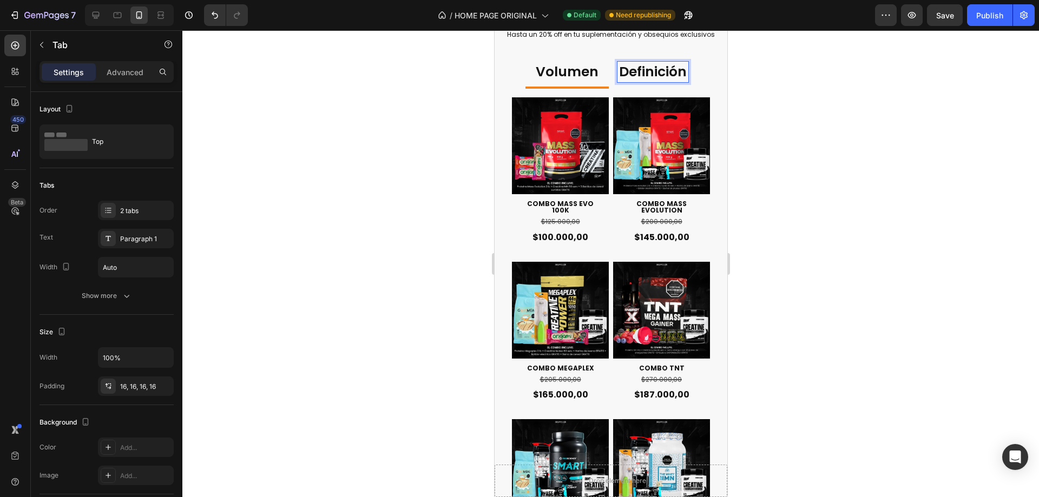
click at [648, 73] on p "Definición" at bounding box center [653, 72] width 68 height 18
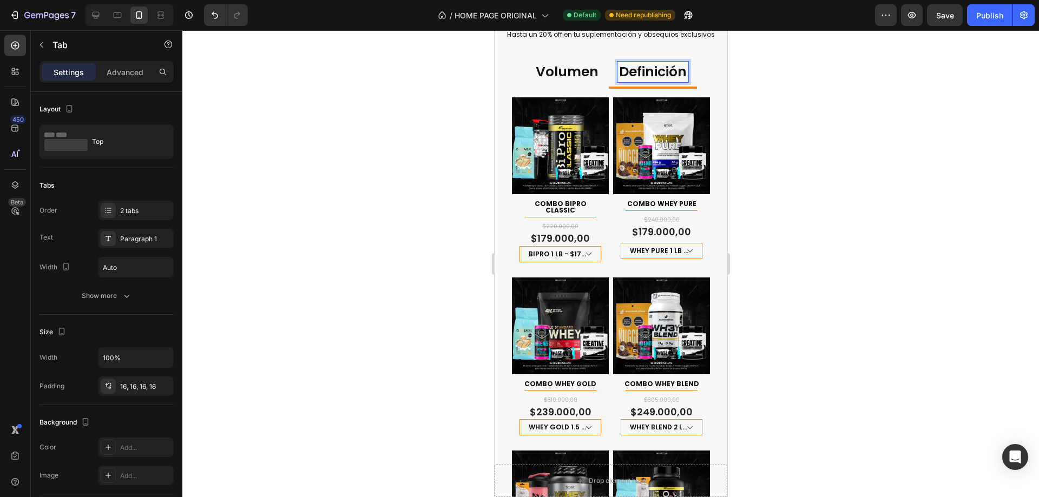
click at [573, 63] on p "Volumen" at bounding box center [566, 72] width 63 height 18
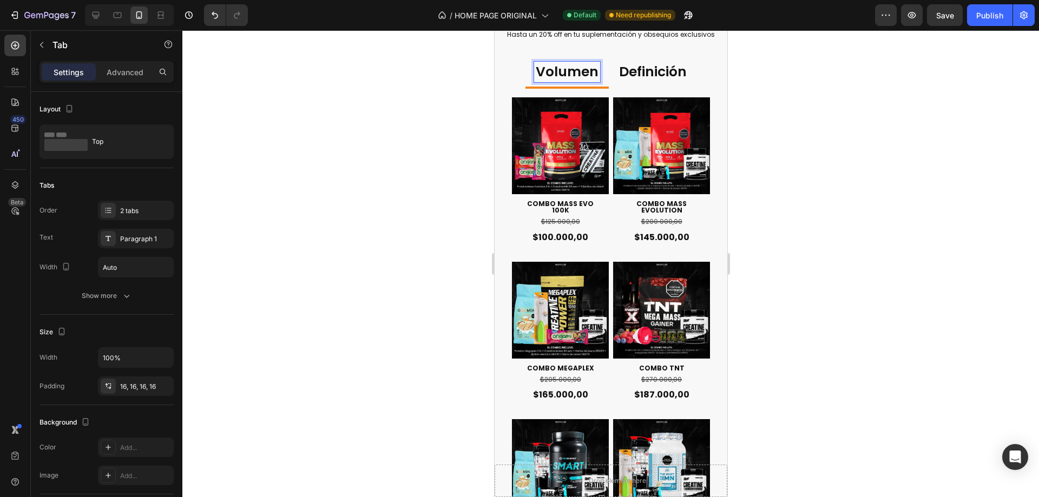
click at [639, 69] on p "Definición" at bounding box center [653, 72] width 68 height 18
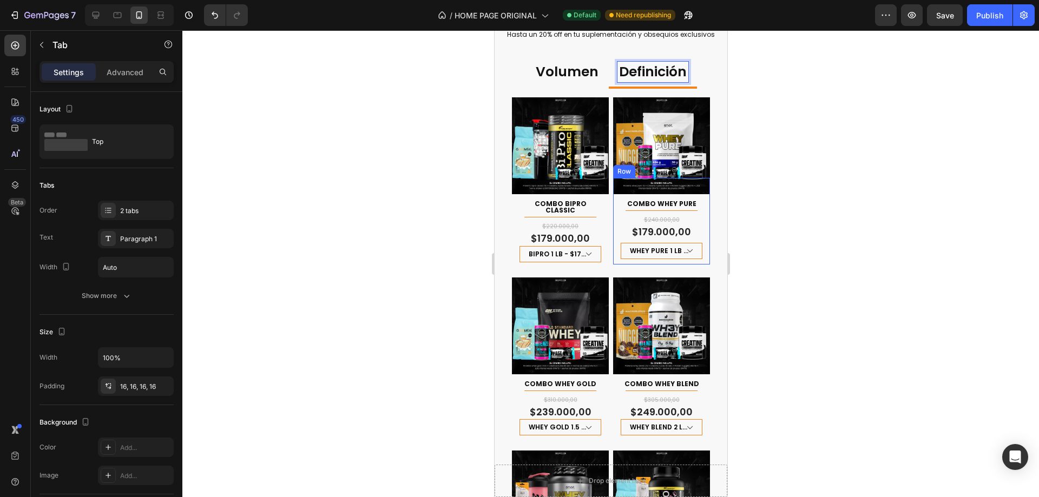
click at [696, 205] on div "COMBO WHEY PURE Product Title Title Line Row $240.000,00 Product Price Product …" at bounding box center [661, 221] width 97 height 86
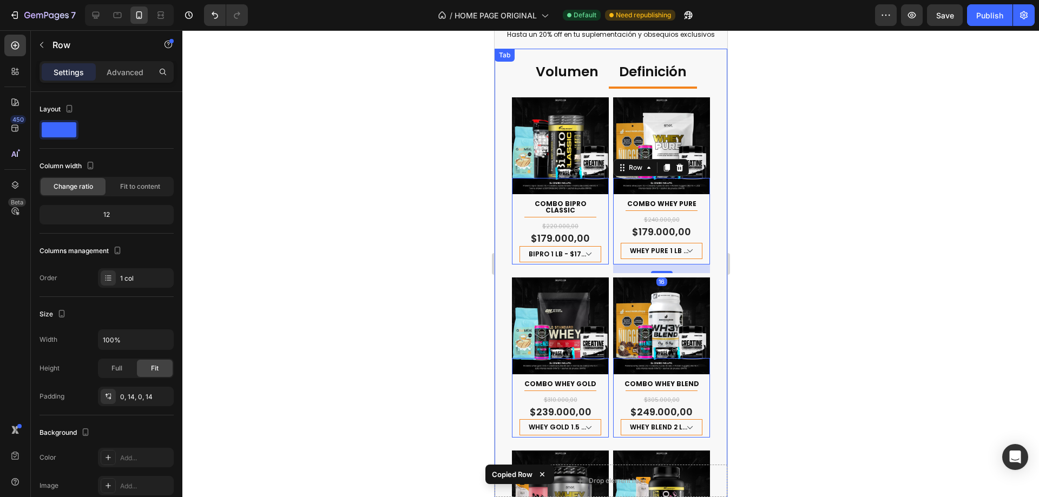
click at [575, 78] on p "Volumen" at bounding box center [566, 72] width 63 height 18
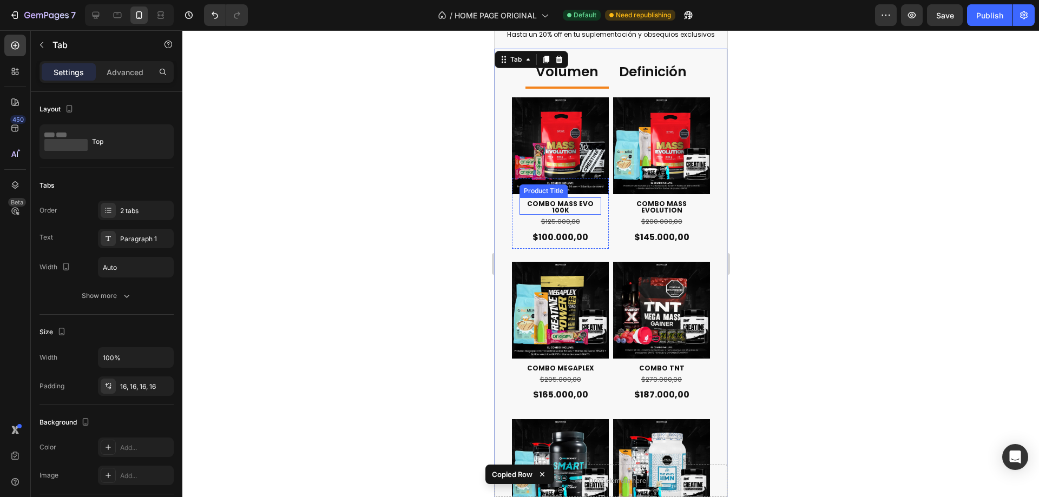
click at [593, 210] on h1 "COMBO MASS EVO 100K" at bounding box center [560, 207] width 82 height 15
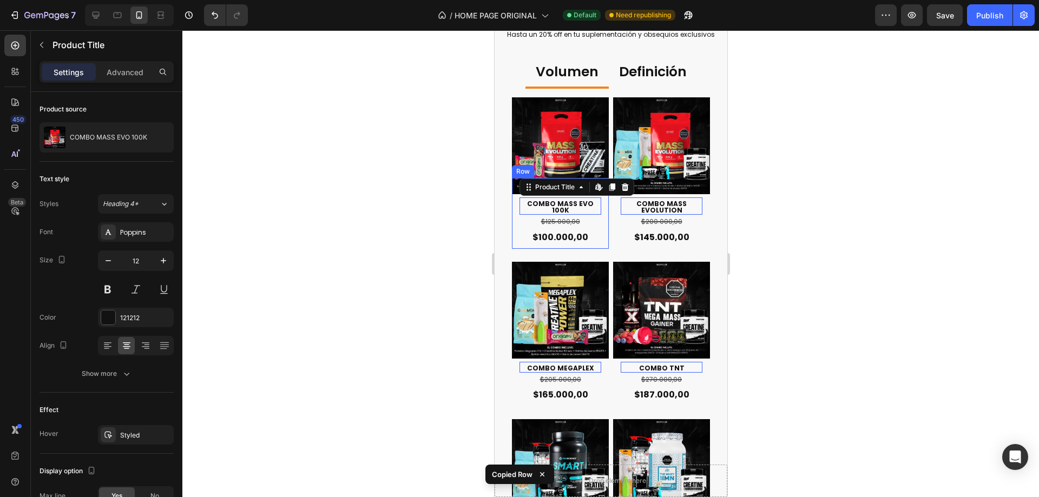
click at [596, 216] on div "COMBO MASS EVO 100K Product Title Edit content in Shopify 0 $125.000,00 Compare…" at bounding box center [560, 213] width 97 height 70
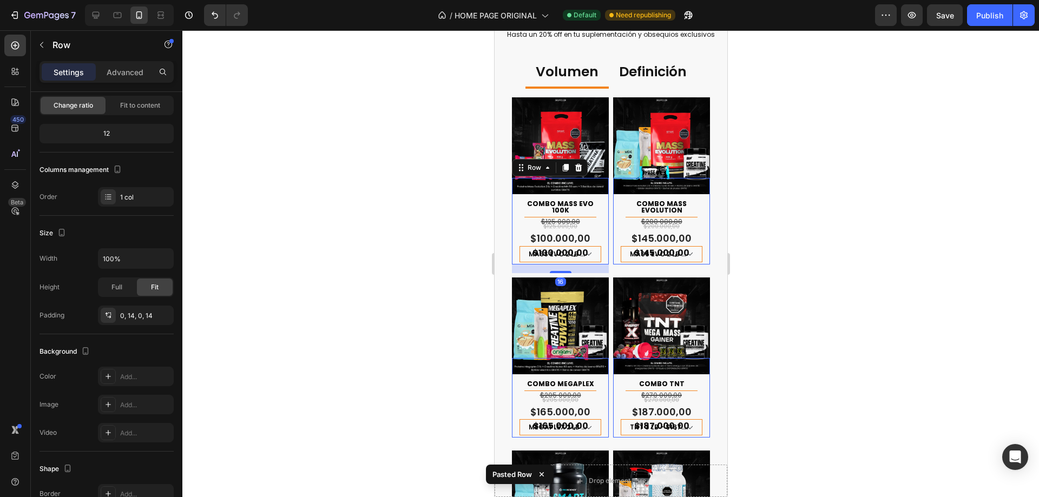
click at [596, 216] on div "COMBO MASS EVO 100K Product Title Title Line Row $125.000,00 Product Price Prod…" at bounding box center [560, 221] width 97 height 86
click at [542, 159] on div "Row" at bounding box center [550, 167] width 76 height 17
click at [542, 163] on div "Row" at bounding box center [534, 168] width 18 height 10
click at [540, 146] on div "Row 1 col" at bounding box center [532, 149] width 33 height 6
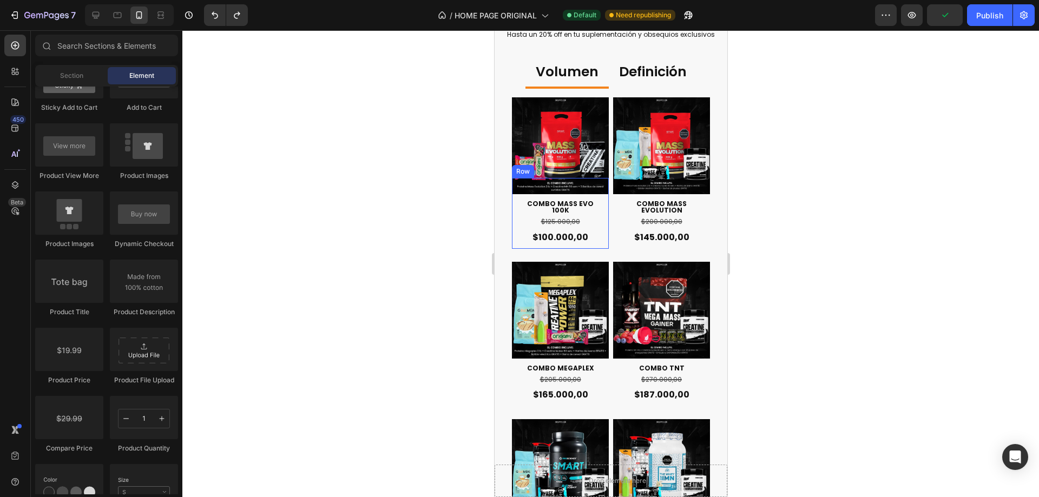
click at [602, 225] on div "COMBO MASS EVO 100K Product Title $125.000,00 Compare Price Compare Price $100.…" at bounding box center [560, 213] width 97 height 70
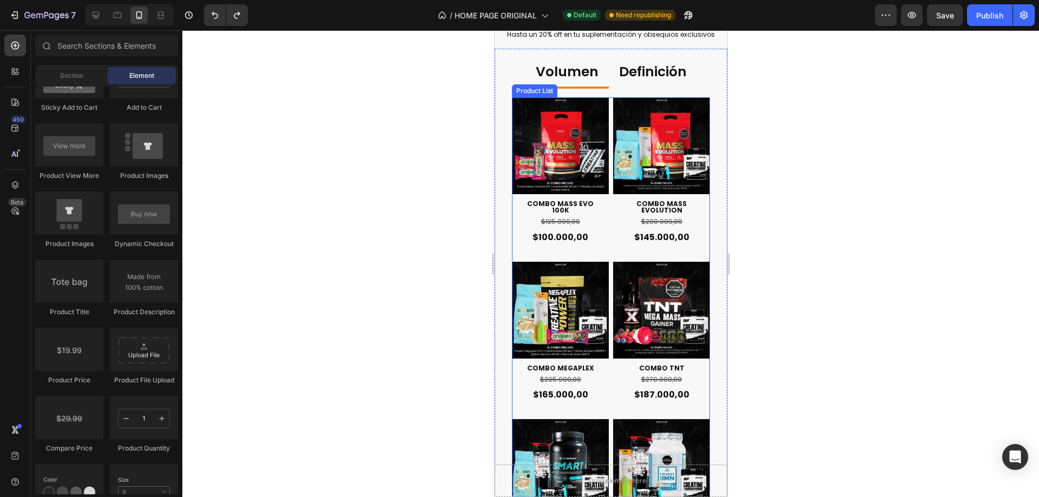
click at [595, 215] on div "$125.000,00" at bounding box center [560, 222] width 82 height 14
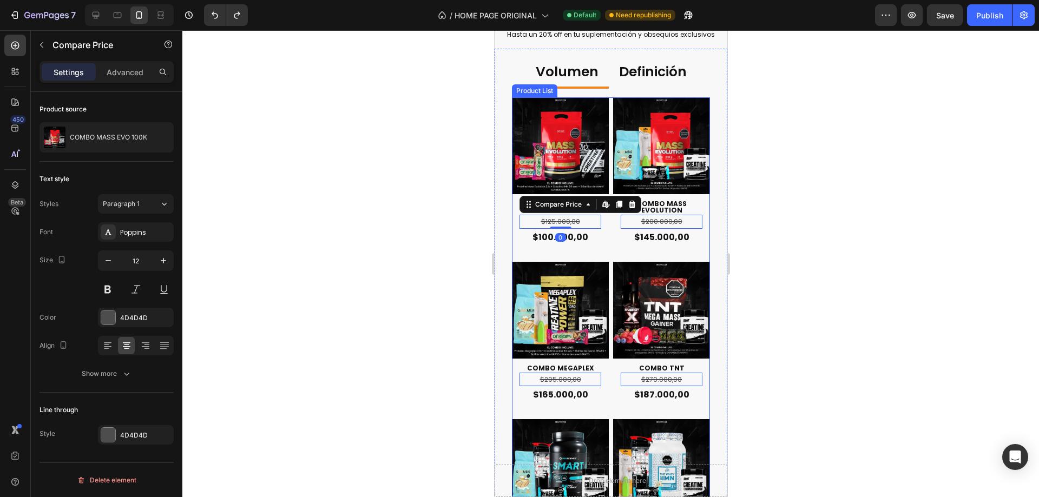
click at [601, 225] on div "COMBO MASS EVO 100K Product Title $125.000,00 Compare Price Edit content in Sho…" at bounding box center [560, 213] width 97 height 70
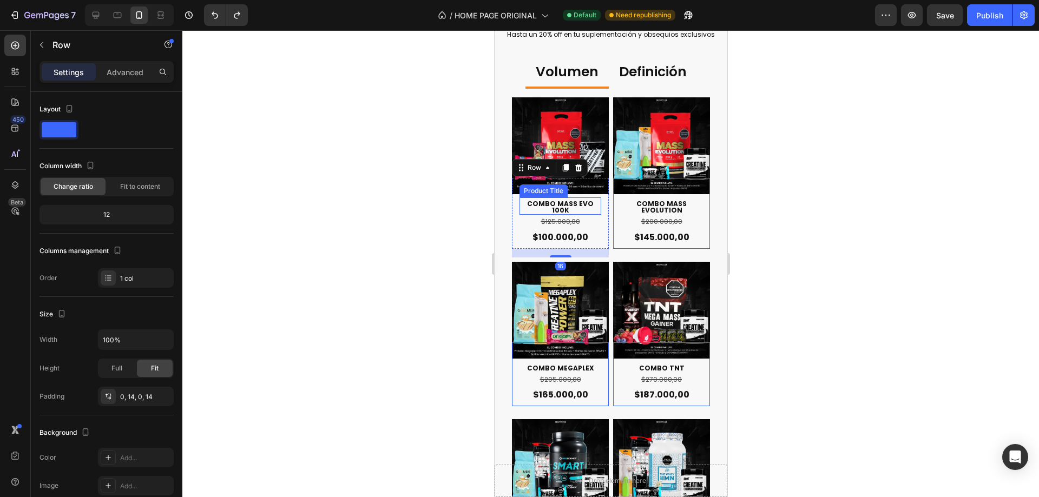
click at [551, 200] on h1 "COMBO MASS EVO 100K" at bounding box center [560, 207] width 82 height 15
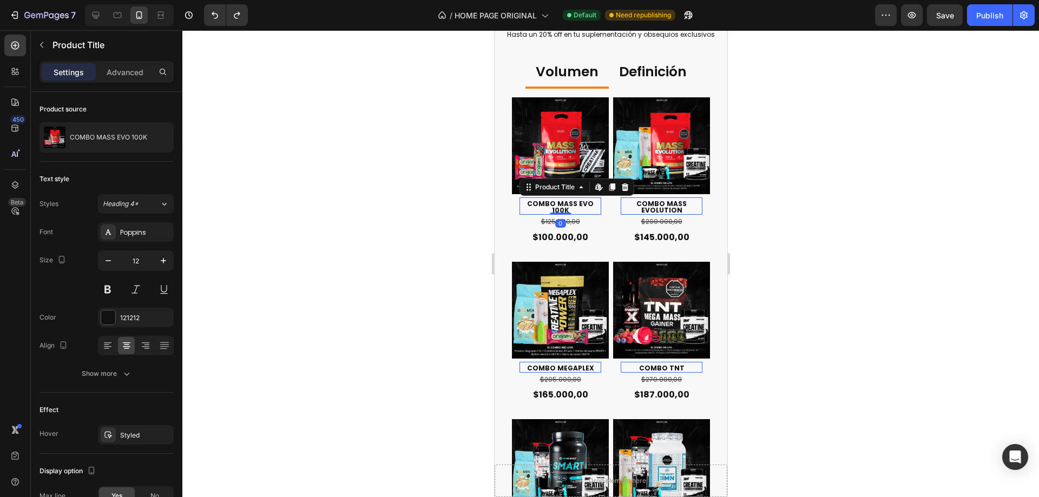
drag, startPoint x: 625, startPoint y: 186, endPoint x: 606, endPoint y: 191, distance: 19.0
click at [625, 186] on icon at bounding box center [624, 187] width 7 height 8
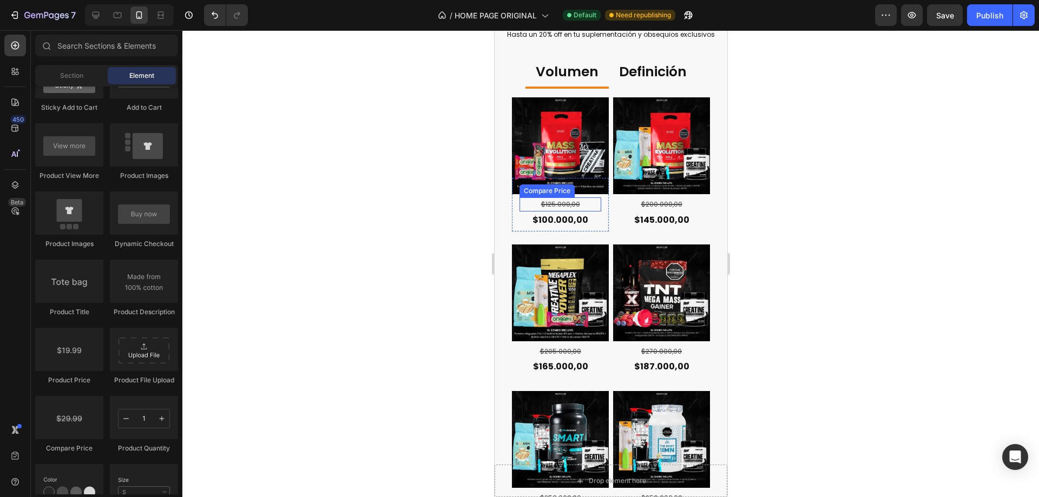
click at [568, 199] on div "$125.000,00" at bounding box center [560, 205] width 82 height 14
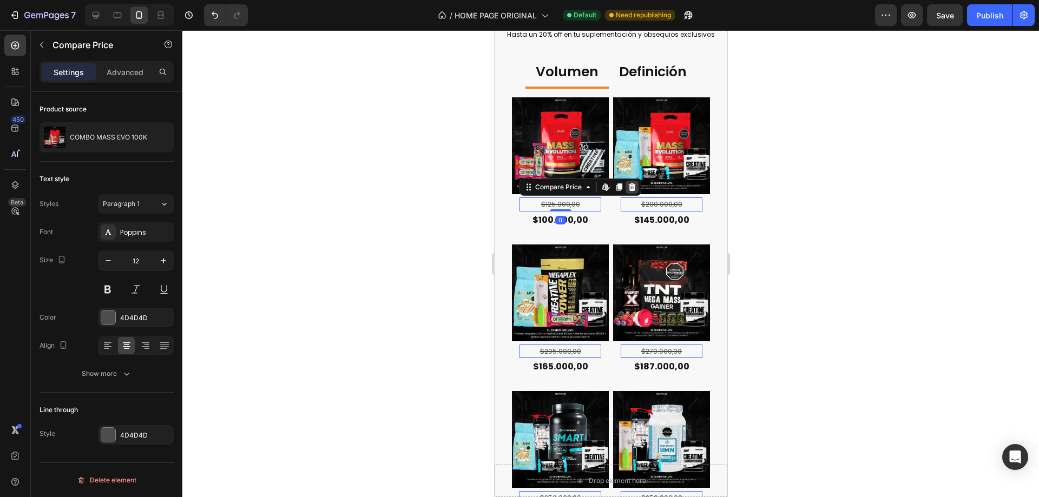
click at [630, 185] on icon at bounding box center [631, 187] width 9 height 9
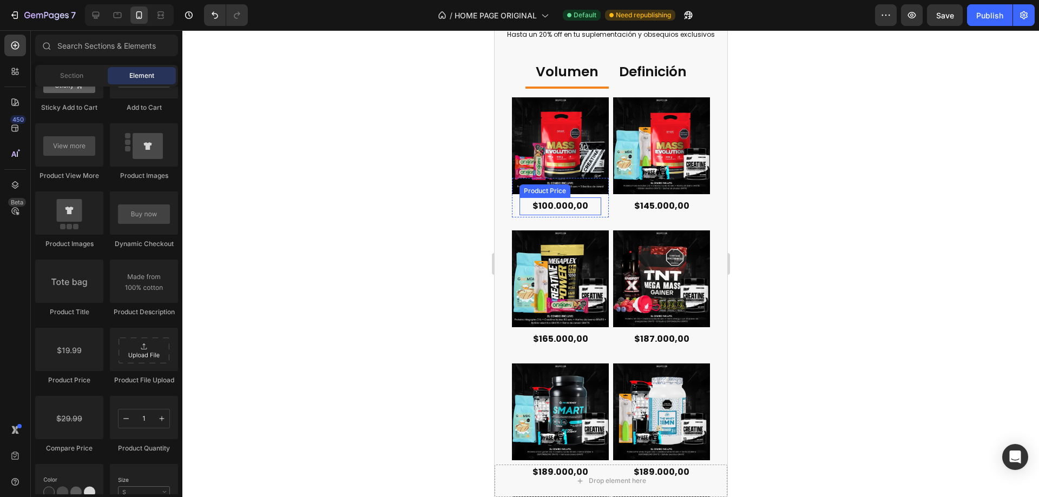
click at [570, 198] on div "$100.000,00" at bounding box center [560, 207] width 82 height 18
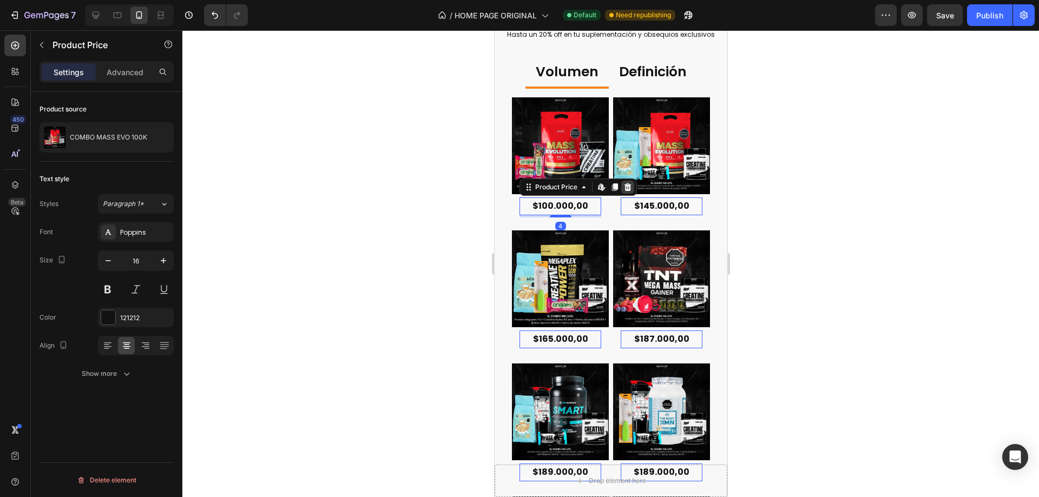
click at [630, 184] on icon at bounding box center [627, 187] width 9 height 9
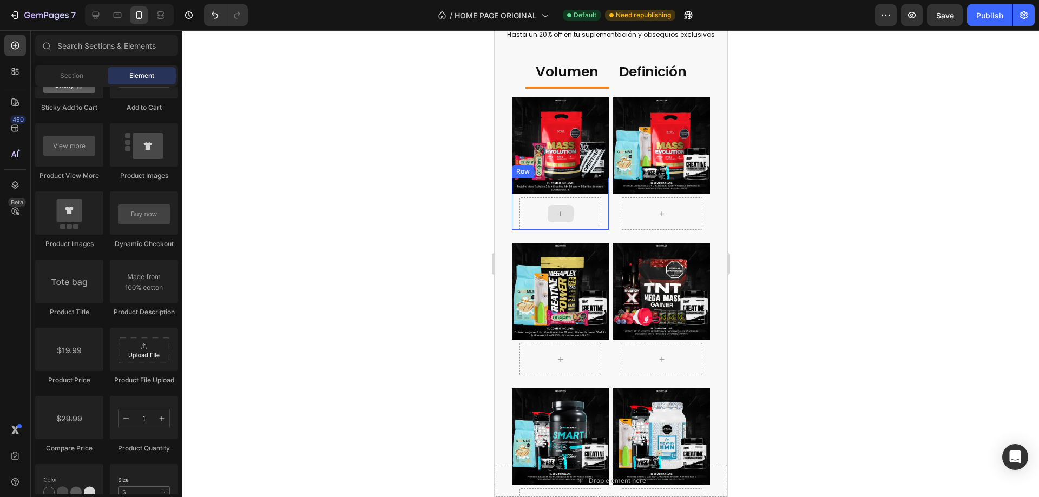
click at [598, 204] on div "Row" at bounding box center [560, 204] width 97 height 52
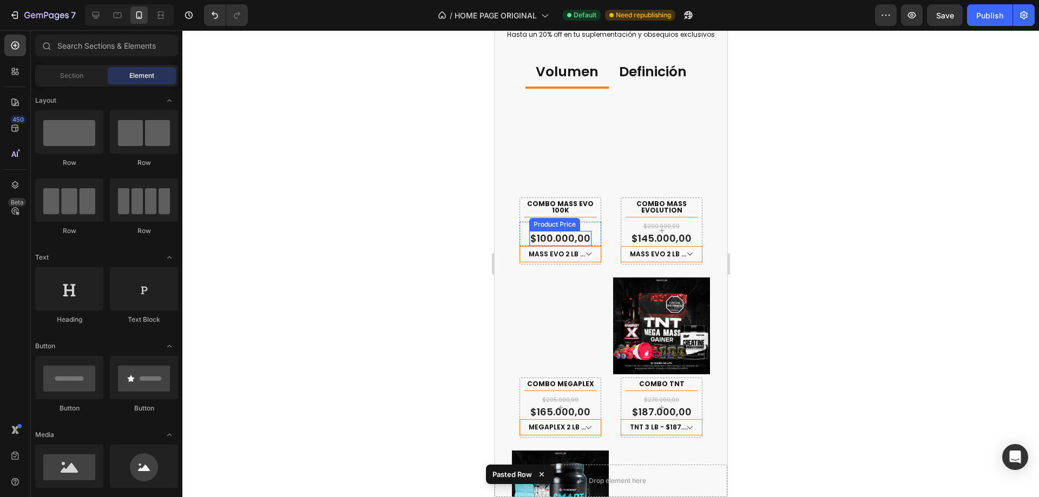
scroll to position [1570, 0]
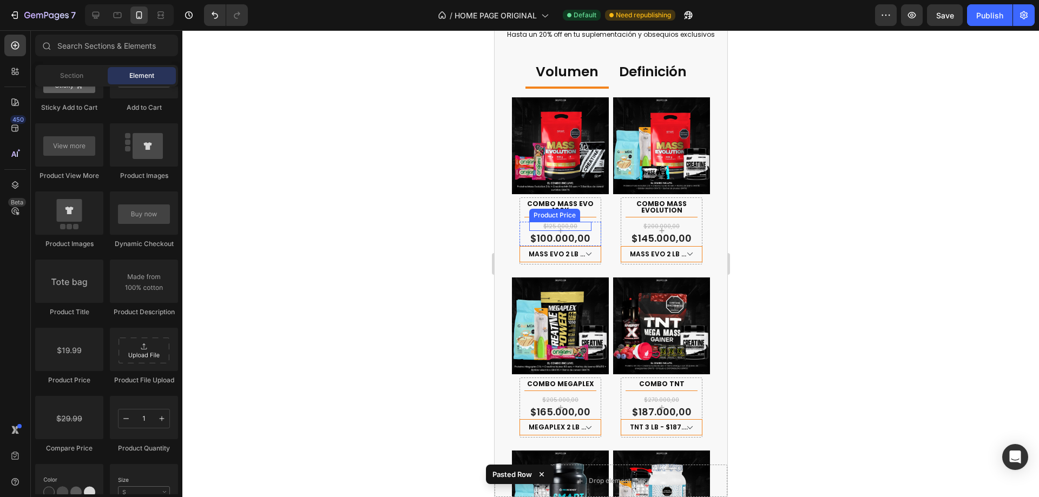
drag, startPoint x: 585, startPoint y: 221, endPoint x: 586, endPoint y: 229, distance: 7.7
click at [585, 222] on div "$125.000,00" at bounding box center [560, 226] width 62 height 9
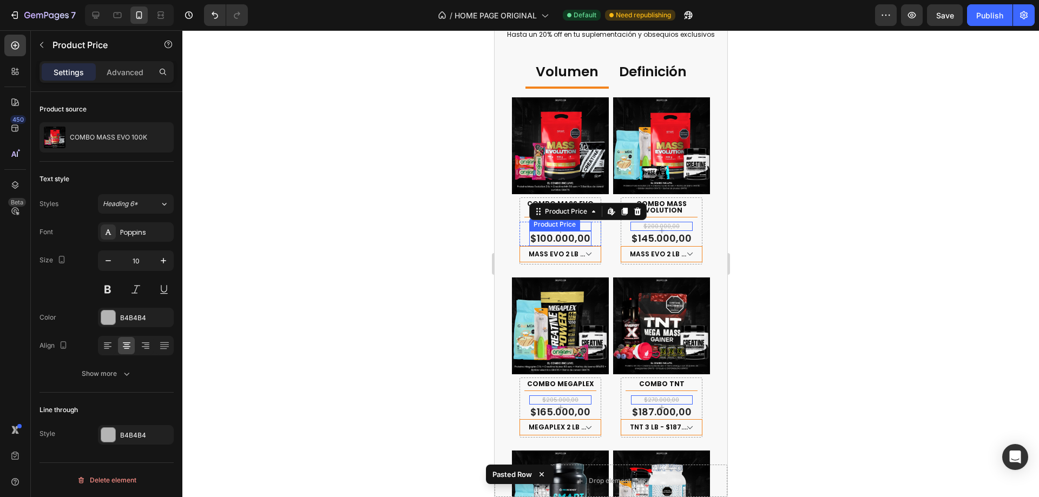
click at [586, 231] on div "$100.000,00" at bounding box center [560, 238] width 62 height 15
click at [590, 229] on div "$125.000,00 Product Price Edit content in Shopify 0 Product Price Edit content …" at bounding box center [560, 234] width 82 height 24
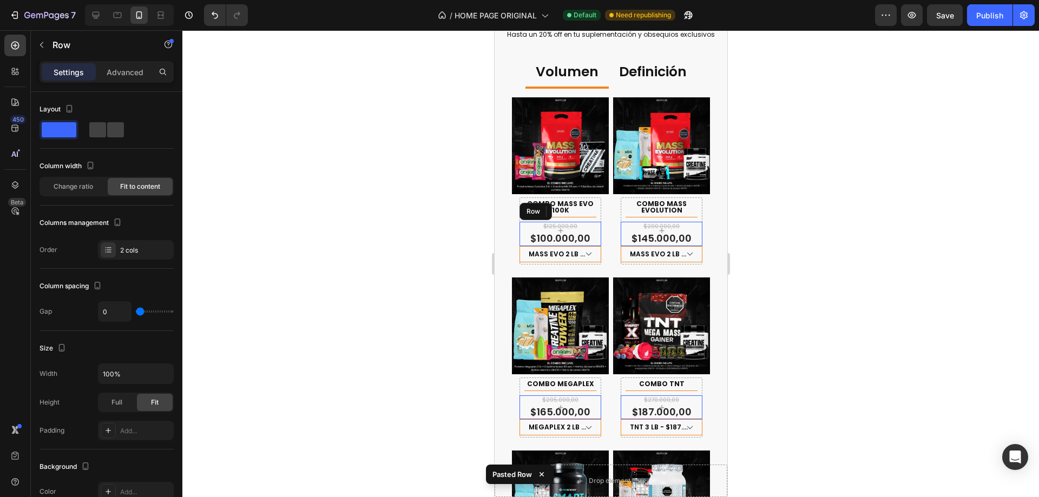
click at [595, 229] on div "$125.000,00 Product Price Product Price $100.000,00 Product Price Edit content …" at bounding box center [560, 234] width 82 height 24
click at [597, 228] on div "COMBO MASS EVO 100K Product Title Title Line Row $125.000,00 Product Price Prod…" at bounding box center [560, 221] width 97 height 86
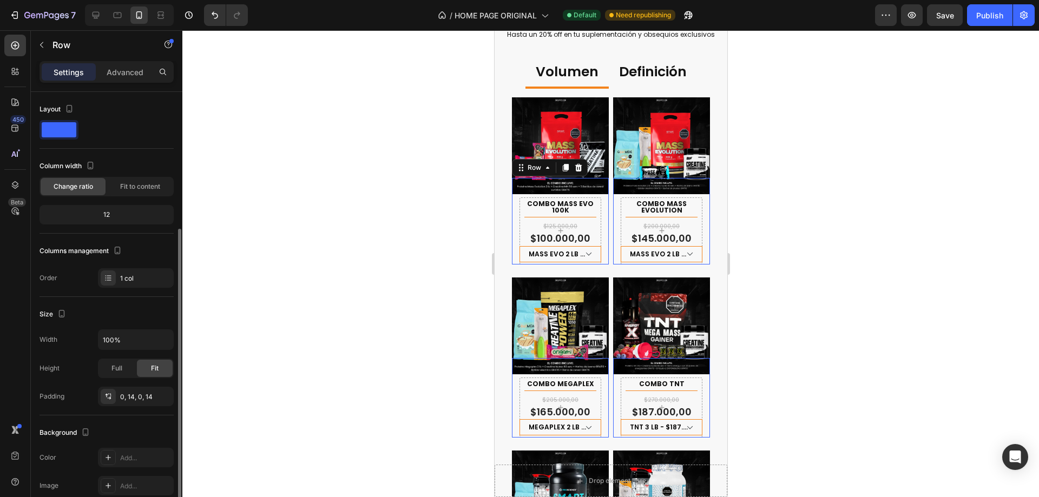
scroll to position [81, 0]
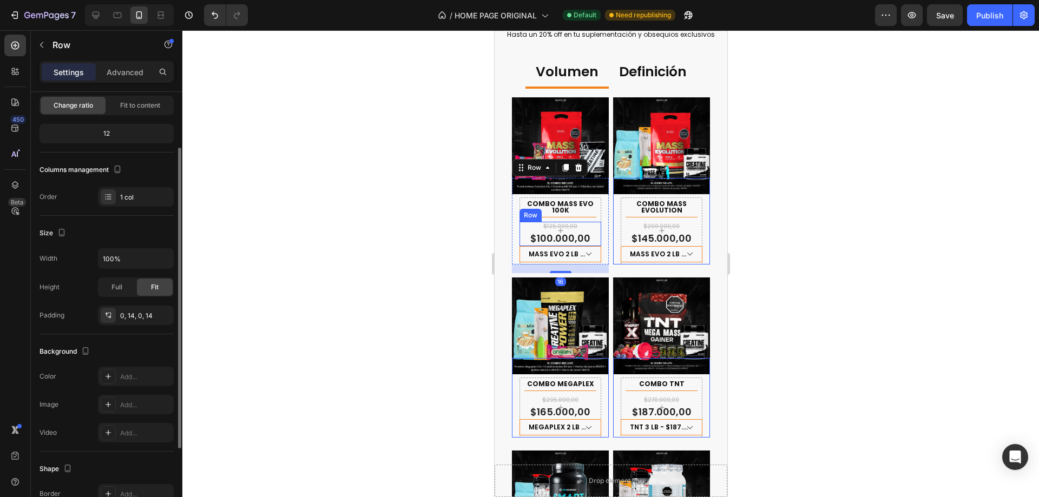
click at [596, 228] on div "$125.000,00 Product Price Product Price $100.000,00 Product Price Product Price…" at bounding box center [560, 234] width 82 height 24
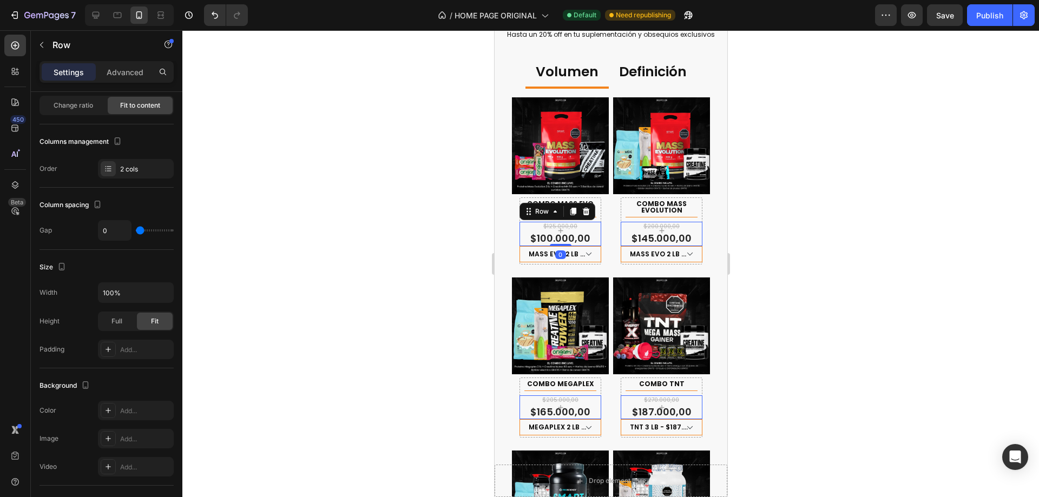
click at [880, 244] on div at bounding box center [610, 263] width 857 height 467
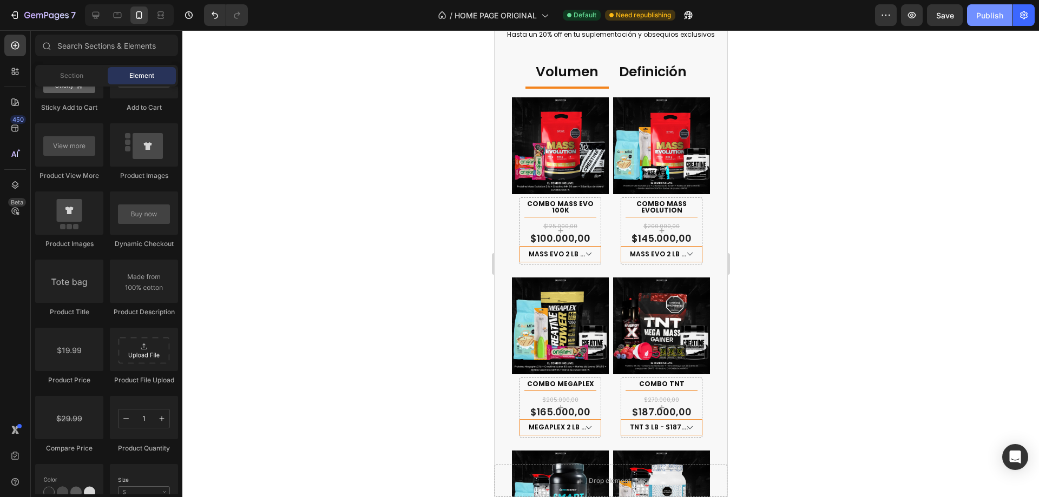
click at [981, 18] on div "Publish" at bounding box center [989, 15] width 27 height 11
click at [597, 229] on div "COMBO MASS EVO 100K Product Title Title Line Row $125.000,00 Product Price Prod…" at bounding box center [560, 221] width 97 height 86
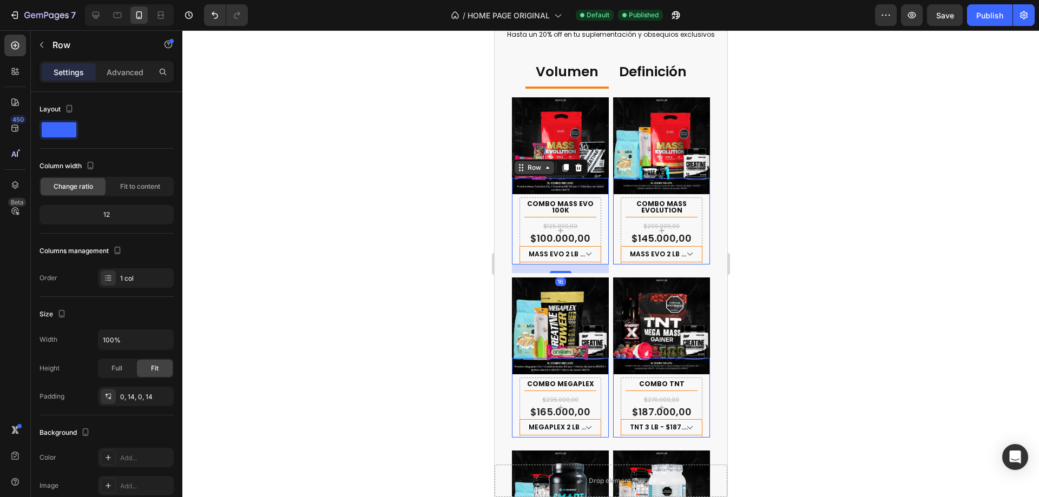
click at [528, 164] on div "Row" at bounding box center [534, 168] width 18 height 10
click at [538, 195] on div "COMBO MASS EVO 100K Product Title Title Line Row $125.000,00 Product Price Prod…" at bounding box center [560, 221] width 97 height 86
click at [441, 200] on div at bounding box center [610, 263] width 857 height 467
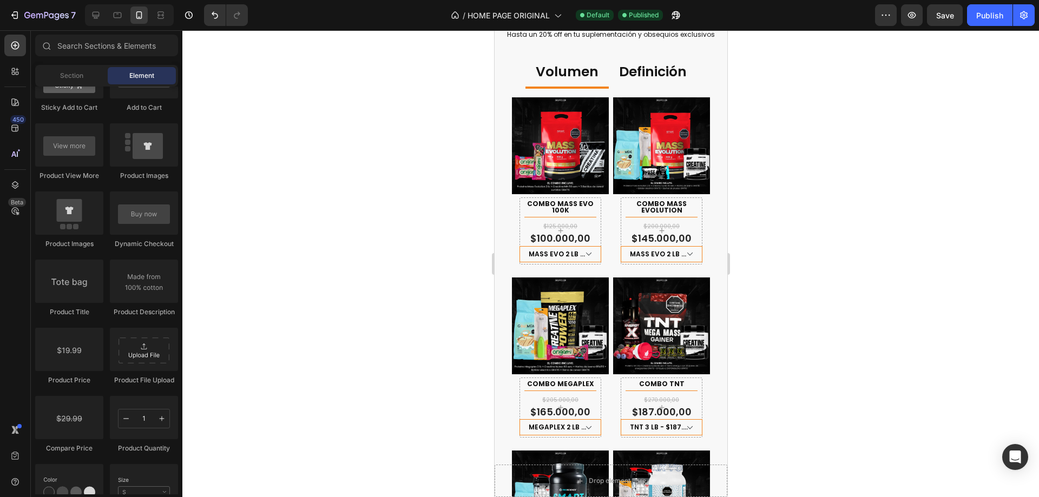
click at [908, 215] on div at bounding box center [610, 263] width 857 height 467
click at [592, 238] on div "$125.000,00 Product Price Product Price $100.000,00 Product Price Product Price…" at bounding box center [560, 234] width 82 height 24
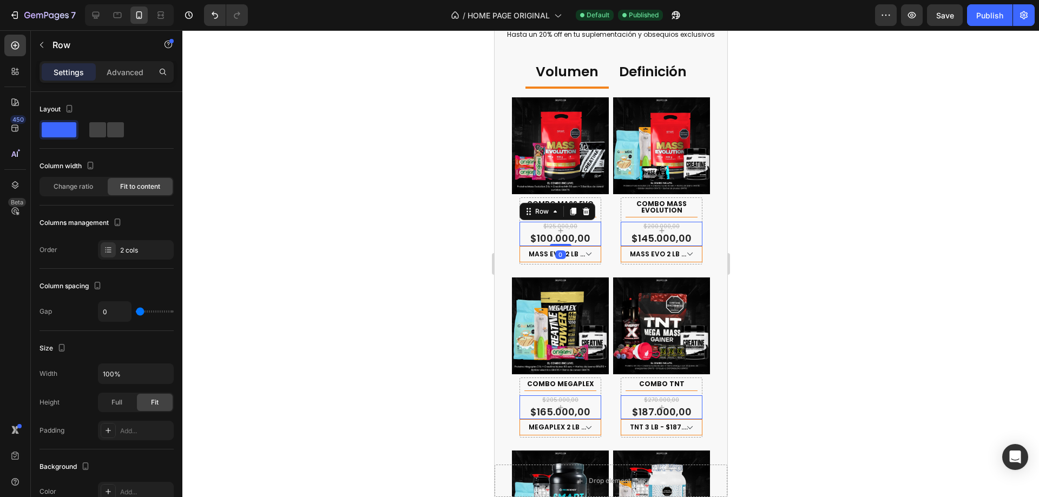
click at [539, 214] on div "Row" at bounding box center [557, 211] width 76 height 17
click at [540, 212] on div "Row" at bounding box center [542, 212] width 18 height 10
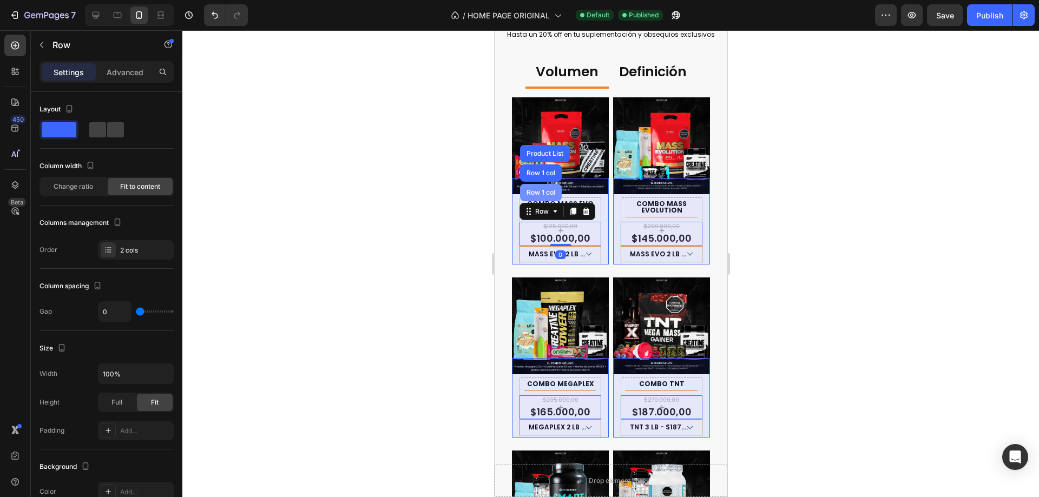
click at [543, 193] on div "Row 1 col" at bounding box center [541, 192] width 42 height 17
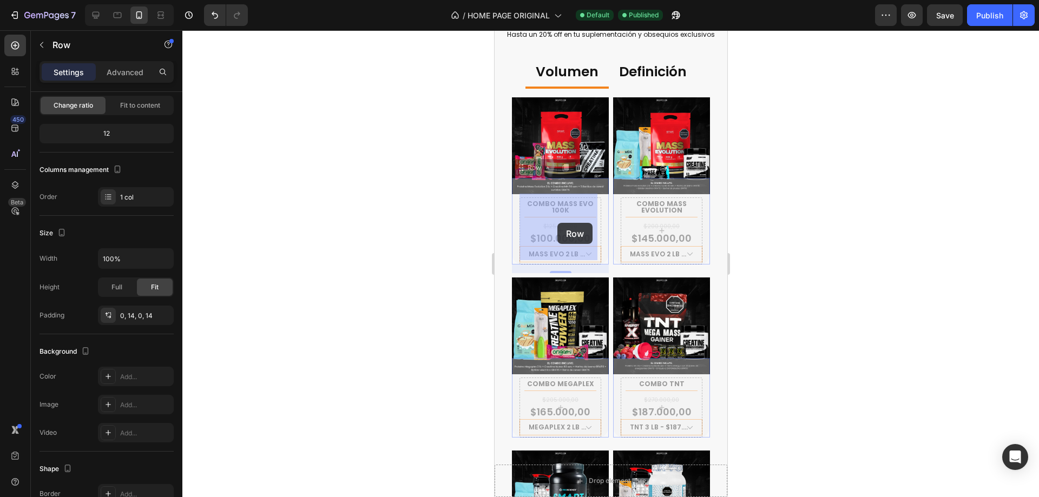
drag, startPoint x: 528, startPoint y: 166, endPoint x: 1382, endPoint y: 289, distance: 863.5
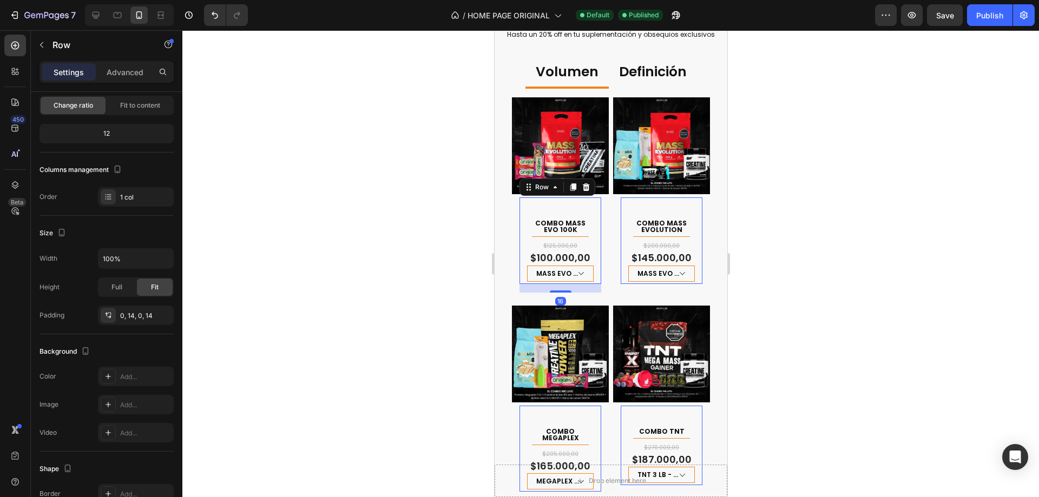
click at [888, 259] on div at bounding box center [610, 263] width 857 height 467
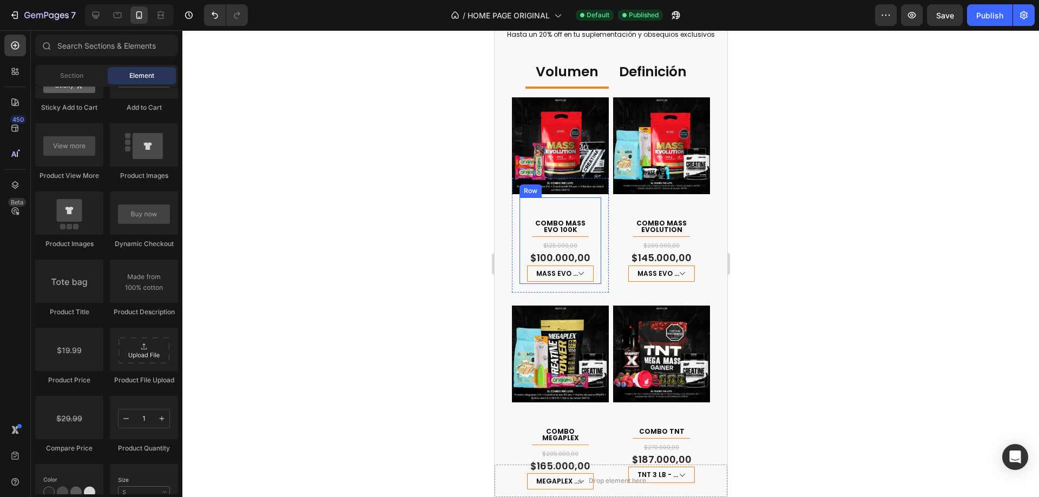
click at [595, 225] on div "COMBO MASS EVO 100K Product Title Title Line Row $125.000,00 Product Price Prod…" at bounding box center [560, 241] width 82 height 86
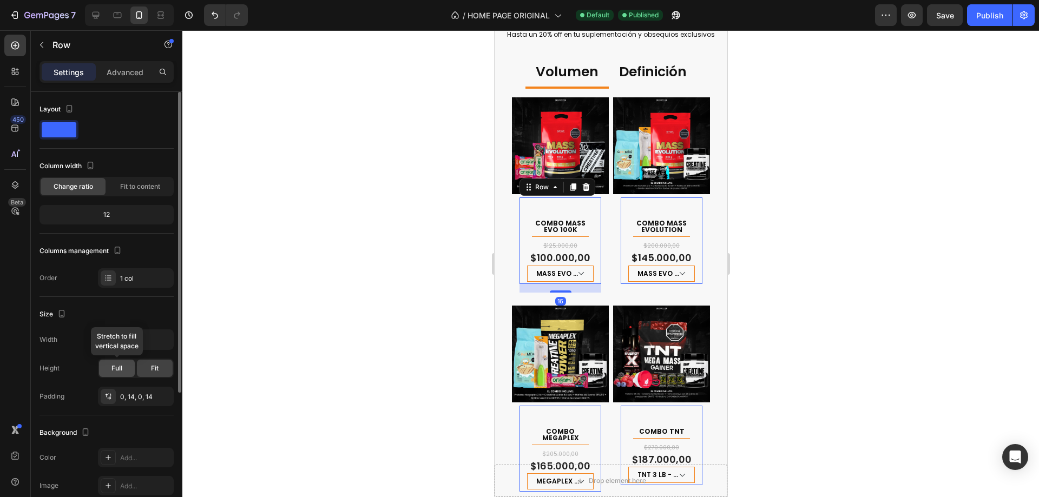
click at [128, 363] on div "Full" at bounding box center [117, 368] width 36 height 17
click at [149, 367] on div "Fit" at bounding box center [155, 368] width 36 height 17
click at [162, 400] on icon "button" at bounding box center [162, 396] width 9 height 9
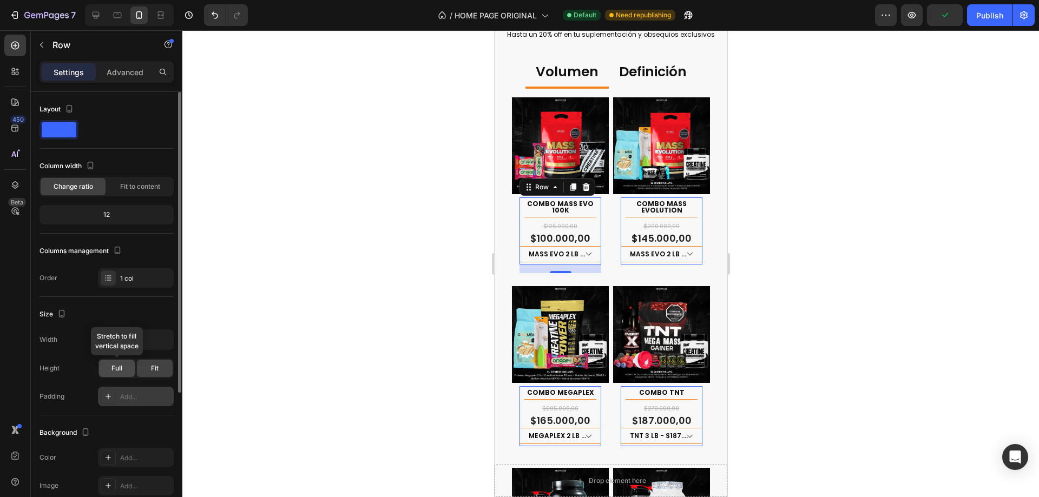
click at [119, 370] on span "Full" at bounding box center [117, 369] width 11 height 10
click at [147, 370] on div "Fit" at bounding box center [155, 368] width 36 height 17
click at [142, 309] on div "Size" at bounding box center [107, 314] width 134 height 17
click at [150, 188] on span "Fit to content" at bounding box center [140, 187] width 40 height 10
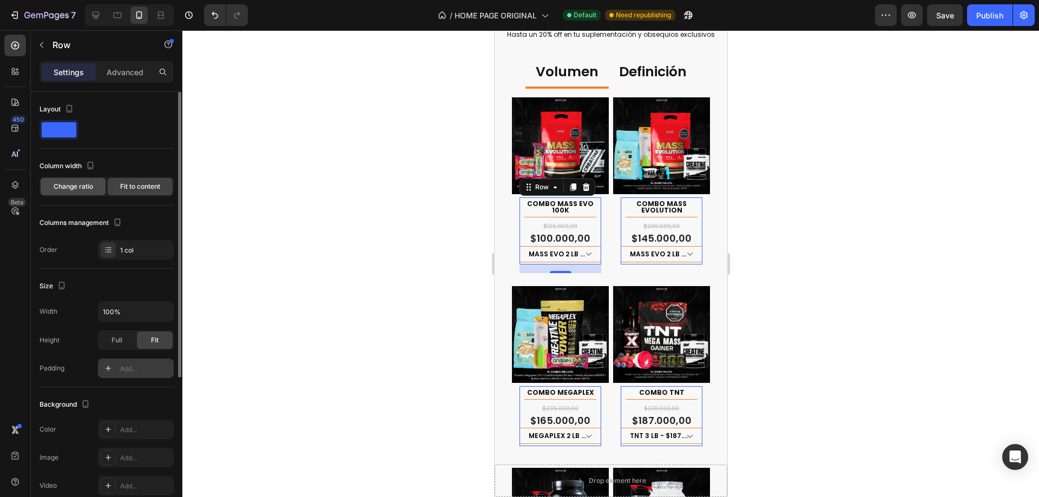
click at [95, 186] on div "Change ratio" at bounding box center [73, 186] width 65 height 17
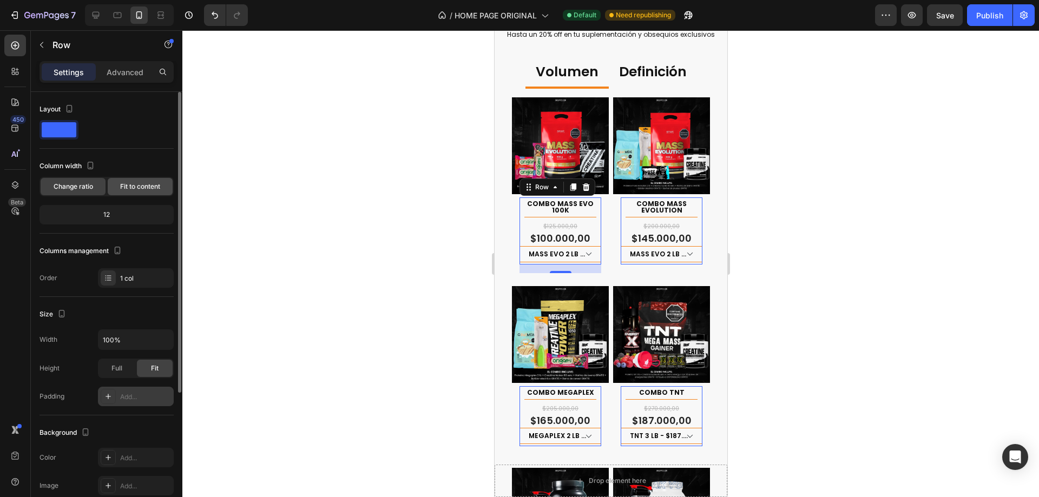
click at [127, 183] on span "Fit to content" at bounding box center [140, 187] width 40 height 10
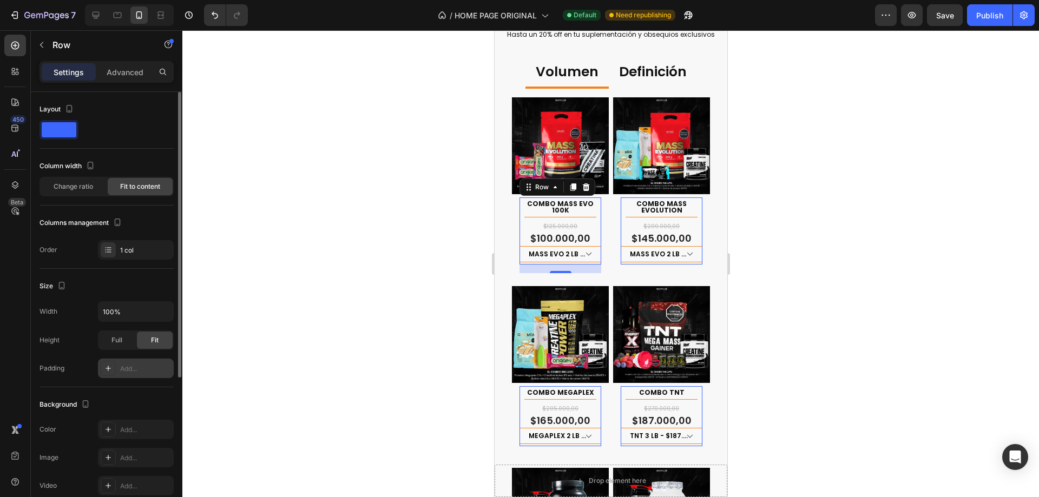
scroll to position [54, 0]
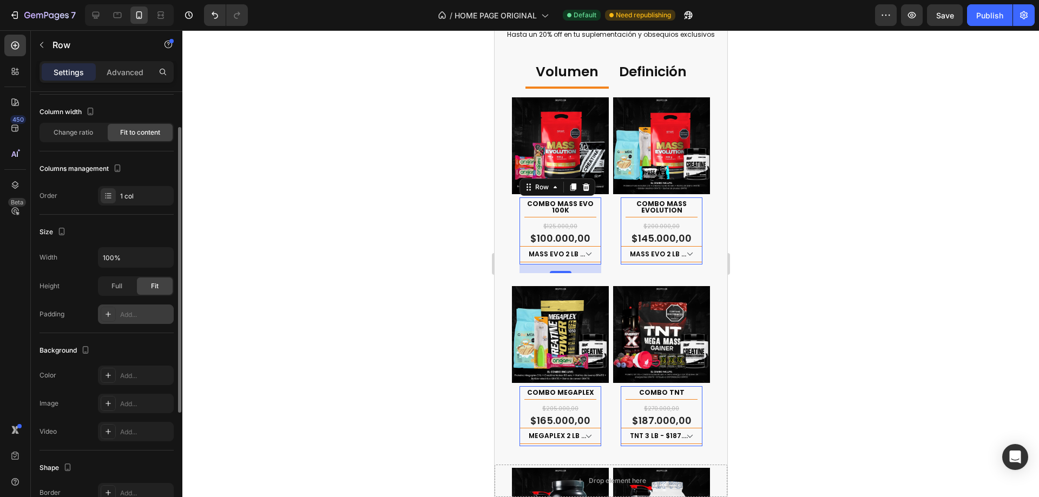
click at [933, 270] on div at bounding box center [610, 263] width 857 height 467
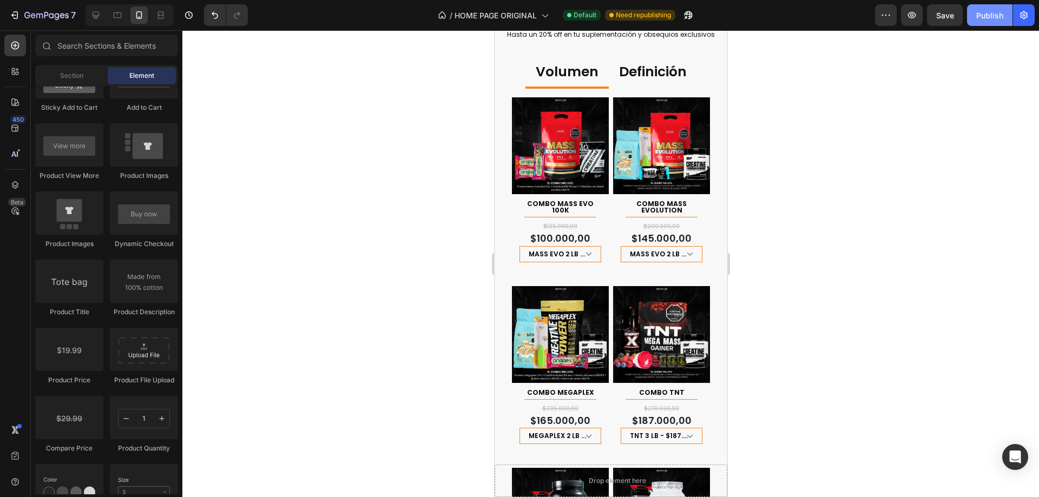
click at [999, 7] on button "Publish" at bounding box center [989, 15] width 45 height 22
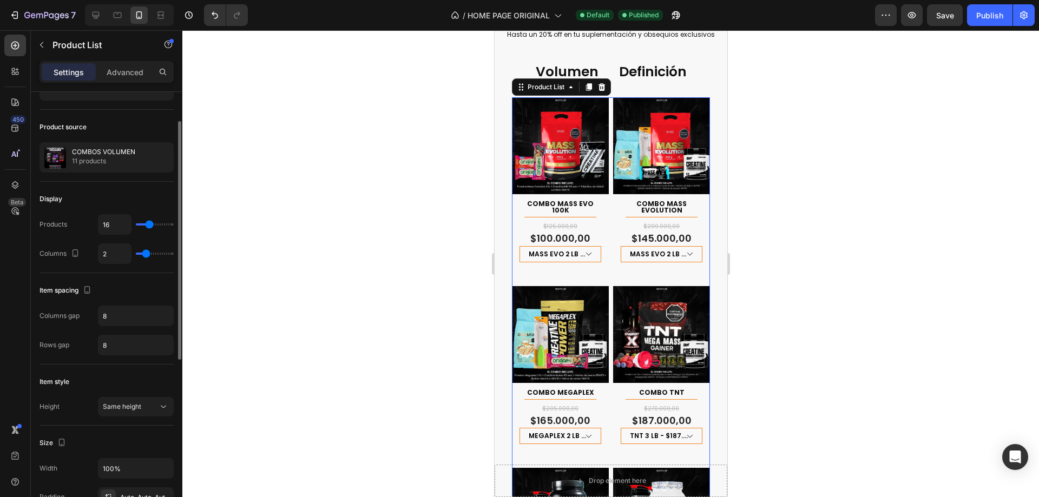
scroll to position [108, 0]
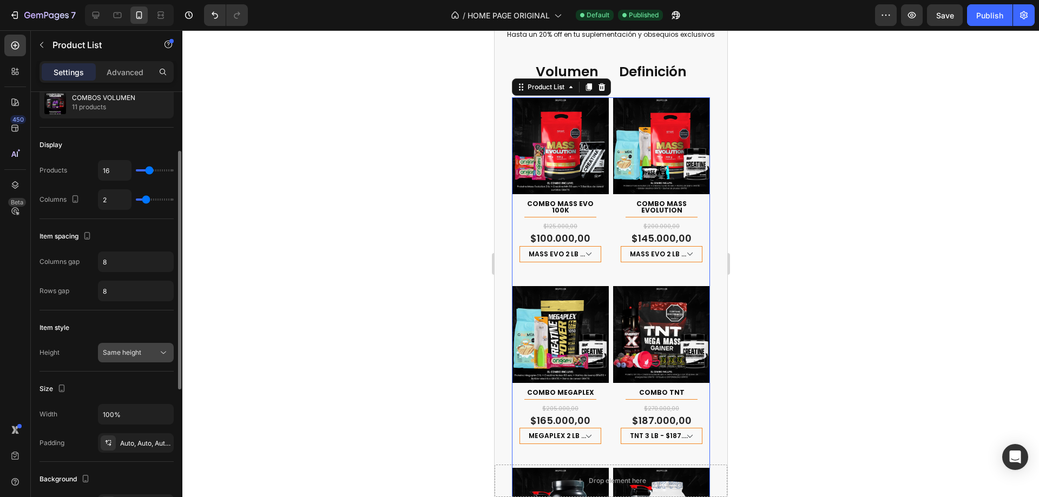
click at [156, 359] on button "Same height" at bounding box center [136, 352] width 76 height 19
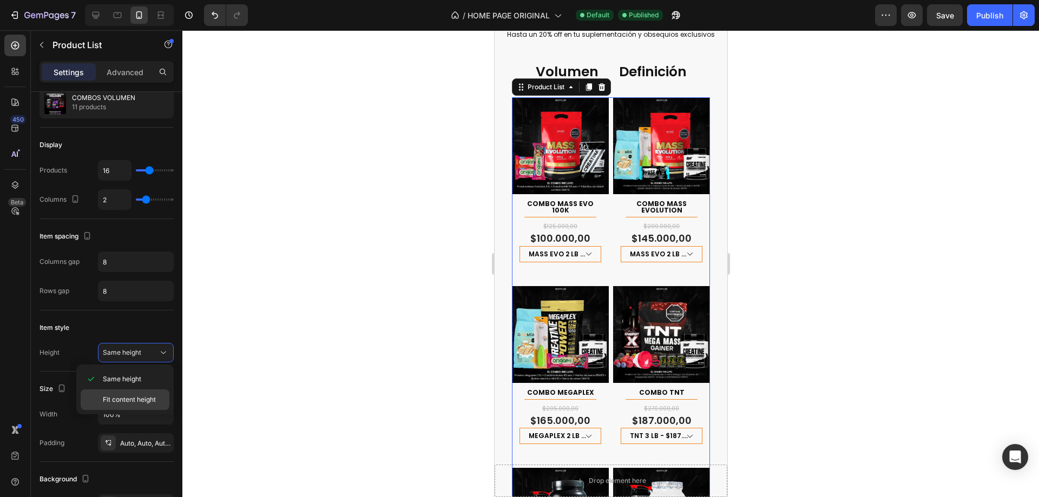
click at [154, 396] on span "Fit content height" at bounding box center [129, 400] width 53 height 10
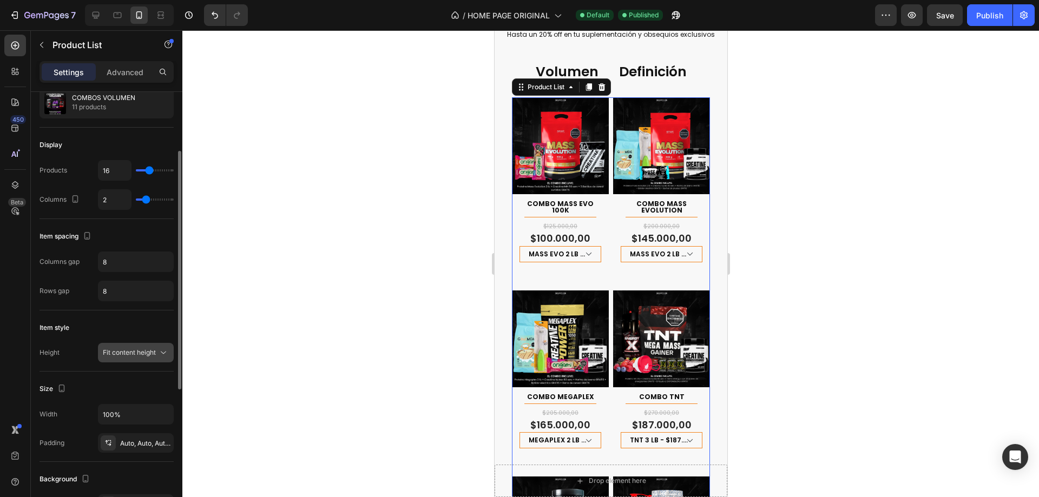
click at [147, 352] on span "Fit content height" at bounding box center [129, 353] width 53 height 8
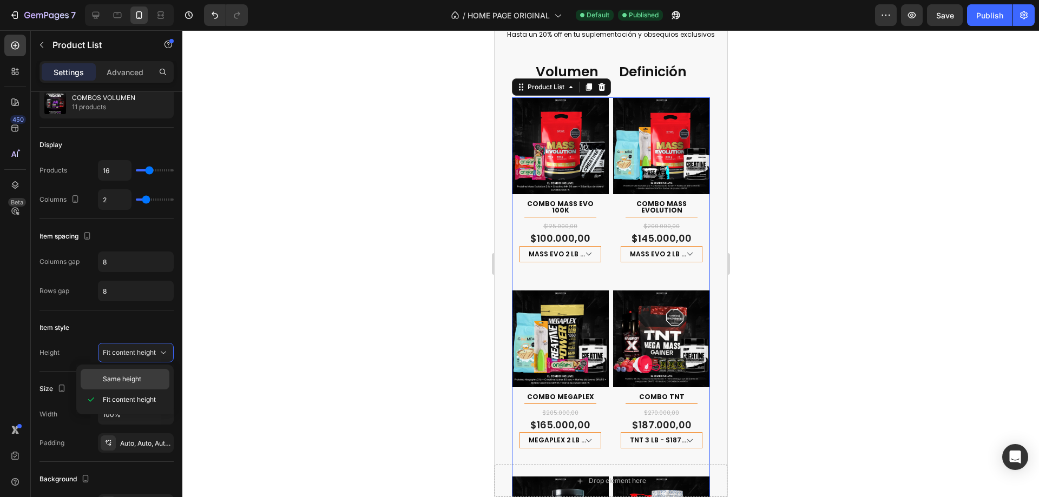
click at [146, 377] on p "Same height" at bounding box center [134, 380] width 62 height 10
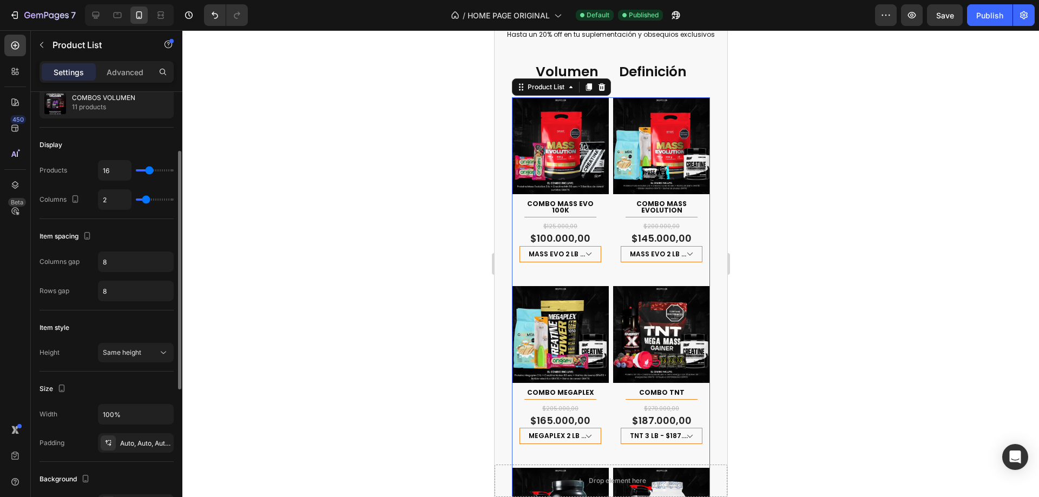
scroll to position [162, 0]
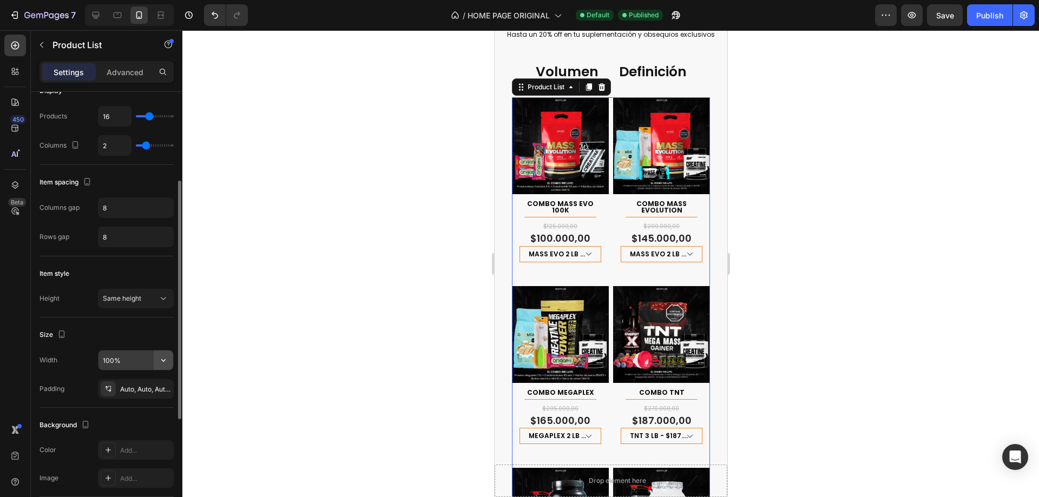
click at [161, 364] on icon "button" at bounding box center [163, 360] width 11 height 11
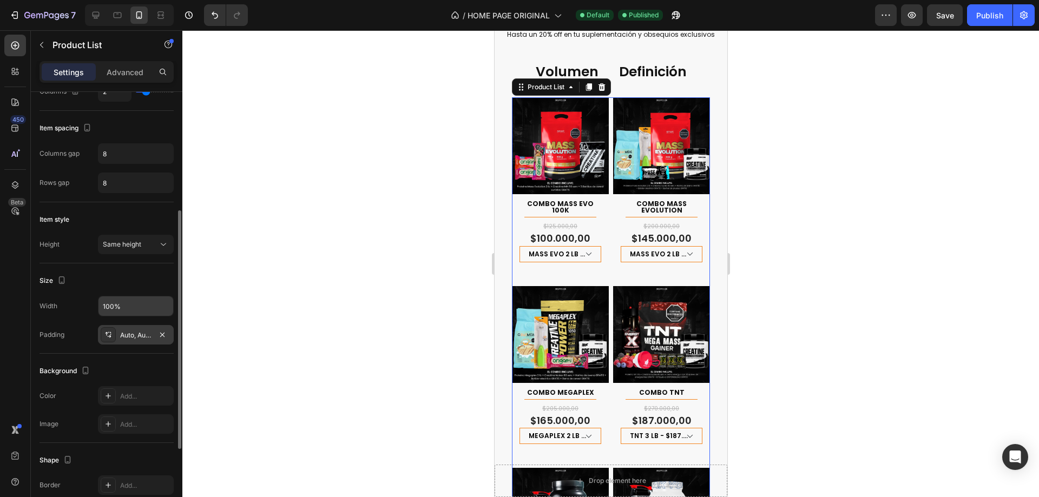
click at [131, 339] on div "Auto, Auto, Auto, Auto" at bounding box center [135, 336] width 31 height 10
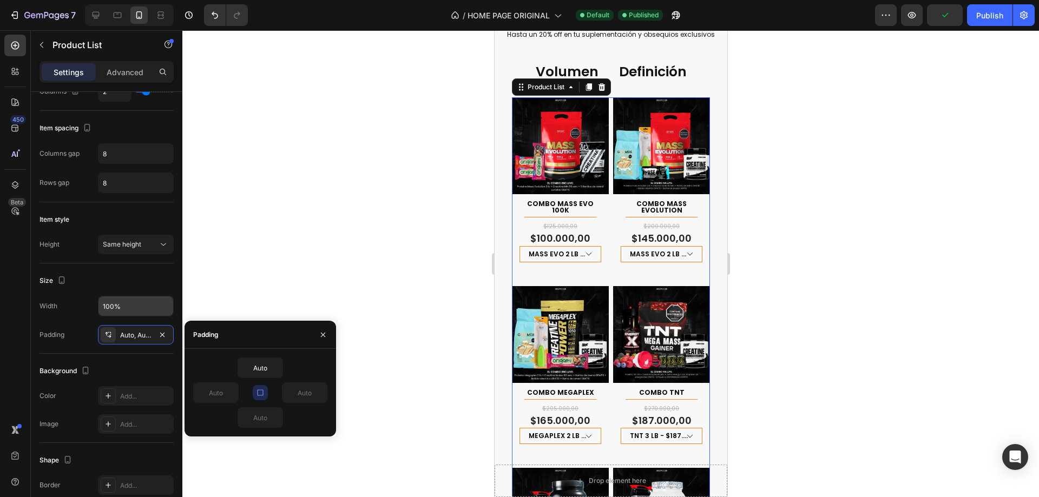
click at [157, 365] on div "Background" at bounding box center [107, 371] width 134 height 17
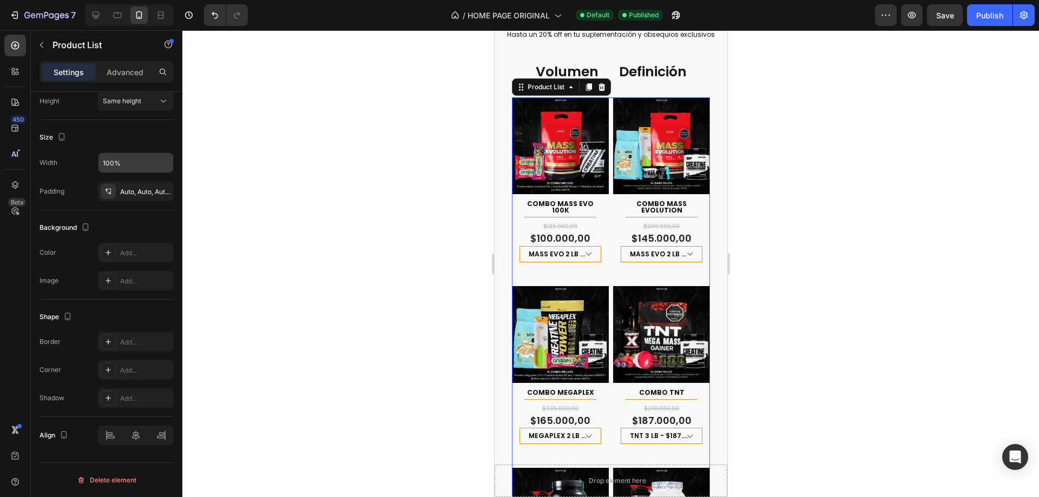
scroll to position [252, 0]
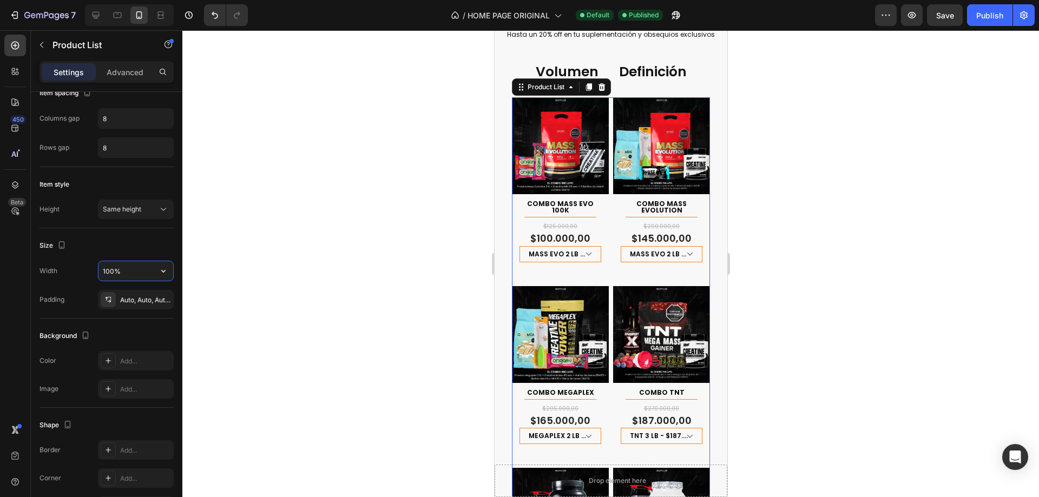
click at [137, 273] on input "100%" at bounding box center [136, 270] width 75 height 19
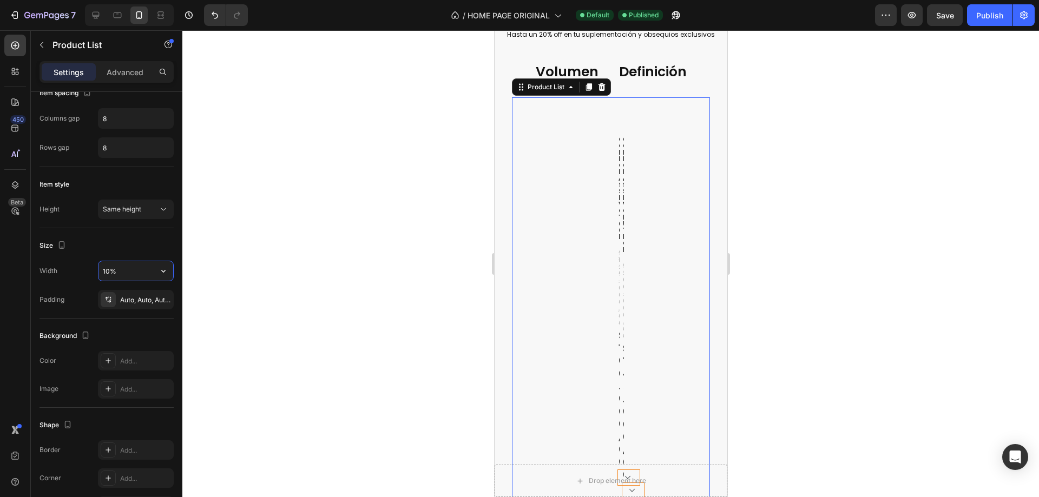
type input "100%"
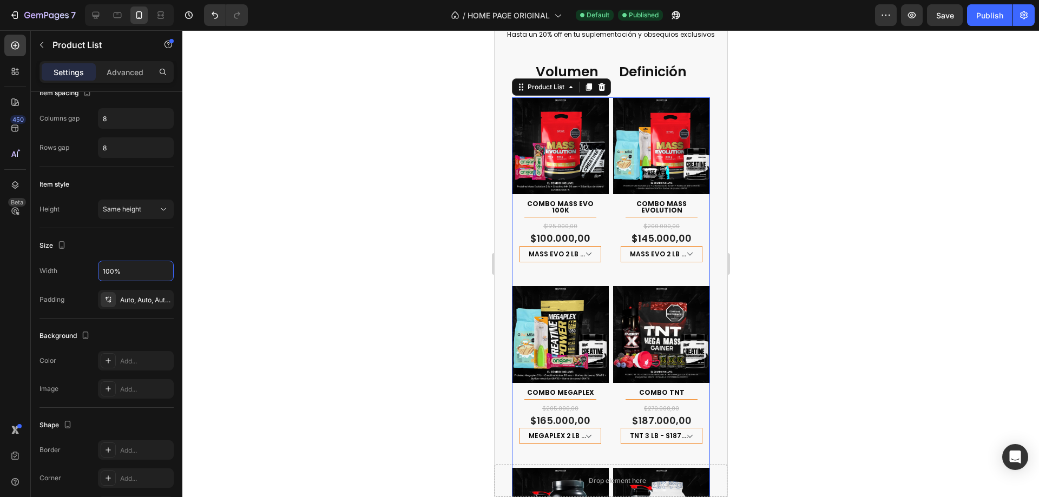
click at [99, 239] on div "Size" at bounding box center [107, 245] width 134 height 17
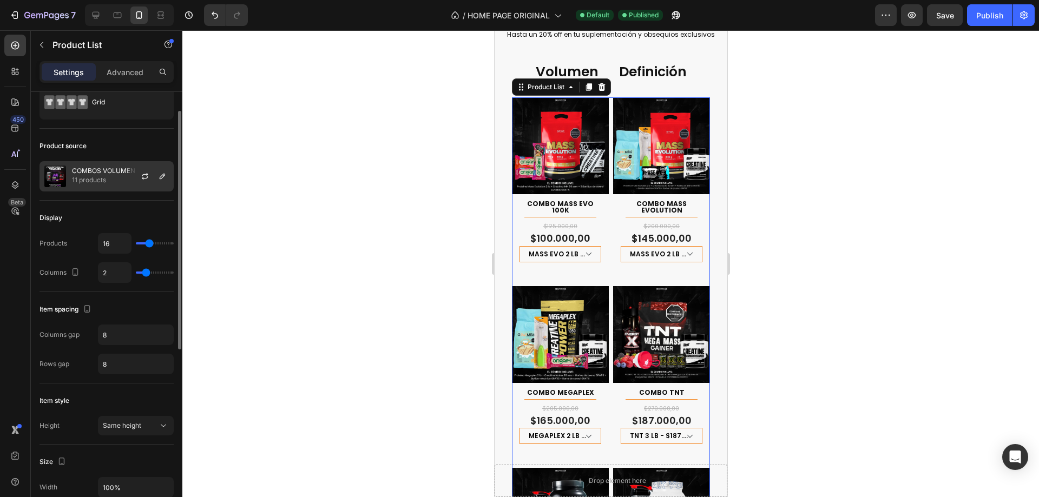
scroll to position [0, 0]
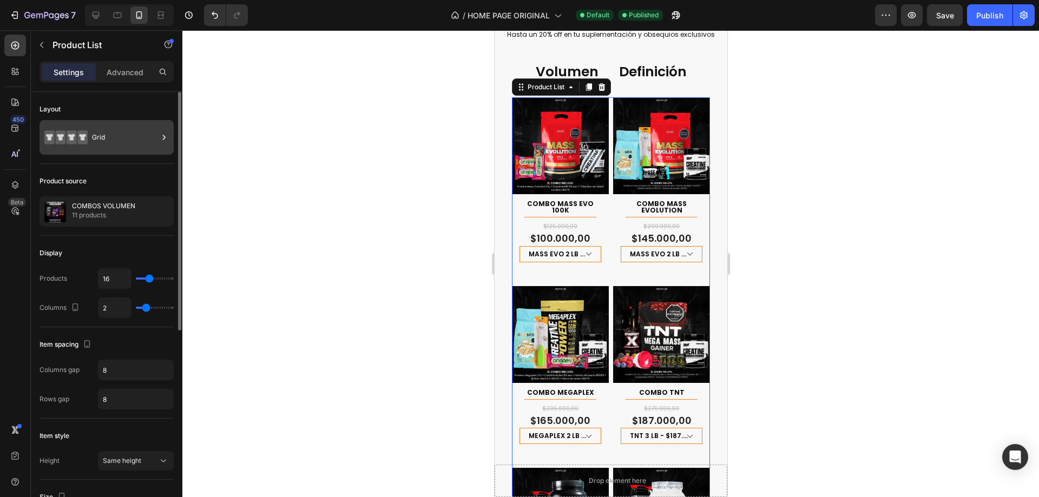
click at [139, 131] on div "Grid" at bounding box center [125, 137] width 66 height 25
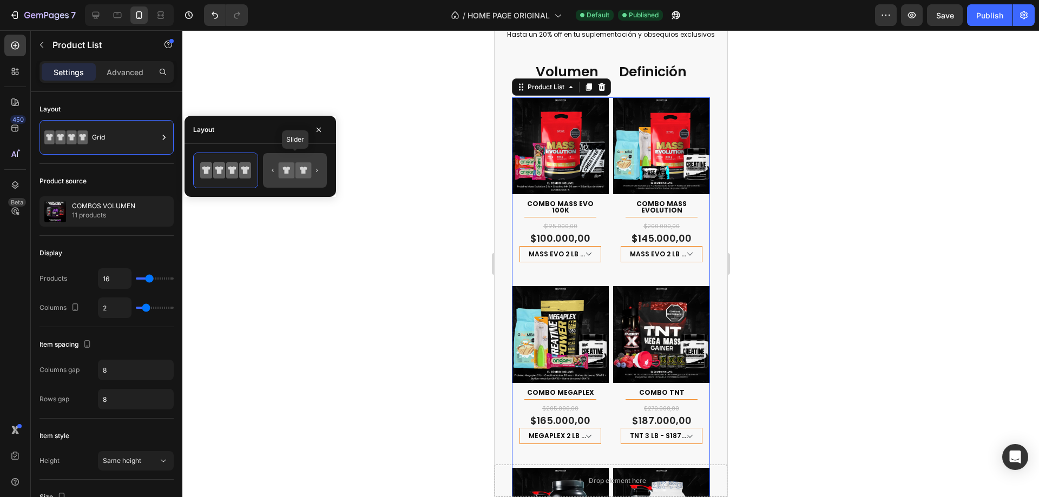
click at [284, 173] on icon at bounding box center [287, 170] width 16 height 16
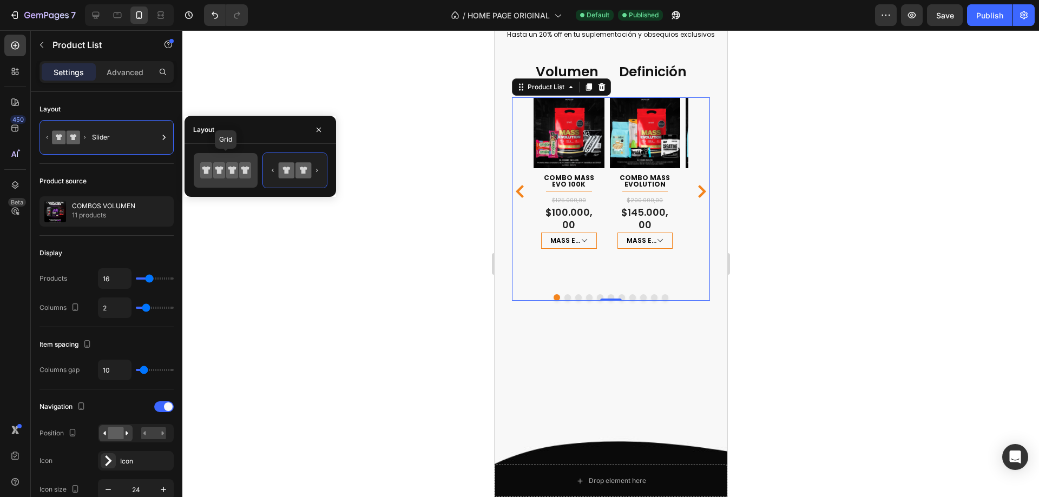
click at [214, 173] on icon at bounding box center [219, 170] width 12 height 16
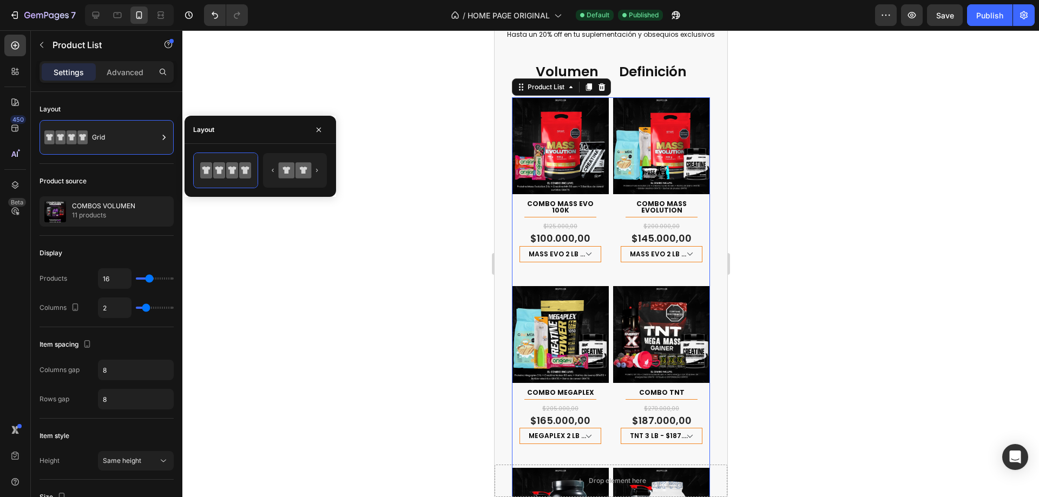
click at [830, 246] on div at bounding box center [610, 263] width 857 height 467
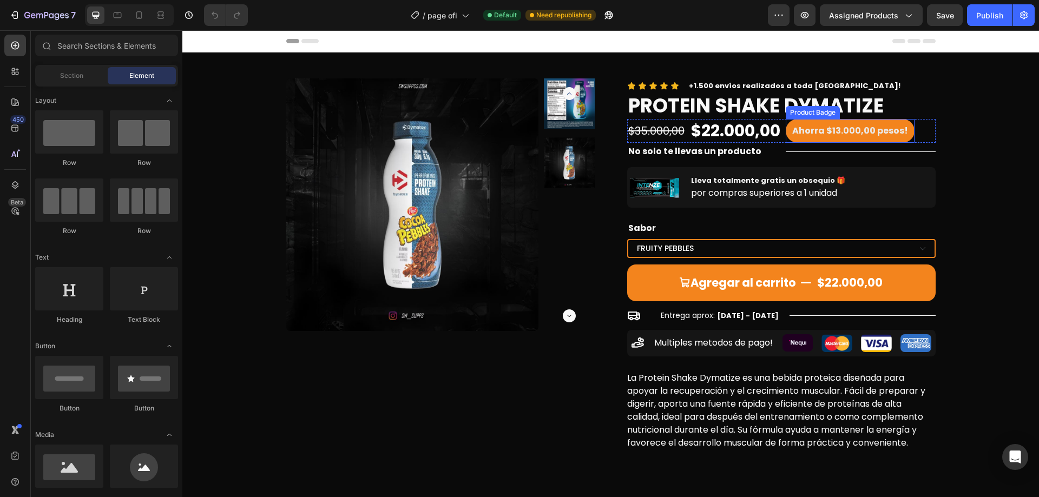
click at [888, 132] on pre "Ahorra $13.000,00 pesos!" at bounding box center [850, 131] width 129 height 24
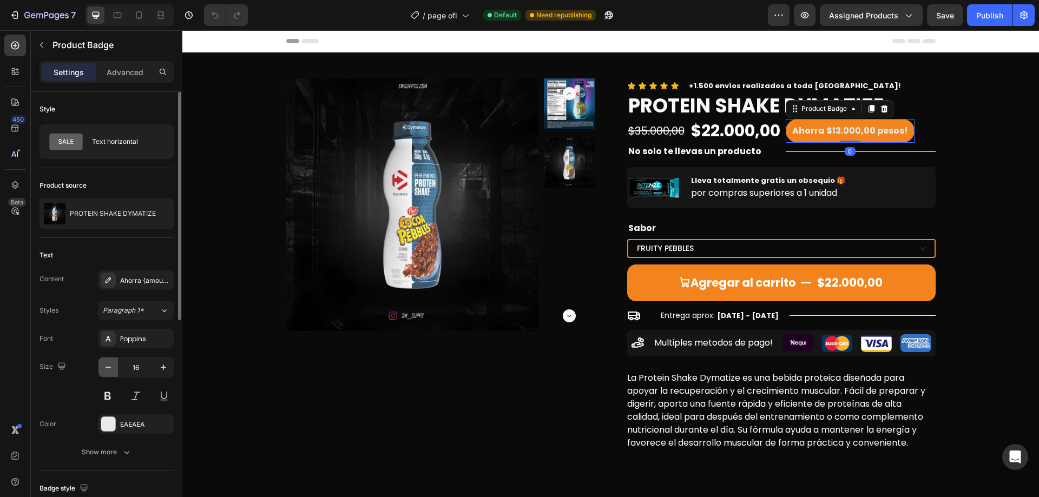
click at [110, 365] on icon "button" at bounding box center [108, 367] width 11 height 11
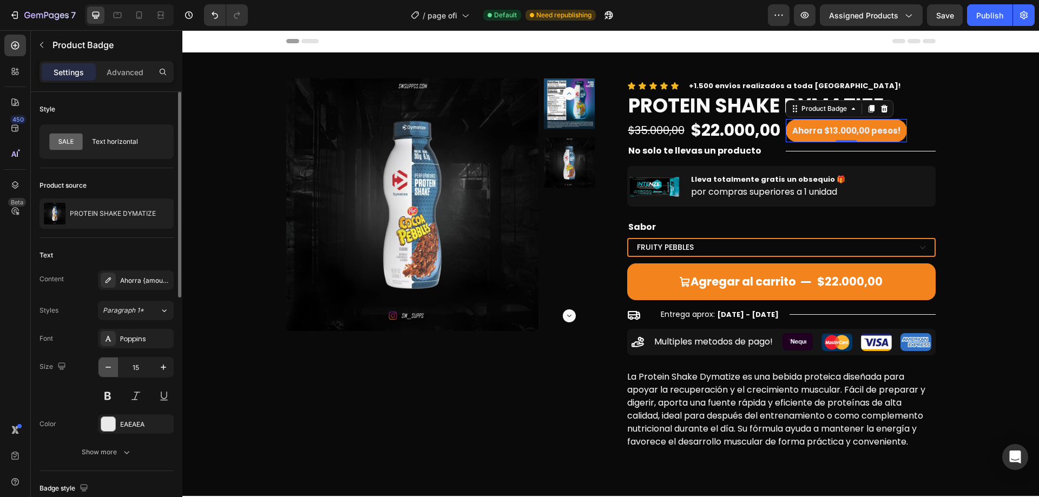
click at [110, 365] on icon "button" at bounding box center [108, 367] width 11 height 11
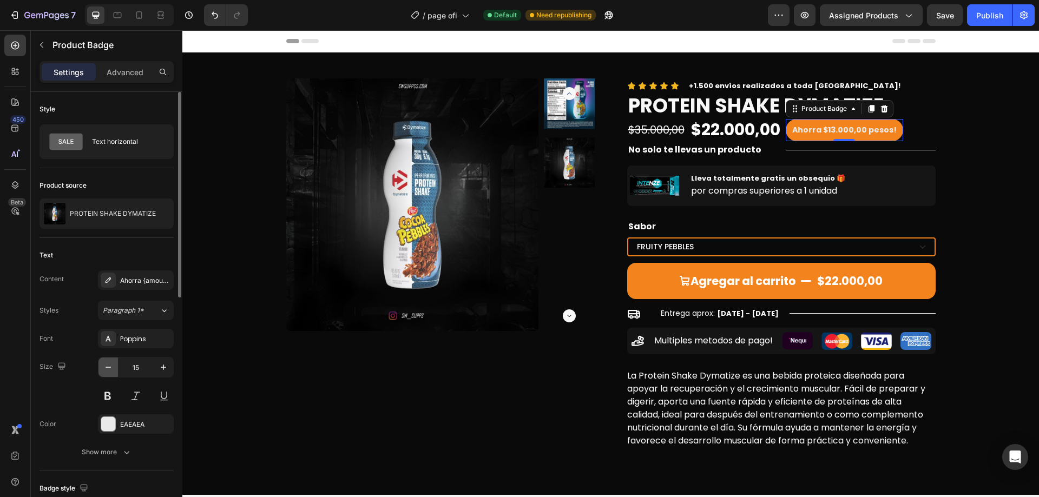
type input "14"
click at [981, 94] on div "Product Images Icon Icon Icon Icon Icon Icon List +1.500 envíos realizados a to…" at bounding box center [611, 264] width 841 height 373
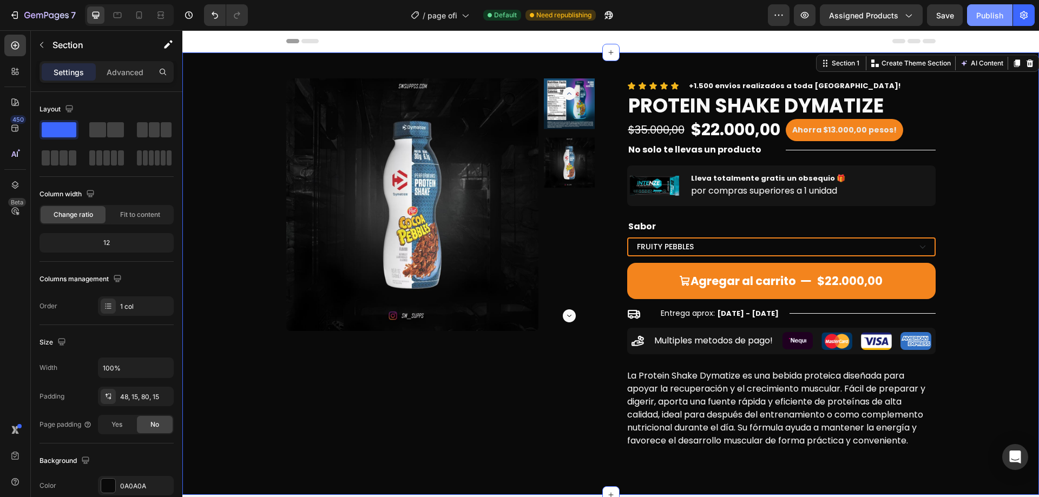
click at [1005, 21] on button "Publish" at bounding box center [989, 15] width 45 height 22
click at [851, 122] on pre "Ahorra $13.000,00 pesos!" at bounding box center [844, 130] width 117 height 22
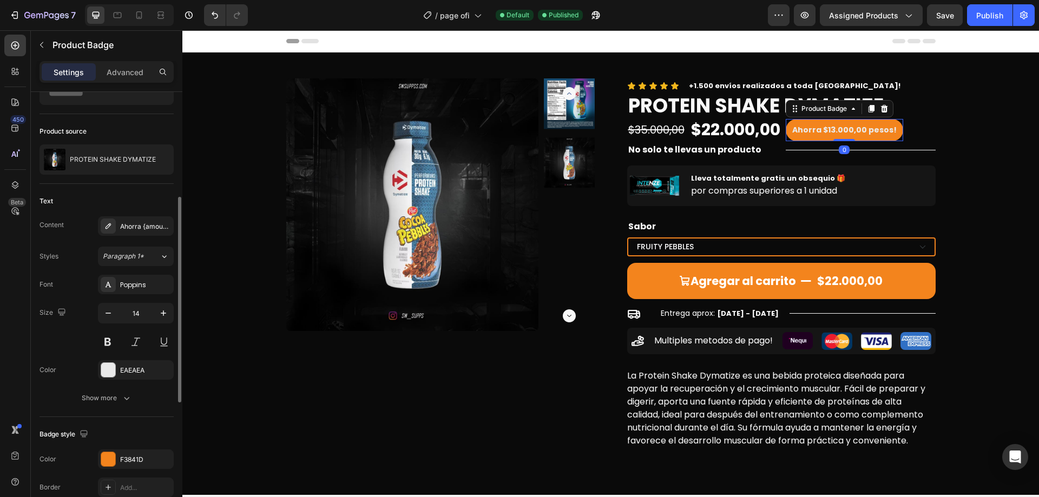
scroll to position [108, 0]
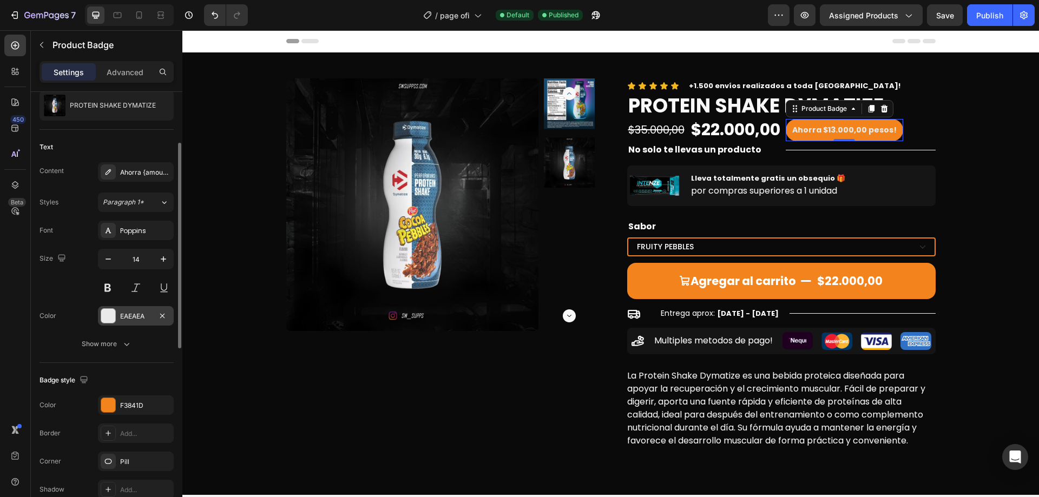
click at [128, 316] on div "EAEAEA" at bounding box center [135, 317] width 31 height 10
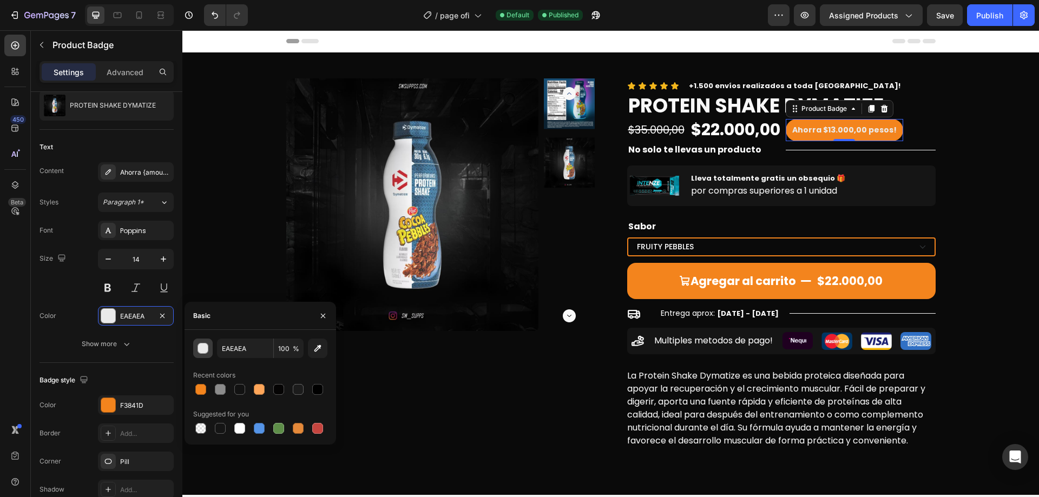
click at [202, 351] on div "button" at bounding box center [203, 349] width 11 height 11
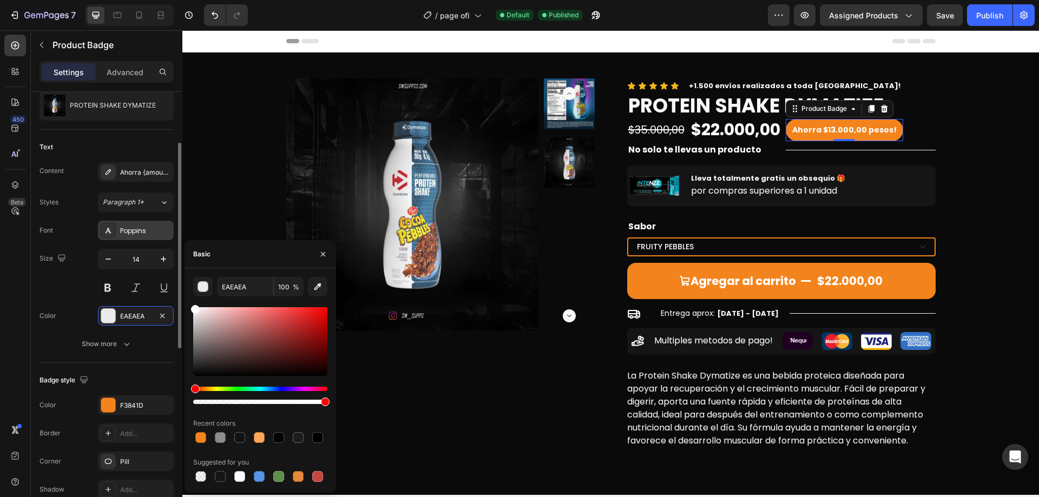
drag, startPoint x: 202, startPoint y: 323, endPoint x: 156, endPoint y: 238, distance: 96.4
click at [157, 239] on div "450 Beta Sections(18) Elements(84) Section Element Hero Section Product Detail …" at bounding box center [91, 263] width 182 height 467
type input "FFFFFF"
click at [2, 248] on div "450 Beta" at bounding box center [15, 263] width 31 height 467
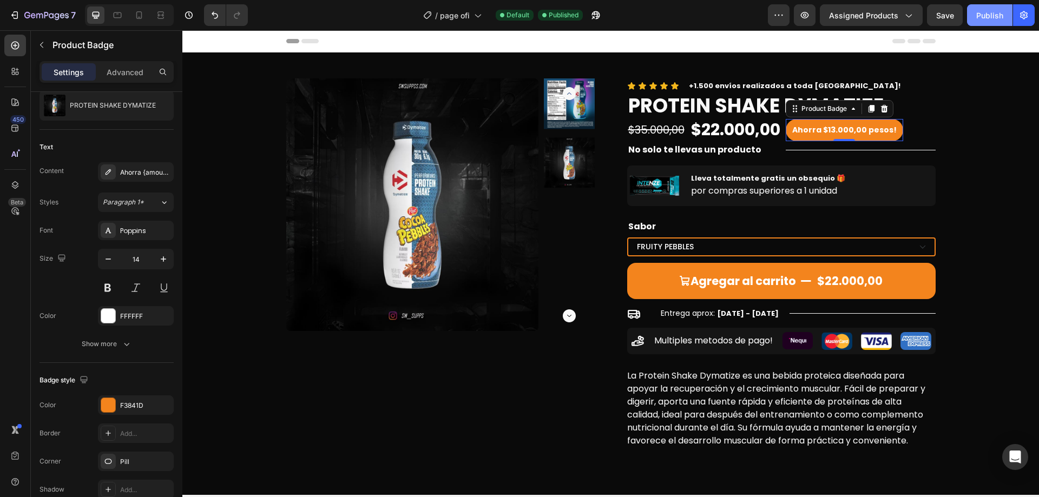
click at [991, 17] on div "Publish" at bounding box center [989, 15] width 27 height 11
click at [137, 19] on icon at bounding box center [139, 15] width 11 height 11
type input "10"
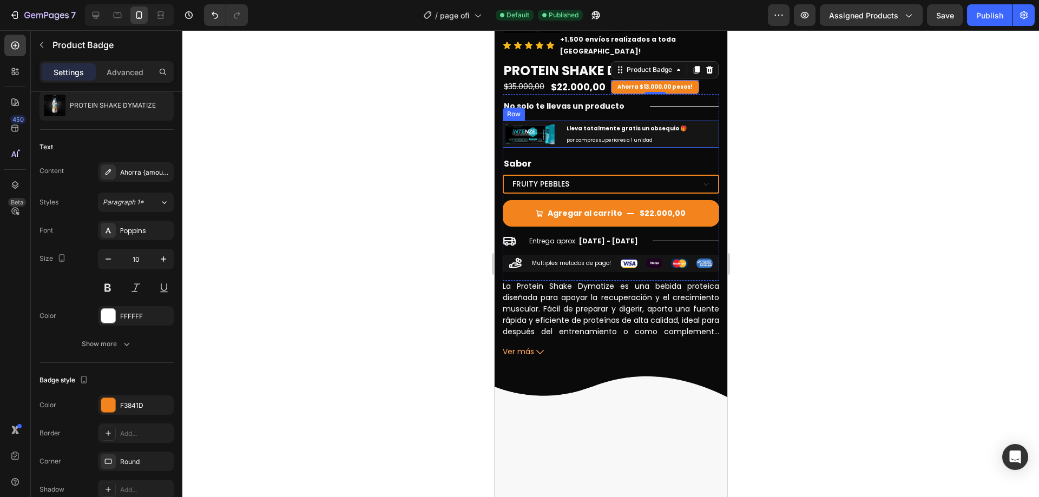
scroll to position [78, 0]
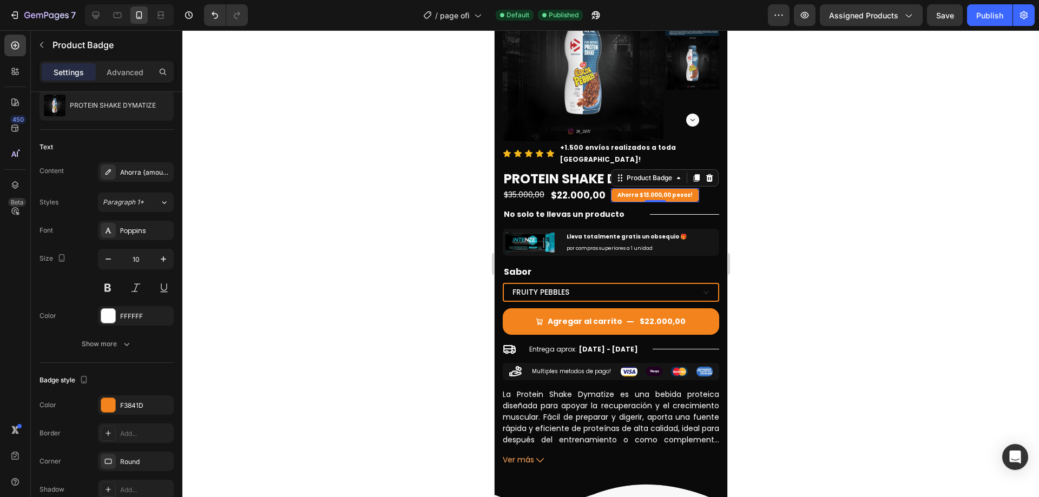
click at [806, 188] on div at bounding box center [610, 263] width 857 height 467
